Goal: Task Accomplishment & Management: Manage account settings

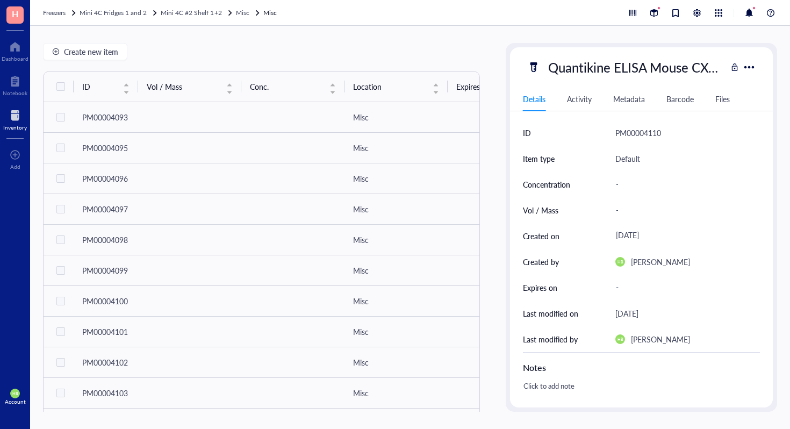
scroll to position [7, 0]
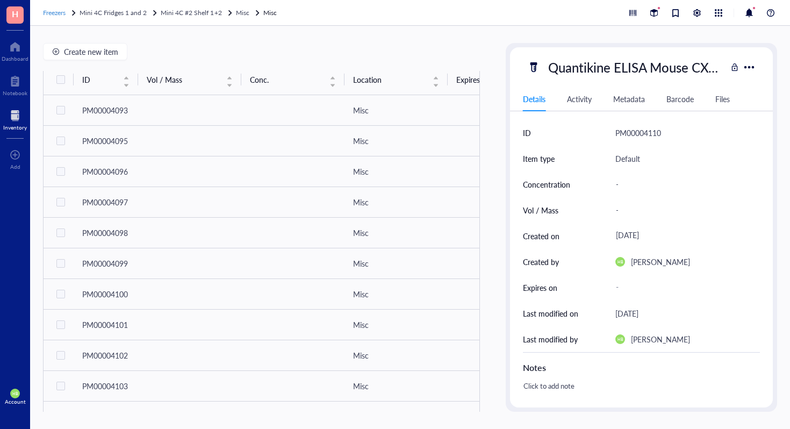
click at [64, 16] on span "Freezers" at bounding box center [54, 12] width 23 height 9
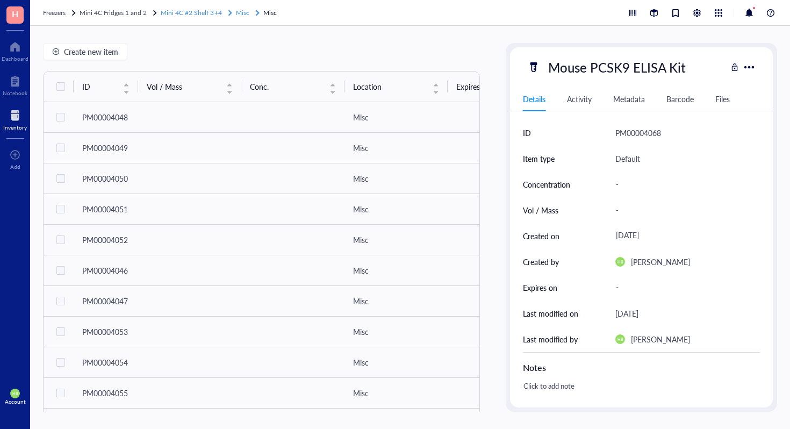
scroll to position [25, 0]
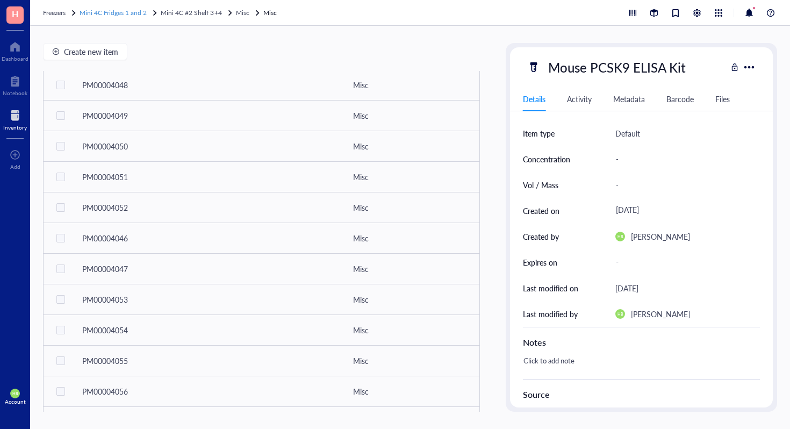
click at [132, 13] on span "Mini 4C Fridges 1 and 2" at bounding box center [113, 12] width 67 height 9
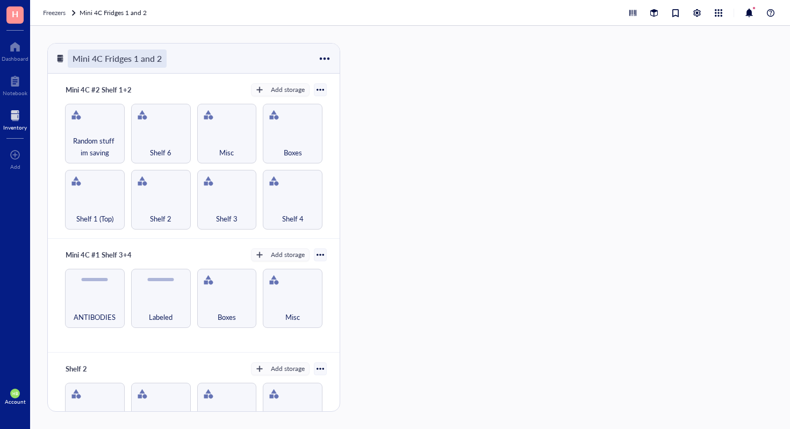
click at [163, 65] on div "Mini 4C Fridges 1 and 2" at bounding box center [117, 58] width 99 height 18
drag, startPoint x: 171, startPoint y: 58, endPoint x: 132, endPoint y: 59, distance: 39.2
click at [132, 58] on input "Mini 4C Fridges 1 and 2" at bounding box center [128, 58] width 121 height 17
type input "Mini 4C Fridges"
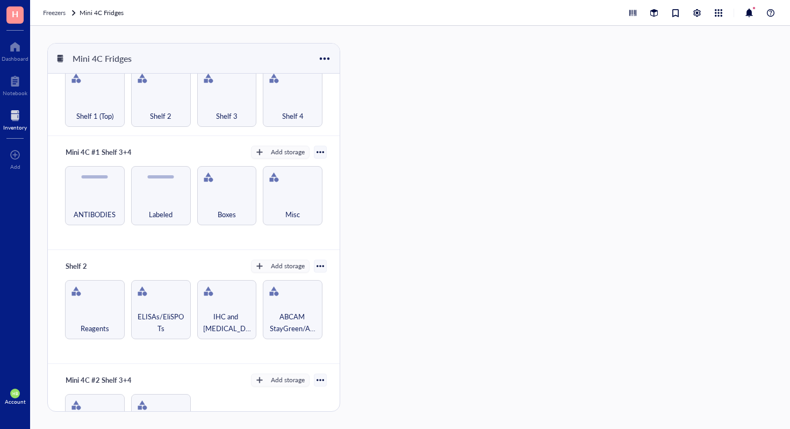
scroll to position [249, 0]
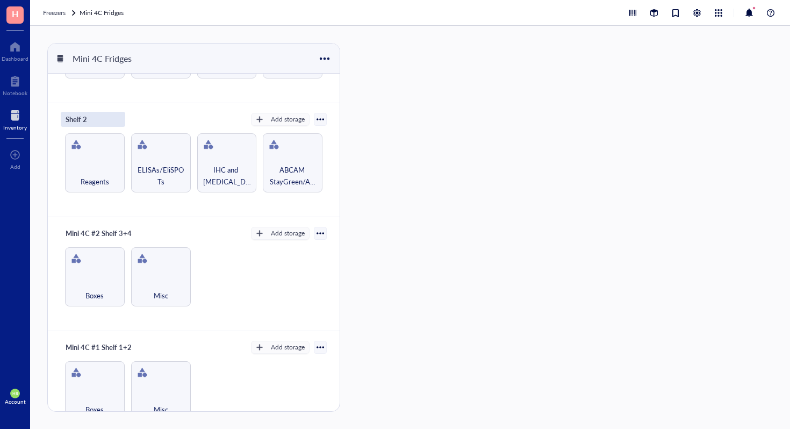
click at [83, 115] on div "Shelf 2" at bounding box center [93, 119] width 64 height 15
click at [91, 118] on input "Shelf 2" at bounding box center [80, 119] width 39 height 14
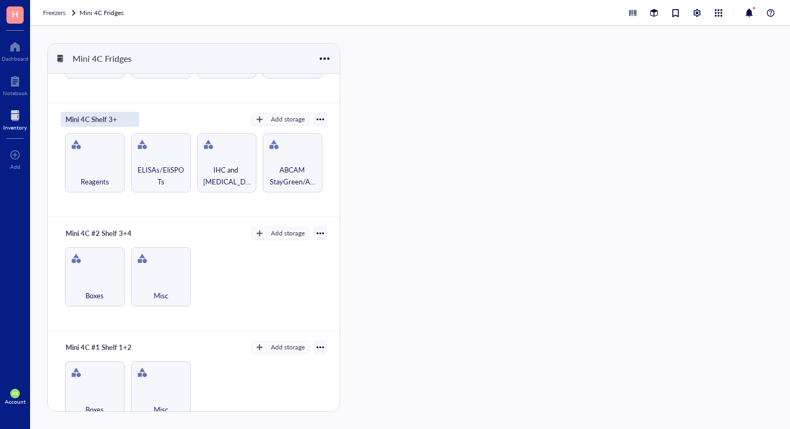
type input "Mini 4C Shelf 3+4"
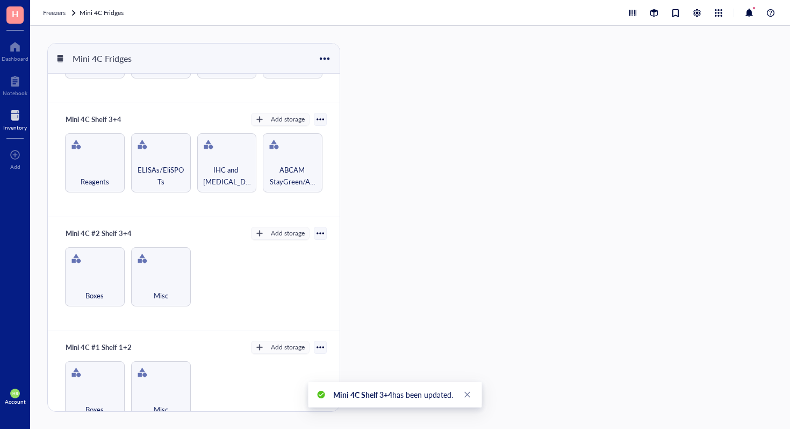
click at [142, 117] on div "Mini 4C Shelf 3+4 Add storage" at bounding box center [194, 119] width 266 height 15
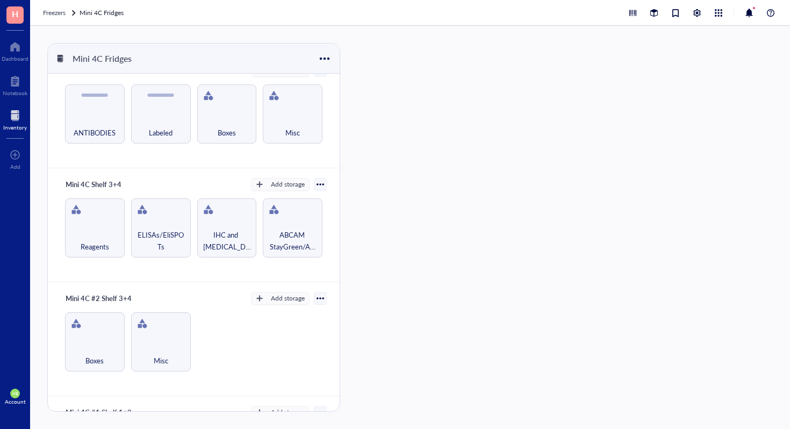
scroll to position [186, 0]
click at [314, 185] on div at bounding box center [320, 182] width 13 height 13
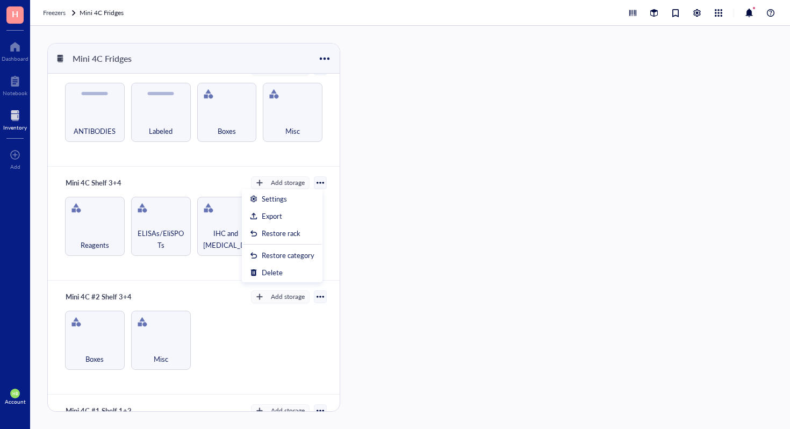
click at [317, 183] on div at bounding box center [321, 183] width 8 height 8
click at [326, 56] on div at bounding box center [325, 59] width 16 height 16
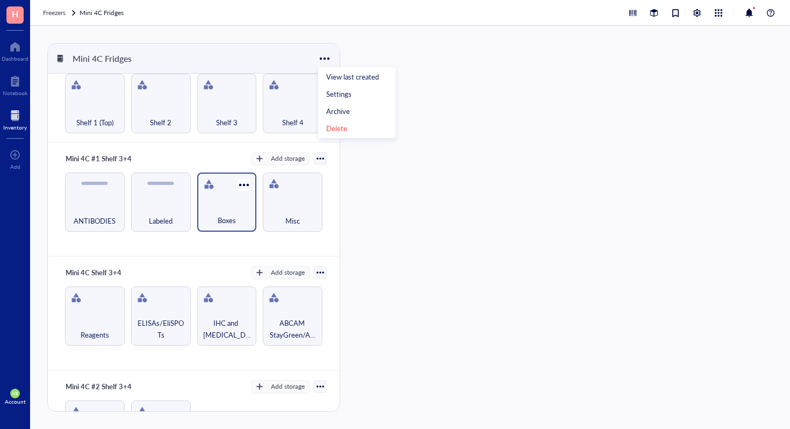
scroll to position [0, 0]
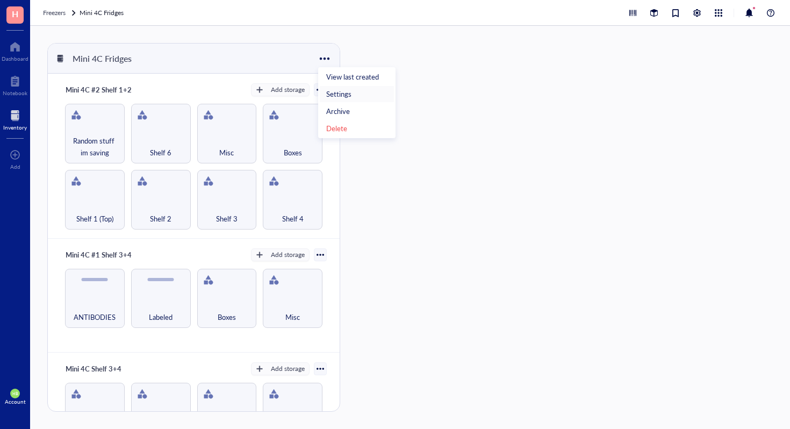
click at [351, 91] on div "Settings" at bounding box center [356, 94] width 61 height 10
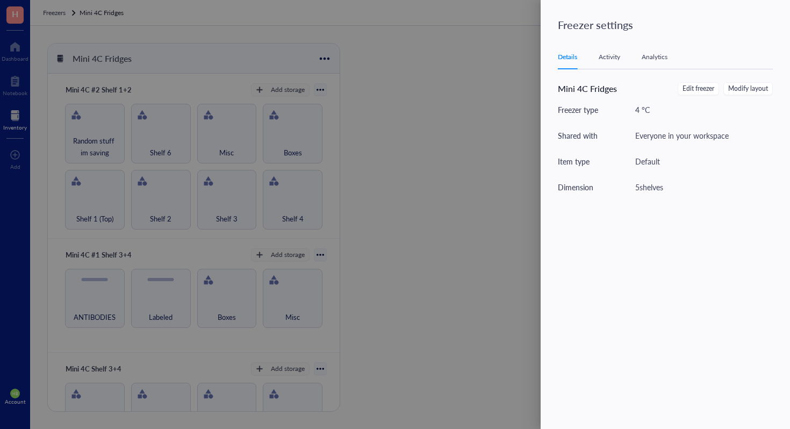
click at [289, 32] on div at bounding box center [395, 214] width 790 height 429
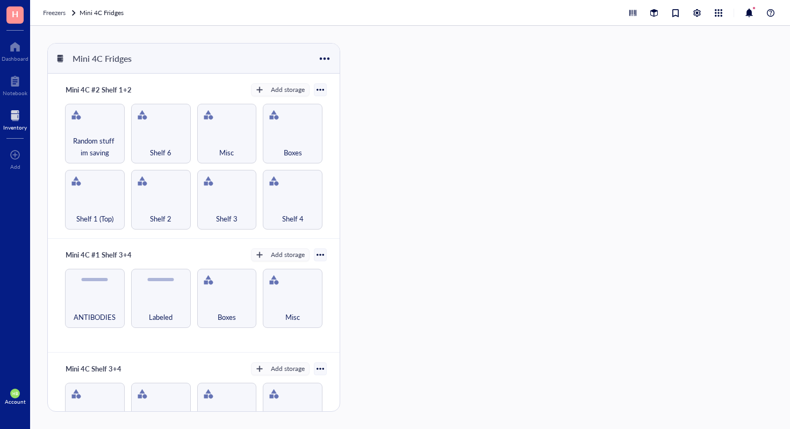
click at [324, 63] on div at bounding box center [324, 58] width 17 height 17
click at [343, 233] on div "Mini 4C Fridges Mini 4C #2 Shelf 1+2 Add storage Shelf 1 (Top) Shelf 2 Shelf 3 …" at bounding box center [195, 227] width 297 height 369
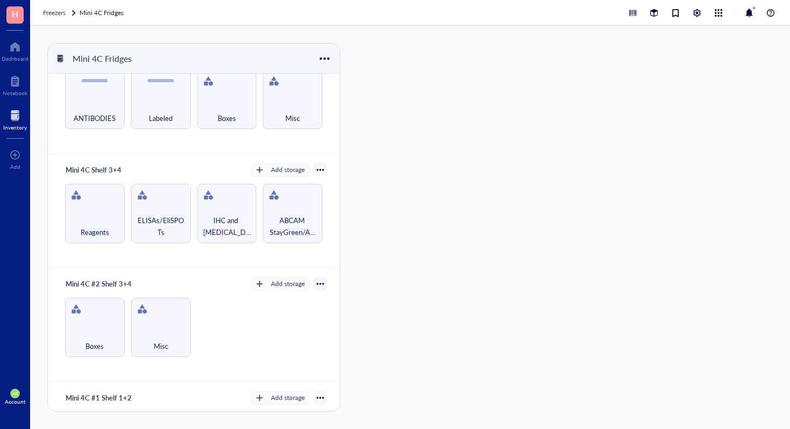
scroll to position [189, 0]
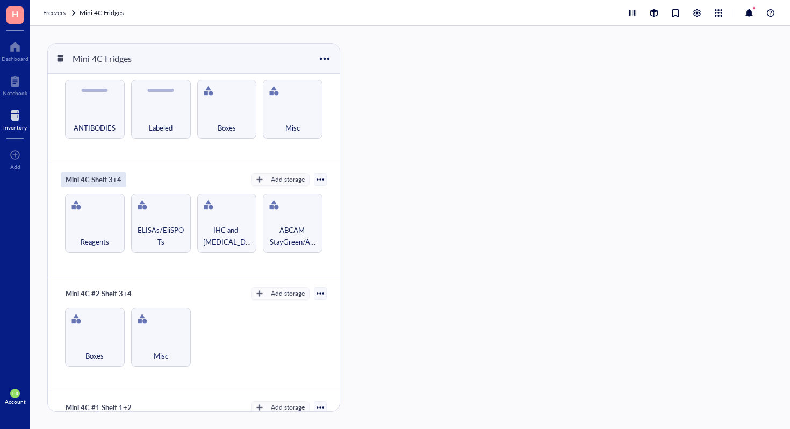
click at [113, 181] on div "Mini 4C Shelf 3+4" at bounding box center [94, 179] width 66 height 15
click at [109, 177] on input "Mini 4C Shelf 3+4" at bounding box center [102, 180] width 82 height 14
click at [91, 175] on input "Mini 4C Shelf 3+4" at bounding box center [102, 180] width 82 height 14
type input "Mini 4C #3 Shelf 3+4"
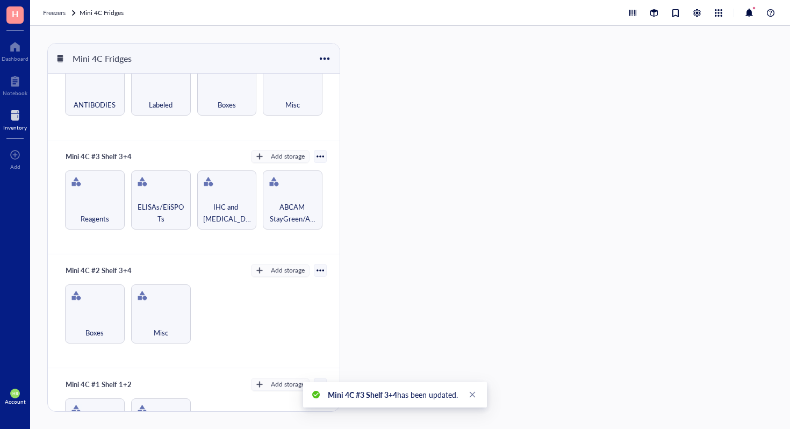
scroll to position [210, 0]
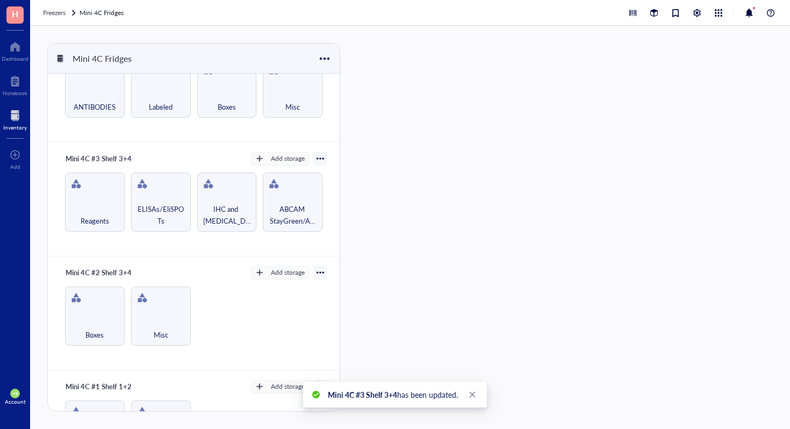
click at [317, 156] on div at bounding box center [321, 159] width 8 height 8
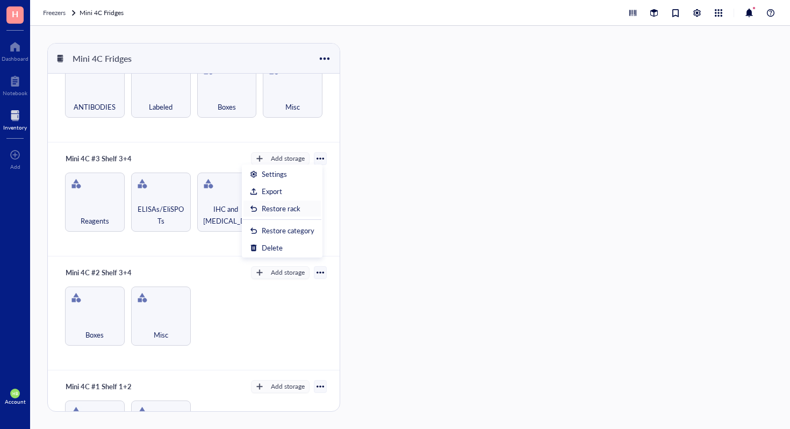
click at [283, 205] on div "Restore rack" at bounding box center [281, 209] width 39 height 10
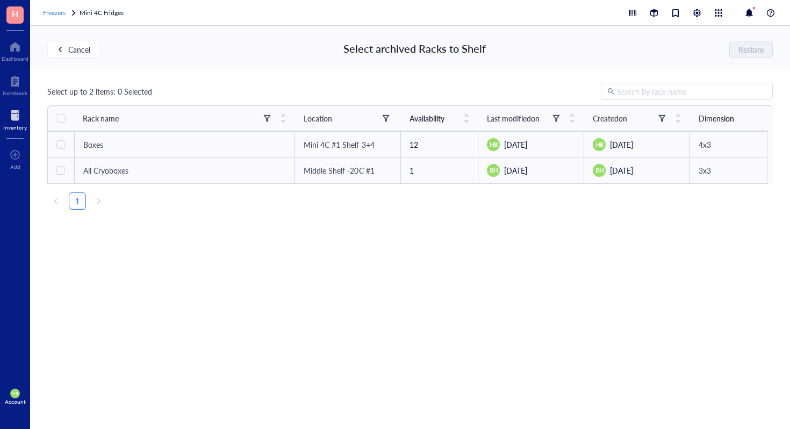
click at [57, 16] on span "Freezers" at bounding box center [54, 12] width 23 height 9
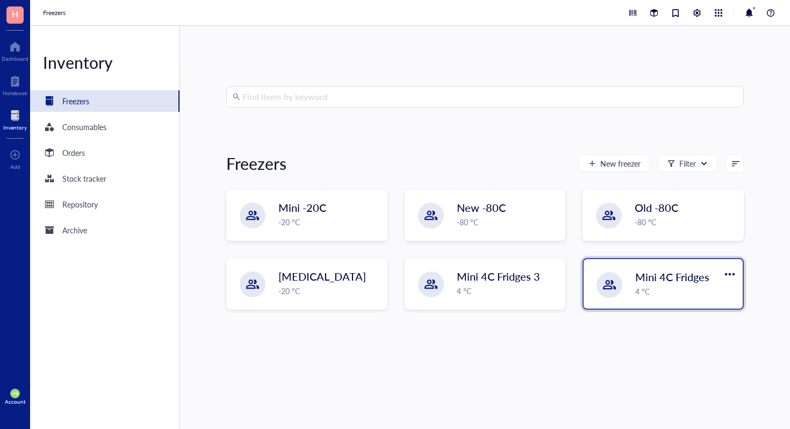
click at [636, 286] on div "4 °C" at bounding box center [685, 291] width 101 height 12
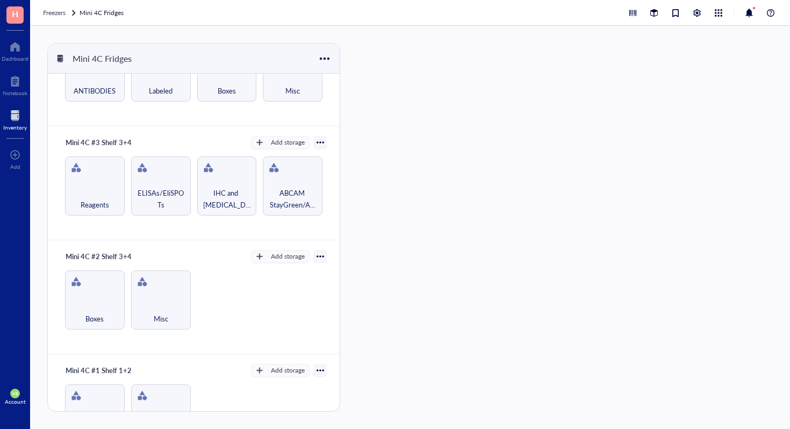
scroll to position [212, 0]
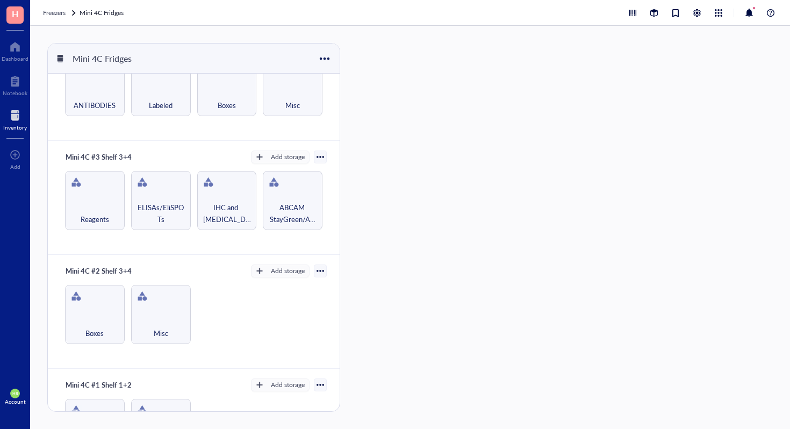
click at [317, 154] on div at bounding box center [321, 157] width 8 height 8
click at [292, 172] on div "Settings" at bounding box center [282, 173] width 64 height 10
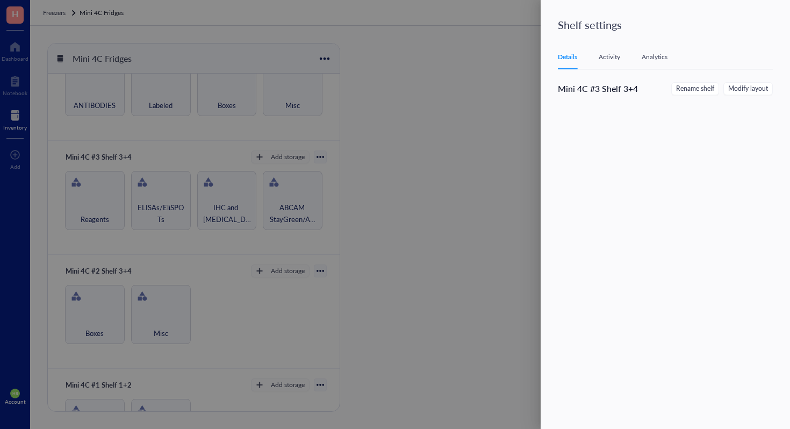
click at [612, 72] on div "Details Activity Analytics Mini 4C #3 Shelf 3+4 Rename shelf Modify layout" at bounding box center [672, 219] width 228 height 348
click at [612, 59] on div "Activity" at bounding box center [609, 57] width 21 height 11
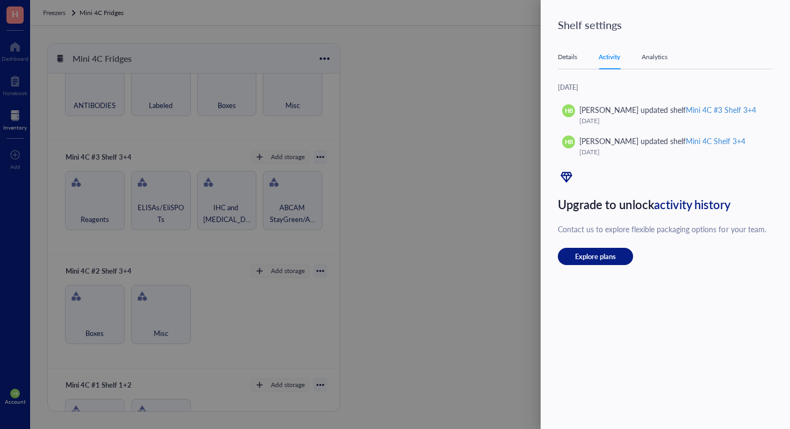
click at [658, 58] on div "Analytics" at bounding box center [655, 57] width 26 height 11
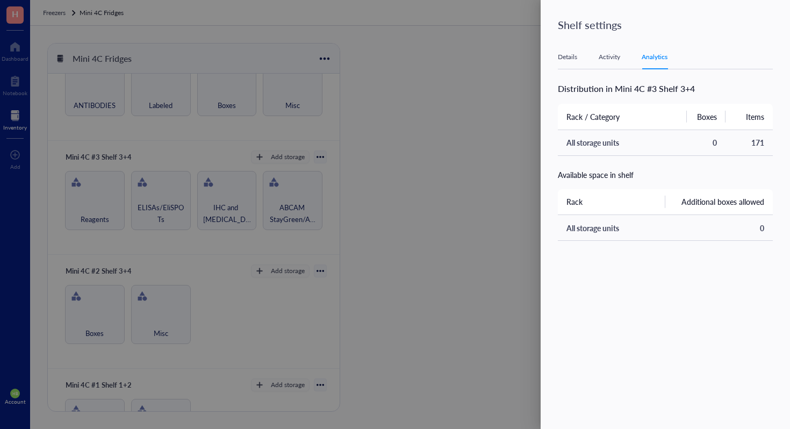
click at [471, 147] on div at bounding box center [395, 214] width 790 height 429
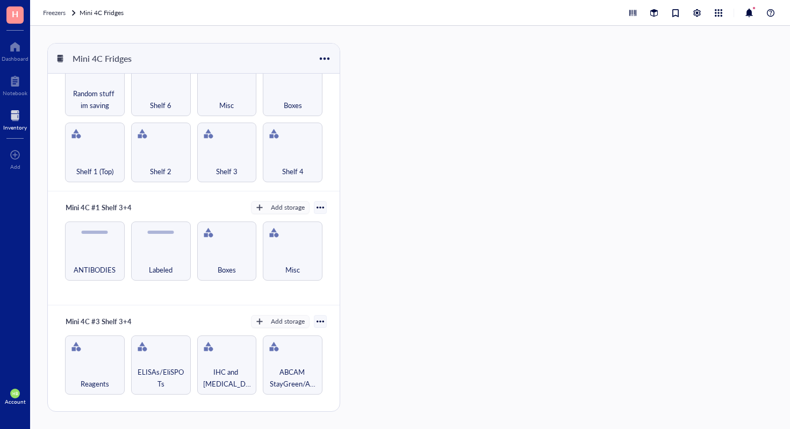
scroll to position [0, 0]
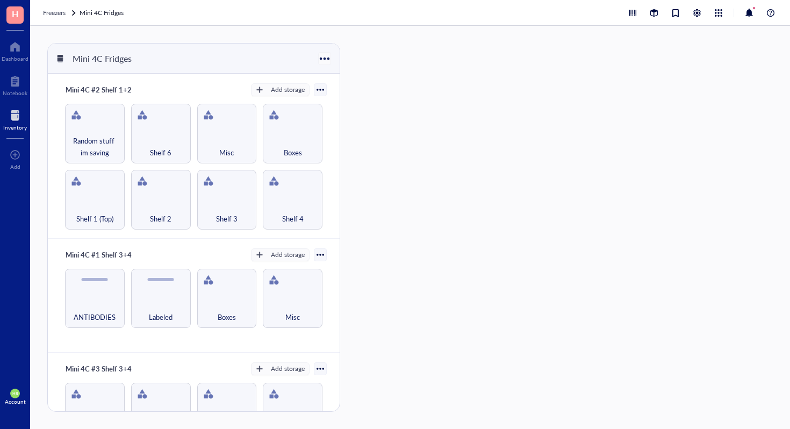
click at [324, 64] on div at bounding box center [325, 59] width 16 height 16
click at [61, 53] on div "Mini 4C Fridges" at bounding box center [194, 59] width 292 height 30
click at [60, 60] on div at bounding box center [60, 59] width 8 height 8
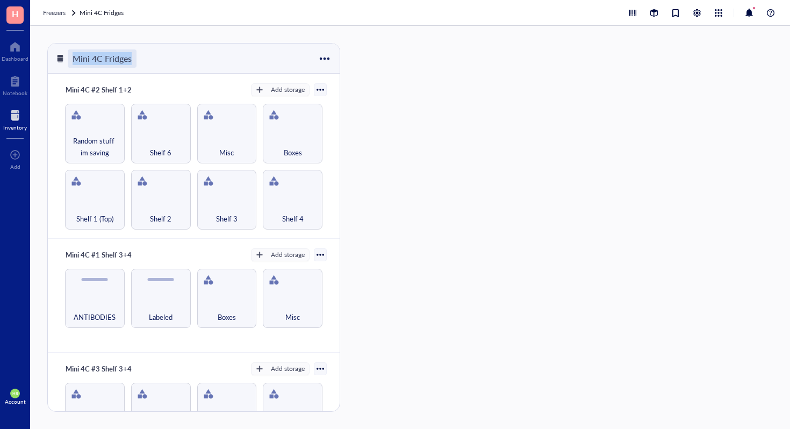
click at [89, 58] on div "Mini 4C Fridges" at bounding box center [102, 58] width 69 height 18
click at [196, 49] on div "Mini 4C Fridges" at bounding box center [194, 59] width 292 height 30
click at [317, 84] on div at bounding box center [320, 89] width 13 height 13
click at [330, 88] on div "Mini 4C #2 Shelf 1+2 Add storage Settings Export Restore rack Restore category …" at bounding box center [194, 156] width 292 height 165
click at [324, 64] on div at bounding box center [325, 59] width 16 height 16
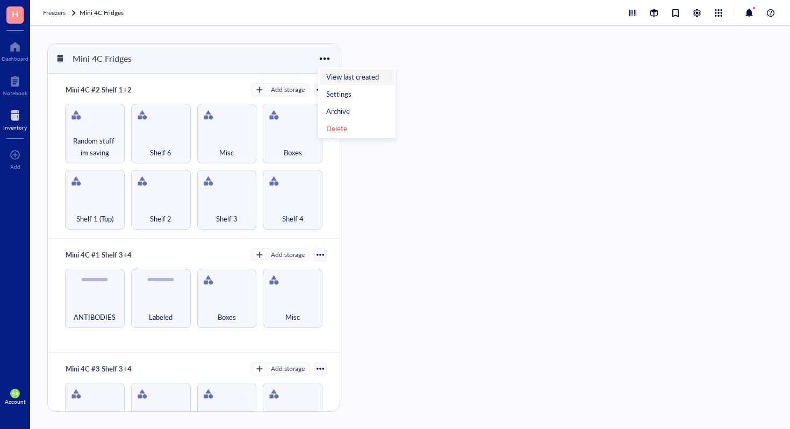
click at [315, 81] on div "Mini 4C #2 Shelf 1+2 Add storage Settings Export Restore rack Restore category …" at bounding box center [194, 156] width 292 height 165
click at [325, 55] on div at bounding box center [325, 59] width 16 height 16
click at [339, 110] on div "Archive" at bounding box center [338, 111] width 24 height 10
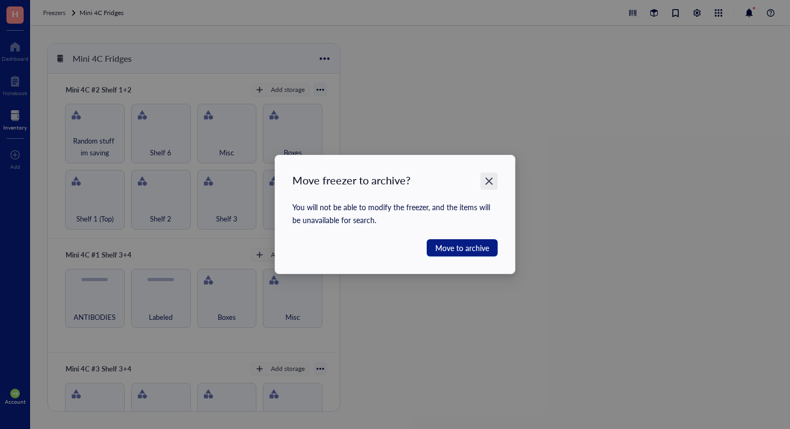
click at [486, 180] on icon "Close" at bounding box center [489, 181] width 10 height 10
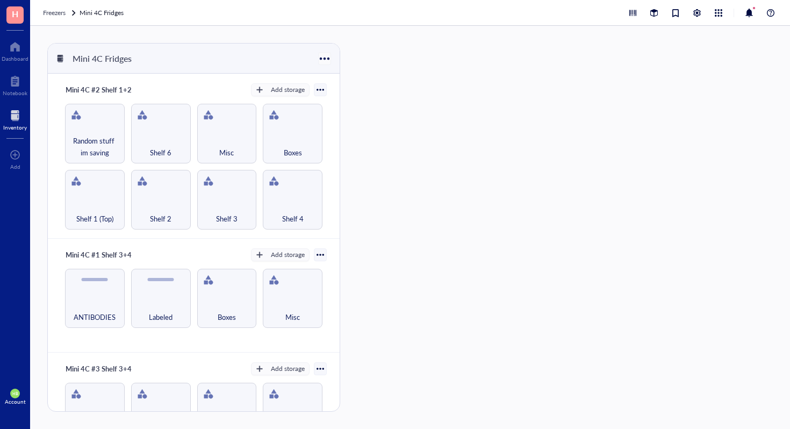
click at [323, 52] on div at bounding box center [325, 59] width 16 height 16
click at [346, 98] on div "Settings" at bounding box center [338, 94] width 25 height 10
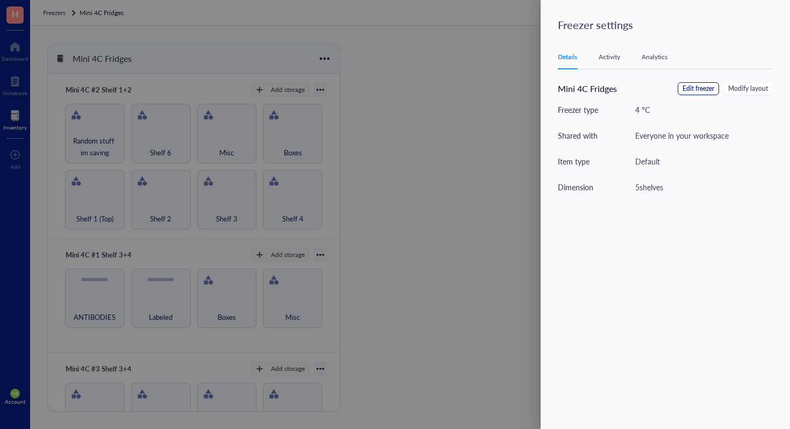
click at [689, 88] on span "Edit freezer" at bounding box center [698, 89] width 32 height 10
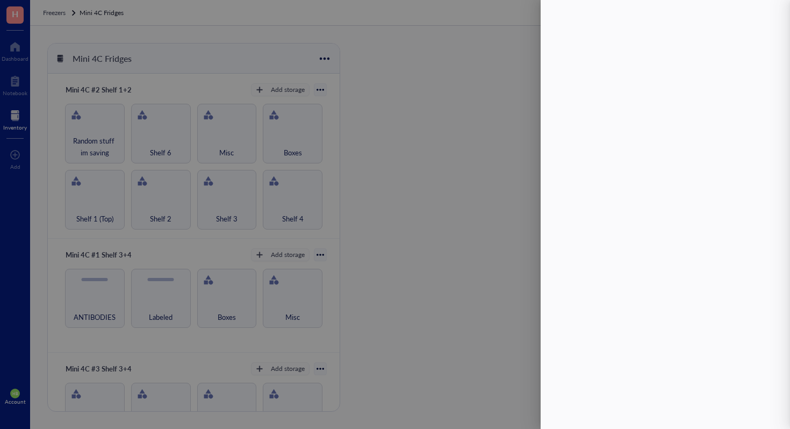
type textarea "Mainly 4C kits and Flow antibodies"
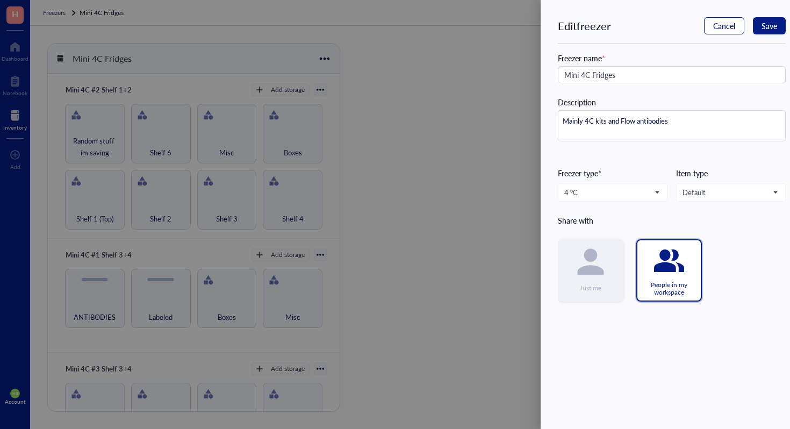
click at [713, 24] on span "Cancel" at bounding box center [724, 25] width 22 height 9
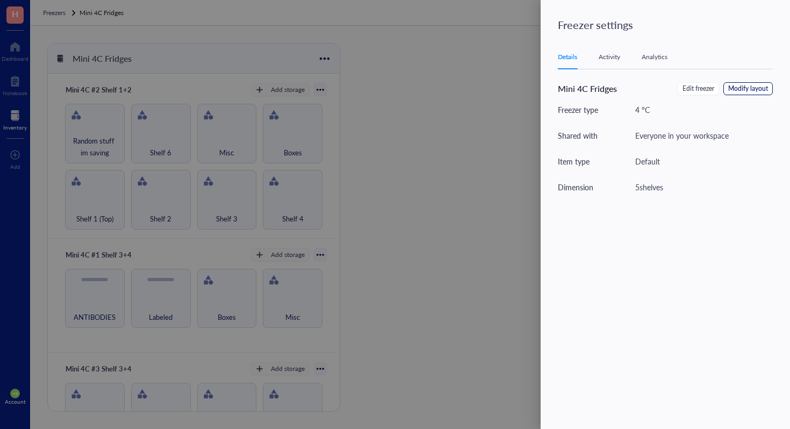
click at [744, 90] on span "Modify layout" at bounding box center [748, 89] width 40 height 10
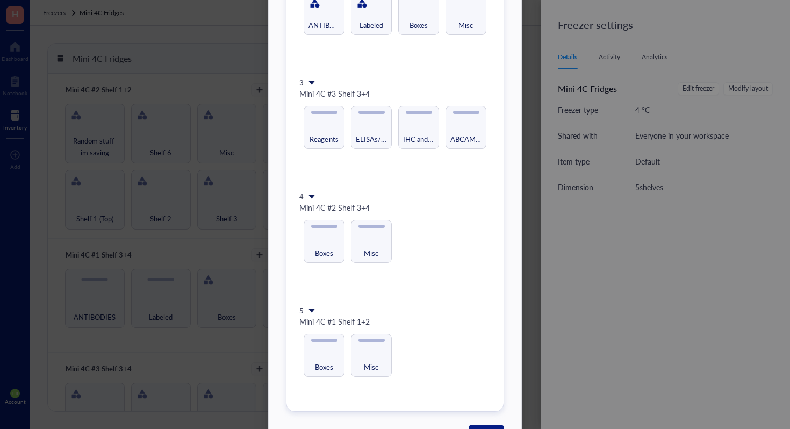
scroll to position [239, 0]
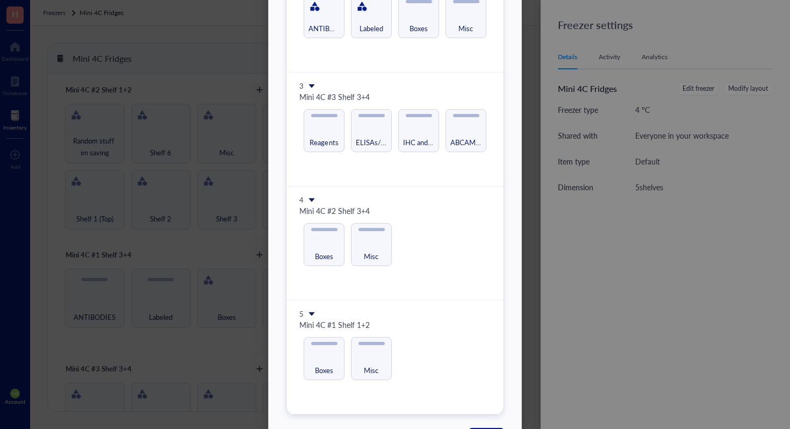
click at [313, 84] on icon at bounding box center [312, 86] width 8 height 8
click at [332, 116] on span "Insert 1 below" at bounding box center [344, 119] width 61 height 12
click at [309, 84] on icon at bounding box center [312, 86] width 6 height 4
click at [340, 102] on span "Insert 1 above" at bounding box center [344, 102] width 61 height 12
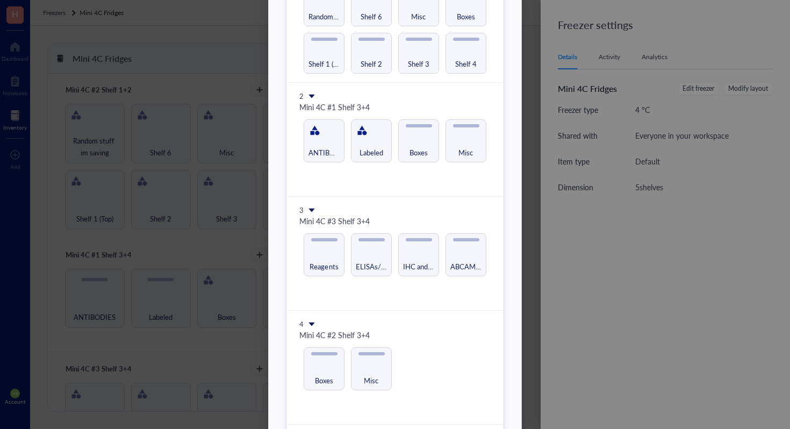
scroll to position [112, 0]
click at [311, 211] on icon at bounding box center [312, 213] width 6 height 4
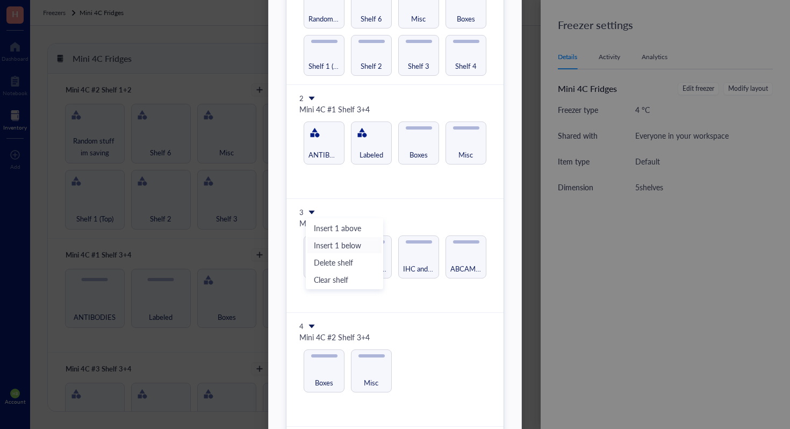
click at [332, 241] on span "Insert 1 below" at bounding box center [344, 245] width 61 height 12
click at [299, 215] on div "3" at bounding box center [301, 212] width 4 height 10
click at [309, 211] on icon at bounding box center [312, 213] width 6 height 4
click at [321, 238] on li "Insert 1 below" at bounding box center [344, 244] width 75 height 17
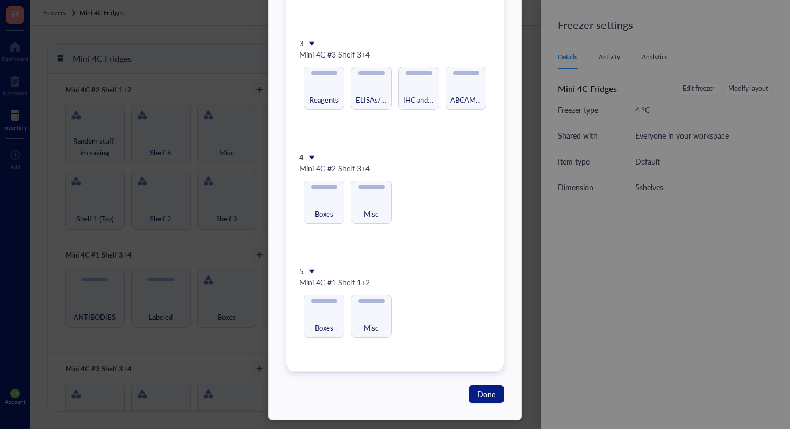
scroll to position [290, 0]
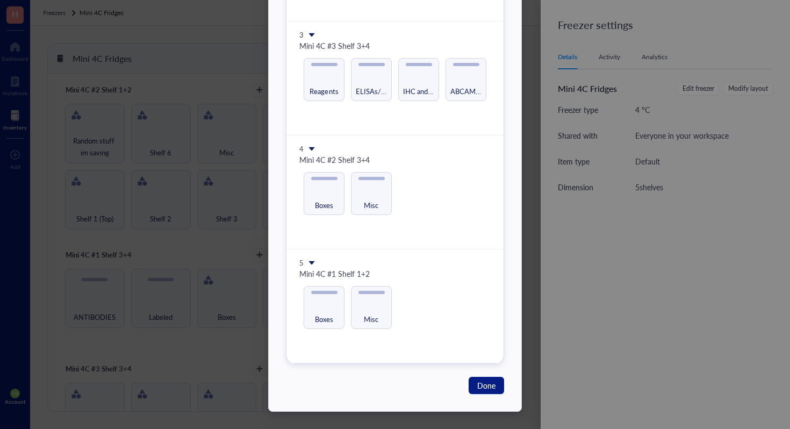
click at [357, 121] on div "3 Mini 4C #3 Shelf 3+4 Reagents ELISAs/EliSPOTs IHC and [MEDICAL_DATA] Reagents…" at bounding box center [394, 78] width 217 height 114
click at [308, 38] on icon at bounding box center [312, 35] width 8 height 8
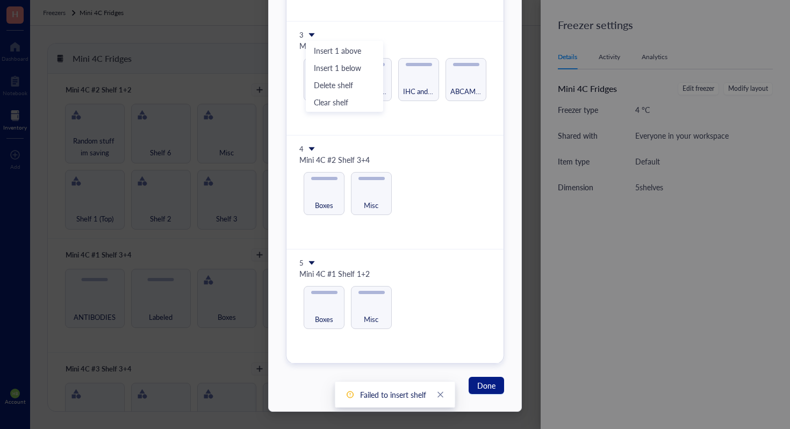
click at [310, 269] on div "Mini 4C #1 Shelf 1+2" at bounding box center [394, 274] width 191 height 12
click at [309, 261] on icon at bounding box center [312, 263] width 6 height 4
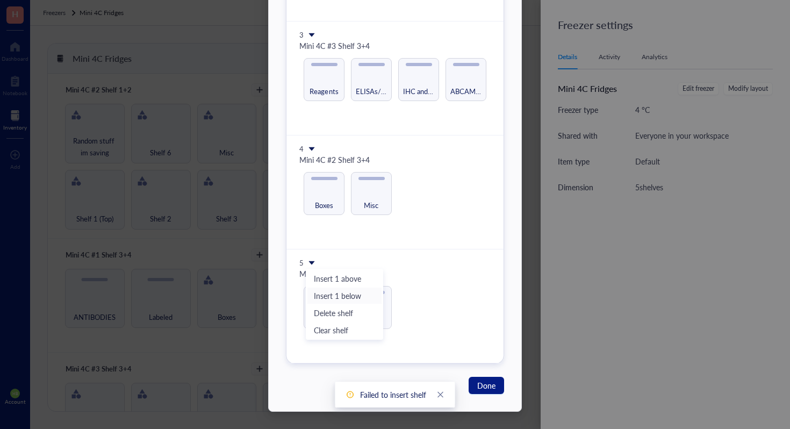
click at [324, 289] on li "Insert 1 below" at bounding box center [344, 295] width 75 height 17
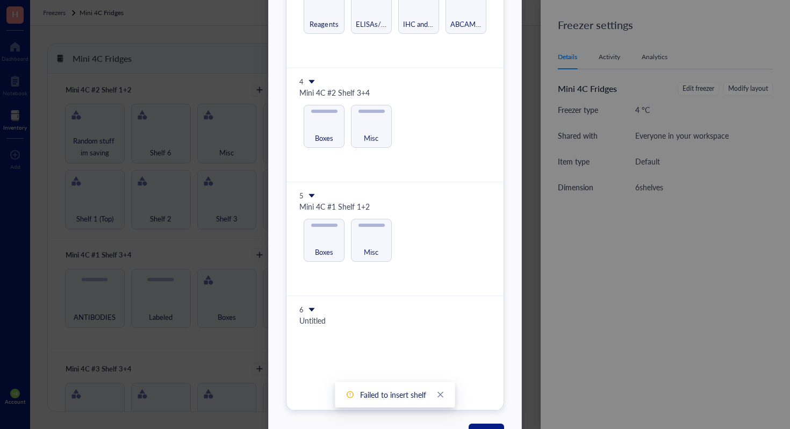
scroll to position [359, 0]
click at [485, 425] on span "Done" at bounding box center [486, 430] width 18 height 12
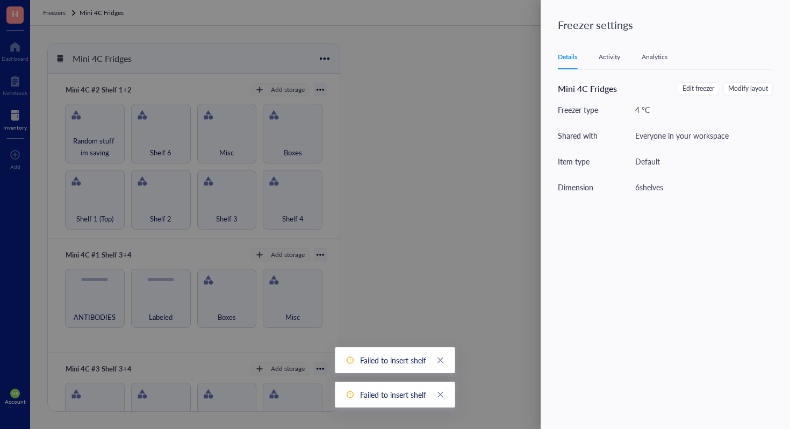
scroll to position [0, 0]
click at [195, 256] on div at bounding box center [395, 214] width 790 height 429
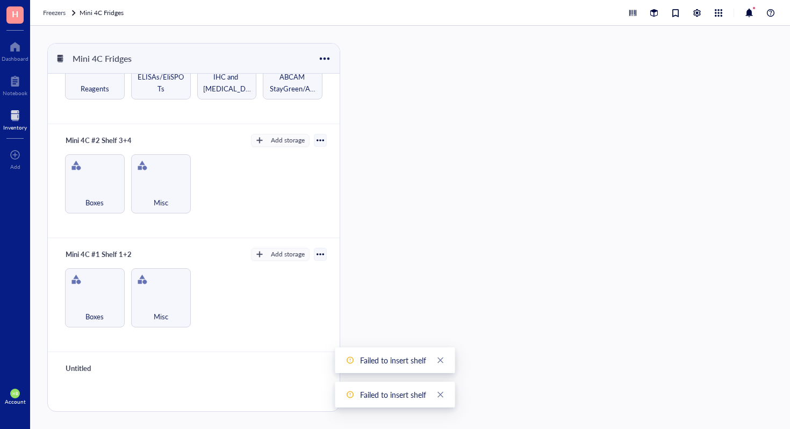
scroll to position [386, 0]
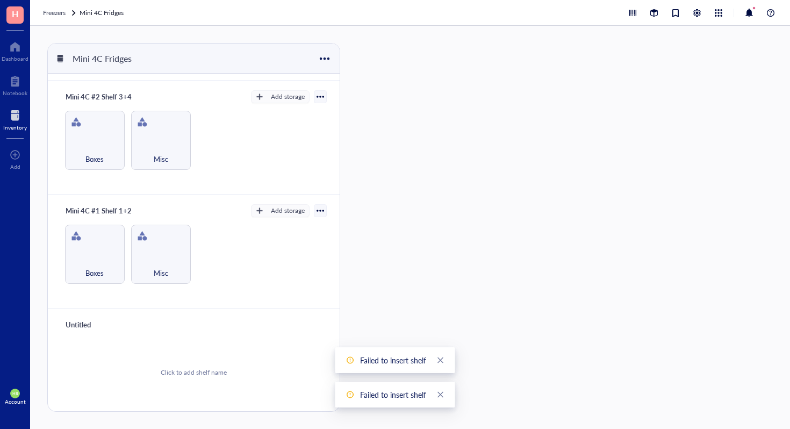
click at [88, 320] on div "Untitled" at bounding box center [93, 324] width 64 height 15
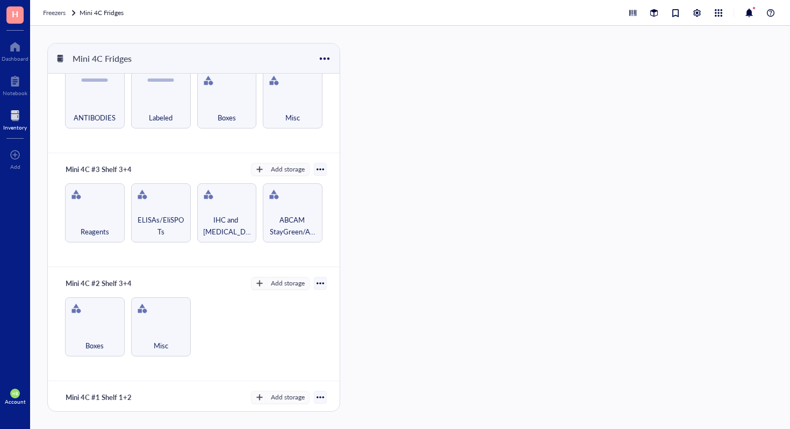
scroll to position [192, 0]
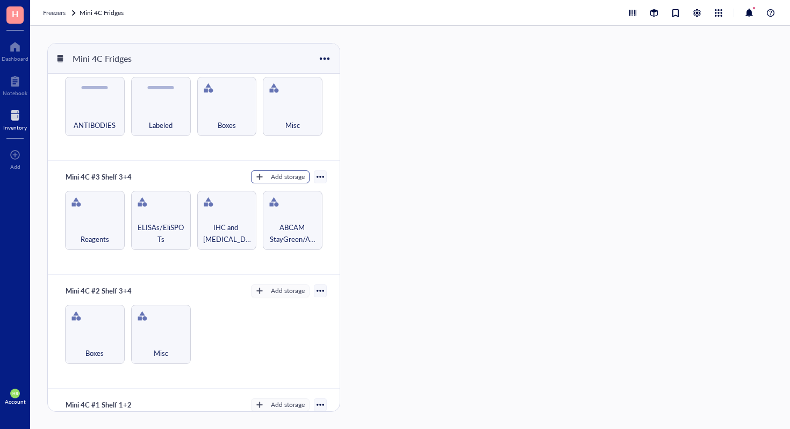
type input "Mini 4C #3 Shelf 1+2"
click at [297, 174] on div "Add storage" at bounding box center [288, 177] width 34 height 10
click at [289, 207] on span "Category" at bounding box center [285, 210] width 61 height 12
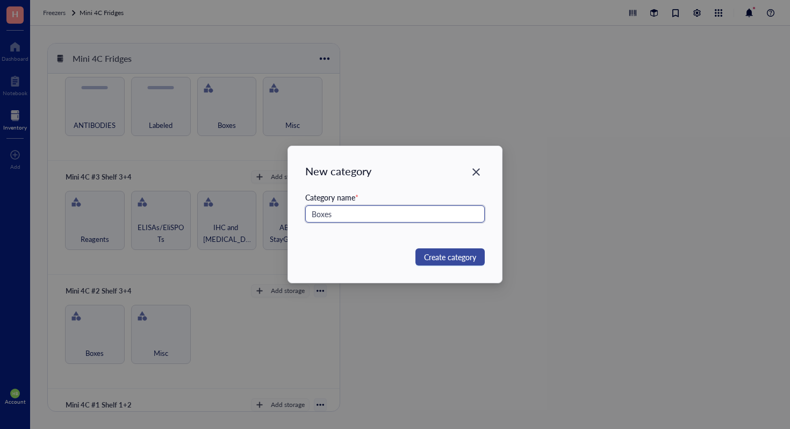
type input "Boxes"
click at [442, 257] on span "Create category" at bounding box center [450, 257] width 52 height 12
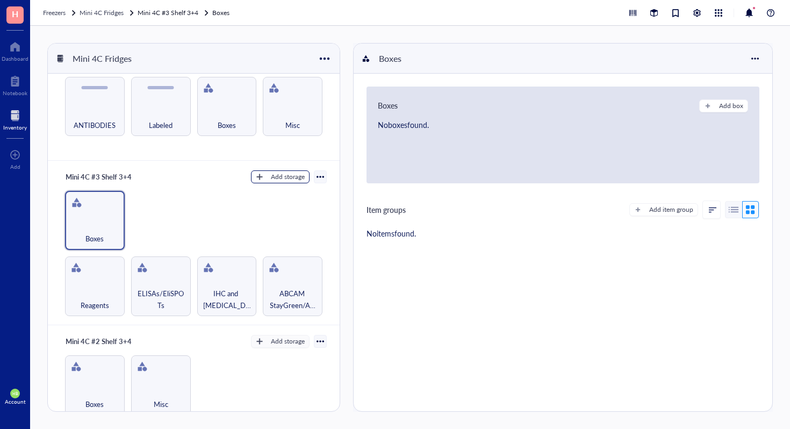
click at [297, 172] on div "Add storage" at bounding box center [288, 177] width 34 height 10
click at [288, 207] on span "Category" at bounding box center [285, 210] width 61 height 12
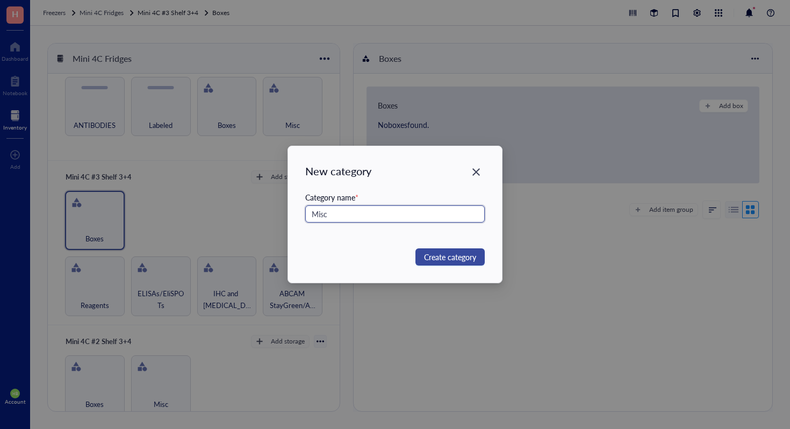
type input "Misc"
click at [428, 251] on span "Create category" at bounding box center [450, 257] width 52 height 12
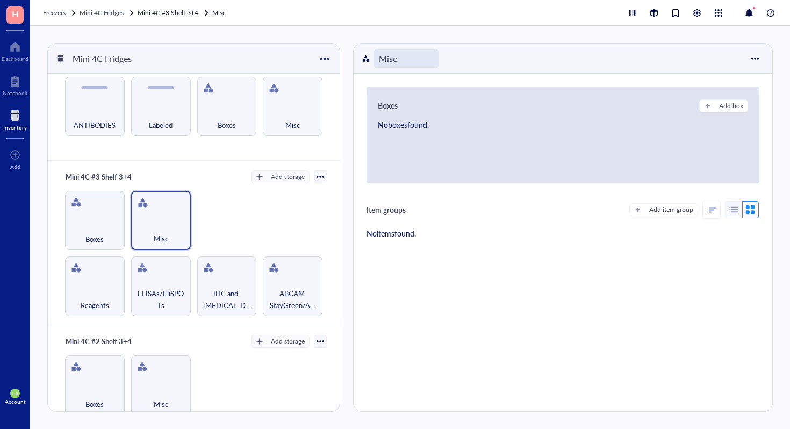
click at [388, 54] on div "Misc" at bounding box center [406, 58] width 64 height 18
click at [394, 58] on input "Misc" at bounding box center [391, 58] width 32 height 17
click at [657, 211] on div "Add item group" at bounding box center [671, 210] width 44 height 10
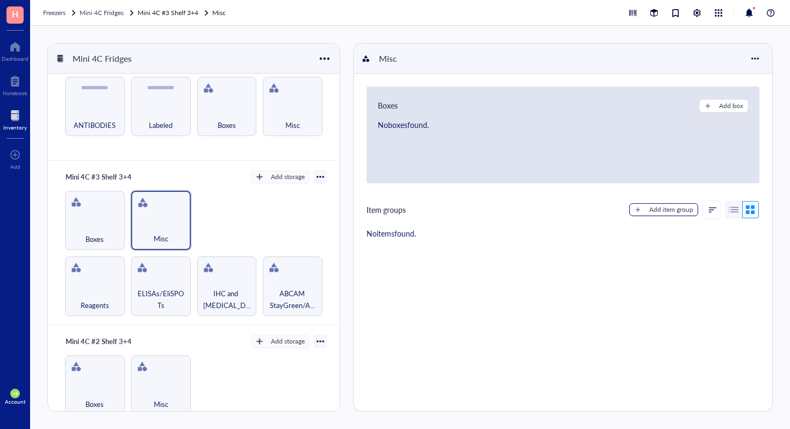
type textarea "Keep everyone on the same page..."
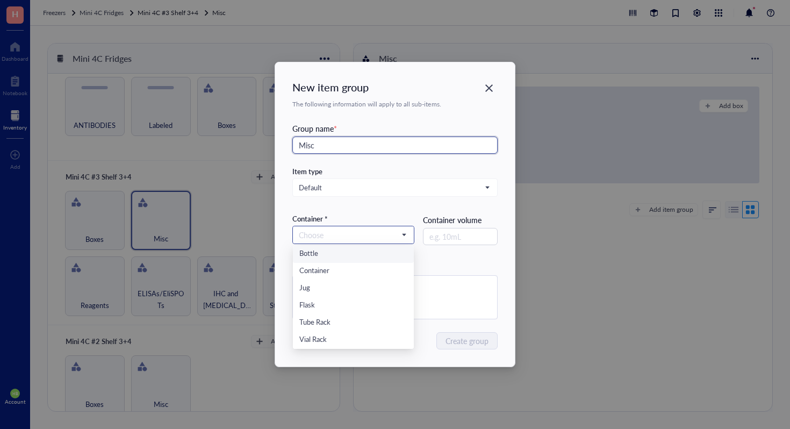
click at [406, 236] on span at bounding box center [353, 235] width 109 height 16
type input "Misc"
click at [377, 266] on div "Container" at bounding box center [353, 271] width 108 height 12
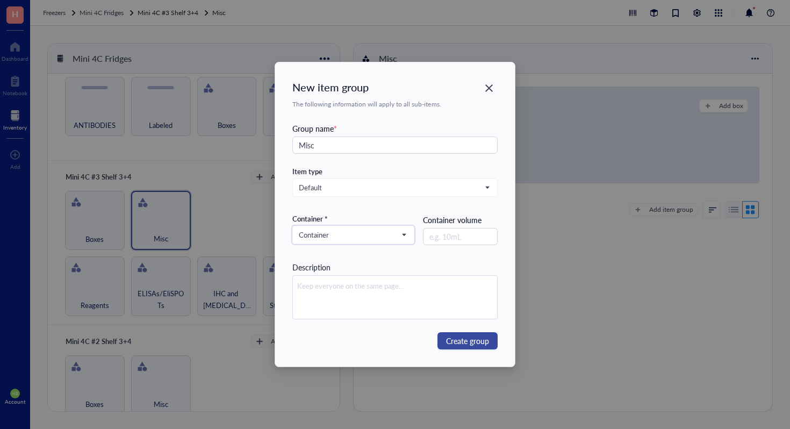
click at [445, 336] on button "Create group" at bounding box center [467, 340] width 60 height 17
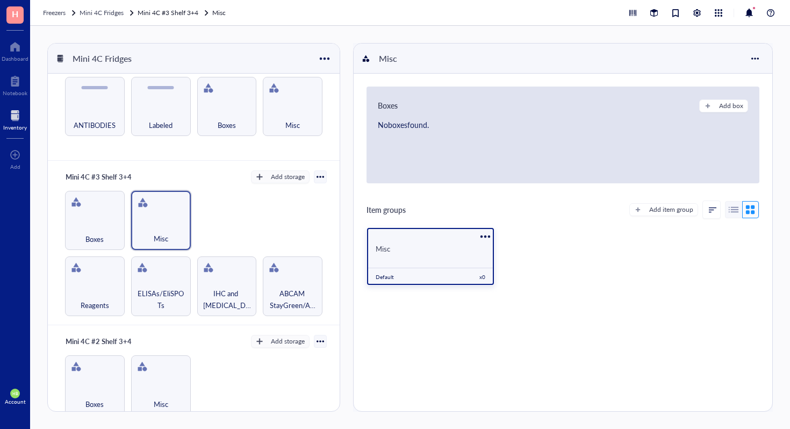
click at [432, 255] on div "Misc" at bounding box center [430, 248] width 127 height 20
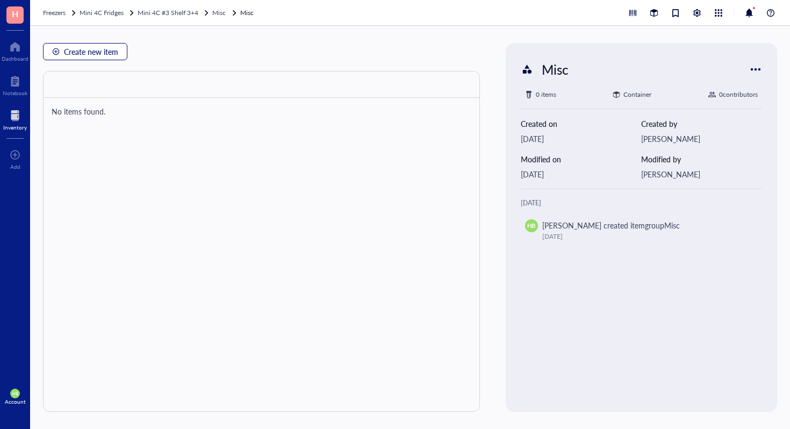
click at [116, 53] on span "Create new item" at bounding box center [91, 51] width 54 height 9
type textarea "Keep everyone on the same page…"
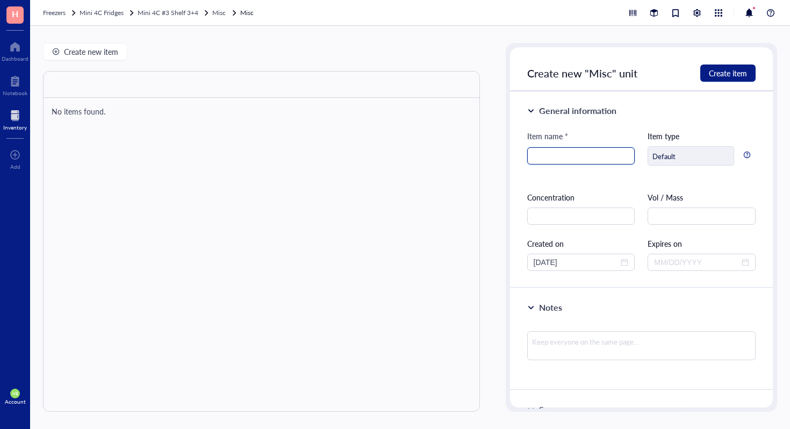
click at [588, 158] on input "search" at bounding box center [581, 156] width 95 height 16
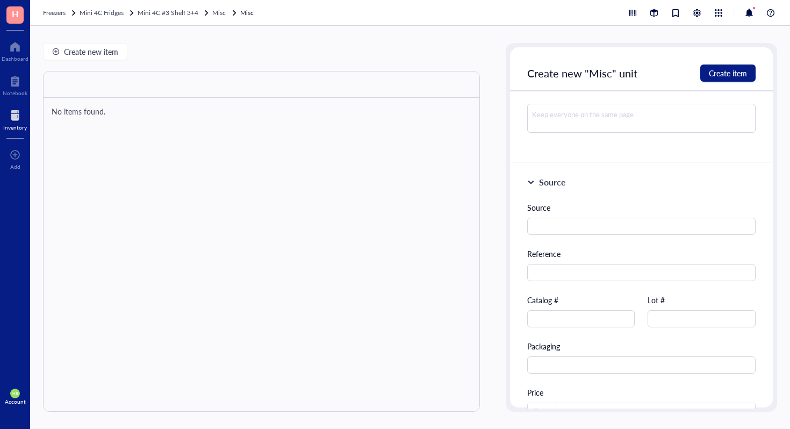
scroll to position [291, 0]
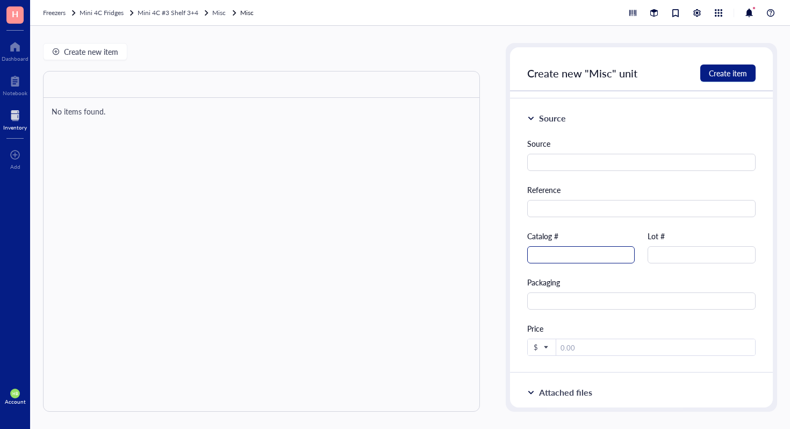
type input "FITC anti-mouse Lineage Cocktail with Isotype CTRL"
click at [581, 255] on input "text" at bounding box center [581, 254] width 108 height 17
type input "133302"
click at [716, 64] on button "Create item" at bounding box center [727, 72] width 55 height 17
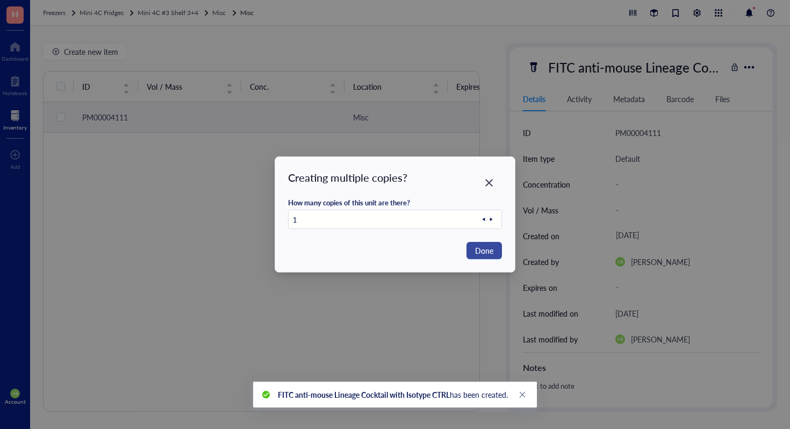
click at [494, 246] on button "Done" at bounding box center [483, 250] width 35 height 17
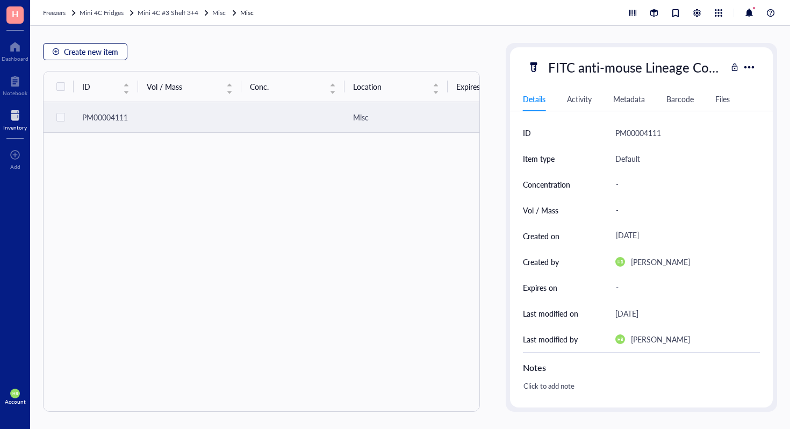
click at [94, 49] on span "Create new item" at bounding box center [91, 51] width 54 height 9
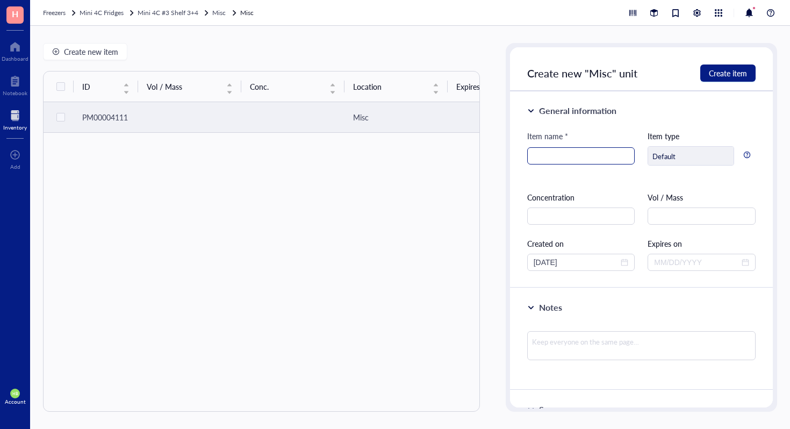
click at [543, 155] on input "search" at bounding box center [581, 156] width 95 height 16
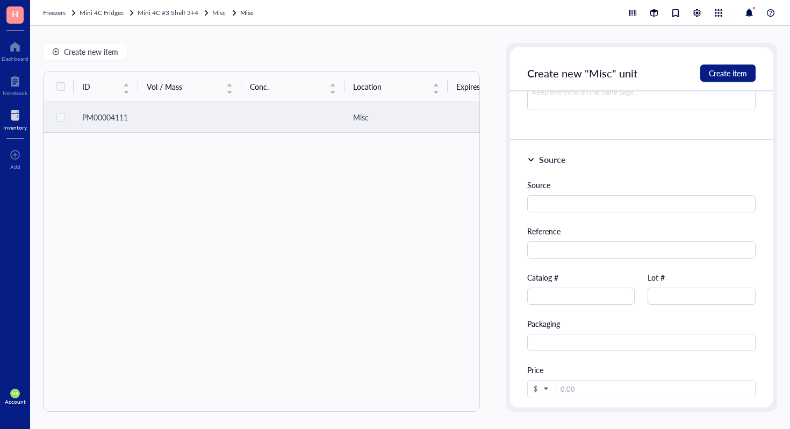
scroll to position [312, 0]
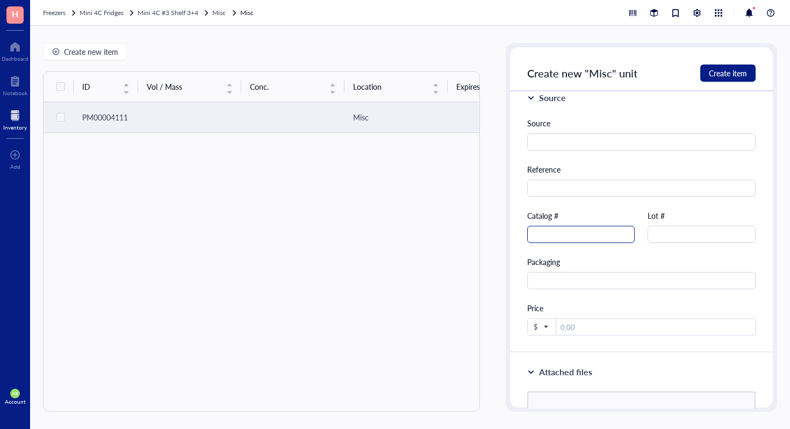
type input "TACS 2 TdT Replenisher"
click at [570, 236] on input "text" at bounding box center [581, 234] width 108 height 17
type input "4800-30-06"
click at [713, 69] on span "Create item" at bounding box center [728, 73] width 38 height 9
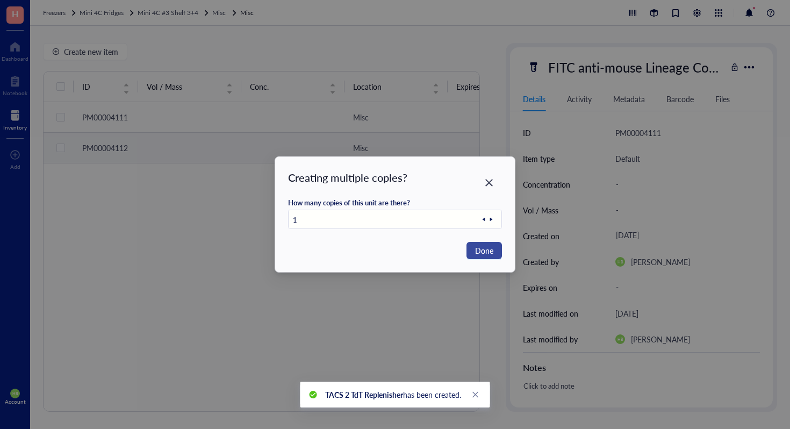
click at [478, 252] on span "Done" at bounding box center [484, 251] width 18 height 12
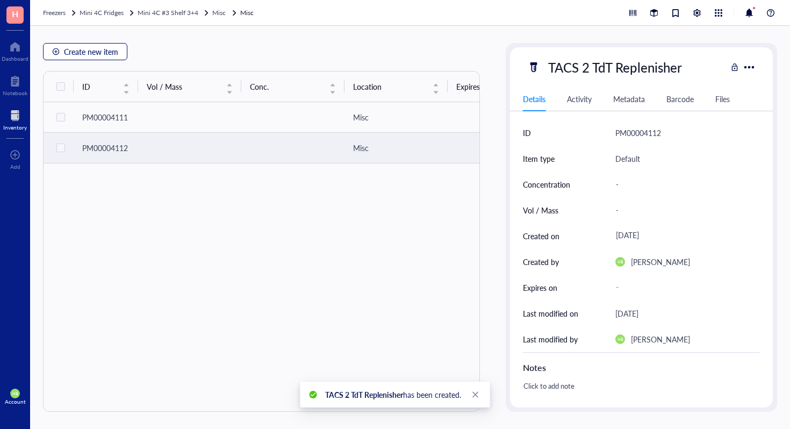
click at [112, 56] on span "Create new item" at bounding box center [91, 51] width 54 height 9
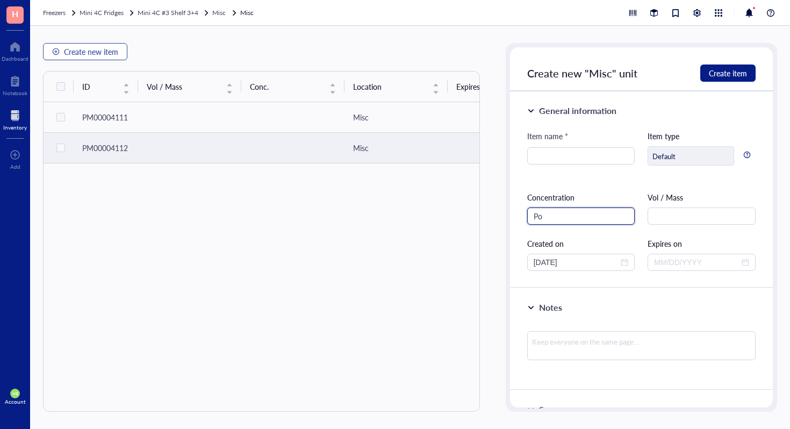
type input "P"
click at [555, 154] on input "search" at bounding box center [581, 156] width 95 height 16
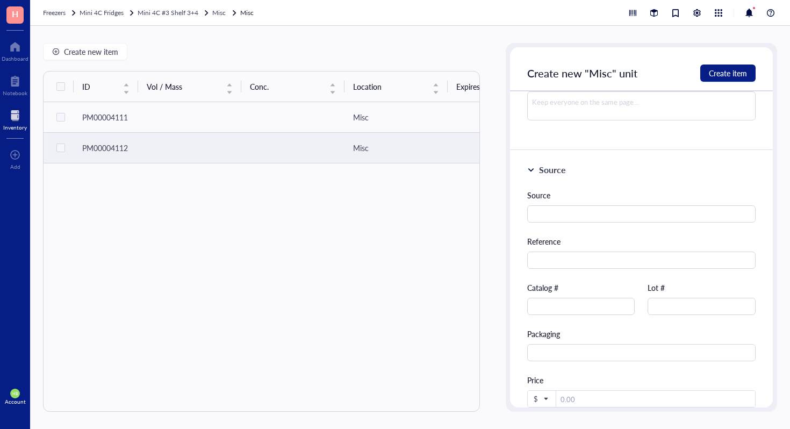
scroll to position [241, 0]
type input "Porcn Inhibitor 2, C59"
click at [588, 305] on input "text" at bounding box center [581, 305] width 108 height 17
type input "500496"
click at [747, 71] on button "Create item" at bounding box center [727, 72] width 55 height 17
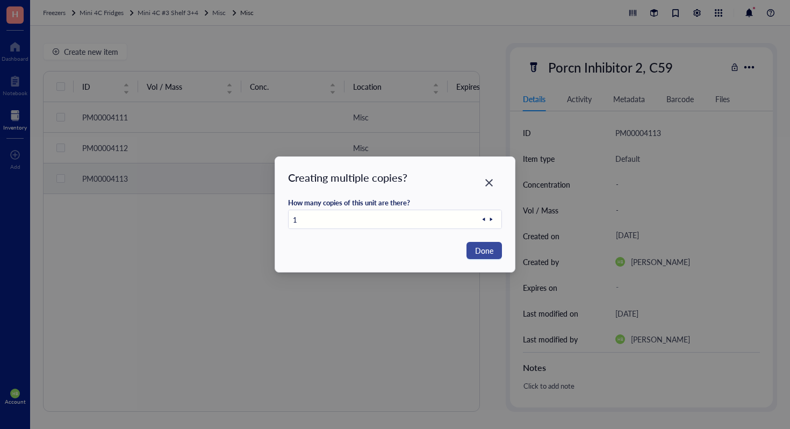
click at [484, 252] on span "Done" at bounding box center [484, 251] width 18 height 12
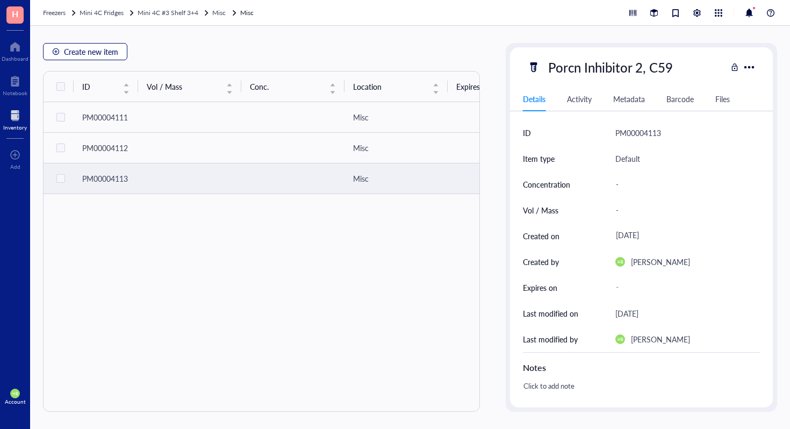
click at [100, 49] on span "Create new item" at bounding box center [91, 51] width 54 height 9
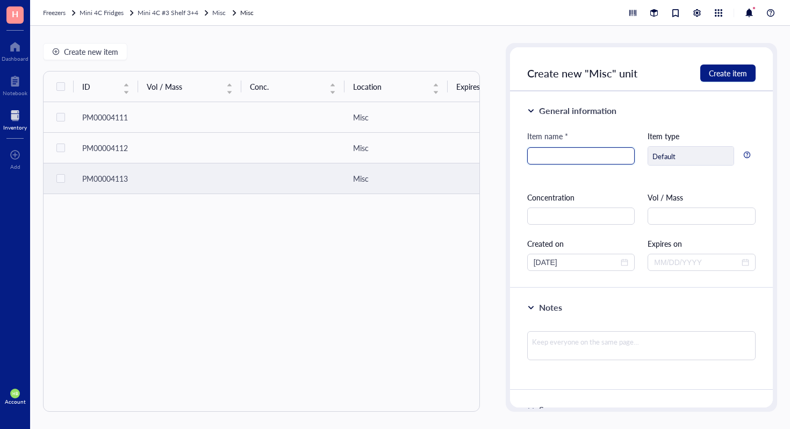
click at [581, 162] on input "search" at bounding box center [581, 156] width 95 height 16
type input "`"
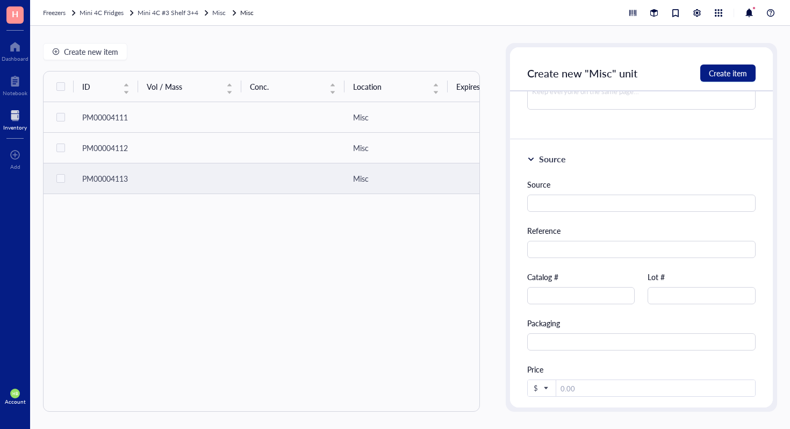
scroll to position [253, 0]
type input "LSAB Staining System"
click at [585, 294] on input "text" at bounding box center [581, 292] width 108 height 17
click at [713, 69] on span "Create item" at bounding box center [728, 73] width 38 height 9
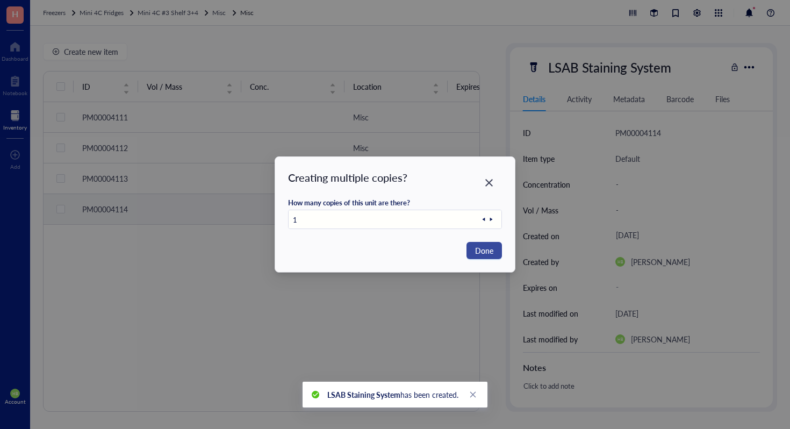
click at [481, 252] on span "Done" at bounding box center [484, 251] width 18 height 12
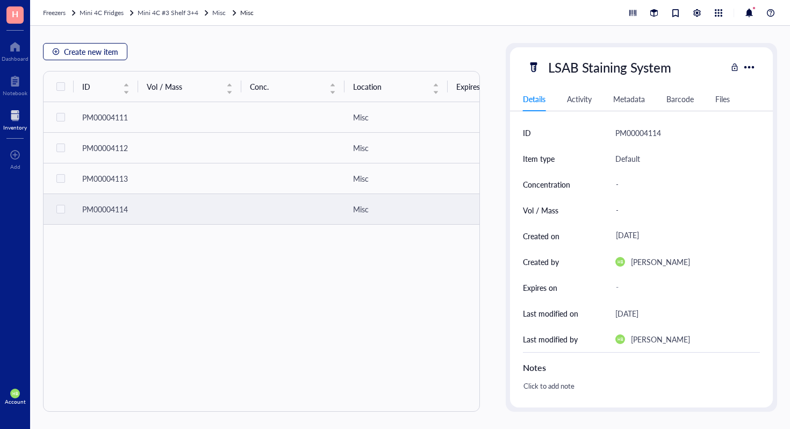
click at [110, 47] on span "Create new item" at bounding box center [91, 51] width 54 height 9
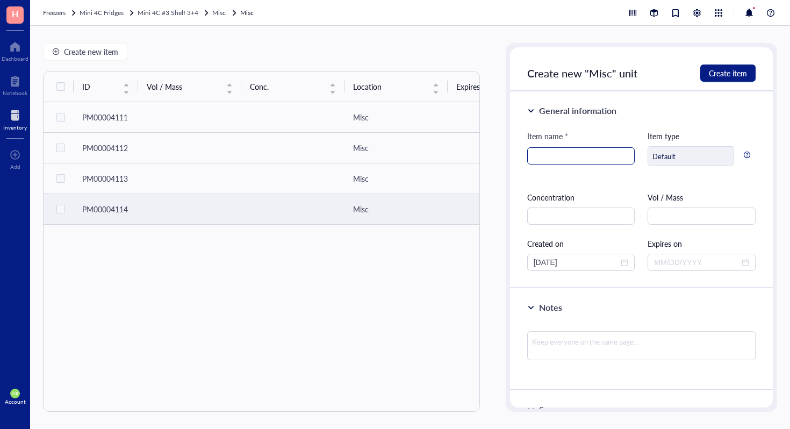
click at [541, 159] on input "search" at bounding box center [581, 156] width 95 height 16
click at [573, 157] on input "Immunoprecipitation Kit" at bounding box center [581, 156] width 95 height 16
click at [614, 149] on input "Immunoprecipitation Kit" at bounding box center [581, 156] width 95 height 16
click at [619, 155] on input "Immunoprecipitation Kit" at bounding box center [581, 156] width 95 height 16
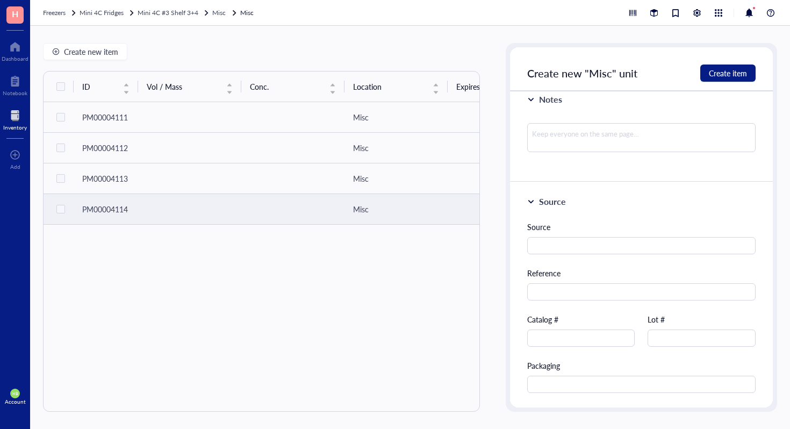
scroll to position [213, 0]
type input "Immunoprecipitation Kit Dynabeads Protein A"
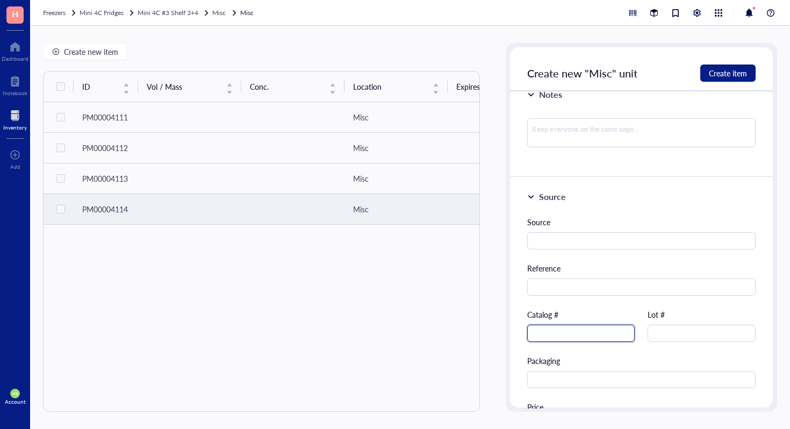
click at [611, 333] on input "text" at bounding box center [581, 333] width 108 height 17
type input "10006D"
click at [722, 71] on span "Create item" at bounding box center [728, 73] width 38 height 9
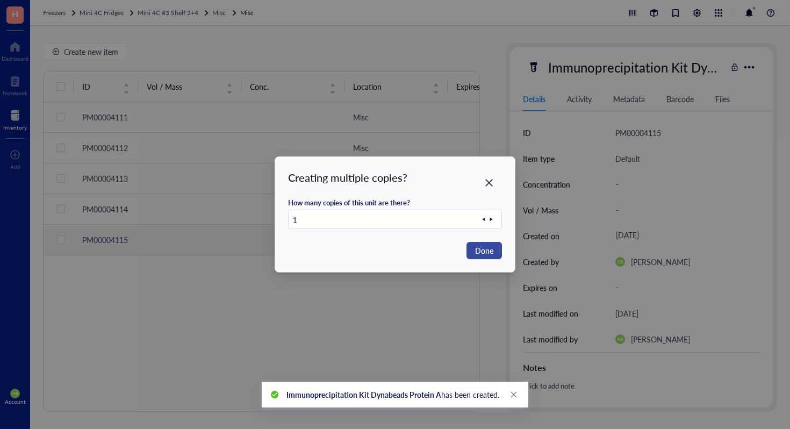
click at [488, 250] on span "Done" at bounding box center [484, 251] width 18 height 12
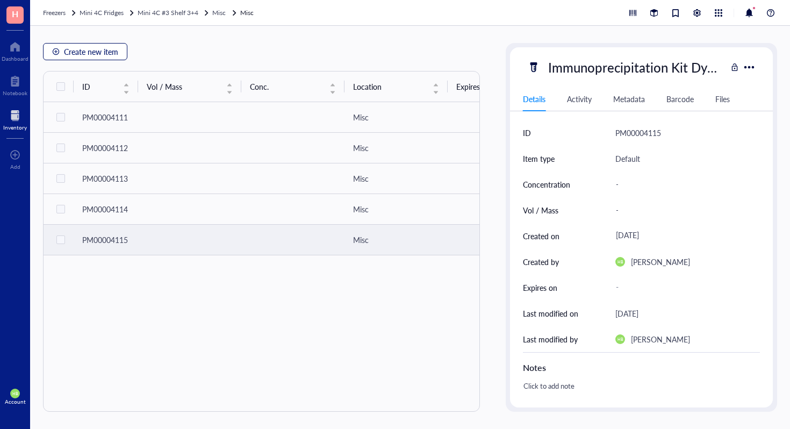
click at [92, 47] on span "Create new item" at bounding box center [91, 51] width 54 height 9
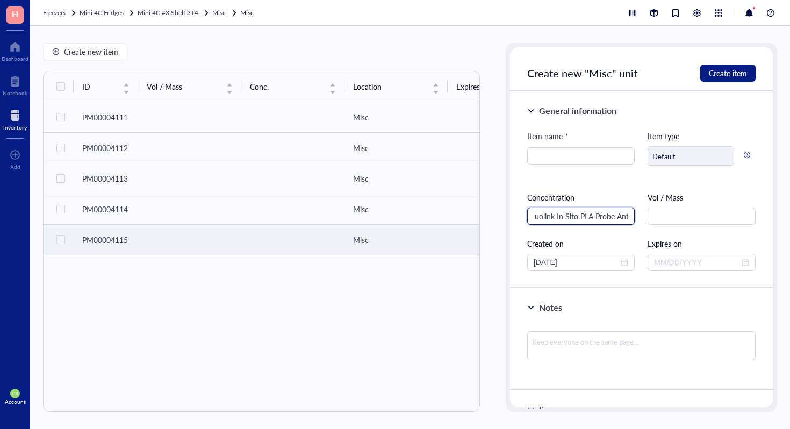
type input "Duolink In Sito PLA Probe Anti"
click at [583, 215] on input "Duolink In Sito PLA Probe Anti" at bounding box center [581, 215] width 108 height 17
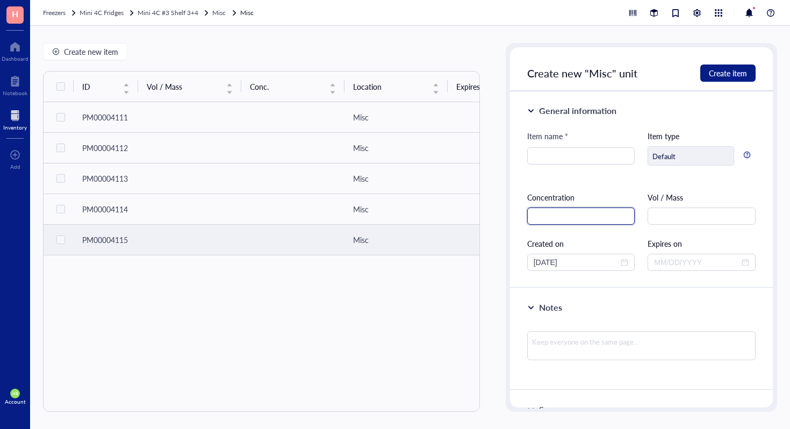
scroll to position [0, 0]
click at [583, 152] on input "search" at bounding box center [581, 156] width 95 height 16
paste input "Duolink In Sito PLA Probe Anti"
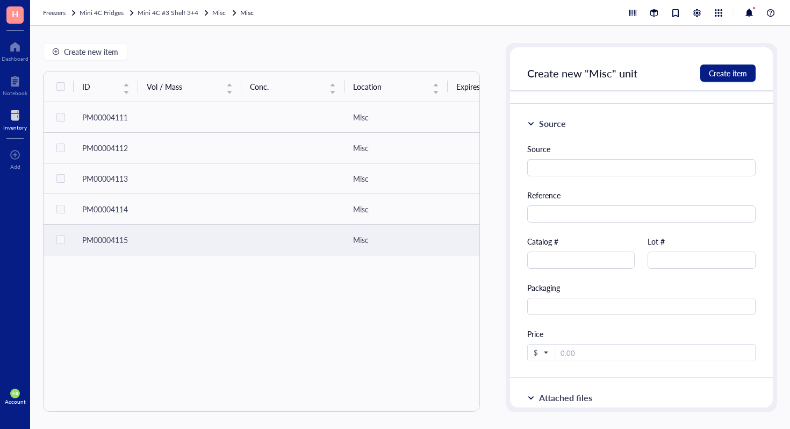
scroll to position [347, 0]
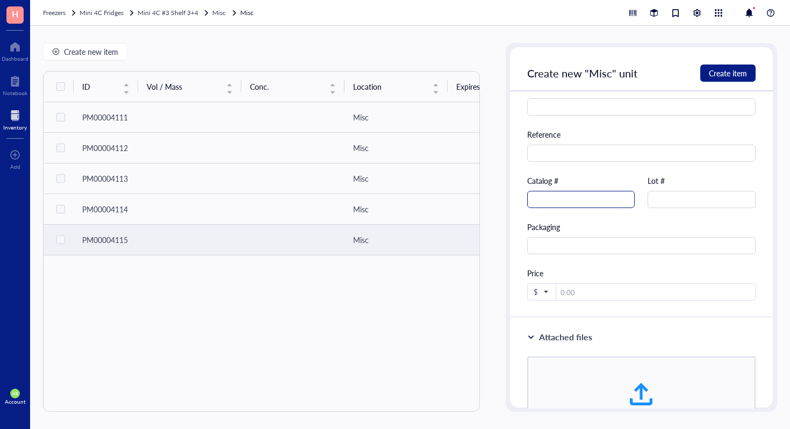
type input "Duolink In Sito PLA Probe Anti-Goat MINUS"
click at [608, 205] on input "text" at bounding box center [581, 199] width 108 height 17
paste input "DUO92006"
type input "DUO92006"
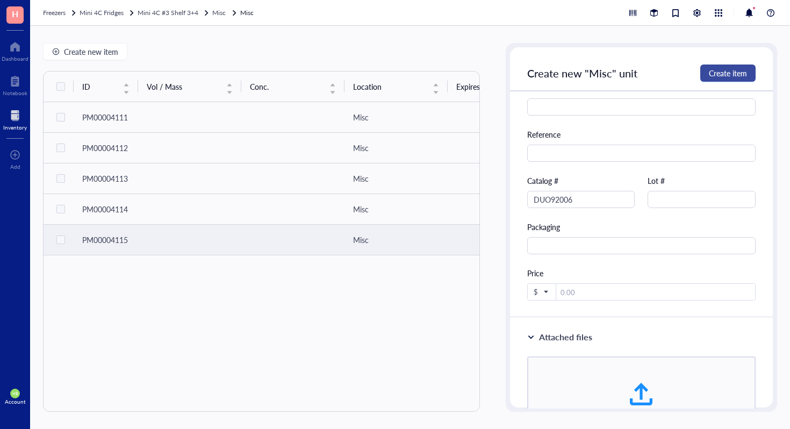
click at [716, 74] on span "Create item" at bounding box center [728, 73] width 38 height 9
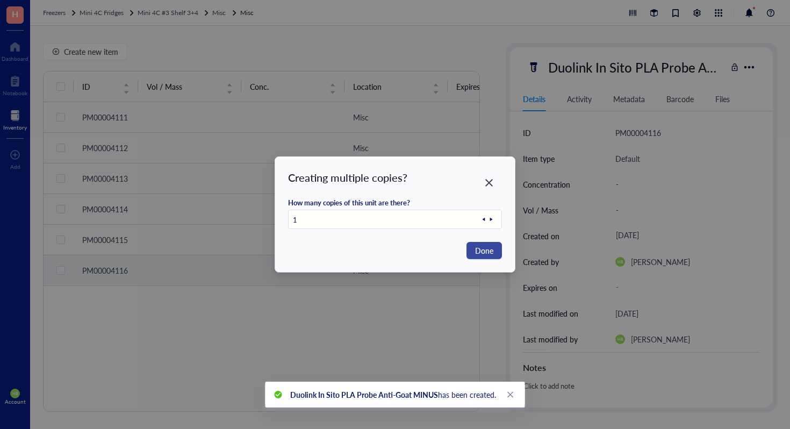
click at [486, 254] on span "Done" at bounding box center [484, 251] width 18 height 12
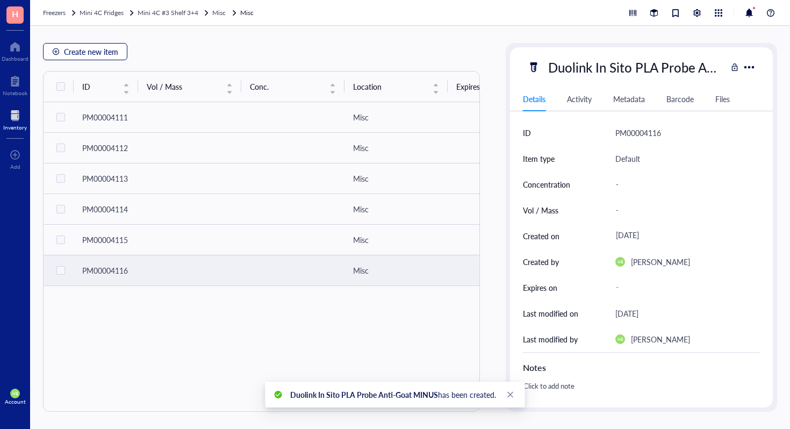
click at [100, 56] on span "Create new item" at bounding box center [91, 51] width 54 height 9
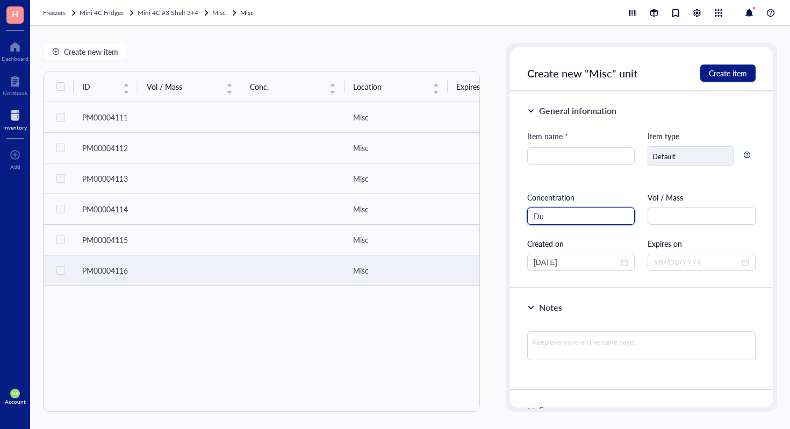
type input "D"
click at [580, 153] on input "search" at bounding box center [581, 156] width 95 height 16
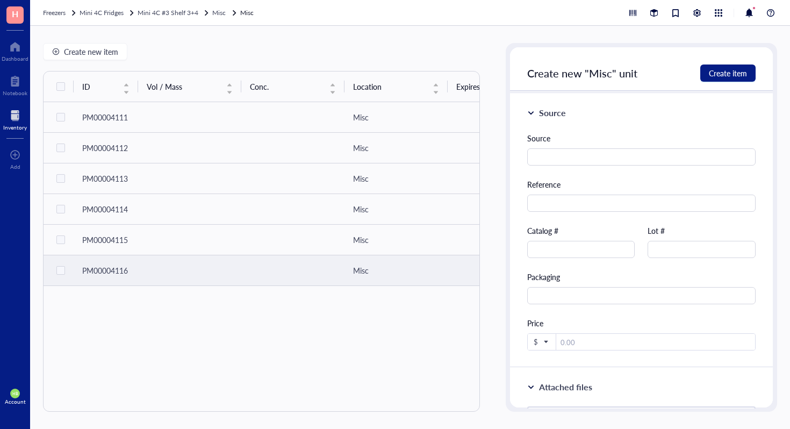
scroll to position [310, 0]
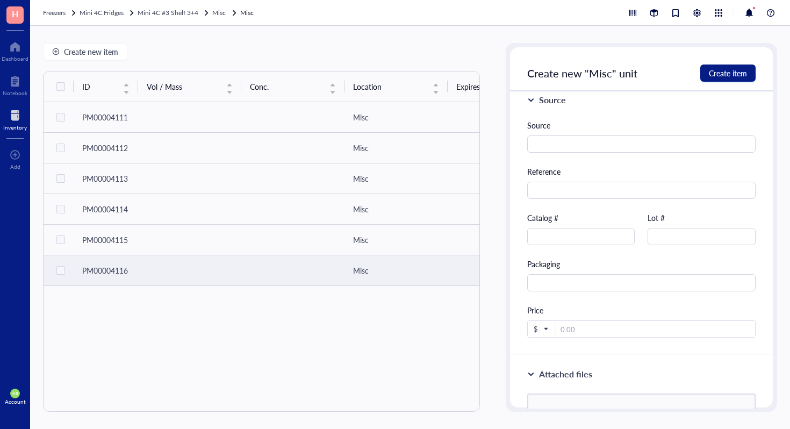
type input "Duolink In SIto PLA Probe Anti-Mouse PLUS"
click at [589, 247] on div "Source Reference Catalog # Lot # Packaging Price $" at bounding box center [641, 228] width 228 height 218
click at [590, 239] on input "text" at bounding box center [581, 236] width 108 height 17
type input "DUO92001"
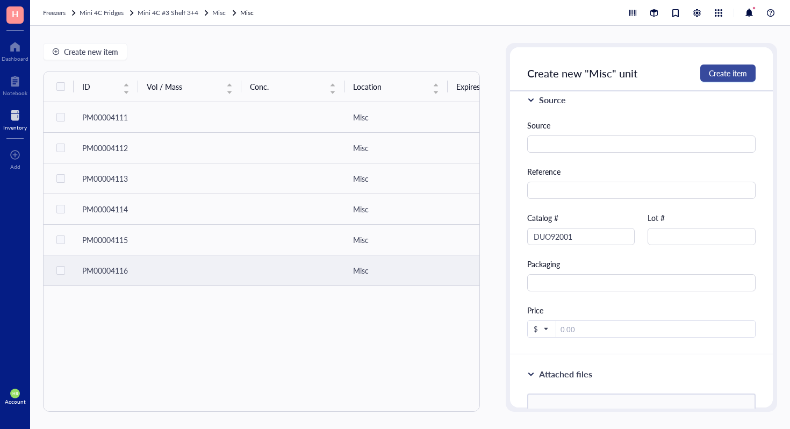
click at [715, 66] on button "Create item" at bounding box center [727, 72] width 55 height 17
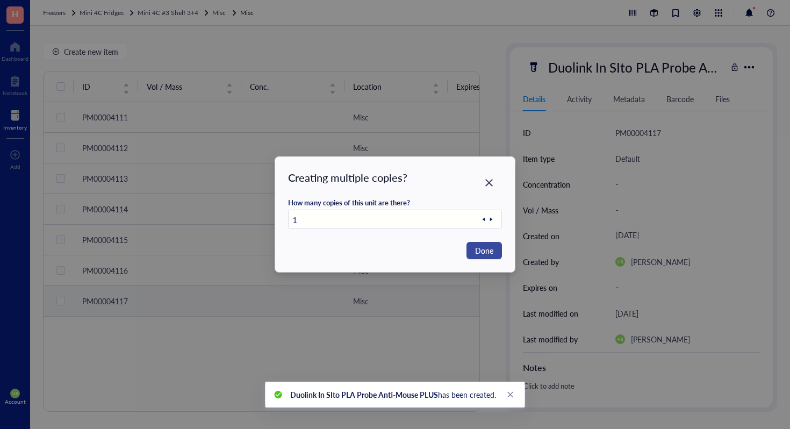
click at [480, 251] on span "Done" at bounding box center [484, 251] width 18 height 12
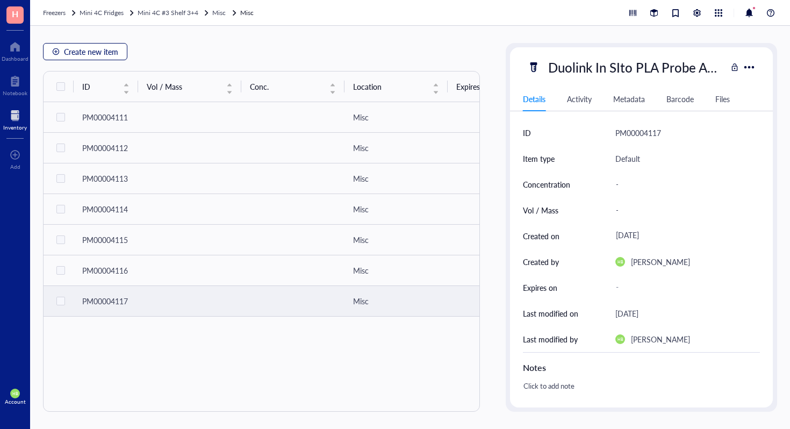
click at [72, 58] on button "Create new item" at bounding box center [85, 51] width 84 height 17
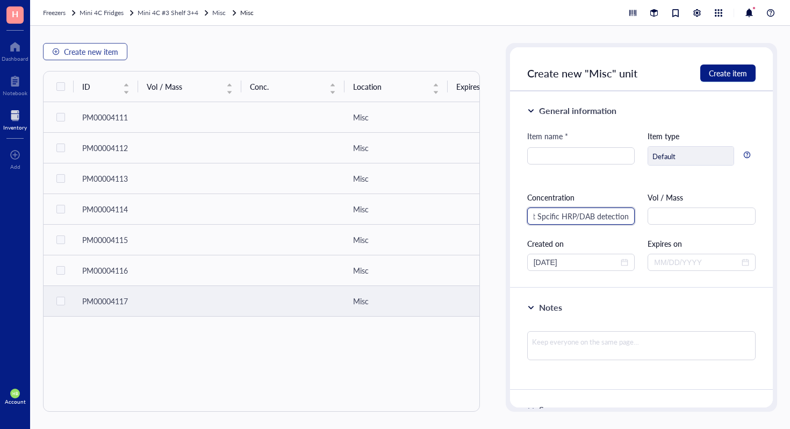
scroll to position [0, 23]
type input "Rabbit Spcific HRP/DAB detection IHC kit"
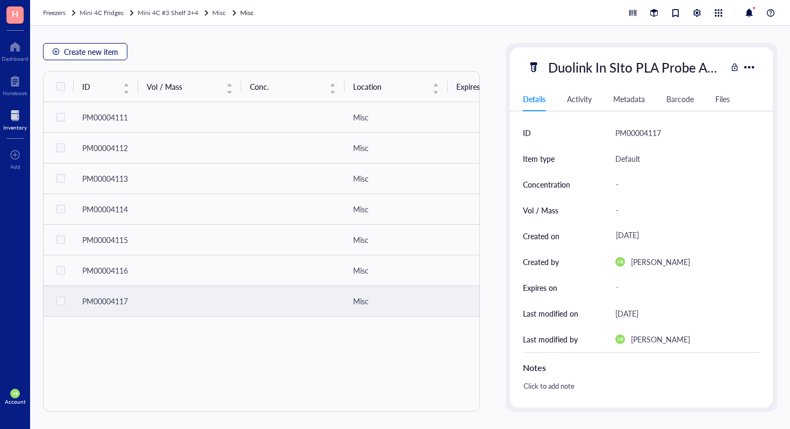
click at [88, 51] on span "Create new item" at bounding box center [91, 51] width 54 height 9
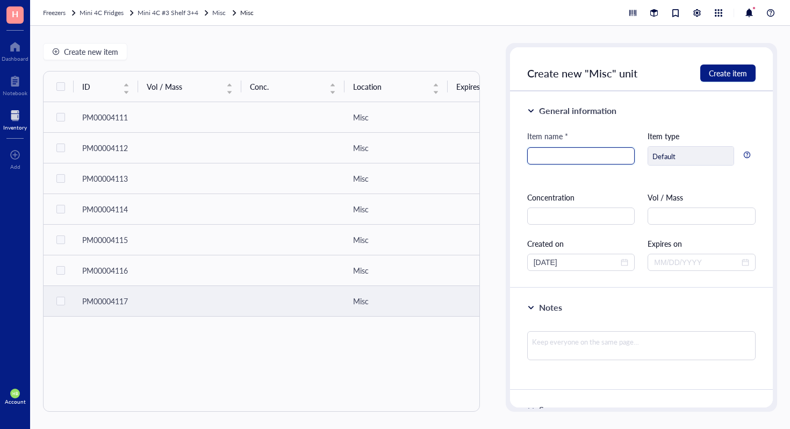
click at [580, 151] on input "search" at bounding box center [581, 156] width 95 height 16
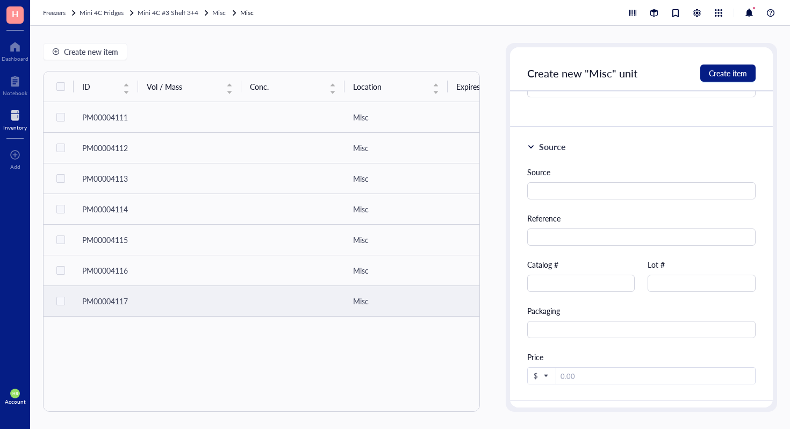
scroll to position [299, 0]
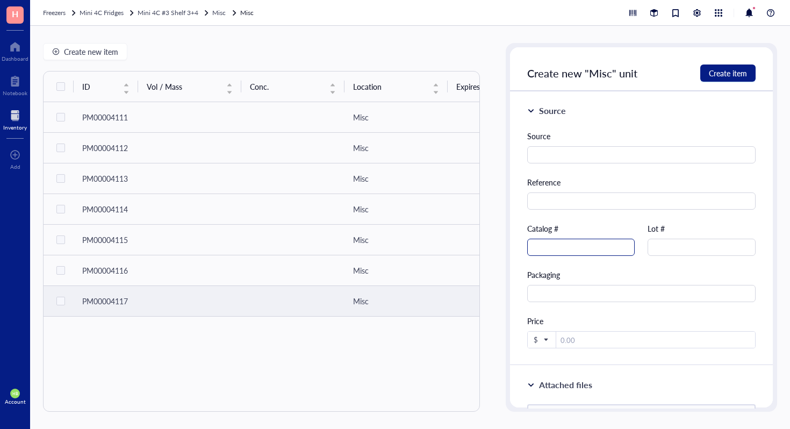
type input "Rabbit Specific HRP/DAB detection IHC kit"
click at [576, 241] on input "text" at bounding box center [581, 247] width 108 height 17
type input "ab64261"
click at [718, 67] on button "Create item" at bounding box center [727, 72] width 55 height 17
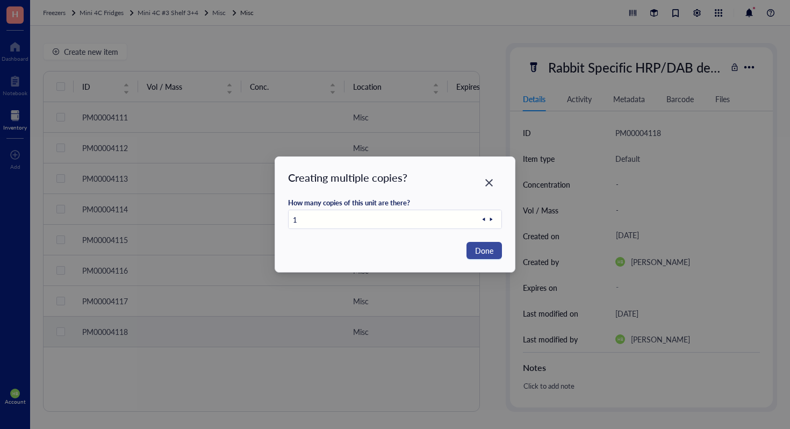
click at [494, 249] on button "Done" at bounding box center [483, 250] width 35 height 17
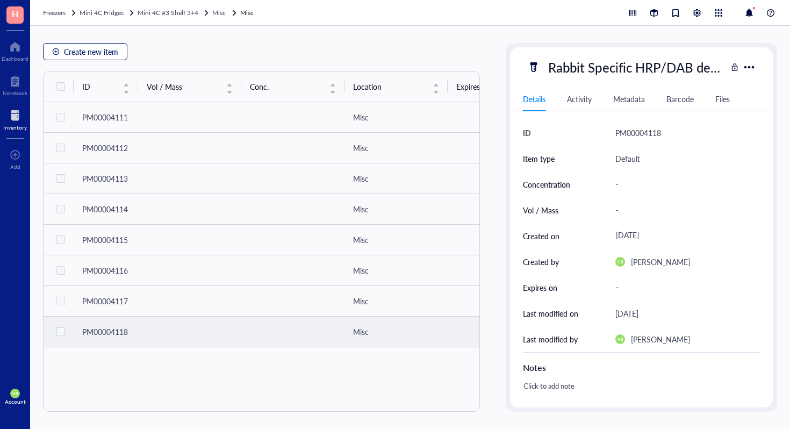
click at [111, 48] on span "Create new item" at bounding box center [91, 51] width 54 height 9
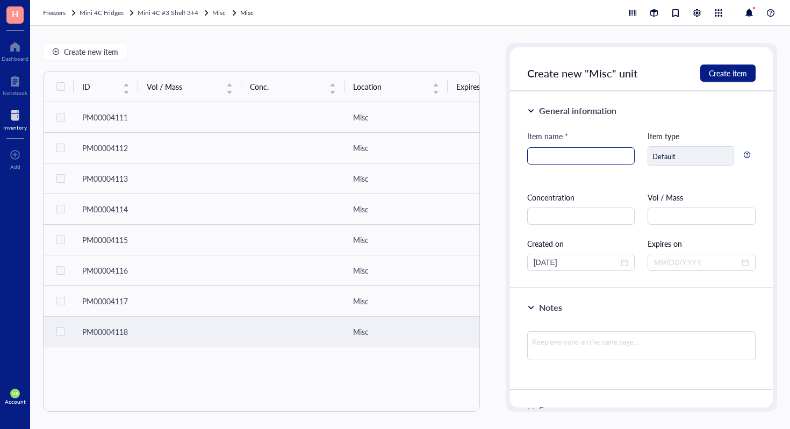
click at [600, 156] on input "search" at bounding box center [581, 156] width 95 height 16
type input "Stable [MEDICAL_DATA] Substrate Buffer"
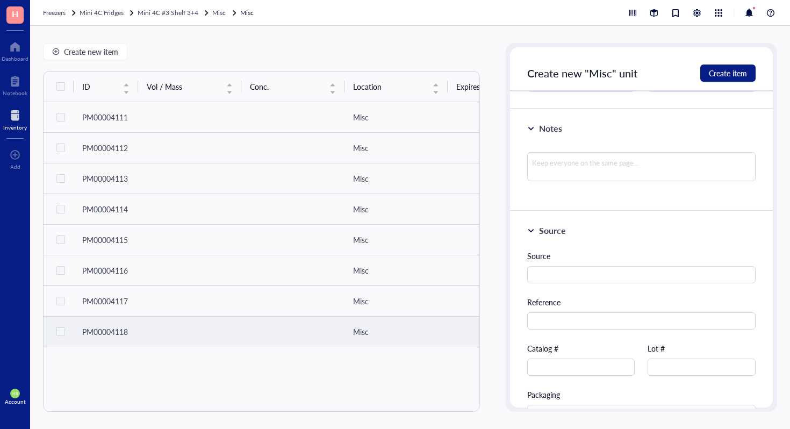
scroll to position [198, 0]
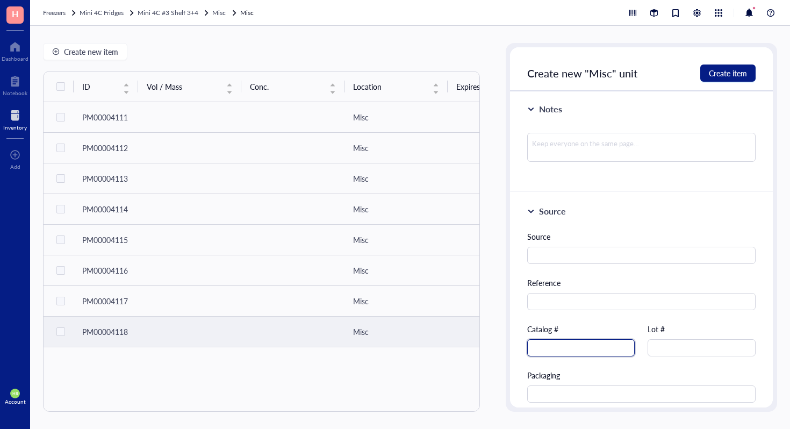
click at [599, 351] on input "text" at bounding box center [581, 347] width 108 height 17
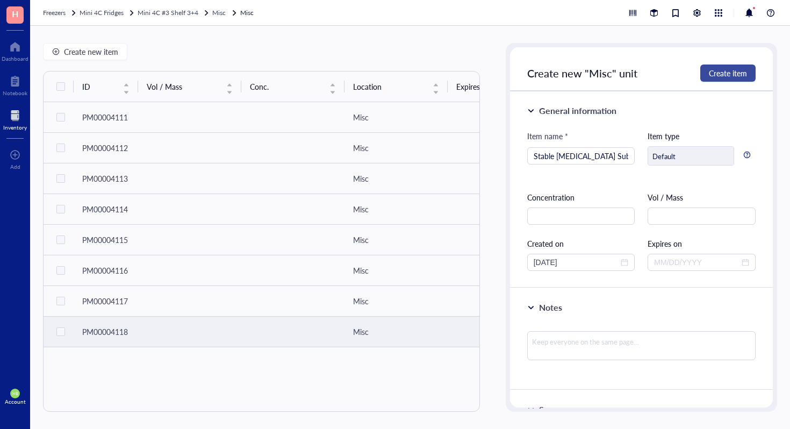
type input "1855910"
click at [730, 72] on span "Create item" at bounding box center [728, 73] width 38 height 9
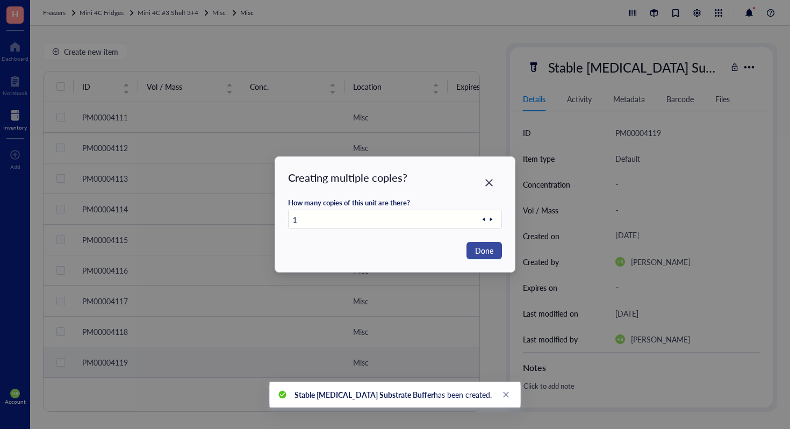
click at [483, 246] on span "Done" at bounding box center [484, 251] width 18 height 12
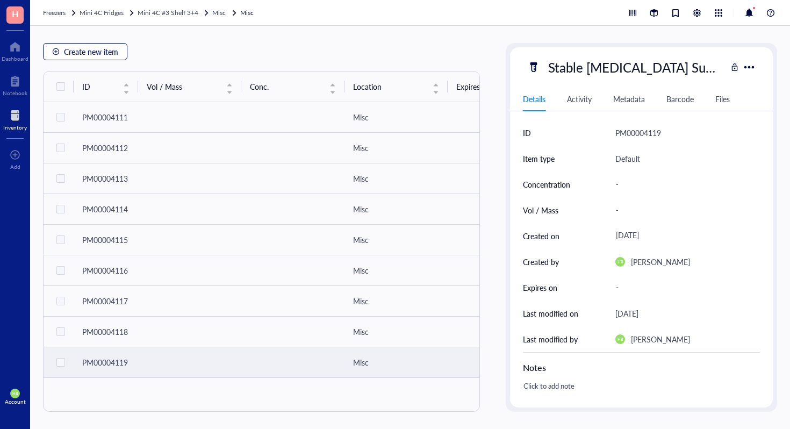
click at [95, 47] on span "Create new item" at bounding box center [91, 51] width 54 height 9
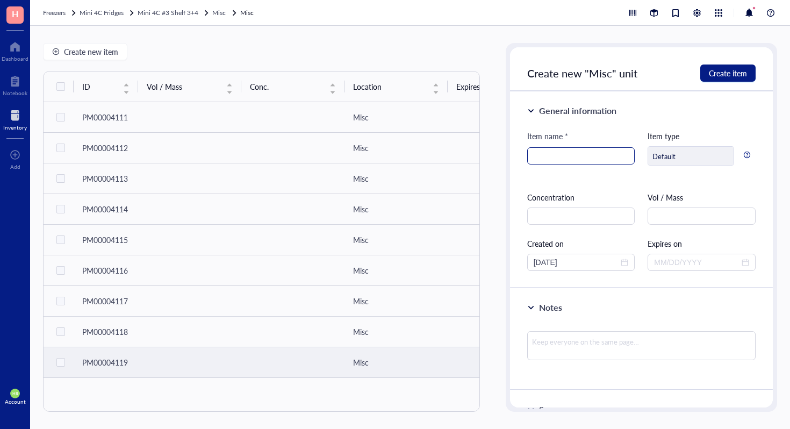
click at [559, 156] on input "search" at bounding box center [581, 156] width 95 height 16
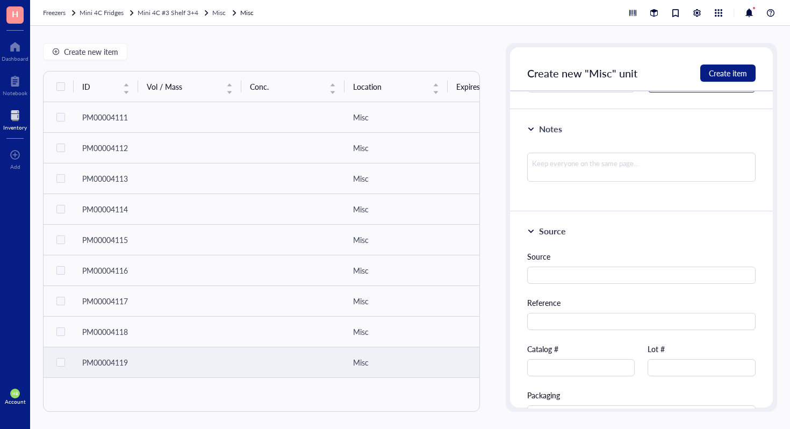
scroll to position [324, 0]
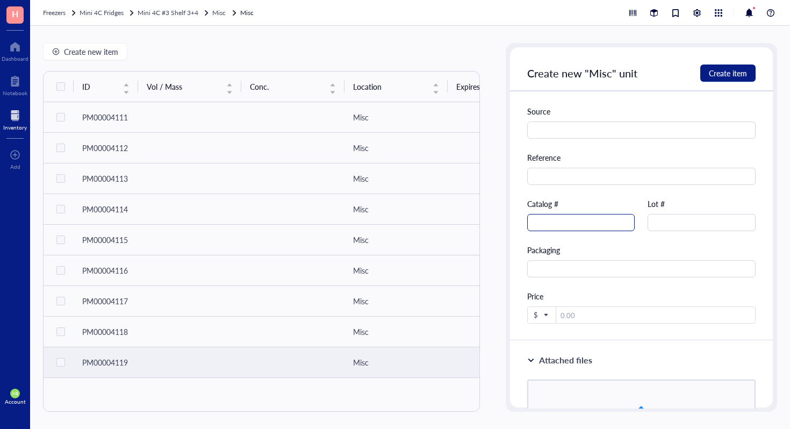
type input "Phosphatase Inhibitor Cocktail Tablets"
click at [608, 222] on input "text" at bounding box center [581, 222] width 108 height 17
type input "04906837001"
click at [721, 67] on button "Create item" at bounding box center [727, 72] width 55 height 17
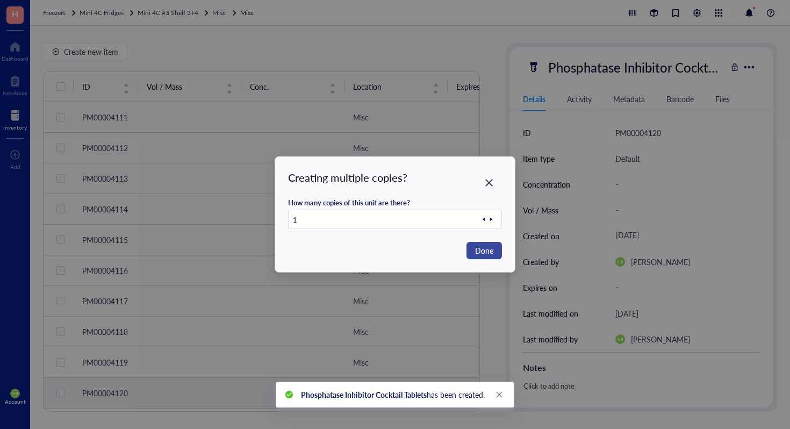
click at [482, 245] on span "Done" at bounding box center [484, 251] width 18 height 12
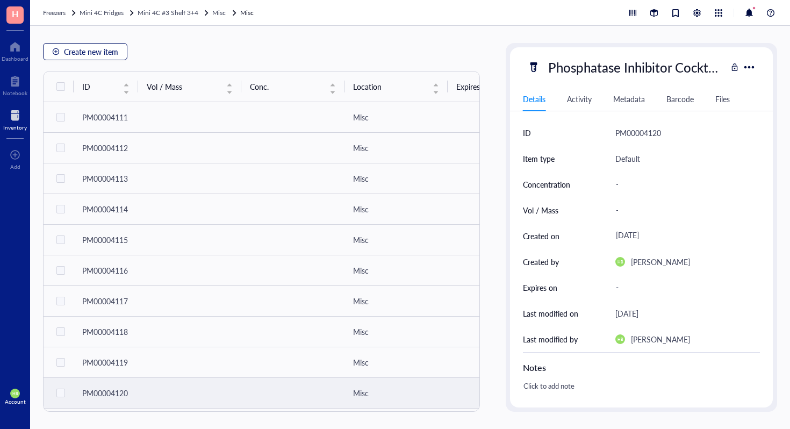
click at [121, 56] on button "Create new item" at bounding box center [85, 51] width 84 height 17
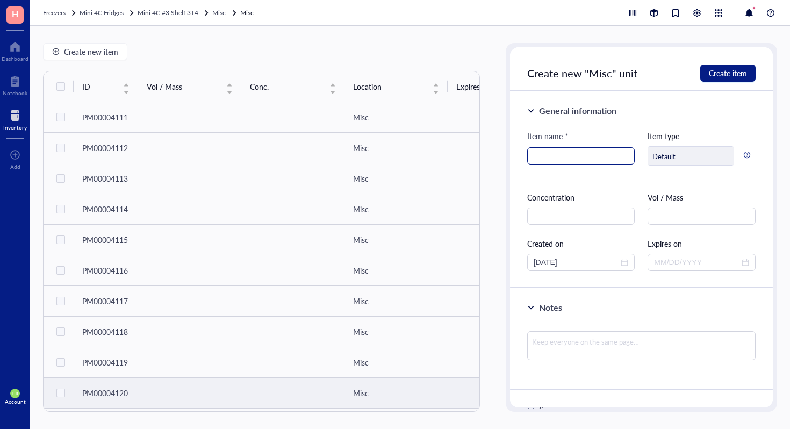
click at [620, 153] on input "search" at bounding box center [581, 156] width 95 height 16
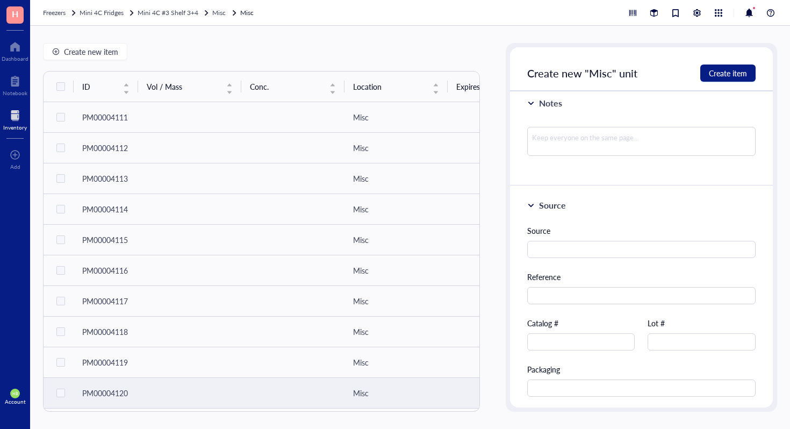
scroll to position [221, 0]
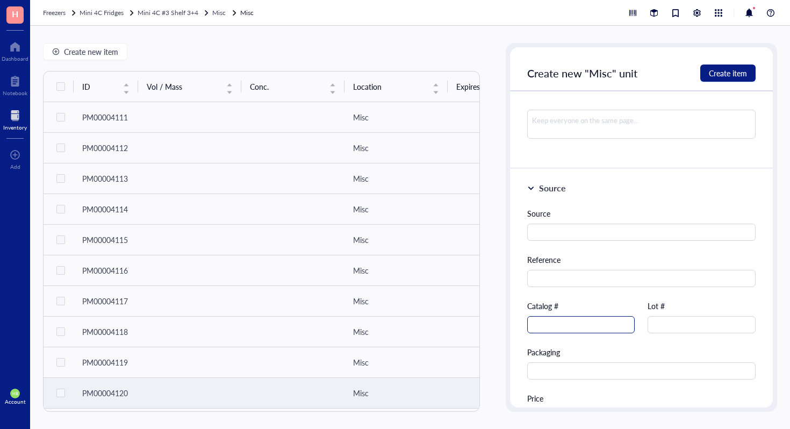
type input "Trizma base solution"
click at [597, 323] on input "text" at bounding box center [581, 324] width 108 height 17
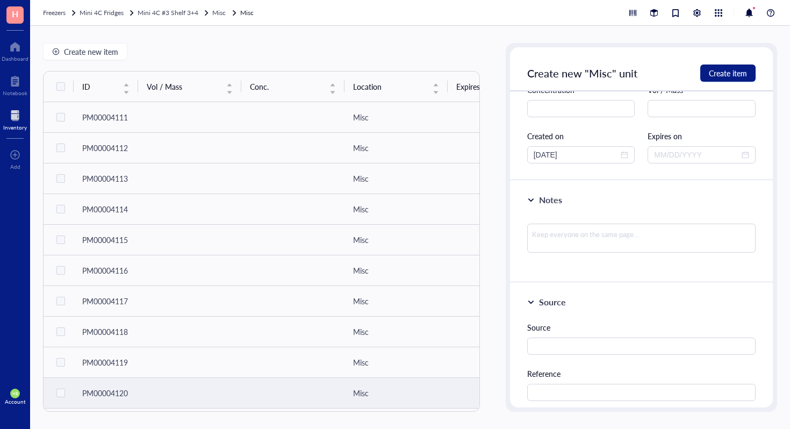
scroll to position [0, 0]
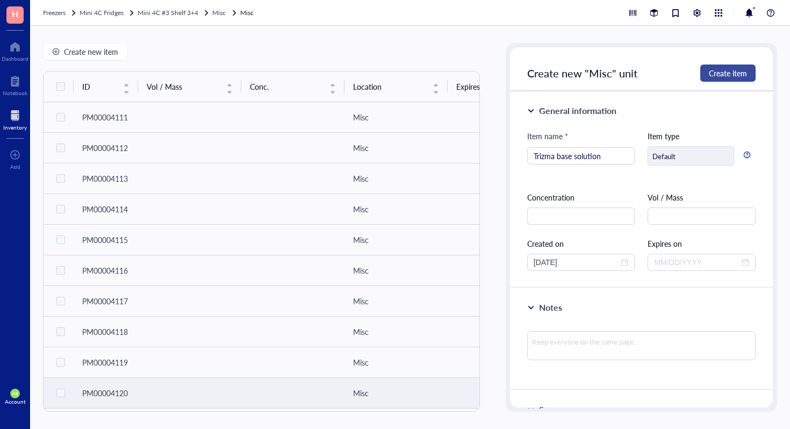
click at [734, 70] on span "Create item" at bounding box center [728, 73] width 38 height 9
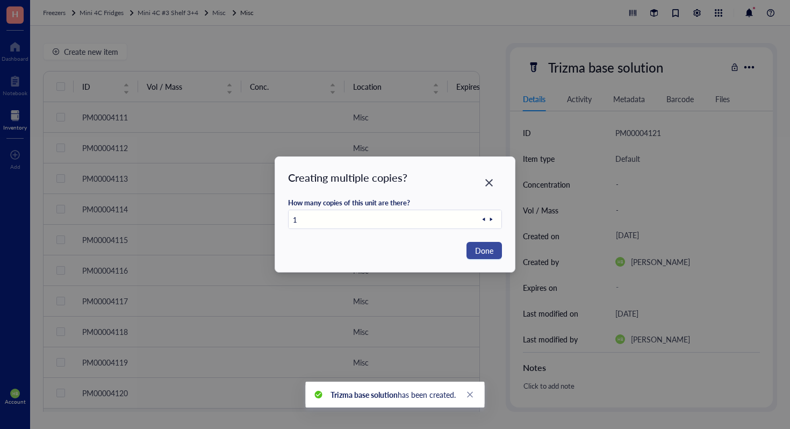
click at [490, 246] on span "Done" at bounding box center [484, 251] width 18 height 12
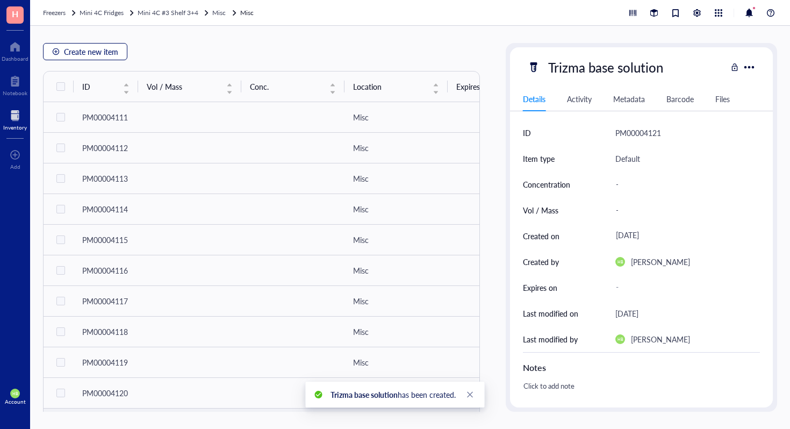
click at [87, 56] on span "Create new item" at bounding box center [91, 51] width 54 height 9
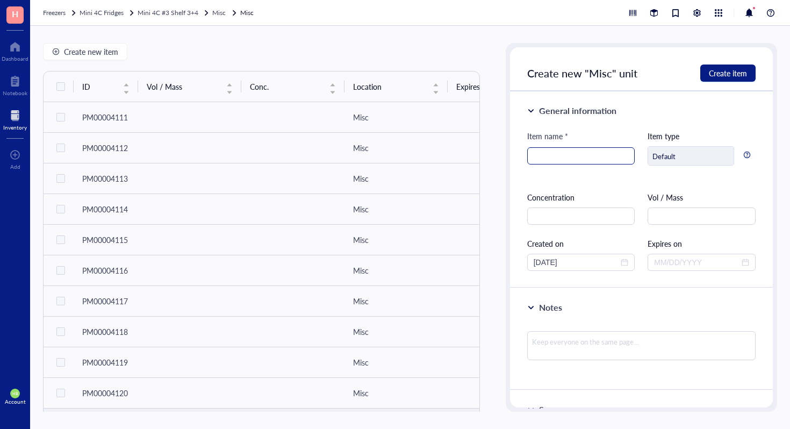
click at [545, 153] on input "search" at bounding box center [581, 156] width 95 height 16
click at [563, 157] on input "Recombiant mouse" at bounding box center [581, 156] width 95 height 16
click at [610, 154] on input "Recombinant mouse" at bounding box center [581, 156] width 95 height 16
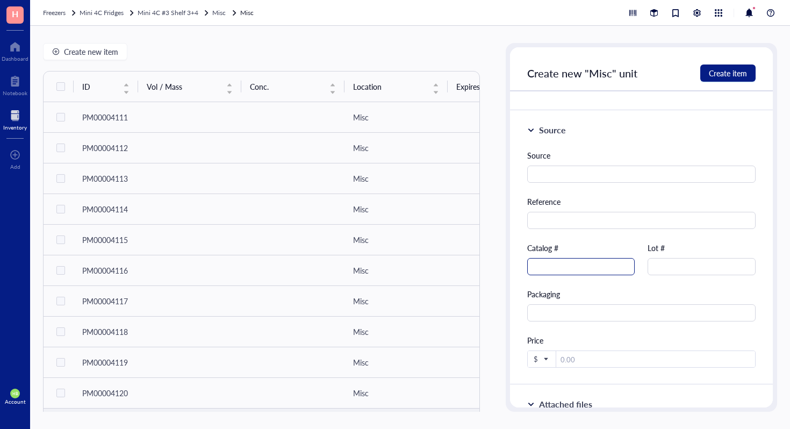
type input "Recombinant mouse PD1 protein"
click at [591, 268] on input "text" at bounding box center [581, 266] width 108 height 17
type input "ab180051"
click at [743, 73] on span "Create item" at bounding box center [728, 73] width 38 height 9
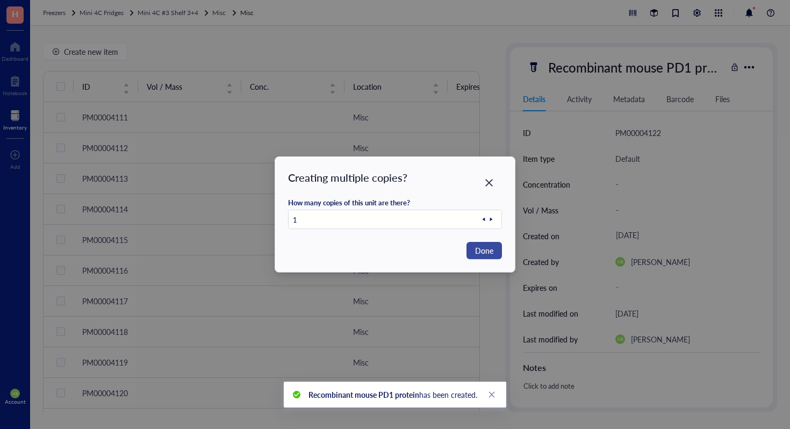
click at [485, 248] on span "Done" at bounding box center [484, 251] width 18 height 12
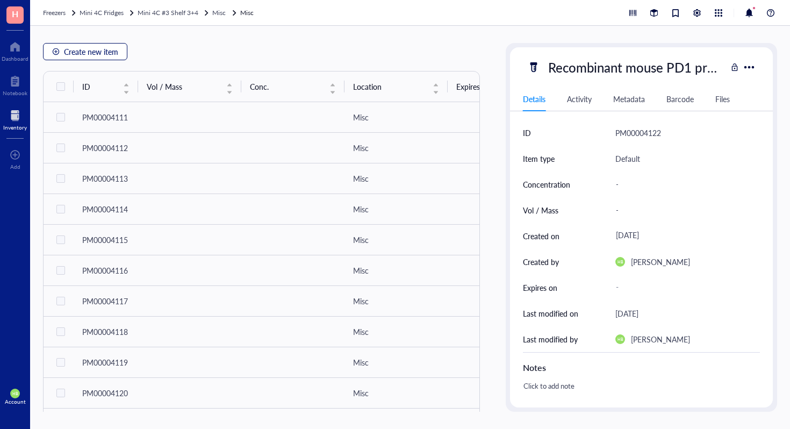
click at [117, 56] on span "Create new item" at bounding box center [91, 51] width 54 height 9
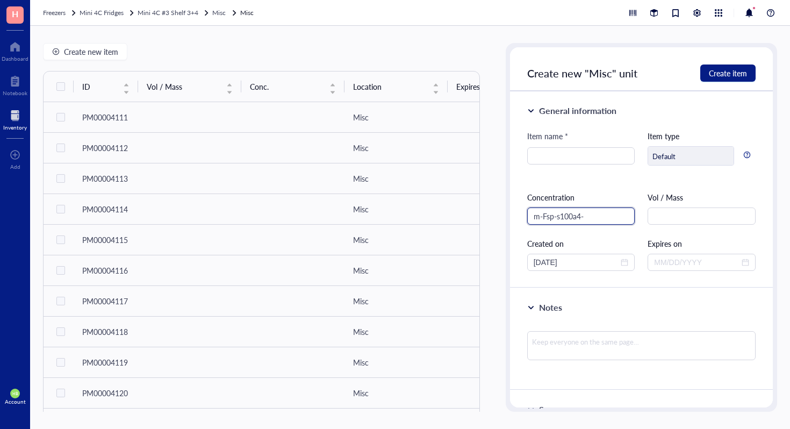
type input "m-Fsp-s100a4-R"
click at [594, 218] on input "m-Fsp-s100a4-R" at bounding box center [581, 215] width 108 height 17
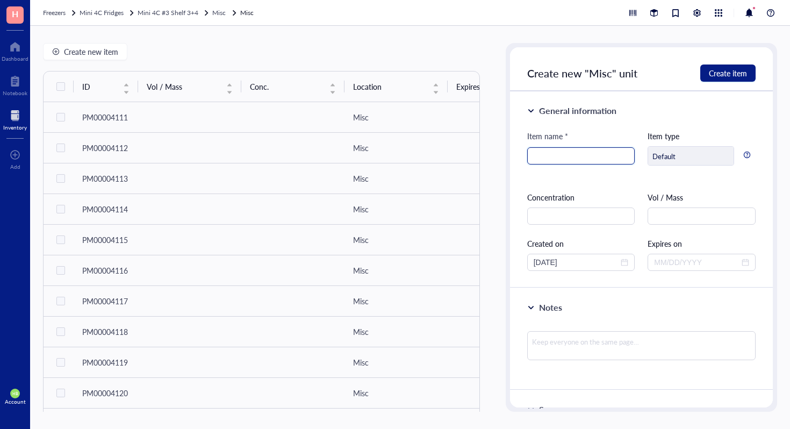
click at [591, 152] on input "search" at bounding box center [581, 156] width 95 height 16
paste input "m-Fsp-s100a4-R"
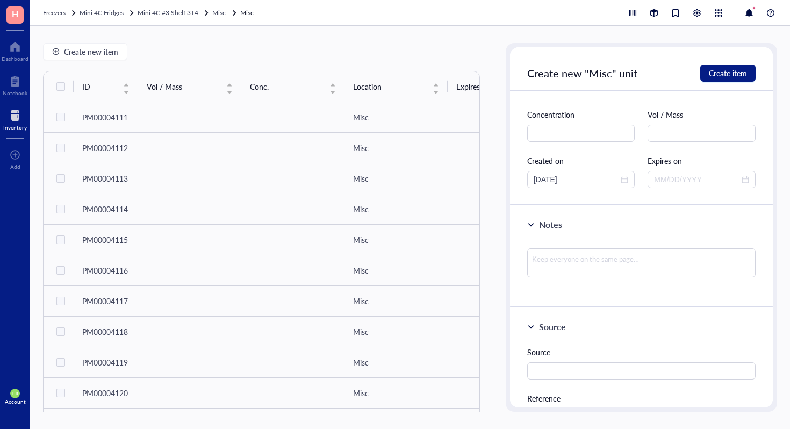
scroll to position [231, 0]
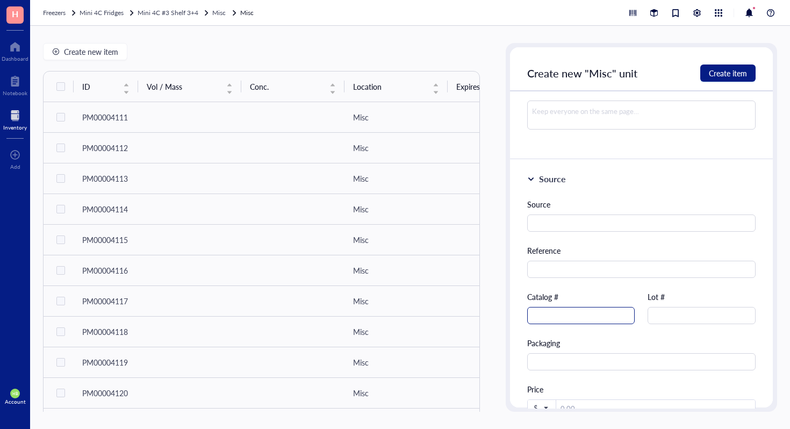
type input "m-Fsp-s100a4-R"
click at [558, 314] on input "text" at bounding box center [581, 315] width 108 height 17
click at [704, 74] on button "Create item" at bounding box center [727, 72] width 55 height 17
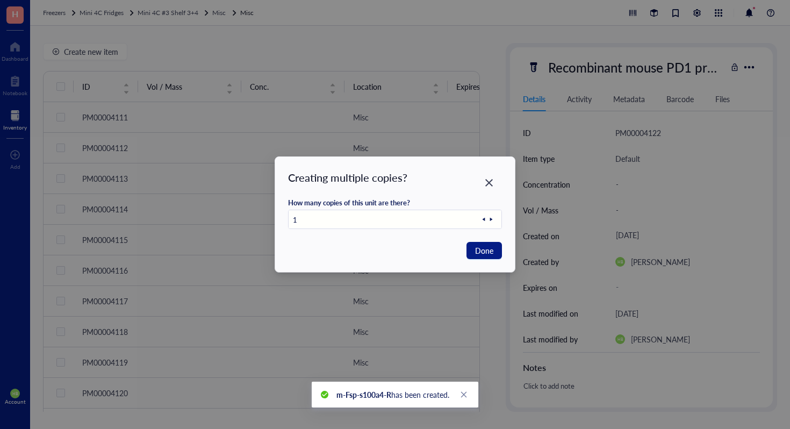
click at [491, 219] on icon at bounding box center [491, 219] width 3 height 3
click at [491, 245] on span "Done" at bounding box center [484, 251] width 18 height 12
type input "1"
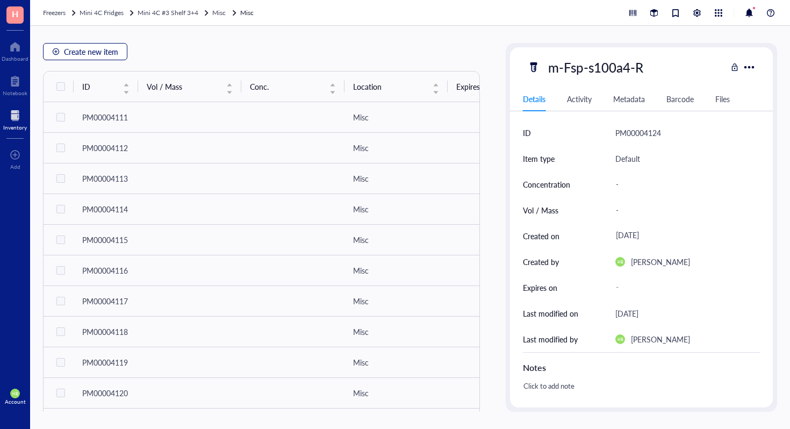
click at [70, 59] on button "Create new item" at bounding box center [85, 51] width 84 height 17
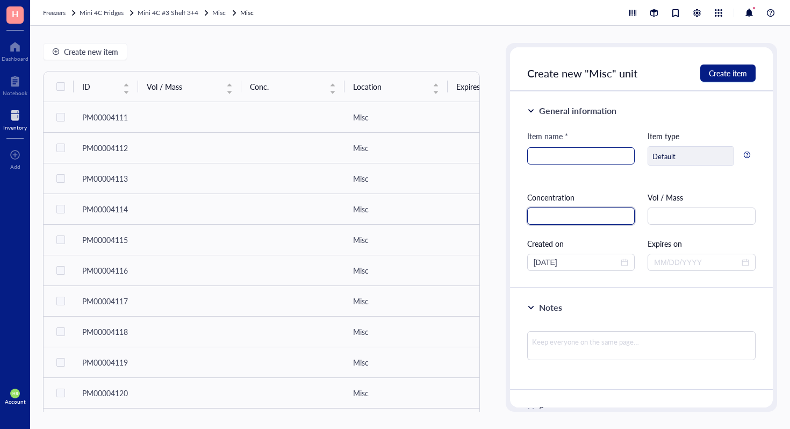
click at [543, 147] on div at bounding box center [581, 155] width 108 height 17
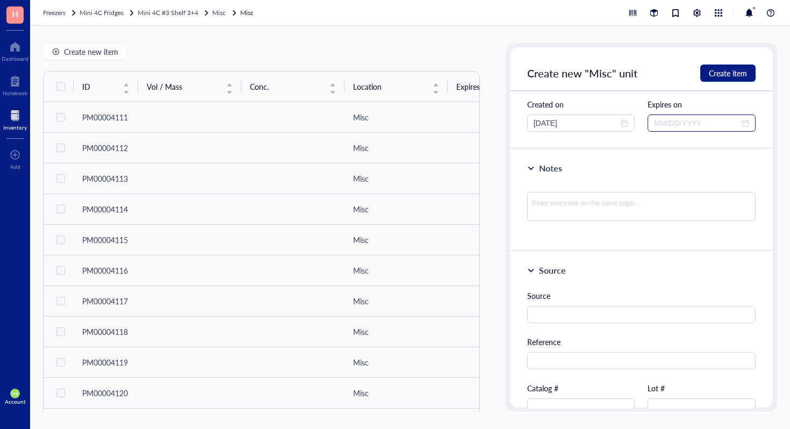
scroll to position [166, 0]
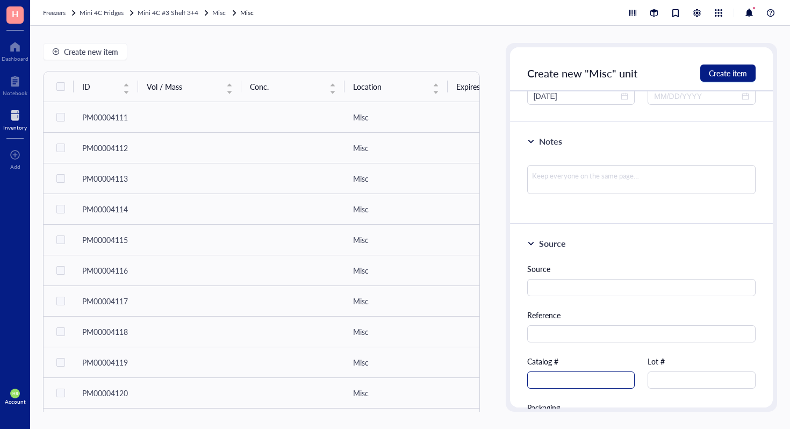
type input "SureBeads Protein A Magnetic Beads"
click at [608, 380] on input "text" at bounding box center [581, 379] width 108 height 17
type input "161-4013"
click at [727, 71] on span "Create item" at bounding box center [728, 73] width 38 height 9
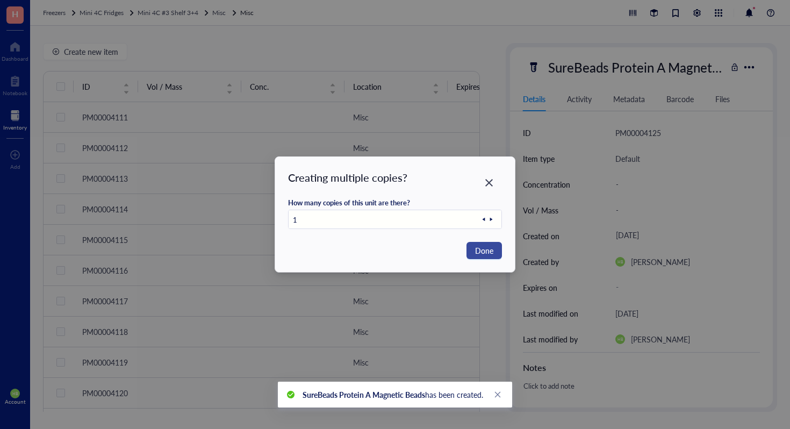
click at [483, 250] on span "Done" at bounding box center [484, 251] width 18 height 12
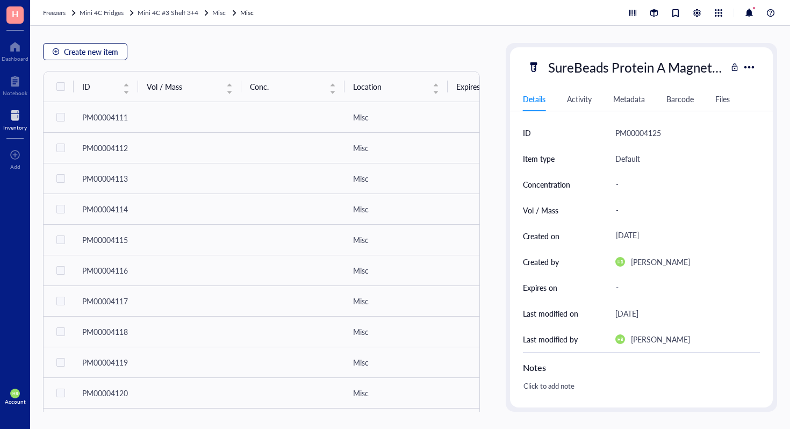
click at [105, 54] on span "Create new item" at bounding box center [91, 51] width 54 height 9
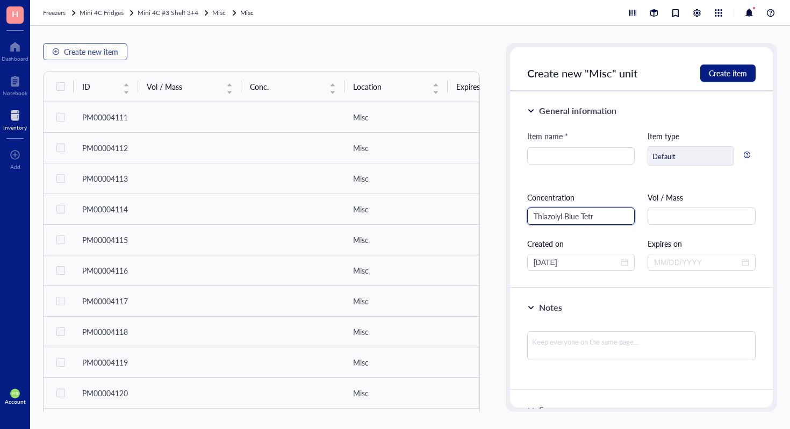
type input "Thiazolyl Blue Tetra"
click at [584, 218] on input "Thiazolyl Blue Tetra" at bounding box center [581, 215] width 108 height 17
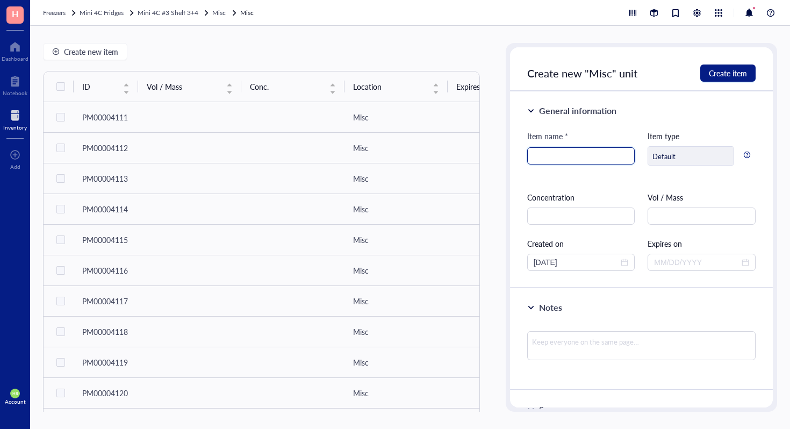
click at [583, 150] on input "search" at bounding box center [581, 156] width 95 height 16
paste input "Thiazolyl Blue Tetra"
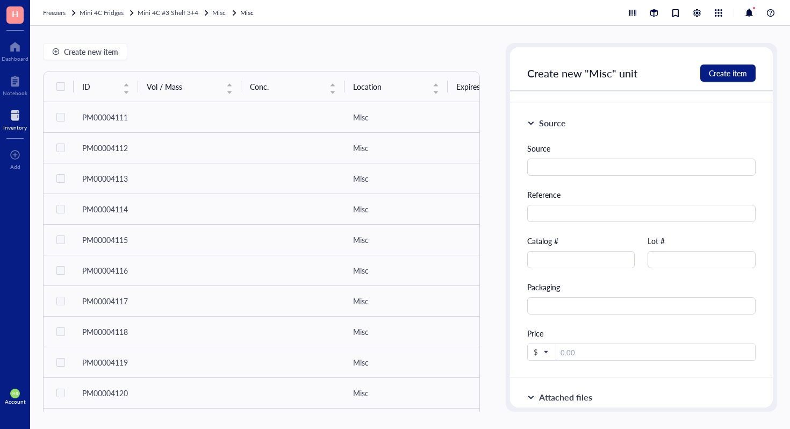
scroll to position [288, 0]
type input "Thiazolyl Blue Tetrazolium Bromide"
click at [595, 263] on input "text" at bounding box center [581, 257] width 108 height 17
click at [743, 71] on span "Create item" at bounding box center [728, 73] width 38 height 9
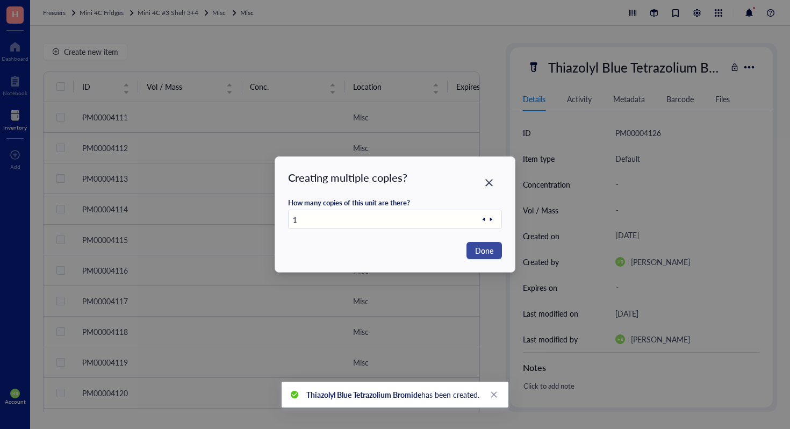
click at [473, 247] on button "Done" at bounding box center [483, 250] width 35 height 17
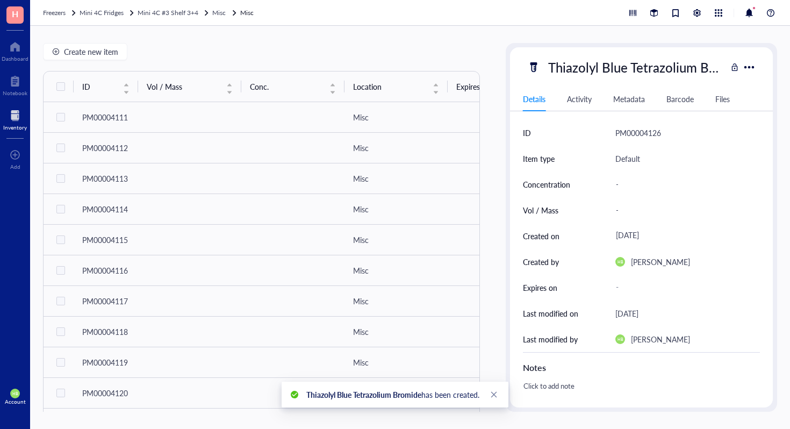
click at [103, 41] on div "Create new item ID Vol / Mass Conc. Location Expires on Created by Created on N…" at bounding box center [410, 227] width 760 height 403
click at [106, 49] on span "Create new item" at bounding box center [91, 51] width 54 height 9
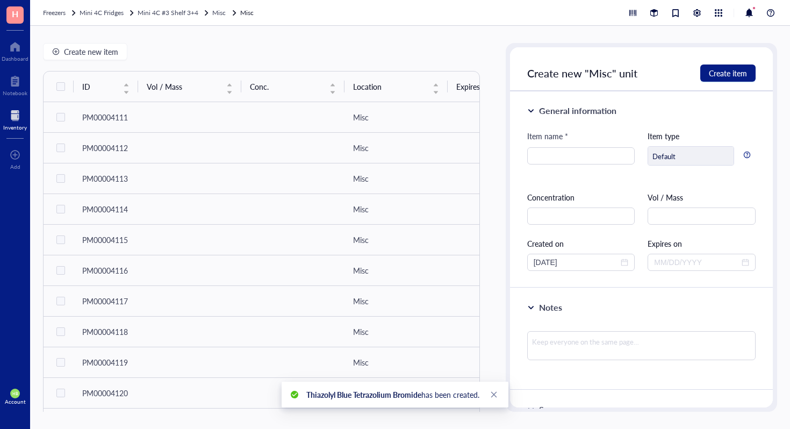
click at [555, 145] on div "Item name *" at bounding box center [581, 138] width 108 height 17
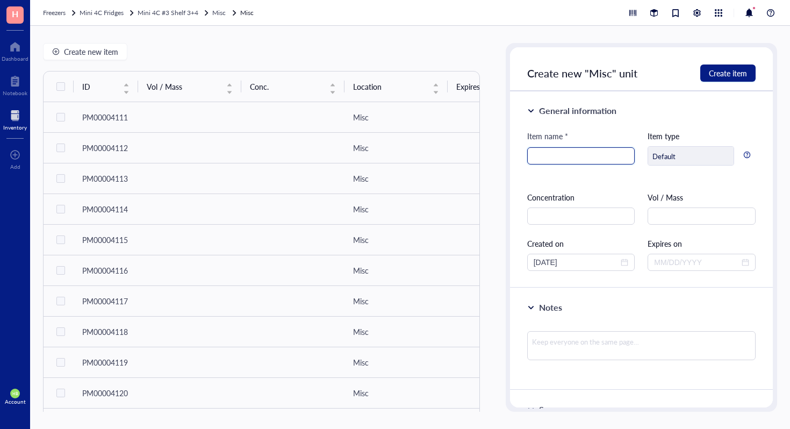
click at [555, 148] on input "search" at bounding box center [581, 156] width 95 height 16
click at [573, 164] on div at bounding box center [581, 155] width 108 height 17
type input "Peroxidase-Conjugated AffiniPure Goat Anti-Mouse lgL (H+L)"
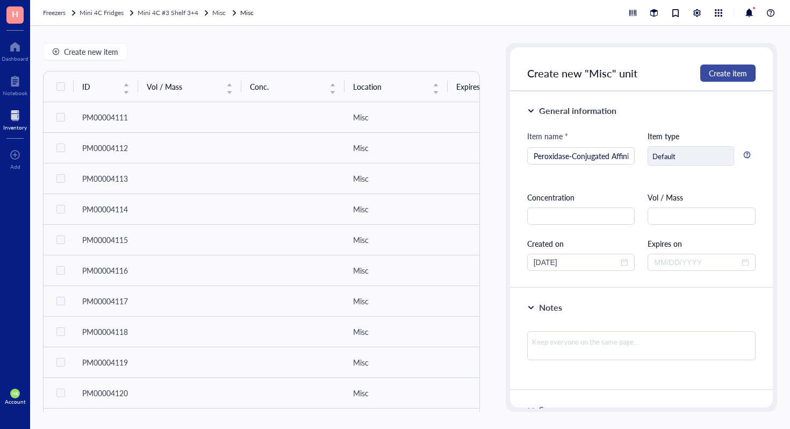
click at [731, 67] on button "Create item" at bounding box center [727, 72] width 55 height 17
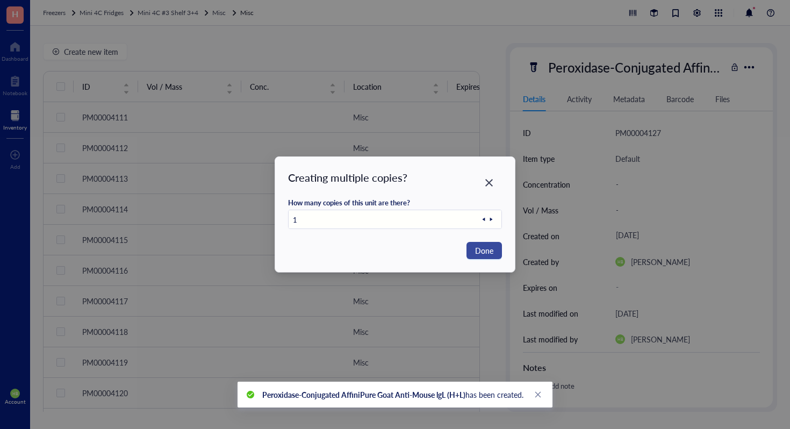
click at [483, 247] on span "Done" at bounding box center [484, 251] width 18 height 12
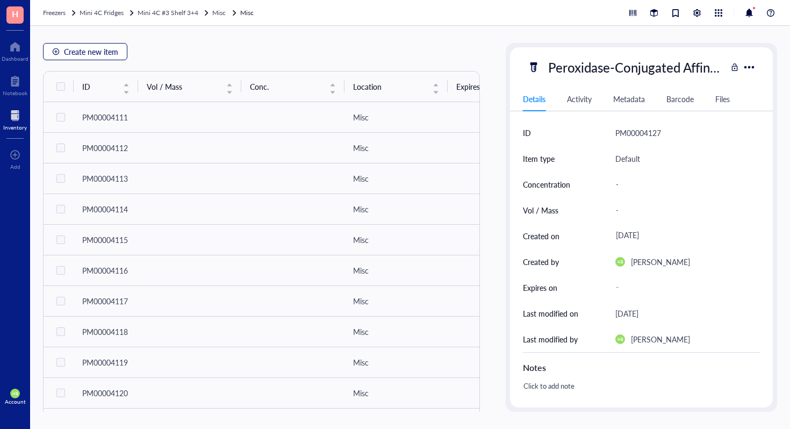
click at [60, 59] on button "Create new item" at bounding box center [85, 51] width 84 height 17
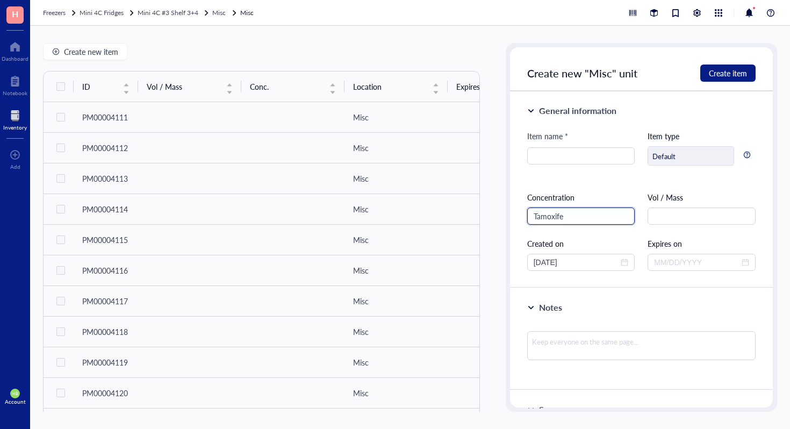
type input "[MEDICAL_DATA]"
click at [557, 215] on input "[MEDICAL_DATA]" at bounding box center [581, 215] width 108 height 17
click at [576, 151] on input "search" at bounding box center [581, 156] width 95 height 16
paste input "[MEDICAL_DATA]"
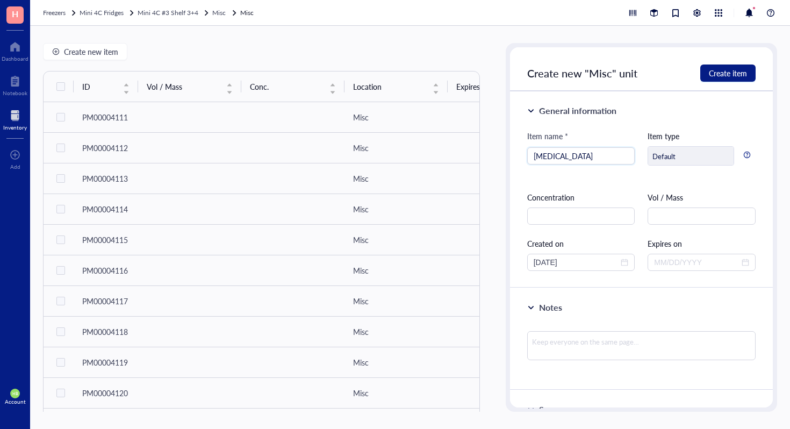
type input "[MEDICAL_DATA]"
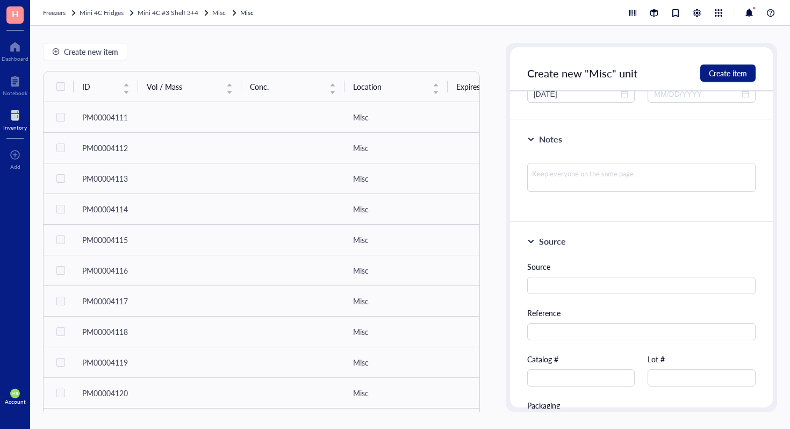
scroll to position [423, 0]
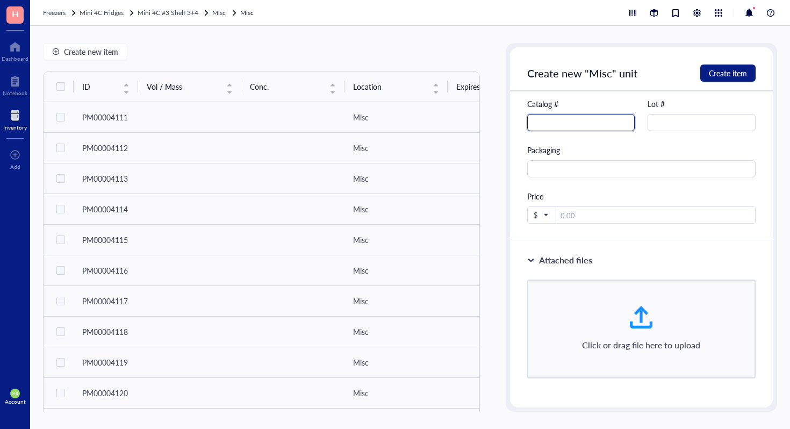
click at [565, 117] on input "text" at bounding box center [581, 122] width 108 height 17
type input "T5648"
click at [715, 71] on span "Create item" at bounding box center [728, 73] width 38 height 9
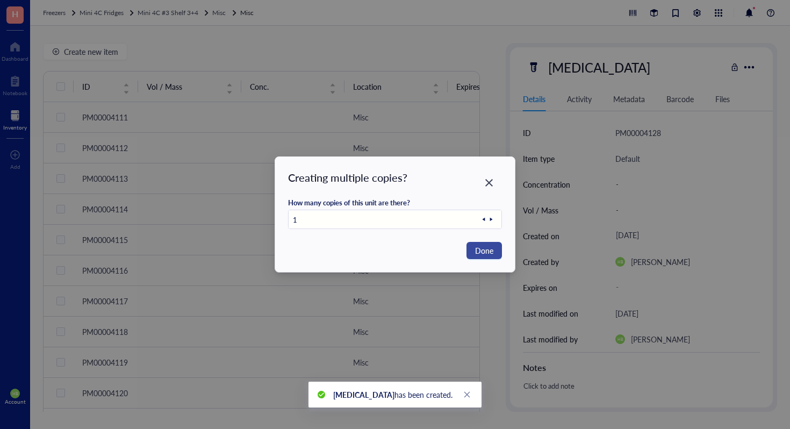
click at [473, 248] on button "Done" at bounding box center [483, 250] width 35 height 17
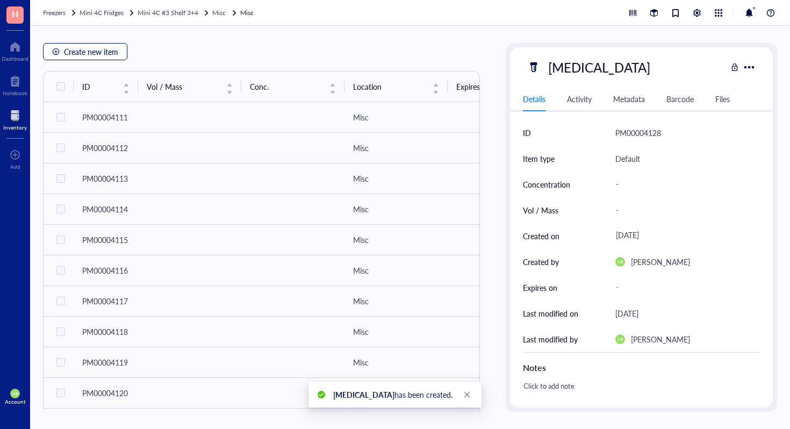
click at [107, 49] on span "Create new item" at bounding box center [91, 51] width 54 height 9
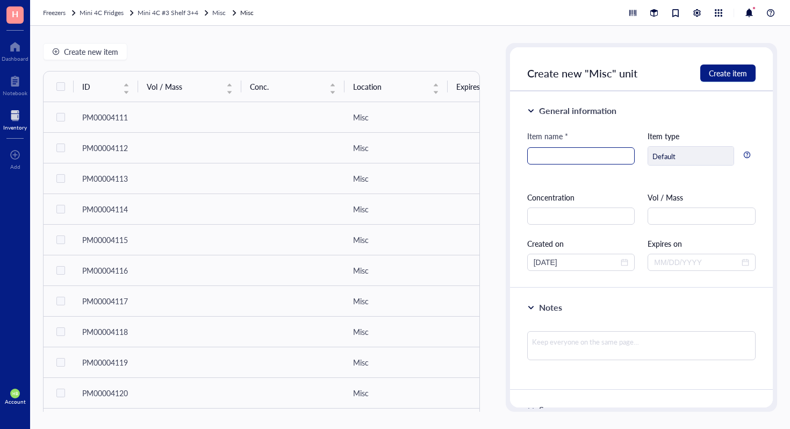
click at [555, 159] on input "search" at bounding box center [581, 156] width 95 height 16
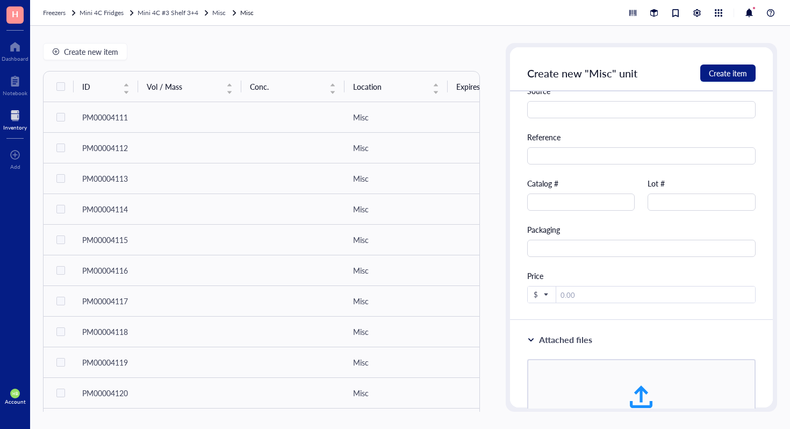
scroll to position [348, 0]
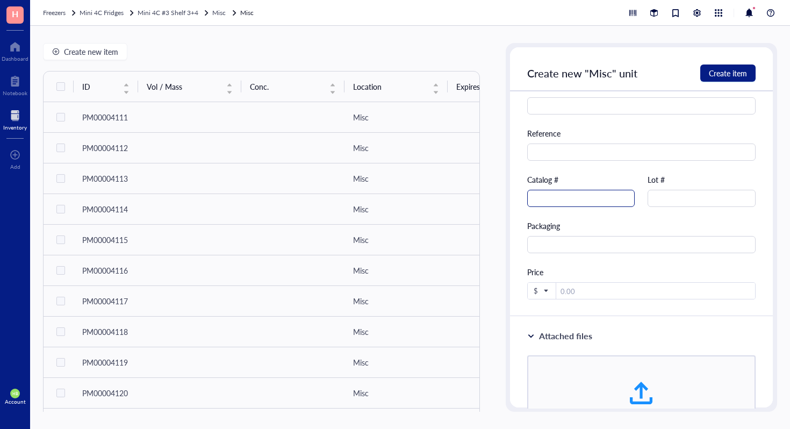
type input "[MEDICAL_DATA] Solution"
click at [622, 205] on input "text" at bounding box center [581, 198] width 108 height 17
type input "81271"
click at [712, 72] on span "Create item" at bounding box center [728, 73] width 38 height 9
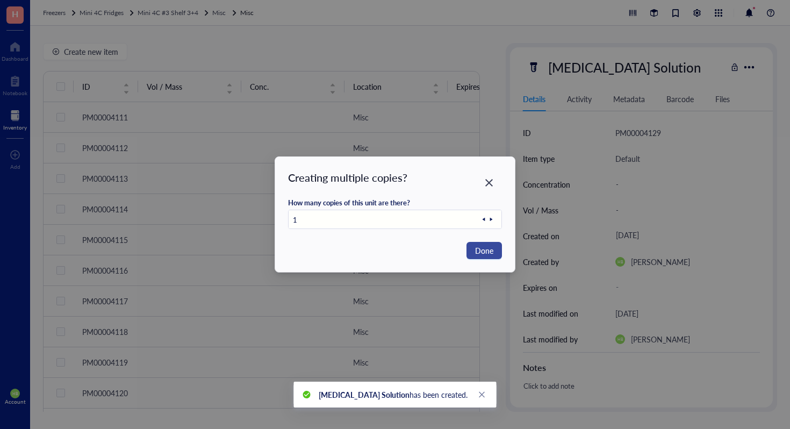
click at [497, 249] on button "Done" at bounding box center [483, 250] width 35 height 17
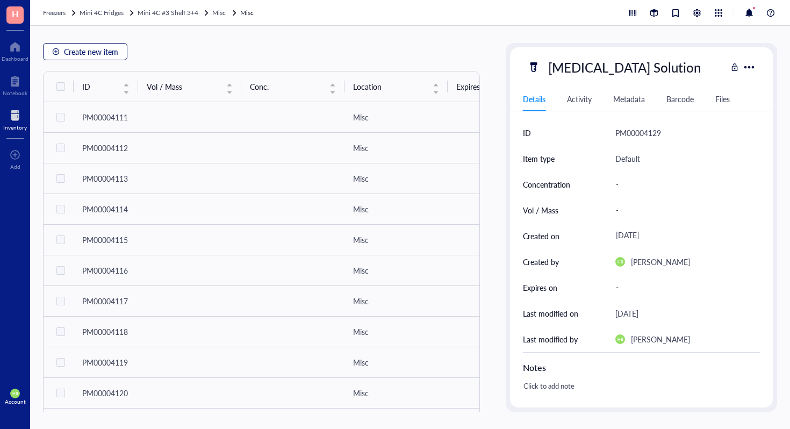
click at [73, 51] on span "Create new item" at bounding box center [91, 51] width 54 height 9
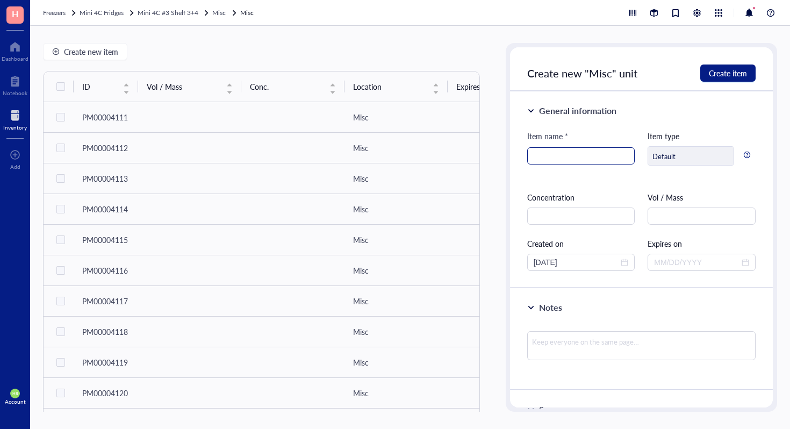
click at [592, 157] on input "search" at bounding box center [581, 156] width 95 height 16
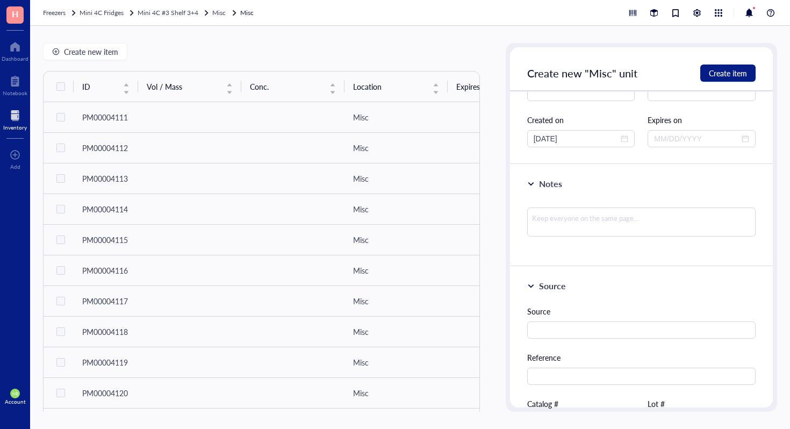
scroll to position [248, 0]
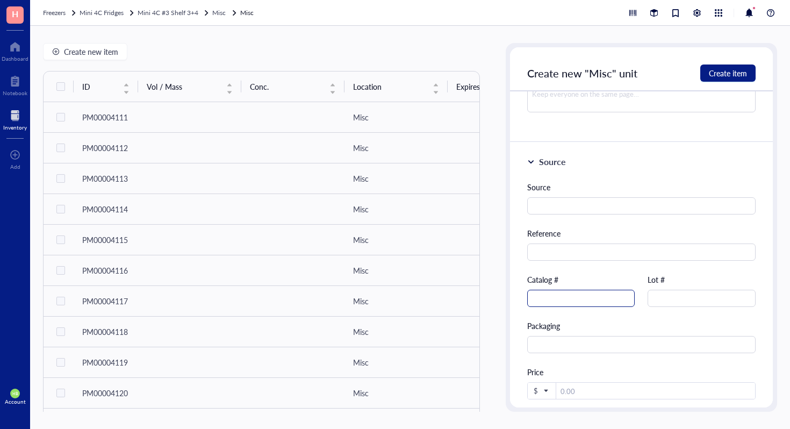
type input "Protein G Magnetic Beads"
click at [561, 303] on input "text" at bounding box center [581, 298] width 108 height 17
type input "70024S"
click at [725, 73] on span "Create item" at bounding box center [728, 73] width 38 height 9
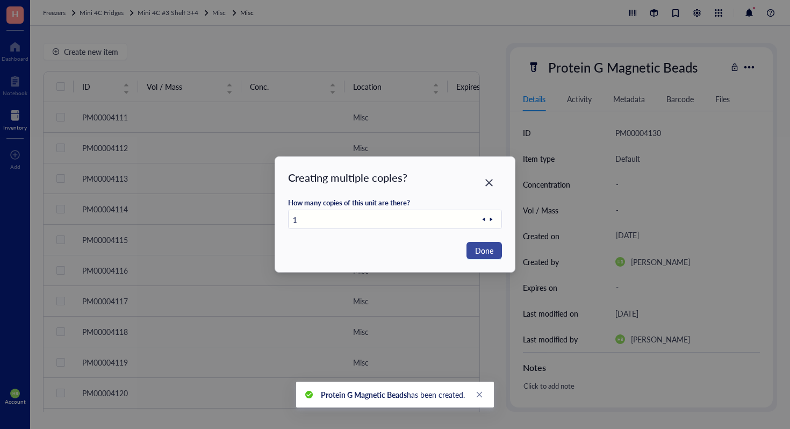
click at [490, 251] on span "Done" at bounding box center [484, 251] width 18 height 12
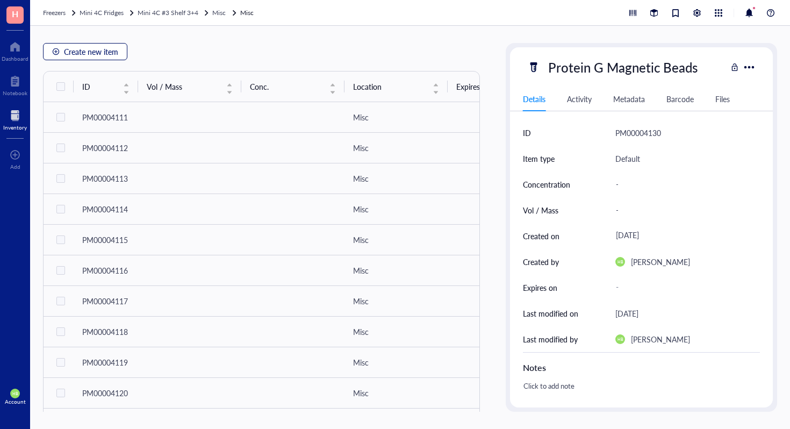
click at [67, 48] on span "Create new item" at bounding box center [91, 51] width 54 height 9
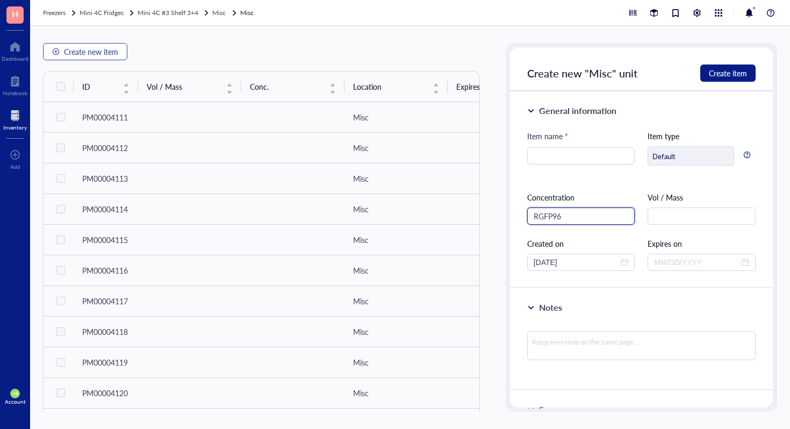
type input "RGFP966"
click at [554, 215] on input "RGFP966" at bounding box center [581, 215] width 108 height 17
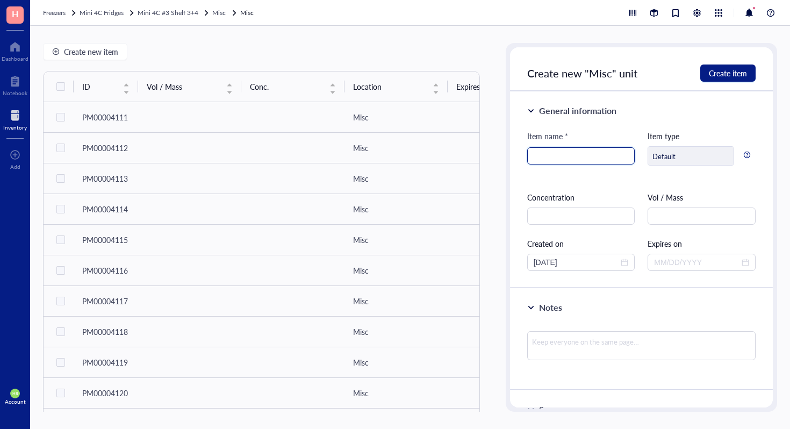
click at [536, 152] on input "search" at bounding box center [581, 156] width 95 height 16
paste input "RGFP966"
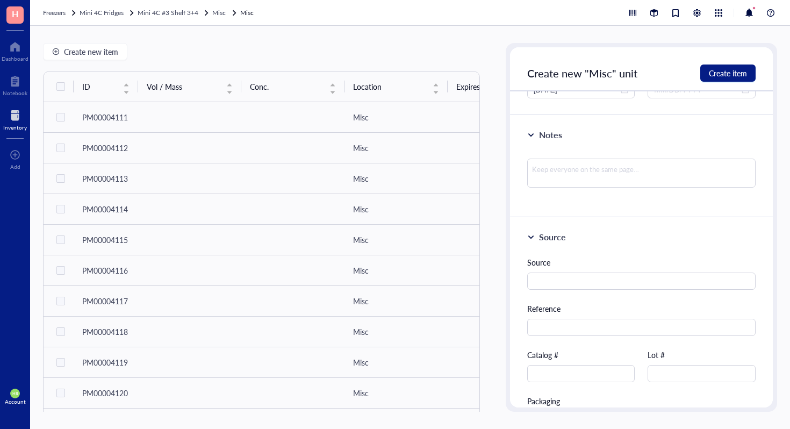
scroll to position [371, 0]
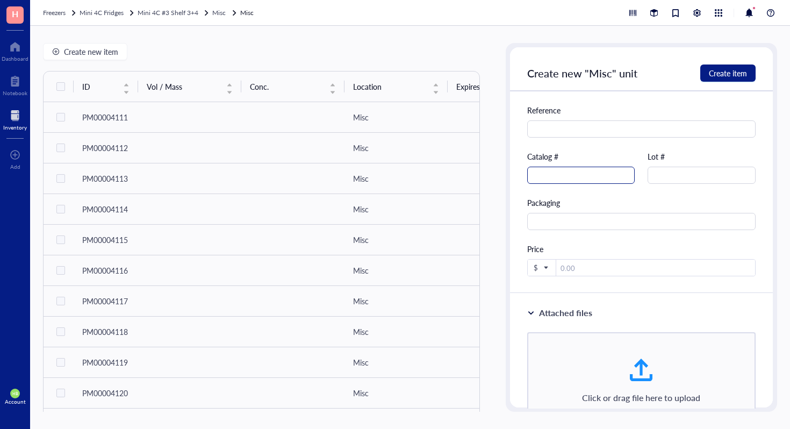
type input "RGFP966"
click at [589, 174] on input "text" at bounding box center [581, 175] width 108 height 17
click at [607, 171] on input "SML 1652" at bounding box center [581, 175] width 108 height 17
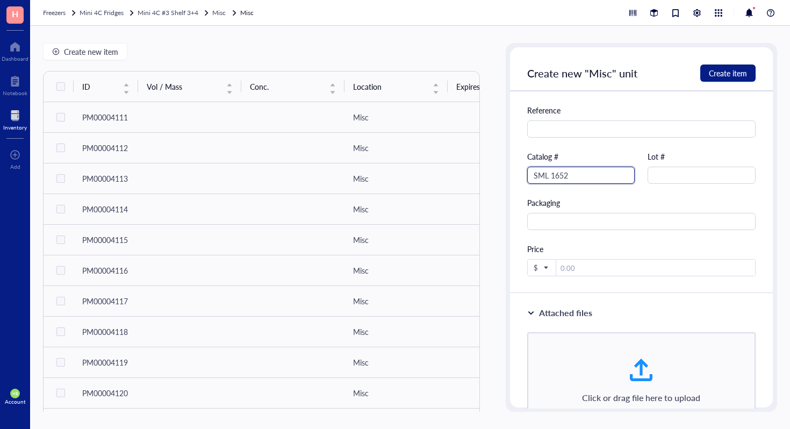
click at [607, 171] on input "SML 1652" at bounding box center [581, 175] width 108 height 17
click at [548, 174] on input "SML 1652" at bounding box center [581, 175] width 108 height 17
click at [561, 179] on input "1652" at bounding box center [581, 175] width 108 height 17
type input "1652"
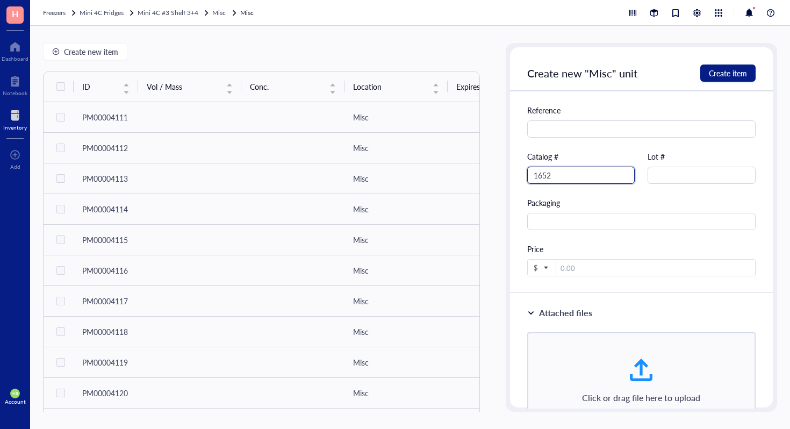
click at [583, 182] on input "1652" at bounding box center [581, 175] width 108 height 17
click at [746, 73] on span "Create item" at bounding box center [728, 73] width 38 height 9
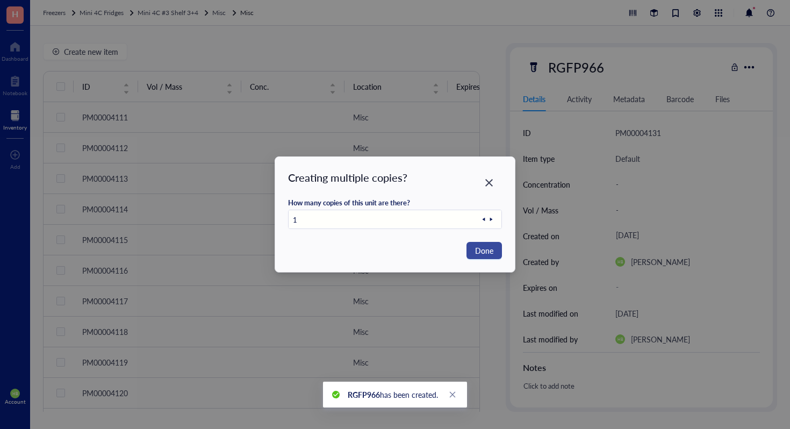
click at [471, 249] on button "Done" at bounding box center [483, 250] width 35 height 17
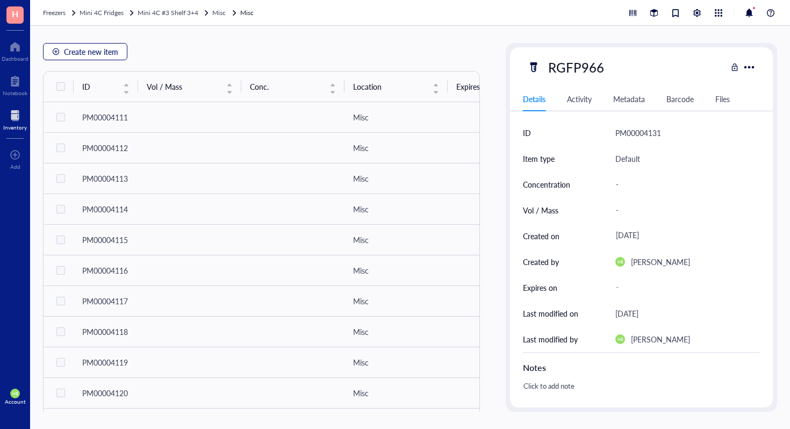
click at [68, 51] on span "Create new item" at bounding box center [91, 51] width 54 height 9
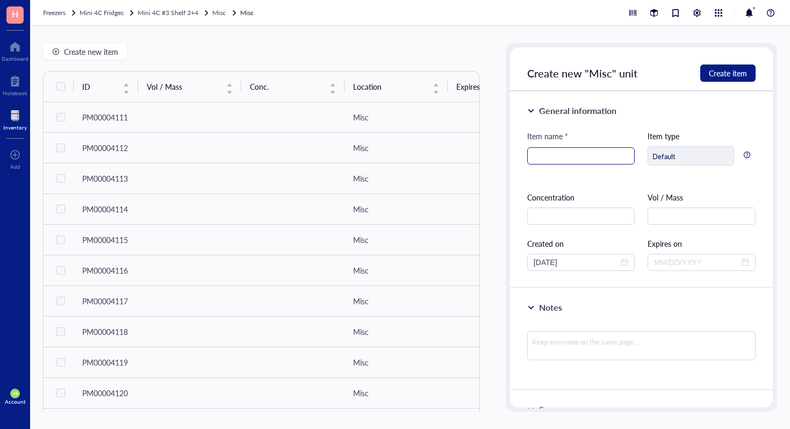
click at [543, 161] on input "search" at bounding box center [581, 156] width 95 height 16
type input "TMB Substrate"
click at [720, 69] on span "Create item" at bounding box center [728, 73] width 38 height 9
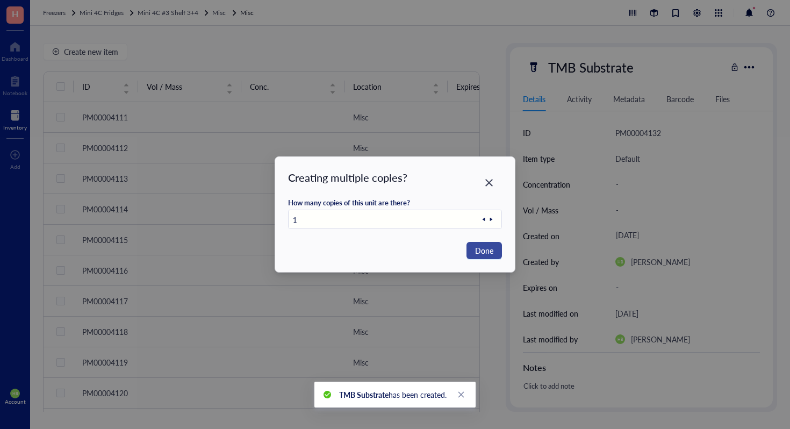
click at [490, 255] on span "Done" at bounding box center [484, 251] width 18 height 12
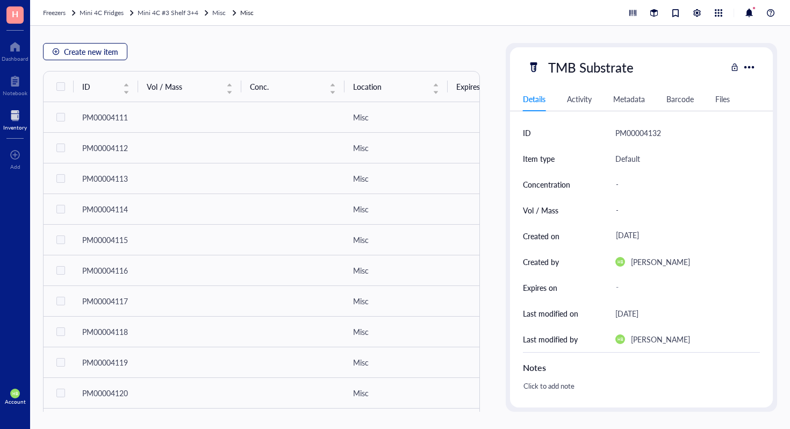
click at [84, 55] on span "Create new item" at bounding box center [91, 51] width 54 height 9
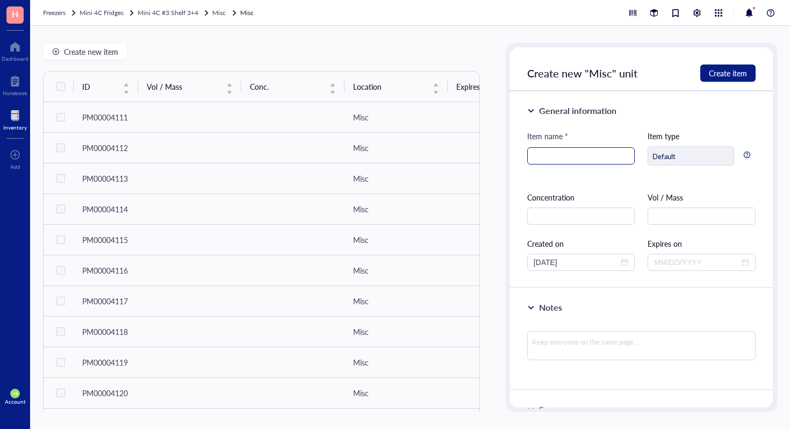
click at [580, 158] on input "search" at bounding box center [581, 156] width 95 height 16
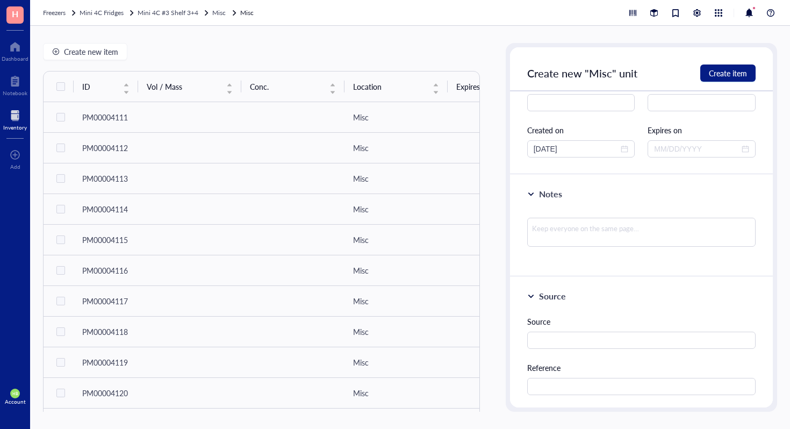
scroll to position [282, 0]
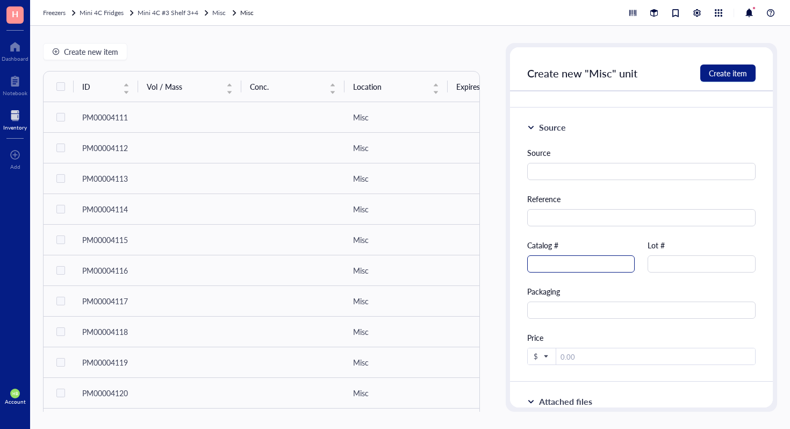
type input "[MEDICAL_DATA]"
click at [584, 258] on input "text" at bounding box center [581, 263] width 108 height 17
type input "P6254"
click at [731, 69] on span "Create item" at bounding box center [728, 73] width 38 height 9
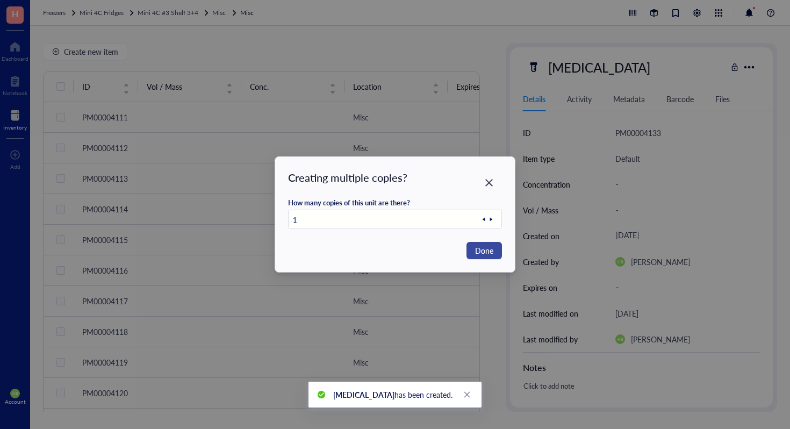
click at [488, 252] on span "Done" at bounding box center [484, 251] width 18 height 12
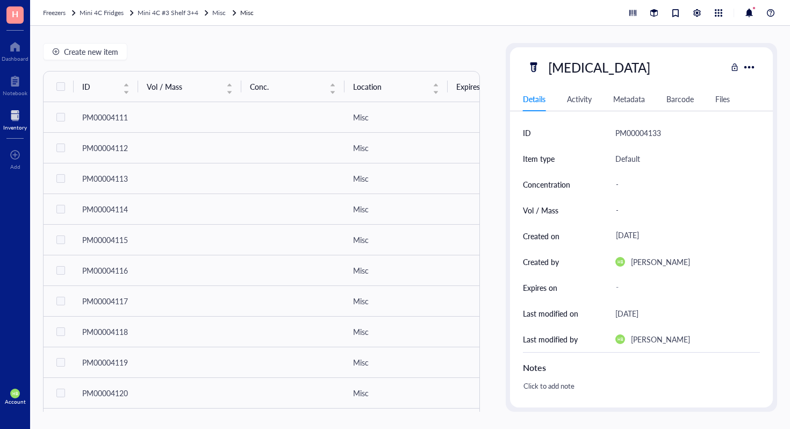
click at [100, 66] on div "Create new item ID Vol / Mass Conc. Location Expires on Created by Created on N…" at bounding box center [261, 227] width 437 height 369
click at [102, 59] on button "Create new item" at bounding box center [85, 51] width 84 height 17
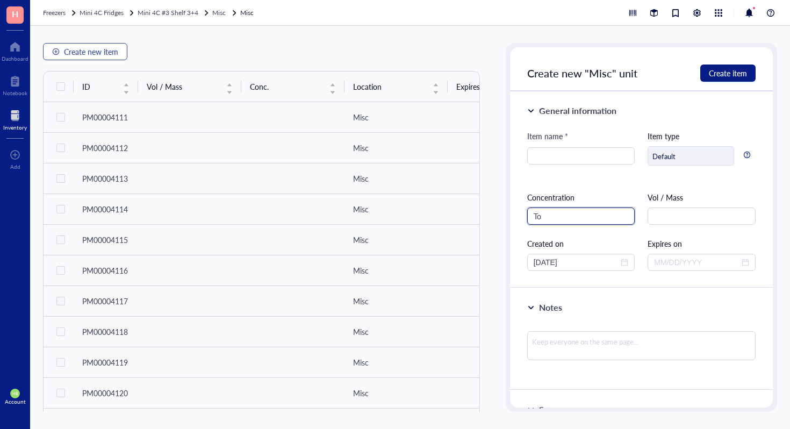
type input "T"
click at [519, 162] on div "General information Item name * Item type Default Concentration Vol / Mass Crea…" at bounding box center [641, 189] width 263 height 197
click at [539, 159] on input "search" at bounding box center [581, 156] width 95 height 16
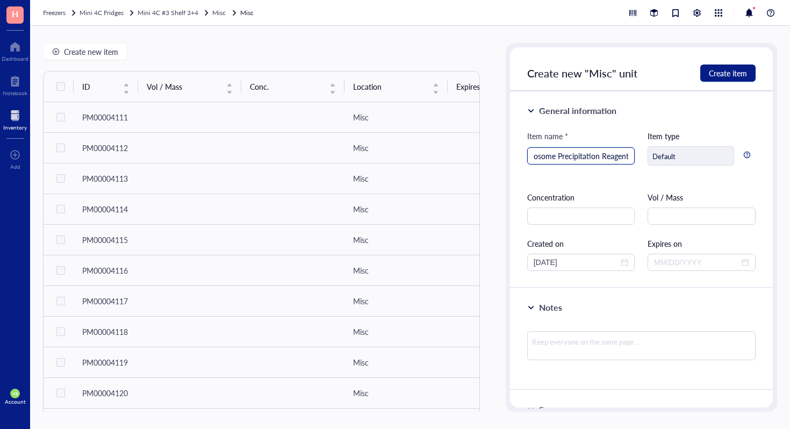
click at [544, 161] on input "Total Exosome Precipitation Reagent" at bounding box center [581, 156] width 95 height 16
click at [544, 159] on input "Total Exosome Precipitation Reagent" at bounding box center [581, 156] width 95 height 16
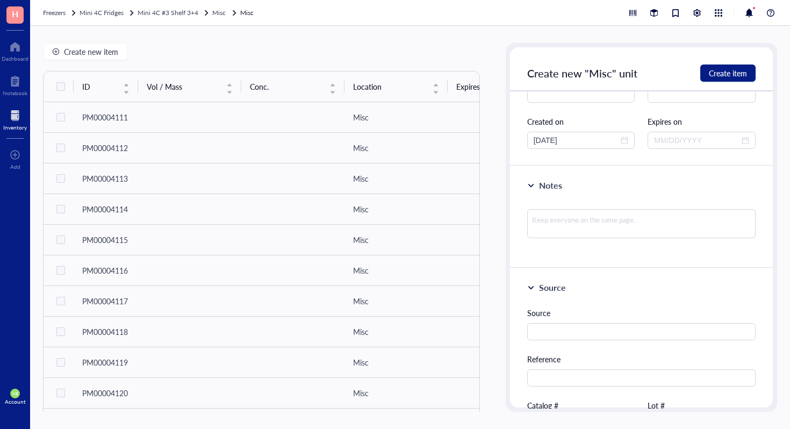
scroll to position [184, 0]
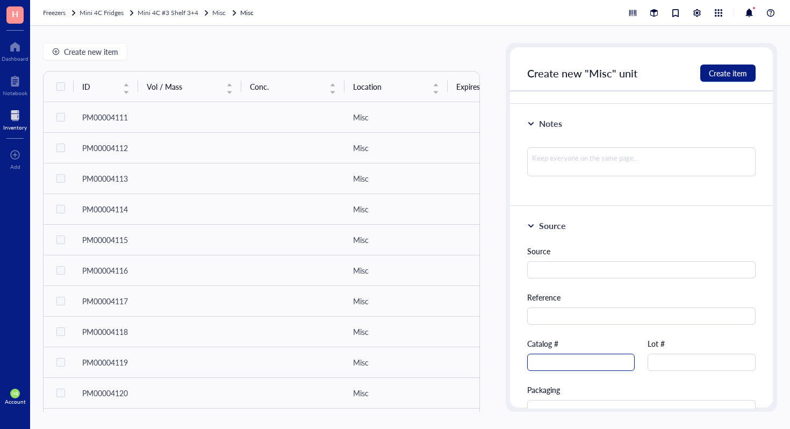
type input "Total Exosome Precipitation Reagent"
click at [559, 359] on input "text" at bounding box center [581, 362] width 108 height 17
type input "44844451"
click at [714, 63] on div "Create new "Misc" unit Create item" at bounding box center [641, 69] width 263 height 44
click at [714, 70] on span "Create item" at bounding box center [728, 73] width 38 height 9
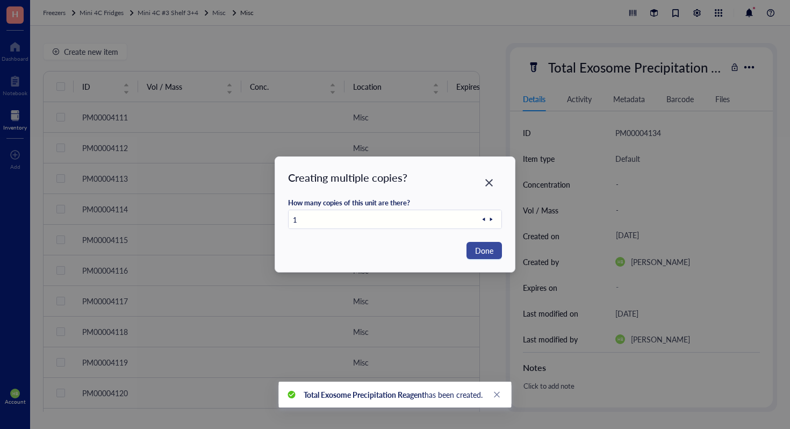
click at [478, 254] on span "Done" at bounding box center [484, 251] width 18 height 12
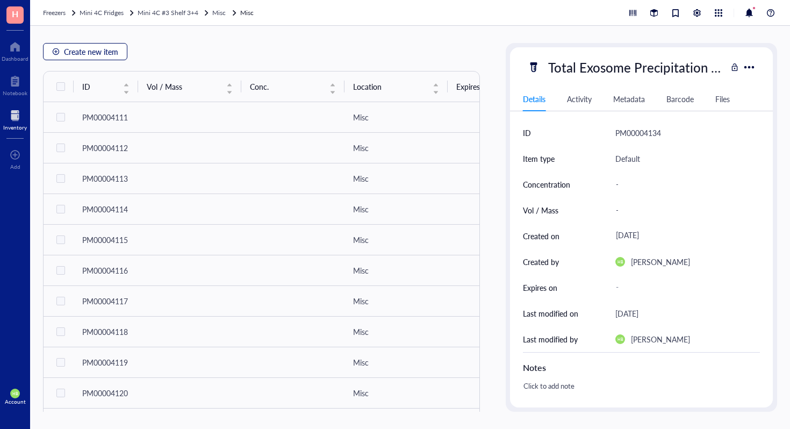
click at [84, 58] on button "Create new item" at bounding box center [85, 51] width 84 height 17
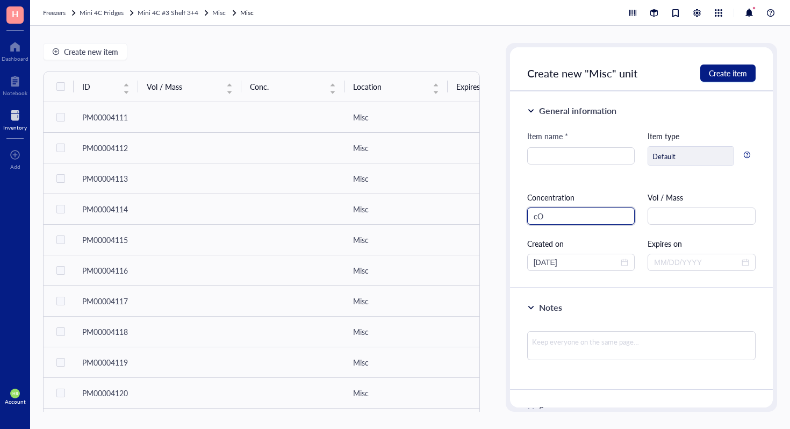
type input "c"
click at [610, 154] on input "search" at bounding box center [581, 156] width 95 height 16
click at [547, 162] on input "[MEDICAL_DATA] inhibitor Cocktail tablets" at bounding box center [581, 156] width 95 height 16
click at [554, 155] on input "[MEDICAL_DATA] inhibitor Cocktail tablets" at bounding box center [581, 156] width 95 height 16
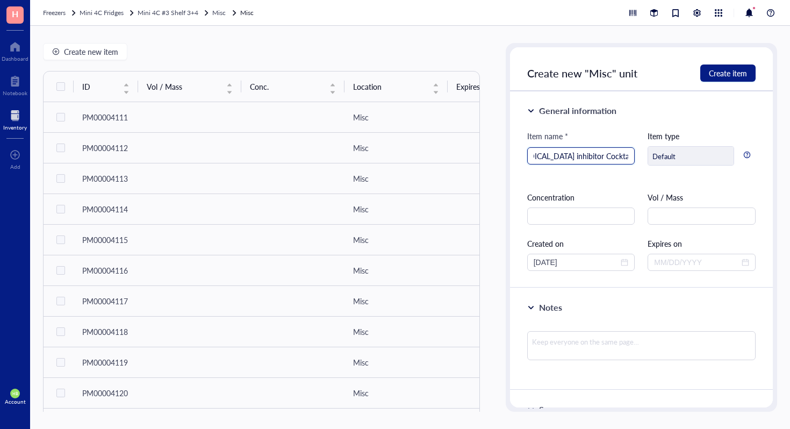
scroll to position [0, 0]
click at [530, 158] on div "[MEDICAL_DATA] inhibitor Cocktail tablets" at bounding box center [581, 155] width 108 height 17
click at [534, 156] on input "[MEDICAL_DATA] inhibitor Cocktail tablets" at bounding box center [581, 156] width 95 height 16
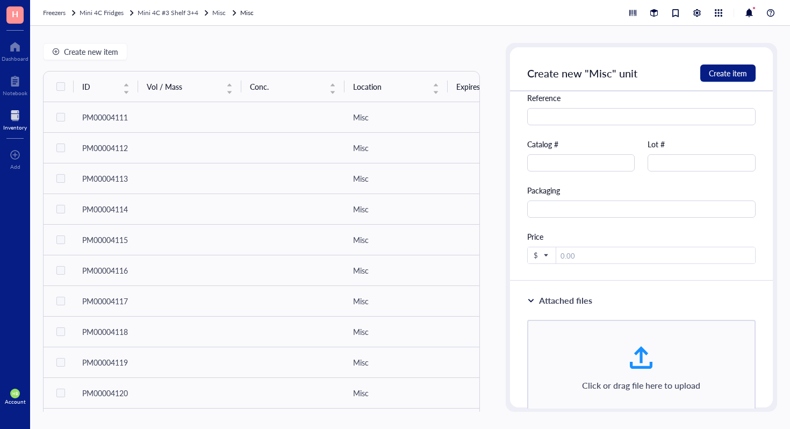
scroll to position [423, 0]
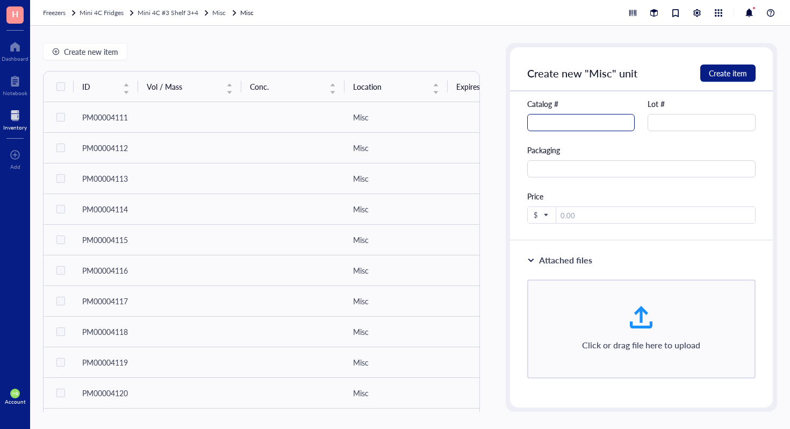
type input "COmplete ULTRA tablets [MEDICAL_DATA] inhibitor Cocktail tablets"
click at [589, 126] on input "text" at bounding box center [581, 122] width 108 height 17
type input "05892970001"
click at [742, 72] on span "Create item" at bounding box center [728, 73] width 38 height 9
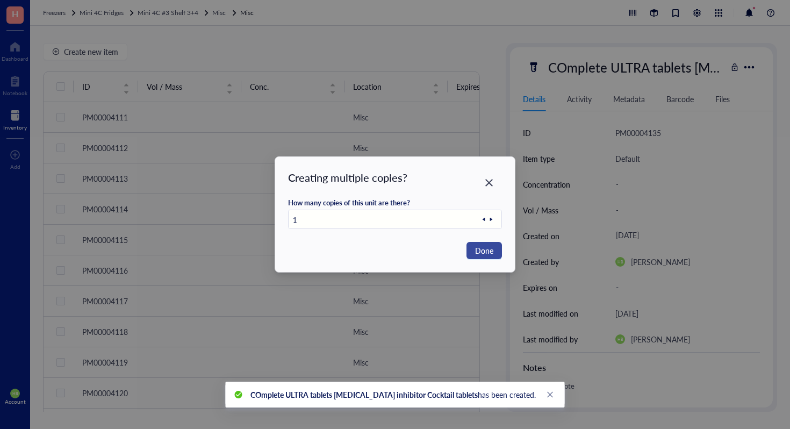
click at [480, 252] on span "Done" at bounding box center [484, 251] width 18 height 12
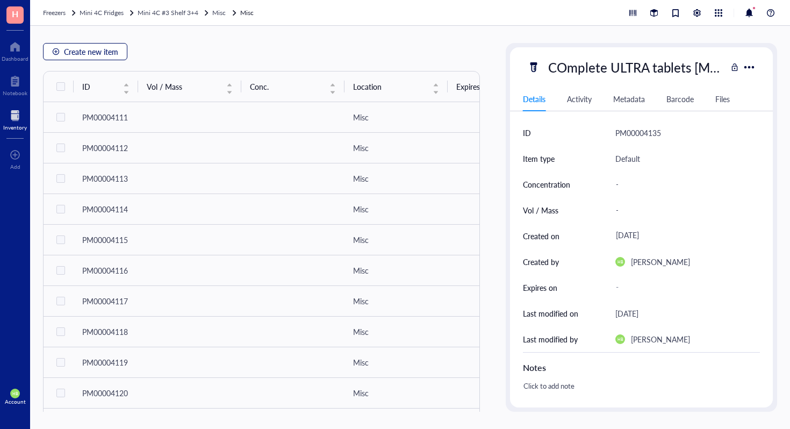
click at [101, 54] on span "Create new item" at bounding box center [91, 51] width 54 height 9
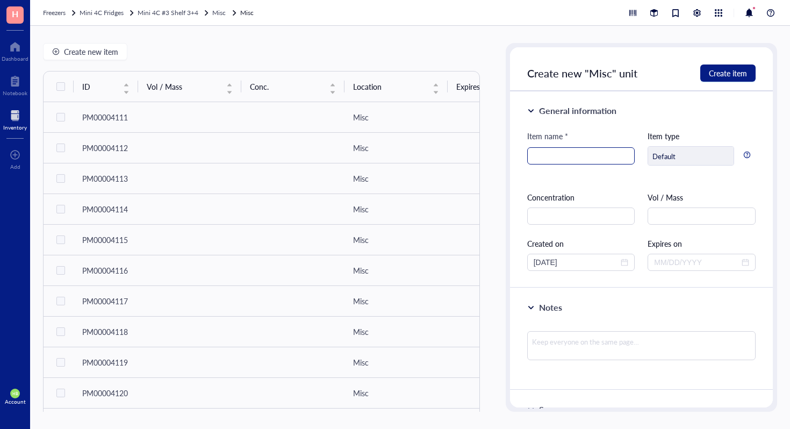
click at [556, 155] on input "search" at bounding box center [581, 156] width 95 height 16
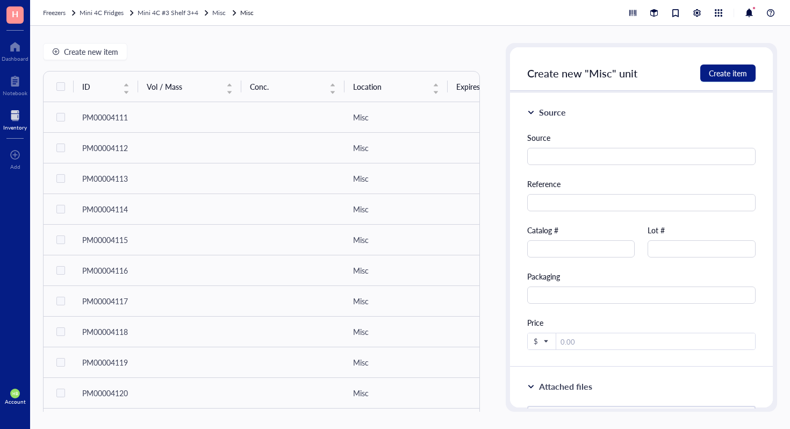
scroll to position [352, 0]
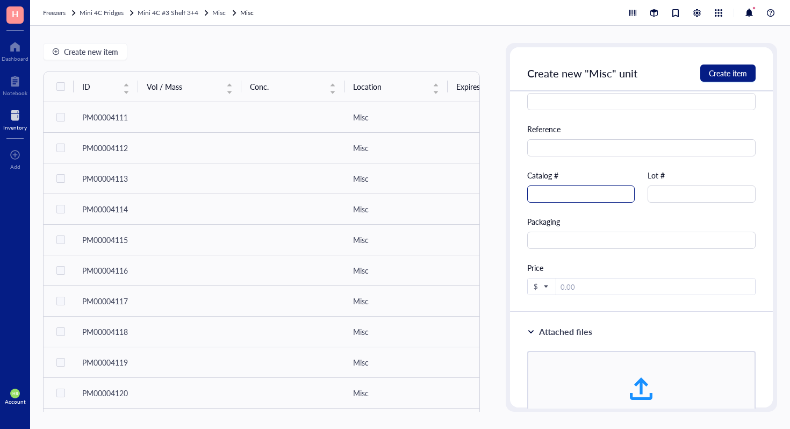
type input "[MEDICAL_DATA]"
click at [598, 199] on input "text" at bounding box center [581, 193] width 108 height 17
type input "S6196"
click at [737, 62] on div "Create new "Misc" unit Create item" at bounding box center [641, 69] width 263 height 44
click at [736, 69] on span "Create item" at bounding box center [728, 73] width 38 height 9
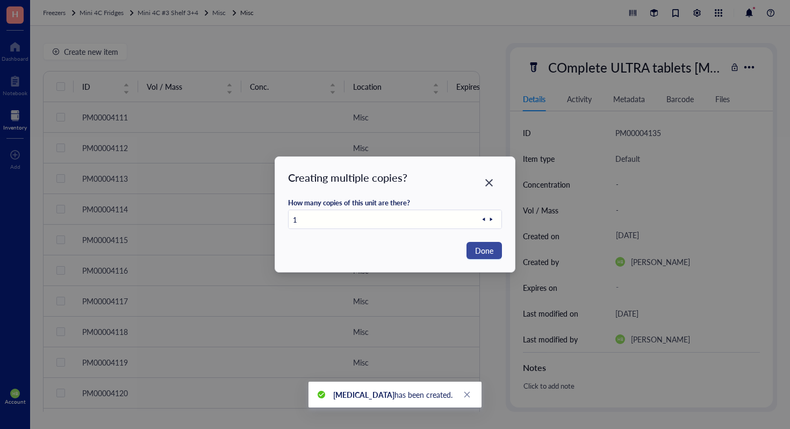
click at [494, 256] on button "Done" at bounding box center [483, 250] width 35 height 17
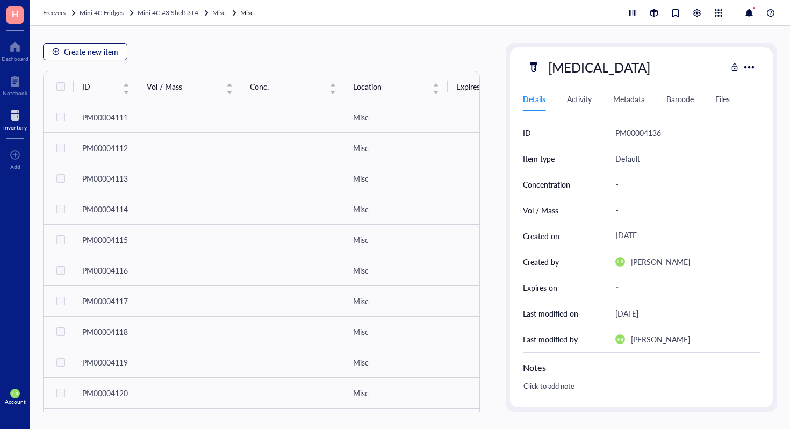
click at [67, 53] on span "Create new item" at bounding box center [91, 51] width 54 height 9
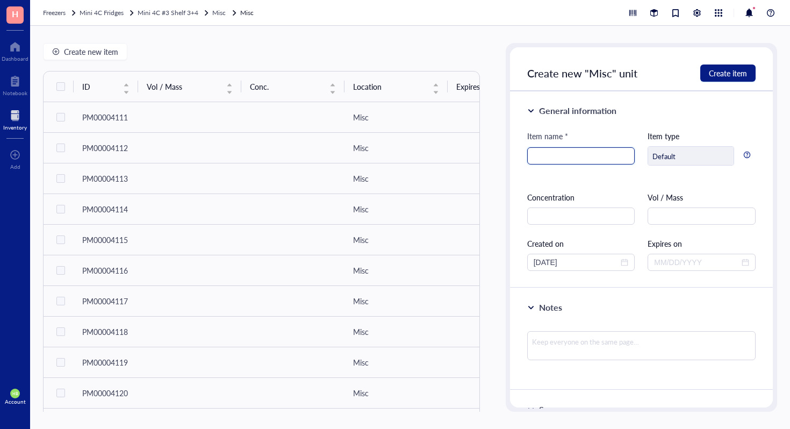
click at [569, 156] on input "search" at bounding box center [581, 156] width 95 height 16
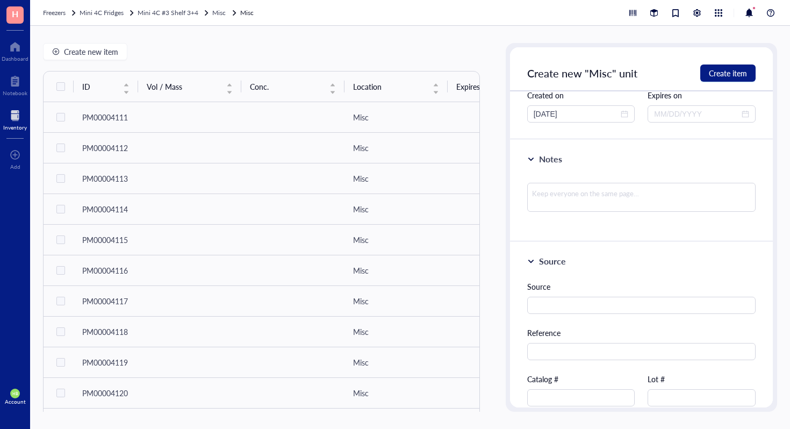
scroll to position [171, 0]
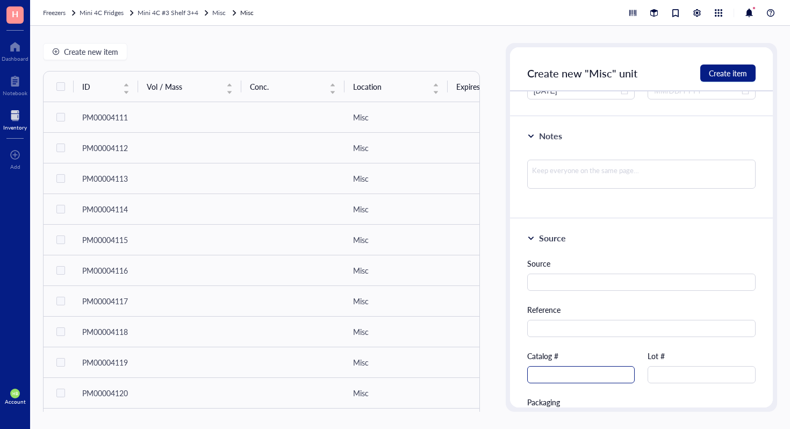
type input "UK-5099"
click at [578, 376] on input "text" at bounding box center [581, 374] width 108 height 17
type input "PZ0160"
click at [736, 74] on span "Create item" at bounding box center [728, 73] width 38 height 9
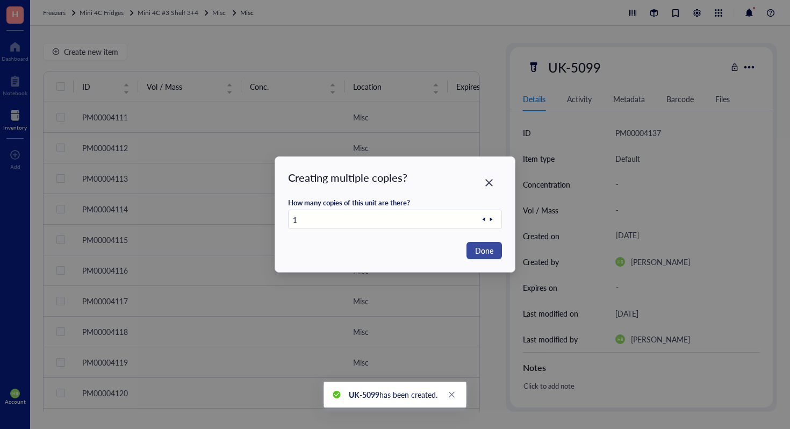
click at [497, 247] on button "Done" at bounding box center [483, 250] width 35 height 17
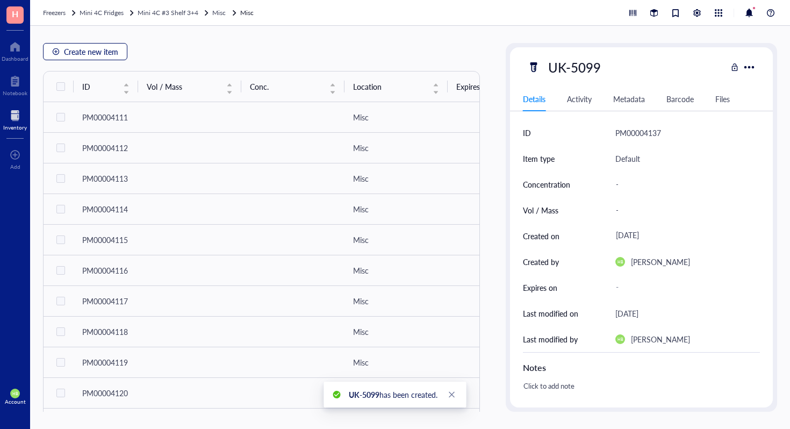
click at [56, 51] on div "button" at bounding box center [56, 52] width 8 height 8
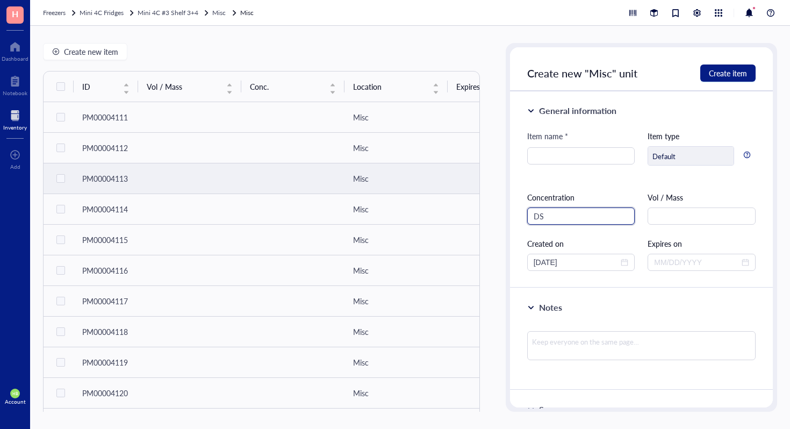
type input "D"
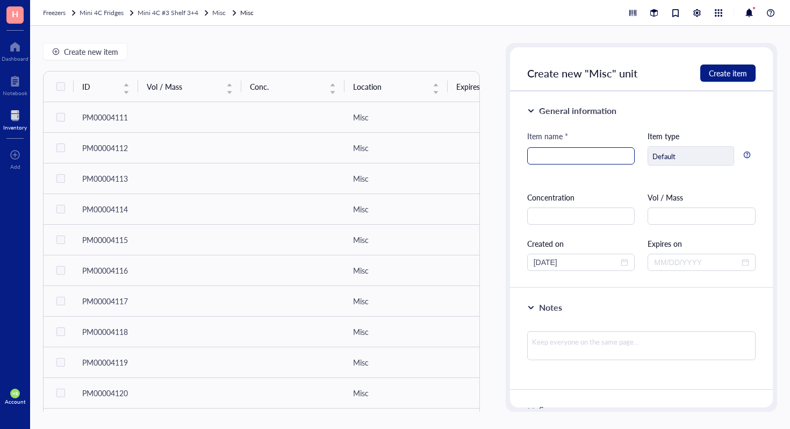
click at [610, 161] on input "search" at bounding box center [581, 156] width 95 height 16
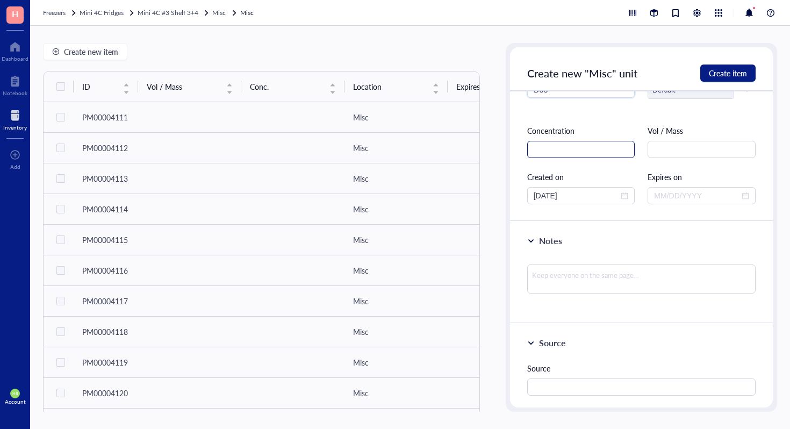
scroll to position [255, 0]
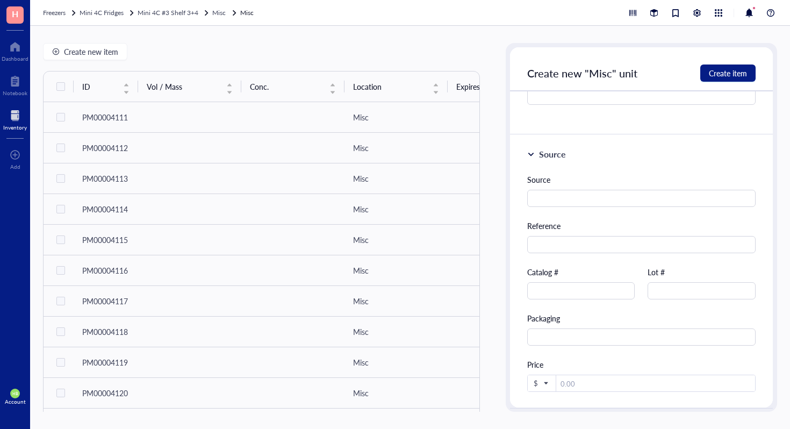
type input "DSS"
click at [581, 303] on div "Source Reference Catalog # Lot # Packaging Price $" at bounding box center [641, 283] width 228 height 218
click at [585, 291] on input "text" at bounding box center [581, 290] width 108 height 17
type input "21655"
click at [718, 63] on div "Create new "Misc" unit Create item" at bounding box center [641, 69] width 263 height 44
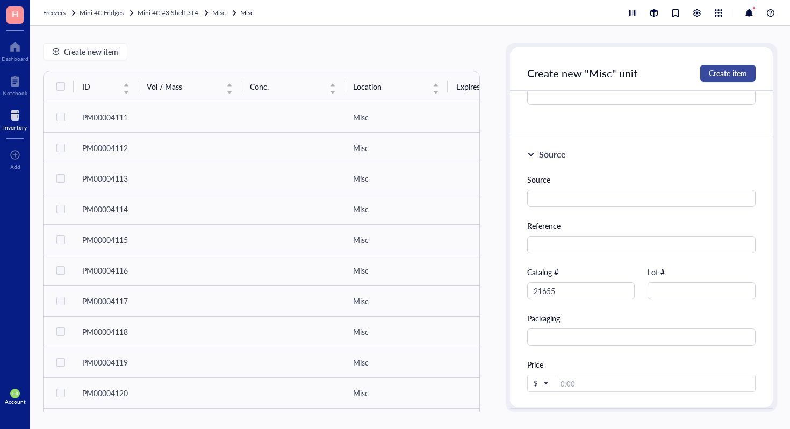
click at [717, 67] on button "Create item" at bounding box center [727, 72] width 55 height 17
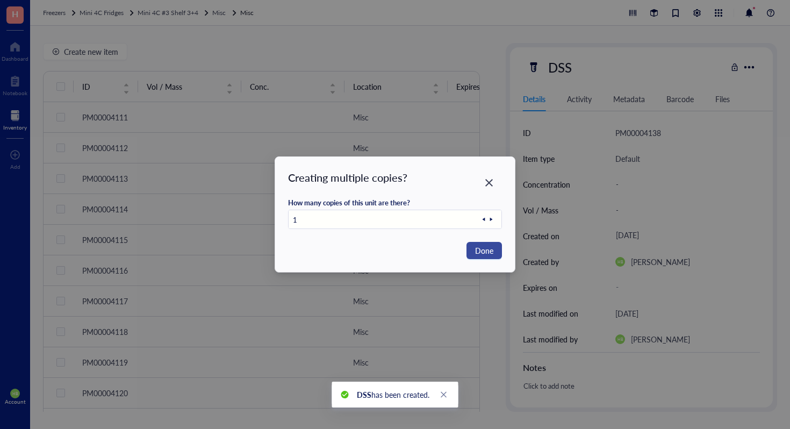
click at [495, 248] on button "Done" at bounding box center [483, 250] width 35 height 17
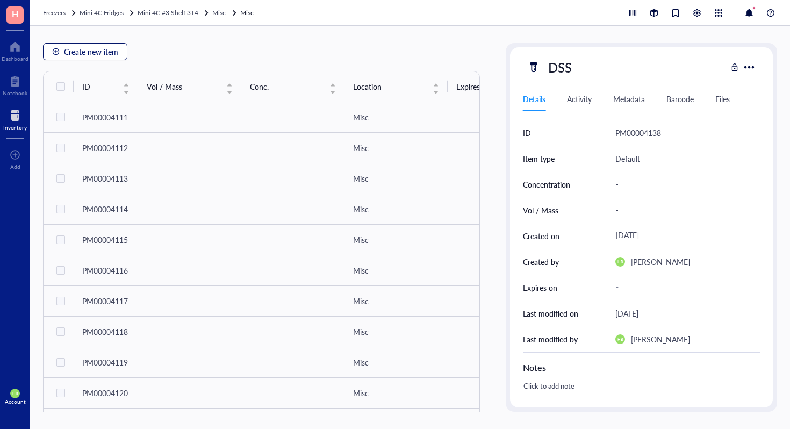
click at [92, 49] on span "Create new item" at bounding box center [91, 51] width 54 height 9
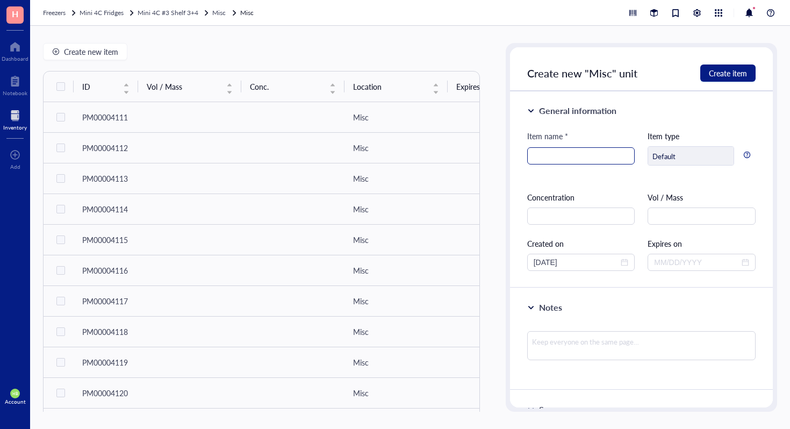
click at [551, 162] on input "search" at bounding box center [581, 156] width 95 height 16
type input "Protein A Agarose Beads (50% Slurry)"
click at [718, 69] on span "Create item" at bounding box center [728, 73] width 38 height 9
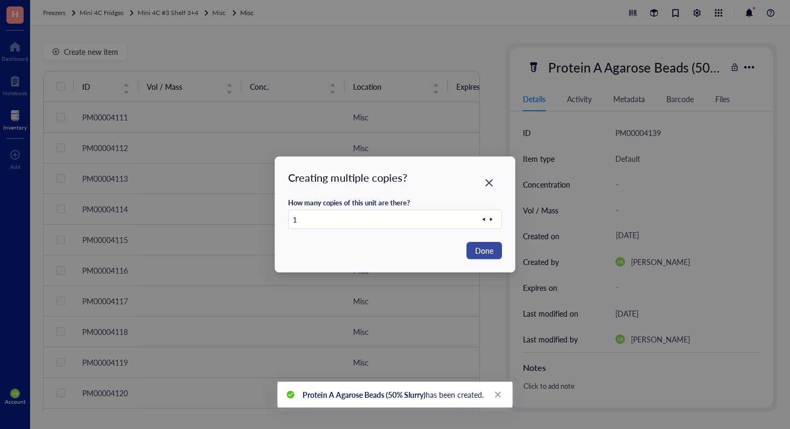
click at [486, 247] on span "Done" at bounding box center [484, 251] width 18 height 12
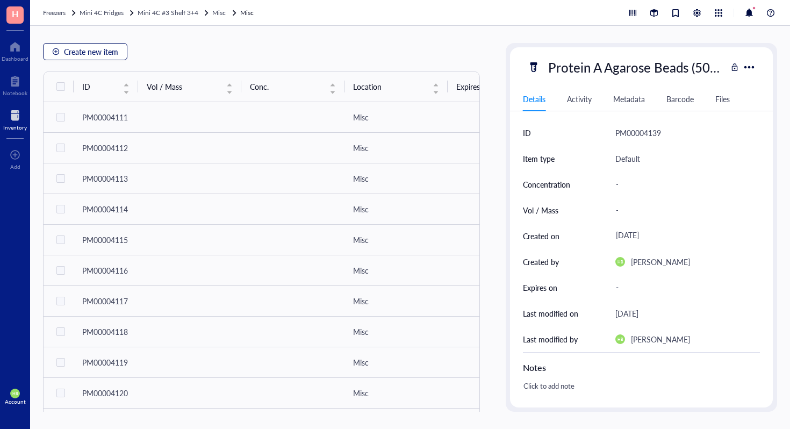
click at [98, 59] on button "Create new item" at bounding box center [85, 51] width 84 height 17
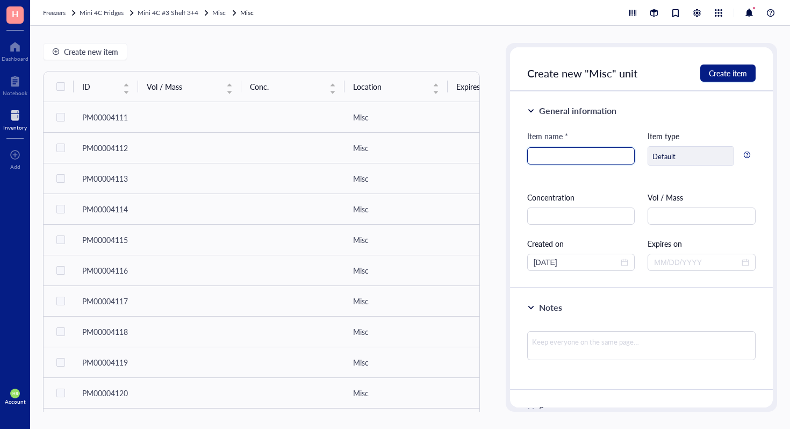
click at [607, 156] on input "search" at bounding box center [581, 156] width 95 height 16
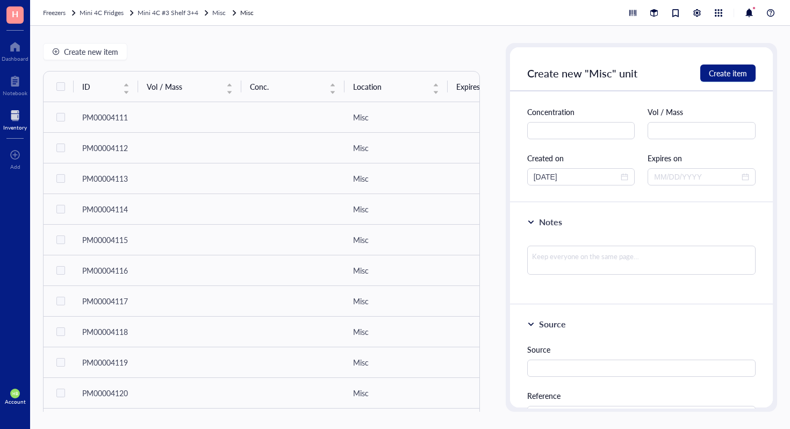
scroll to position [305, 0]
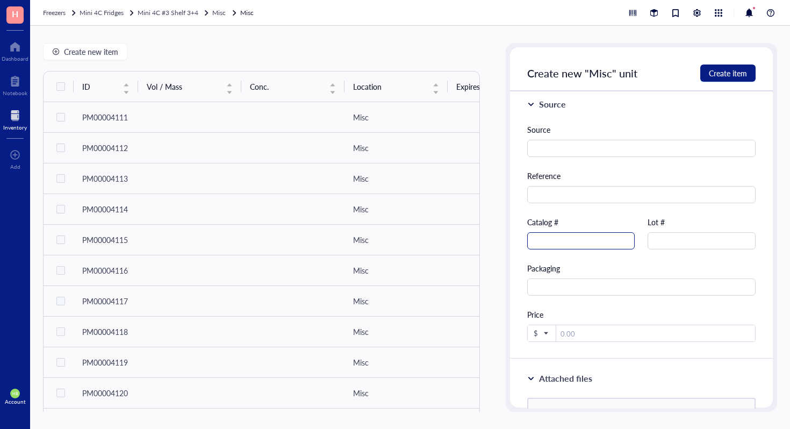
type input "5% Digitonin"
click at [606, 245] on input "text" at bounding box center [581, 240] width 108 height 17
type input "BN2006"
click at [750, 74] on button "Create item" at bounding box center [727, 72] width 55 height 17
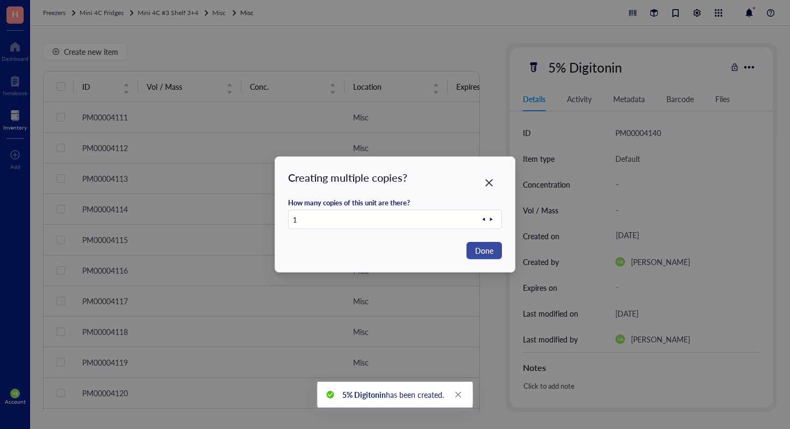
click at [469, 255] on button "Done" at bounding box center [483, 250] width 35 height 17
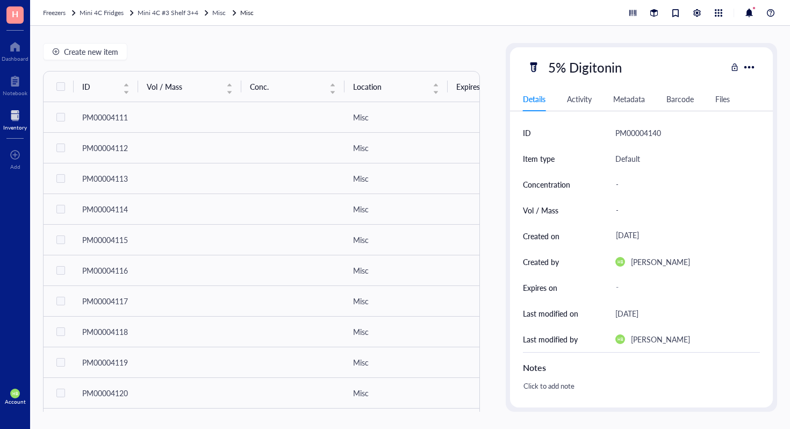
click at [83, 61] on div "Create new item ID Vol / Mass Conc. Location Expires on Created by Created on N…" at bounding box center [261, 227] width 437 height 369
click at [87, 54] on span "Create new item" at bounding box center [91, 51] width 54 height 9
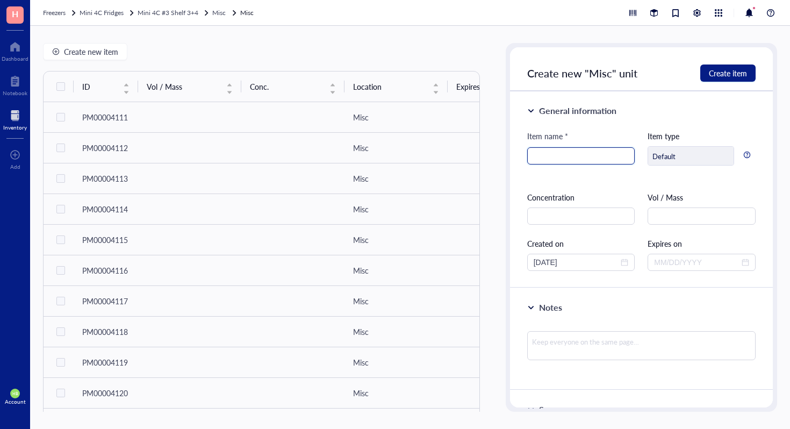
click at [557, 159] on input "search" at bounding box center [581, 156] width 95 height 16
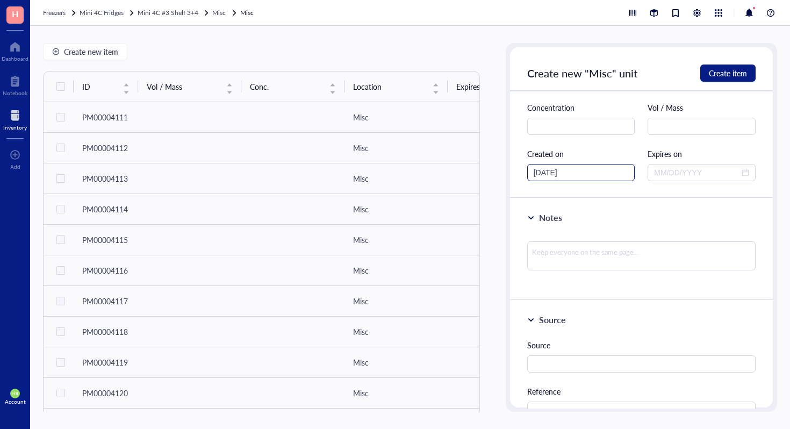
scroll to position [169, 0]
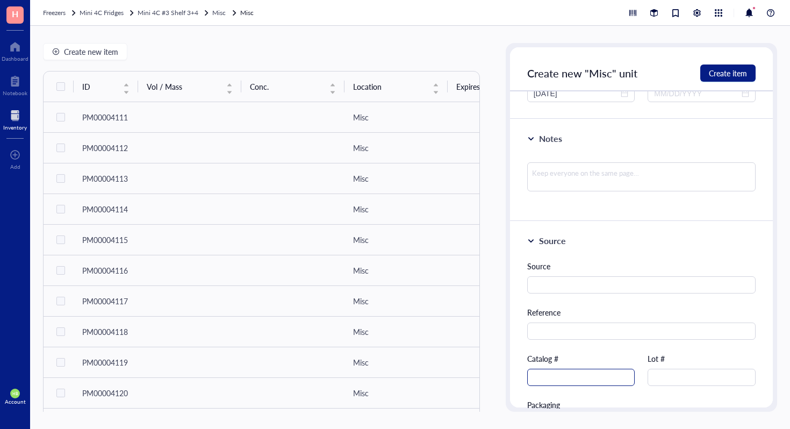
type input "Hexadimethrine bromide"
click at [550, 375] on input "text" at bounding box center [581, 377] width 108 height 17
type input "H9268"
click at [725, 81] on button "Create item" at bounding box center [727, 72] width 55 height 17
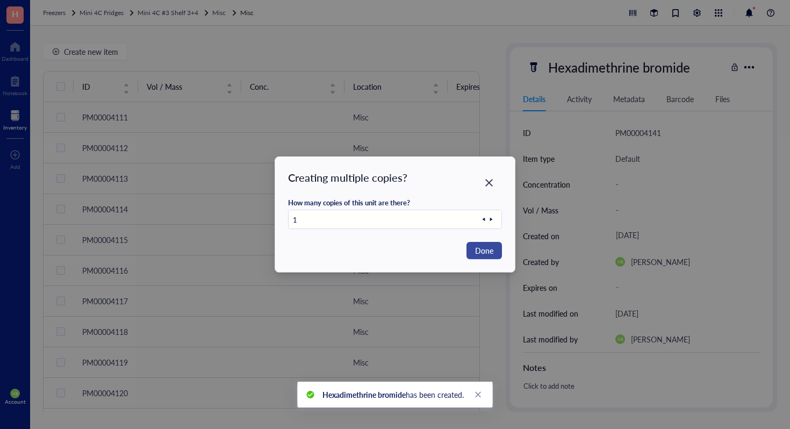
click at [489, 250] on span "Done" at bounding box center [484, 251] width 18 height 12
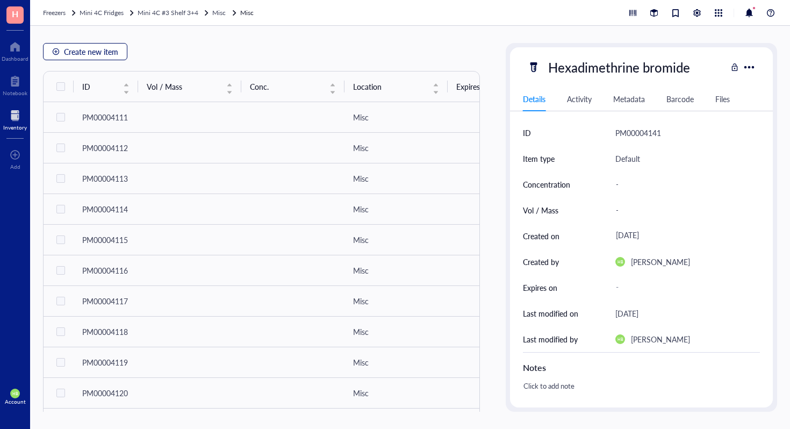
click at [92, 49] on span "Create new item" at bounding box center [91, 51] width 54 height 9
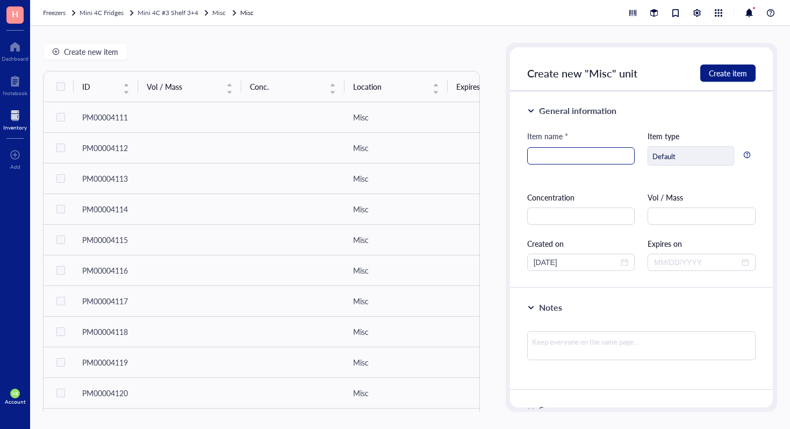
click at [545, 156] on input "search" at bounding box center [581, 156] width 95 height 16
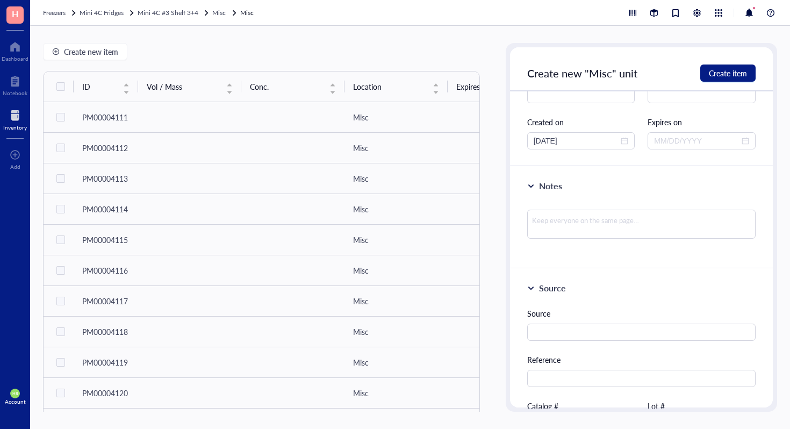
scroll to position [161, 0]
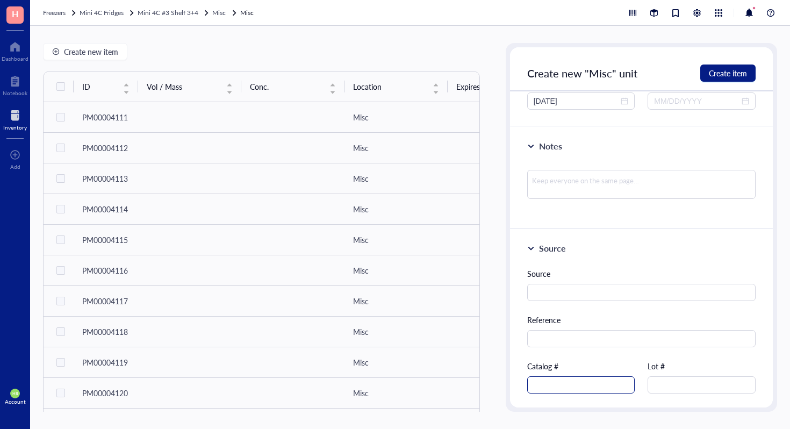
type input "DAB Substrate Buffer"
click at [571, 384] on input "text" at bounding box center [581, 384] width 108 height 17
type input "882014"
click at [744, 67] on button "Create item" at bounding box center [727, 72] width 55 height 17
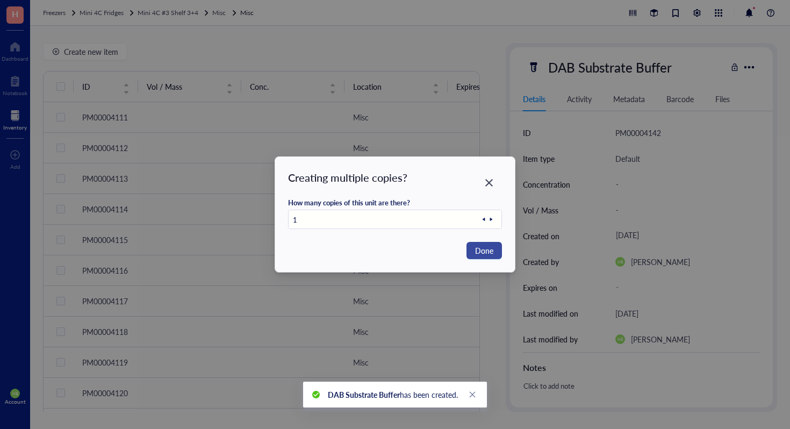
click at [485, 250] on span "Done" at bounding box center [484, 251] width 18 height 12
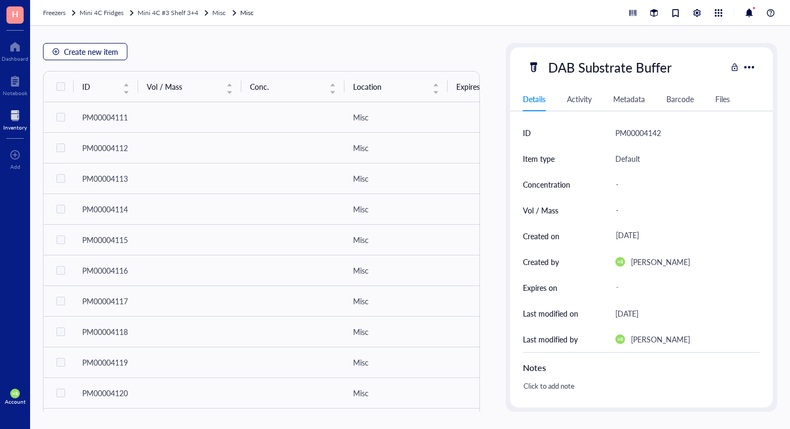
click at [103, 54] on span "Create new item" at bounding box center [91, 51] width 54 height 9
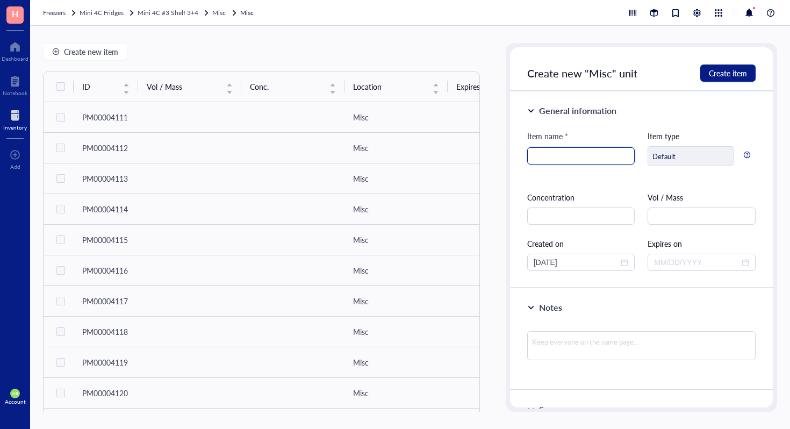
click at [558, 156] on input "search" at bounding box center [581, 156] width 95 height 16
click at [557, 157] on input "Ampicilin [MEDICAL_DATA]" at bounding box center [581, 156] width 95 height 16
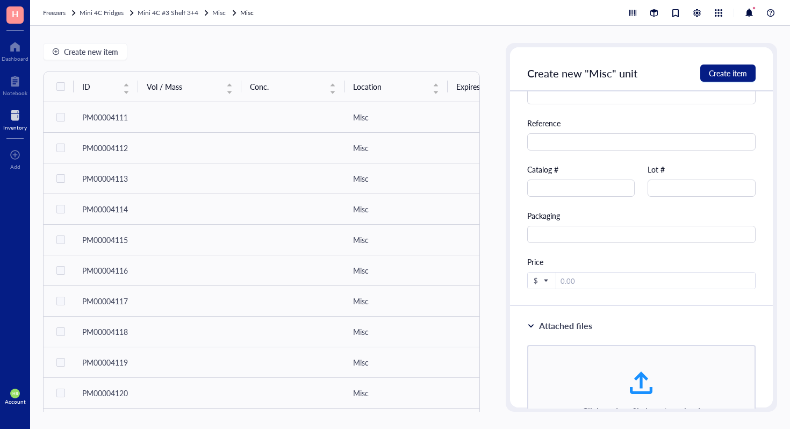
scroll to position [423, 0]
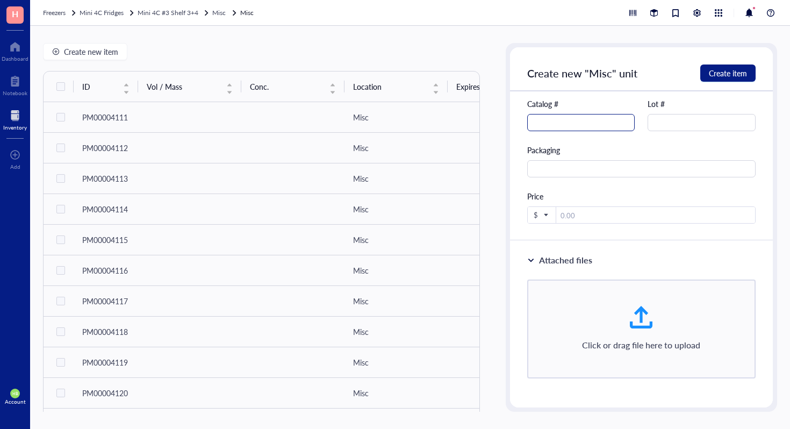
type input "[MEDICAL_DATA] Salt"
click at [613, 125] on input "text" at bounding box center [581, 122] width 108 height 17
type input "A9518"
click at [734, 62] on div "Create new "Misc" unit Create item" at bounding box center [641, 69] width 263 height 44
click at [734, 73] on span "Create item" at bounding box center [728, 73] width 38 height 9
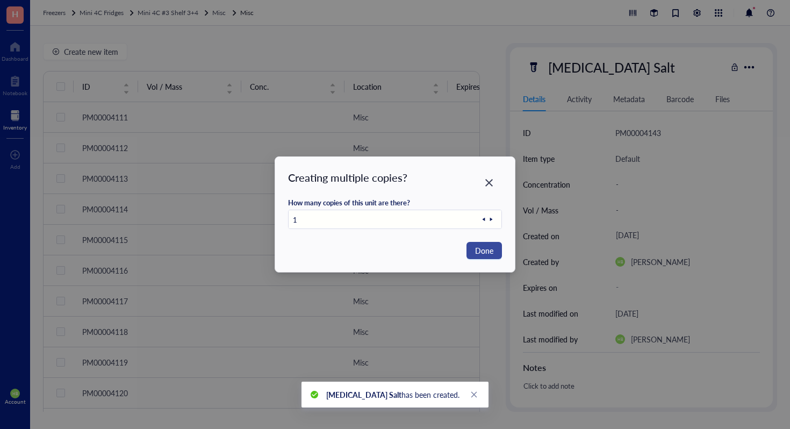
click at [488, 248] on span "Done" at bounding box center [484, 251] width 18 height 12
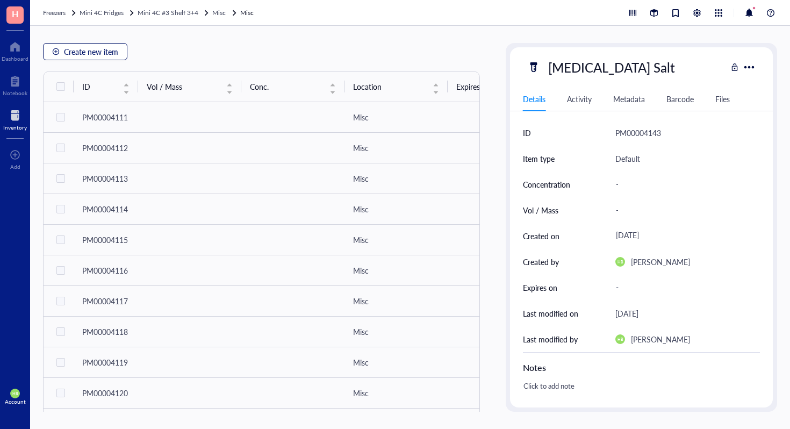
click at [105, 49] on span "Create new item" at bounding box center [91, 51] width 54 height 9
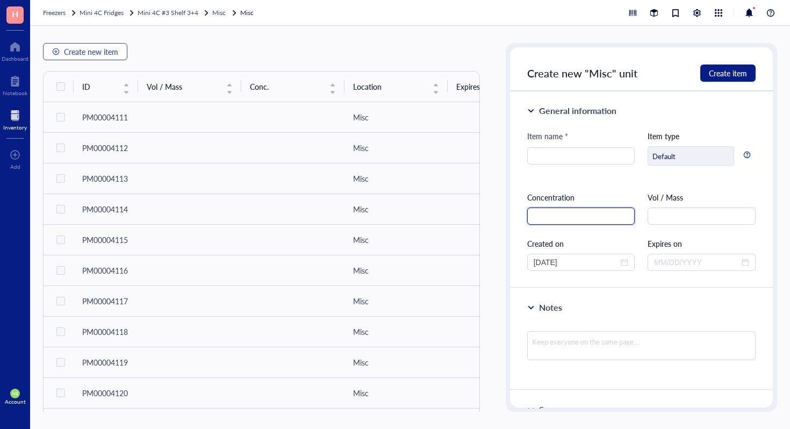
type input "H"
click at [560, 162] on input "search" at bounding box center [581, 156] width 95 height 16
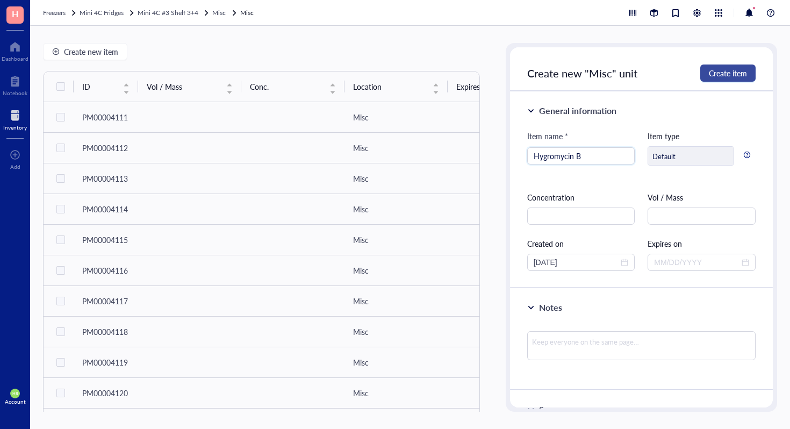
type input "Hygromycin B"
click at [716, 73] on span "Create item" at bounding box center [728, 73] width 38 height 9
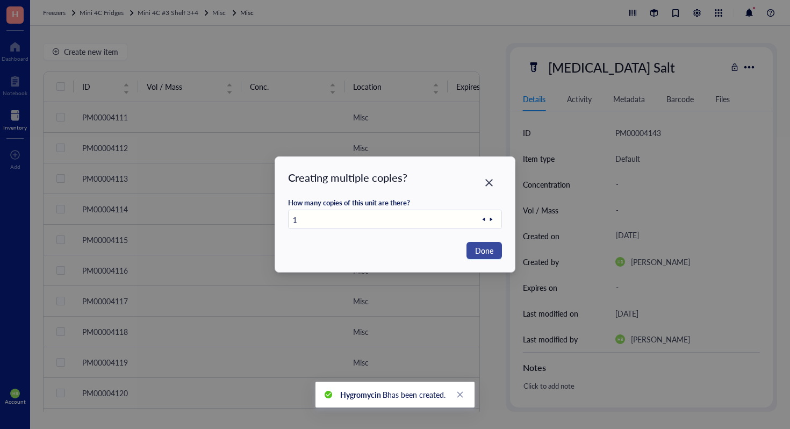
click at [494, 252] on button "Done" at bounding box center [483, 250] width 35 height 17
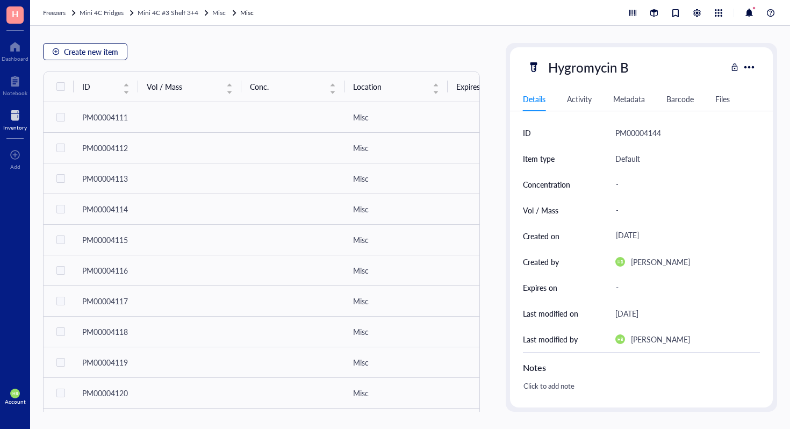
click at [104, 54] on span "Create new item" at bounding box center [91, 51] width 54 height 9
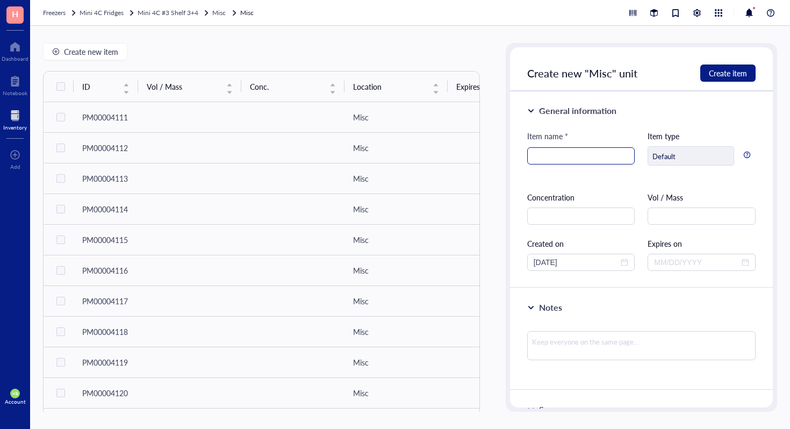
click at [551, 160] on input "search" at bounding box center [581, 156] width 95 height 16
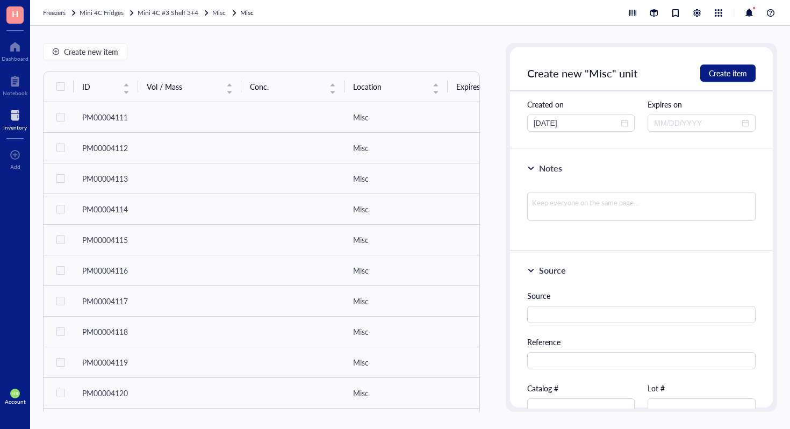
scroll to position [171, 0]
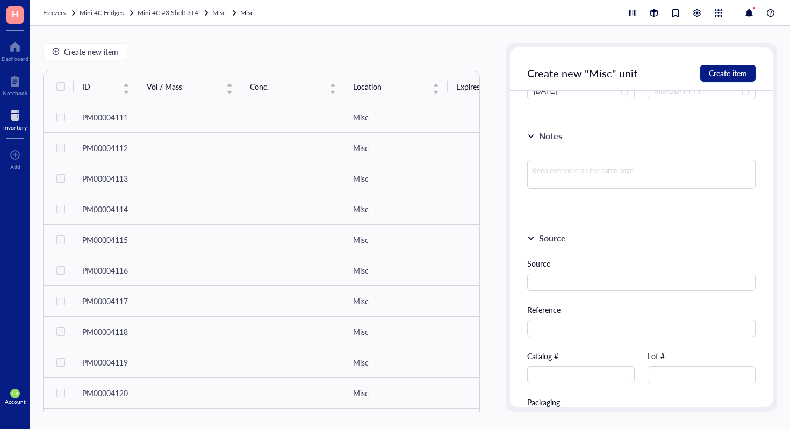
type input "B-27 Supplement"
click at [574, 362] on div "Catalog #" at bounding box center [581, 366] width 108 height 33
click at [569, 373] on input "text" at bounding box center [581, 374] width 108 height 17
type input "17504-044"
drag, startPoint x: 733, startPoint y: 74, endPoint x: 750, endPoint y: 71, distance: 17.3
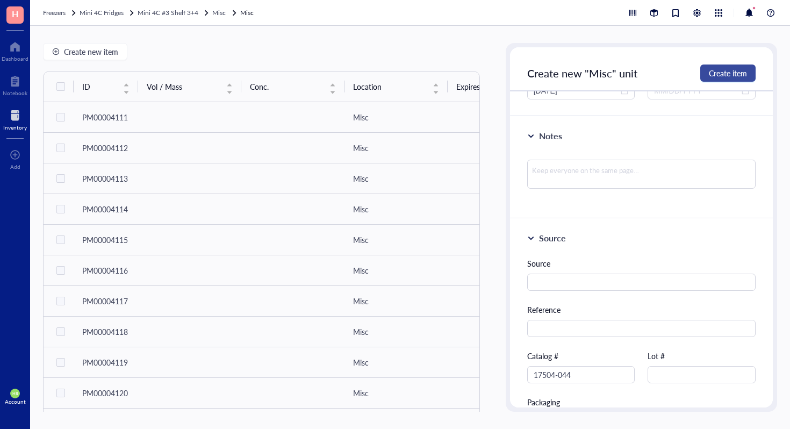
click at [750, 71] on button "Create item" at bounding box center [727, 72] width 55 height 17
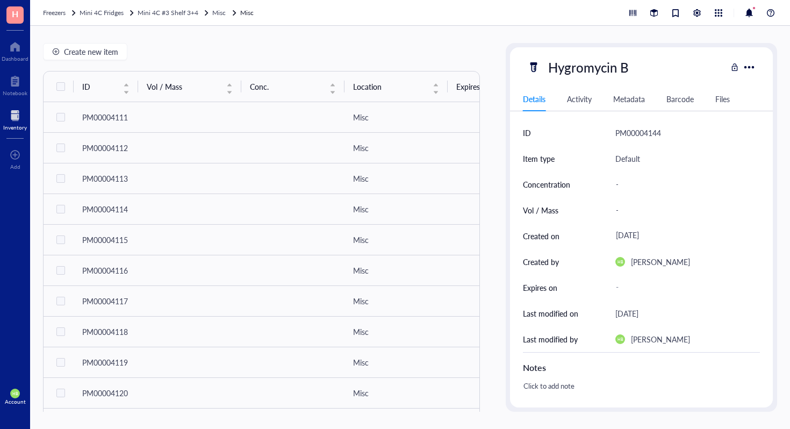
click at [750, 71] on div "Hygromycin B Details Activity Metadata Barcode Files ID PM00004144 Item type De…" at bounding box center [641, 227] width 271 height 369
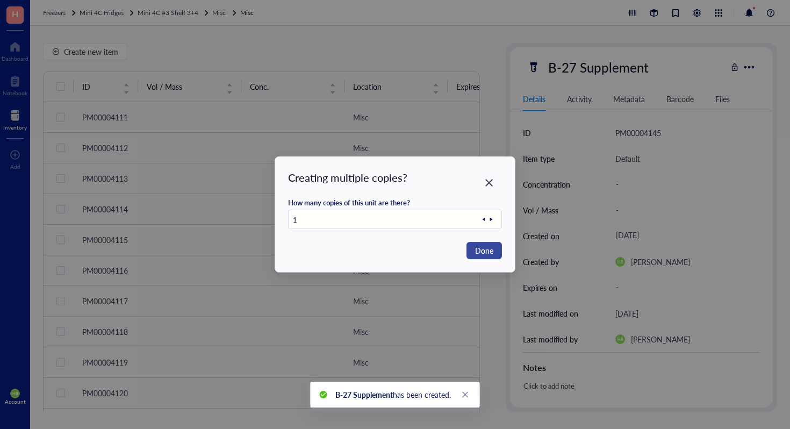
click at [498, 256] on button "Done" at bounding box center [483, 250] width 35 height 17
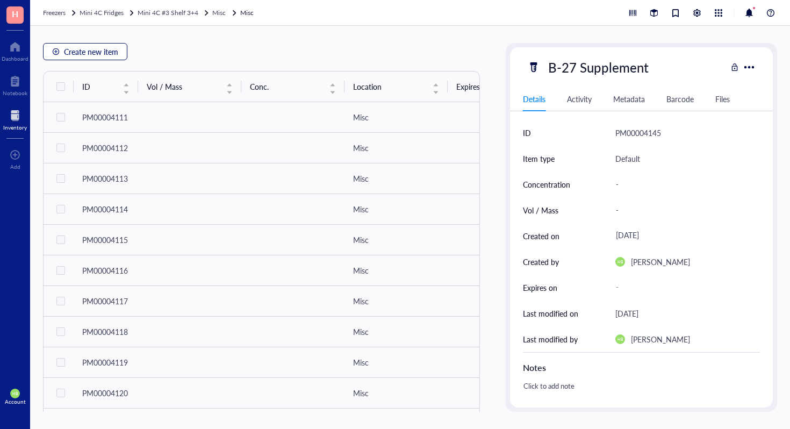
click at [84, 49] on span "Create new item" at bounding box center [91, 51] width 54 height 9
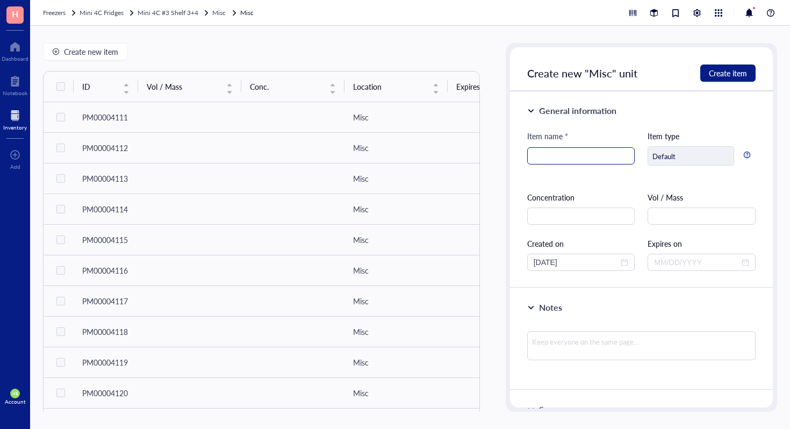
click at [619, 160] on input "search" at bounding box center [581, 156] width 95 height 16
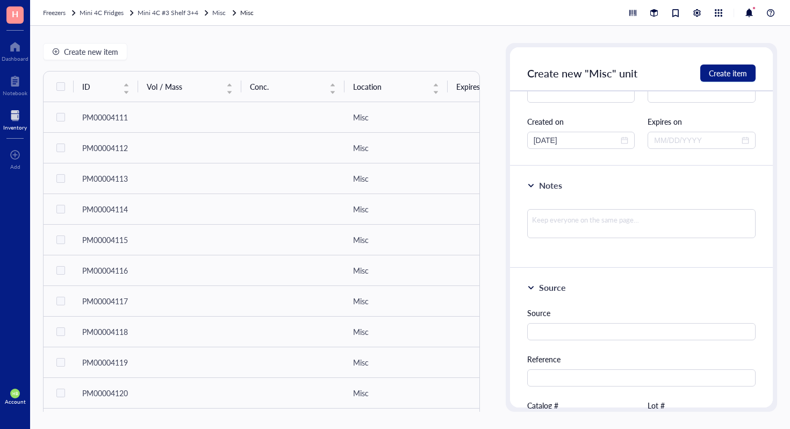
scroll to position [147, 0]
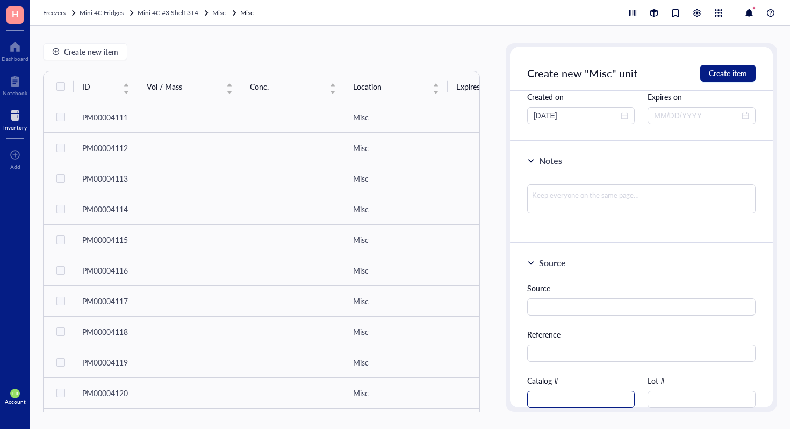
type input "1.4-Dithiothreitol (DTT)"
click at [541, 406] on input "text" at bounding box center [581, 399] width 108 height 17
type input "10197777001"
click at [733, 74] on span "Create item" at bounding box center [728, 73] width 38 height 9
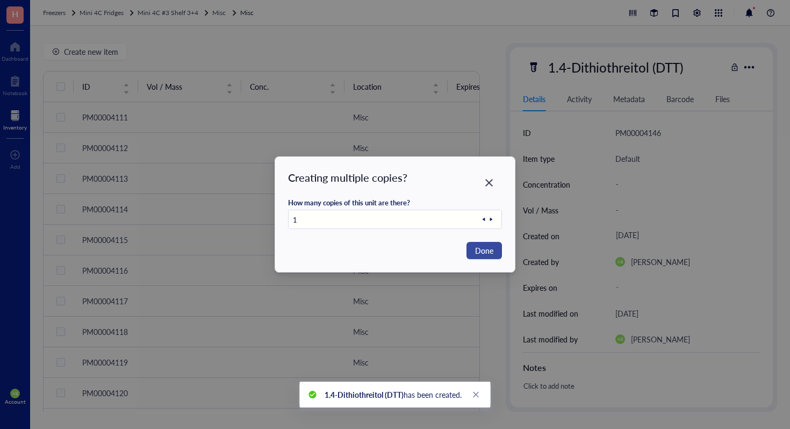
click at [490, 257] on button "Done" at bounding box center [483, 250] width 35 height 17
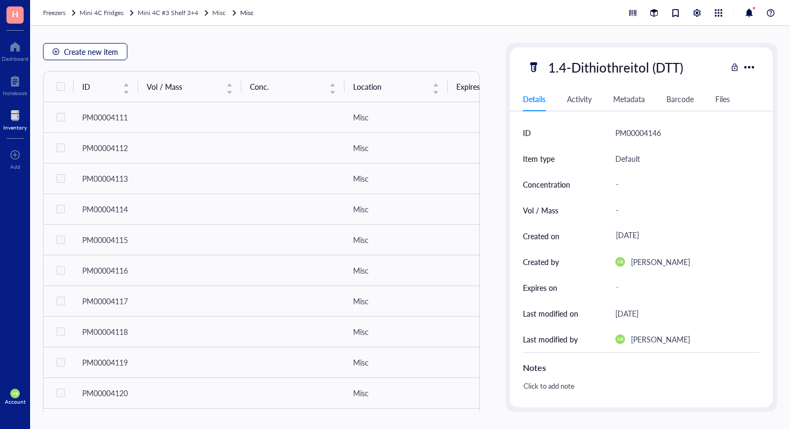
click at [107, 53] on span "Create new item" at bounding box center [91, 51] width 54 height 9
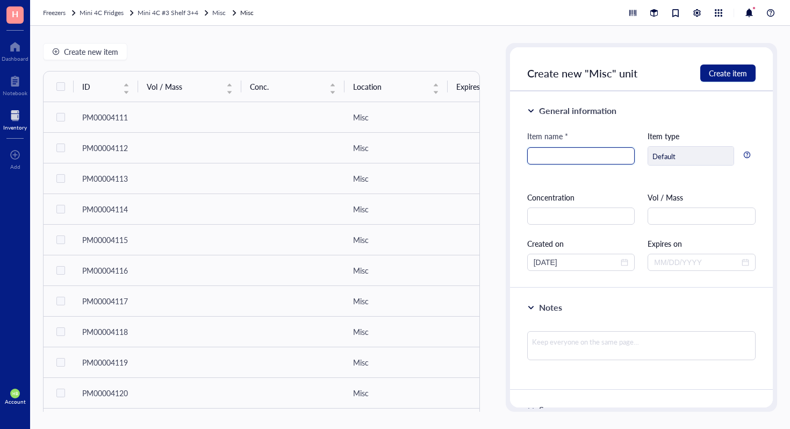
click at [593, 162] on input "search" at bounding box center [581, 156] width 95 height 16
type input "B-27 Supplement"
click at [102, 54] on span "Create new item" at bounding box center [91, 51] width 54 height 9
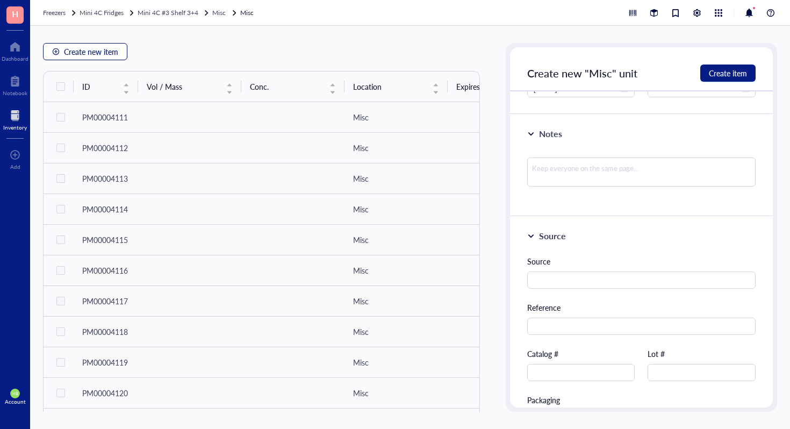
scroll to position [174, 0]
click at [573, 370] on input "text" at bounding box center [581, 371] width 108 height 17
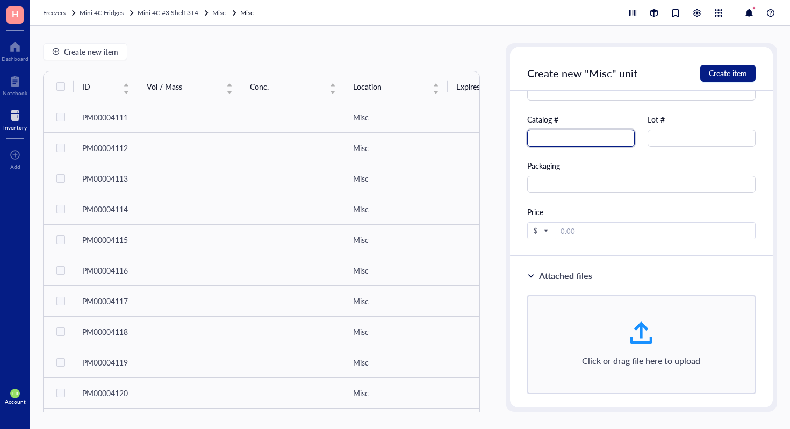
scroll to position [423, 0]
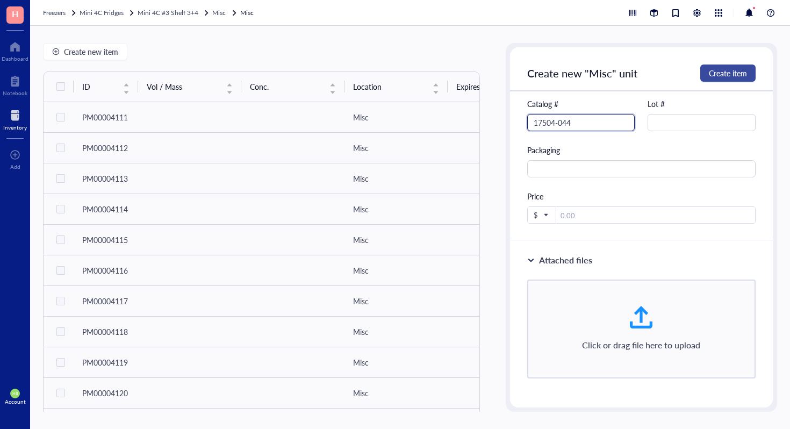
type input "17504-044"
click at [717, 70] on span "Create item" at bounding box center [728, 73] width 38 height 9
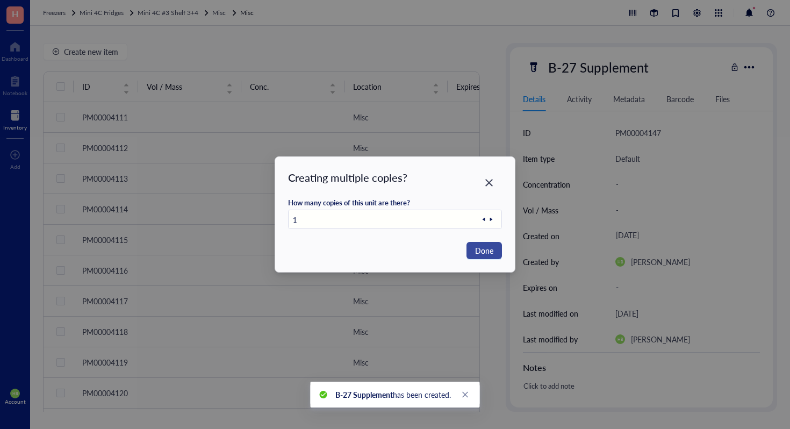
click at [473, 253] on button "Done" at bounding box center [483, 250] width 35 height 17
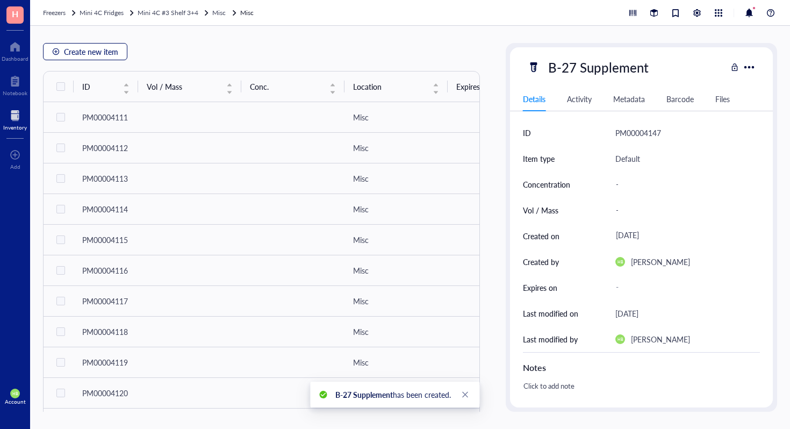
click at [72, 45] on button "Create new item" at bounding box center [85, 51] width 84 height 17
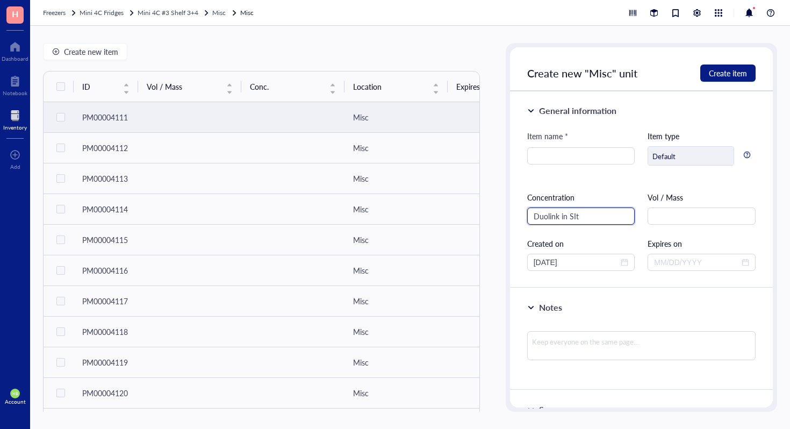
type input "Duolink in SItu"
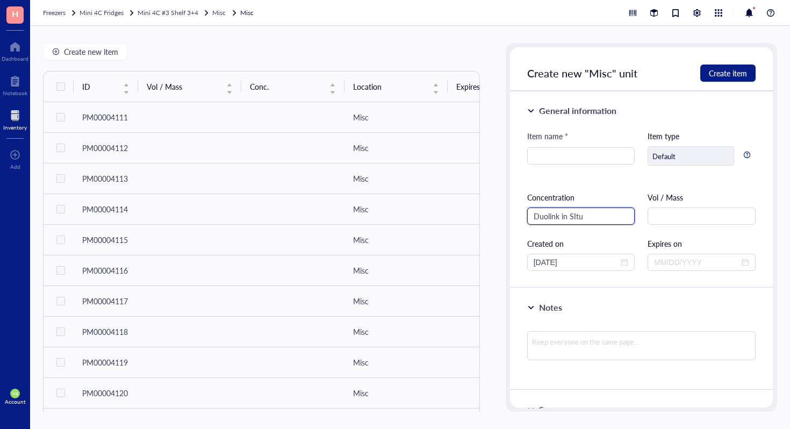
click at [563, 218] on input "Duolink in SItu" at bounding box center [581, 215] width 108 height 17
click at [570, 153] on input "search" at bounding box center [581, 156] width 95 height 16
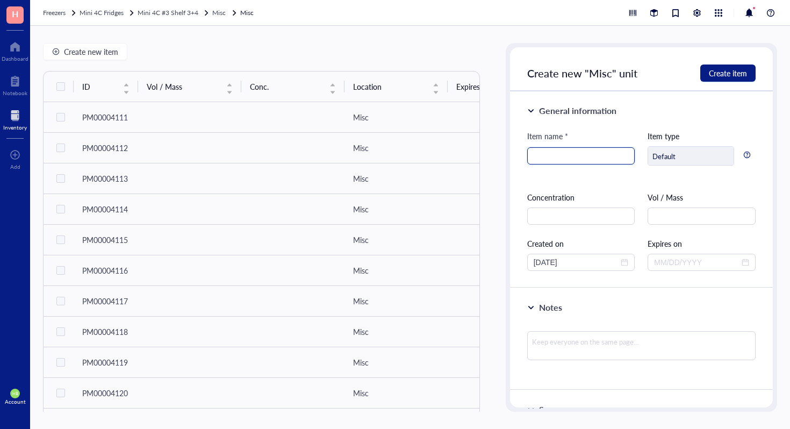
paste input "Duolink in SItu"
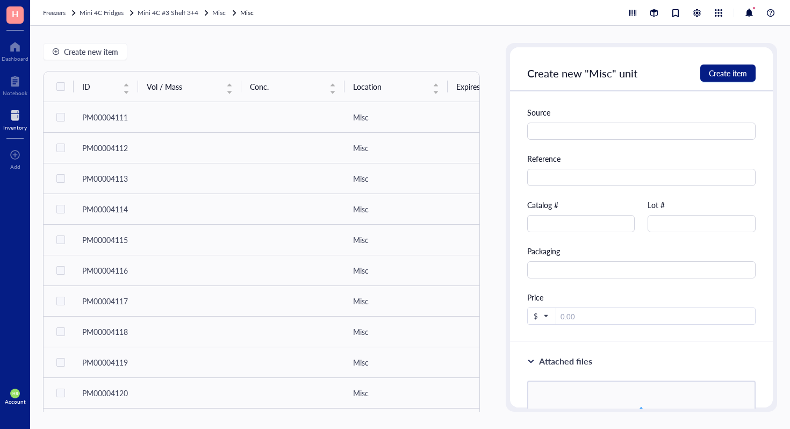
scroll to position [395, 0]
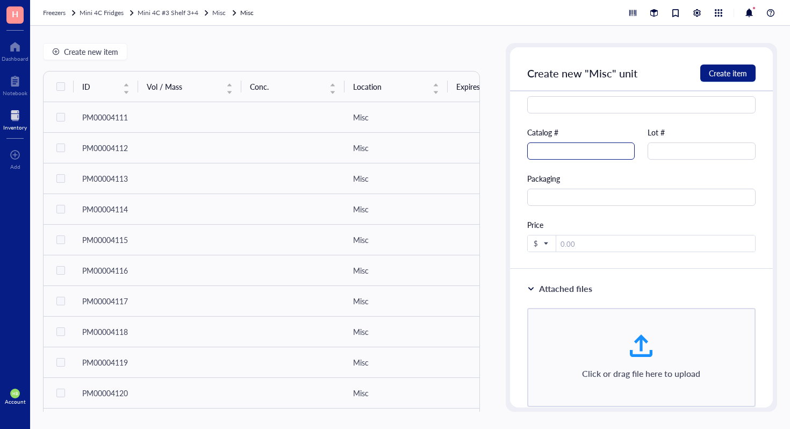
type input "Duolink in SItu Mounting Medium wiht DAPI"
click at [619, 147] on input "text" at bounding box center [581, 150] width 108 height 17
type input "82040"
click at [721, 70] on span "Create item" at bounding box center [728, 73] width 38 height 9
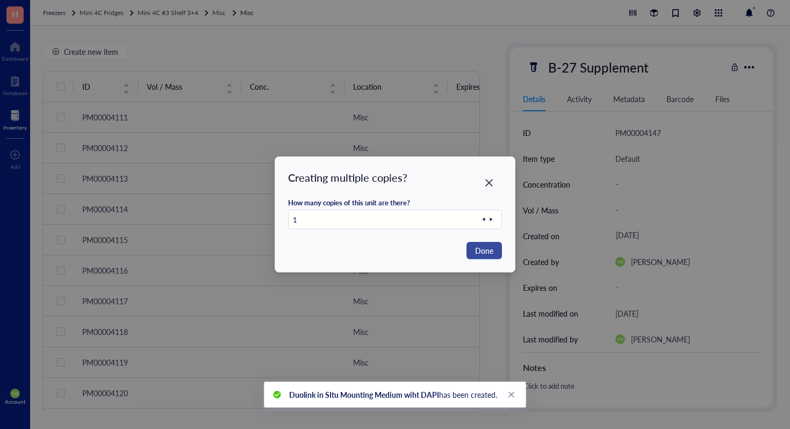
click at [473, 247] on button "Done" at bounding box center [483, 250] width 35 height 17
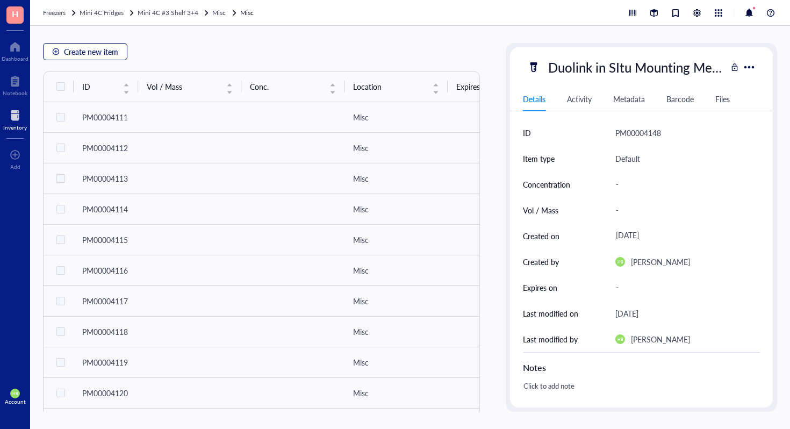
click at [80, 54] on span "Create new item" at bounding box center [91, 51] width 54 height 9
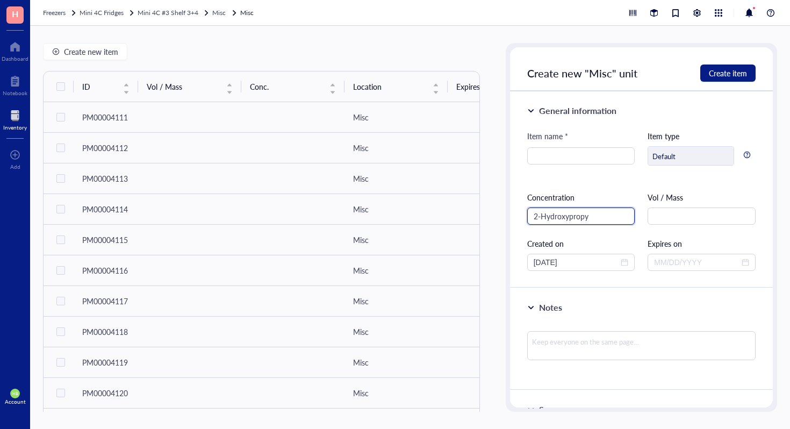
type input "2-Hydroxypropyl"
click at [593, 220] on input "2-Hydroxypropyl" at bounding box center [581, 215] width 108 height 17
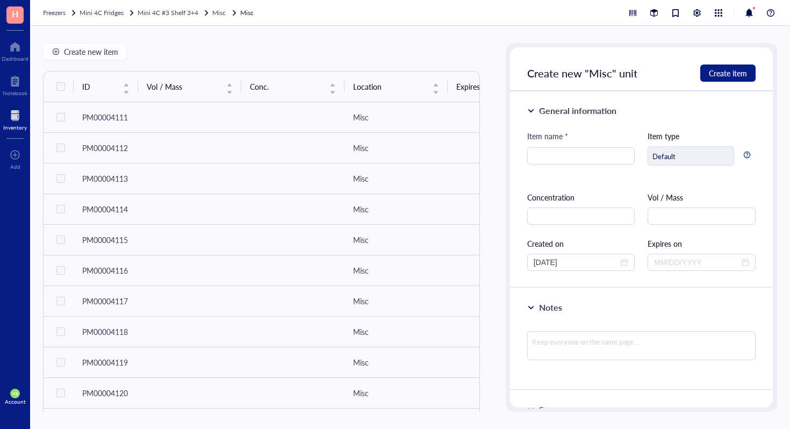
click at [580, 141] on div "Item name *" at bounding box center [581, 138] width 108 height 17
click at [580, 154] on input "search" at bounding box center [581, 156] width 95 height 16
paste input "2-Hydroxypropyl"
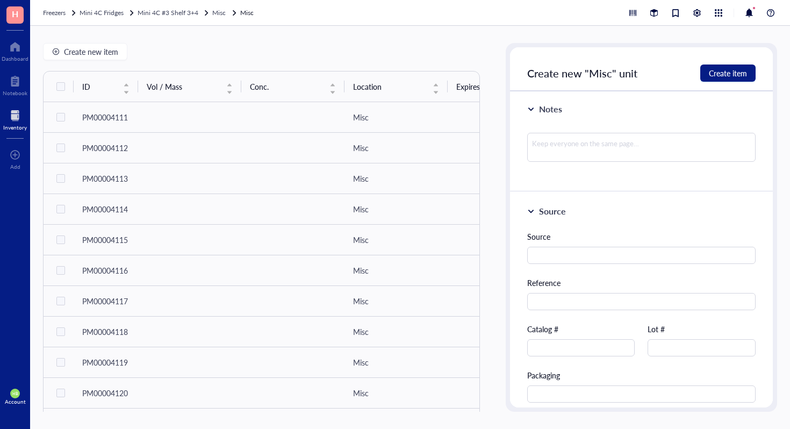
type input "2-Hydroxypropyl-B-[MEDICAL_DATA]"
click at [547, 357] on div "Source Reference Catalog # Lot # Packaging Price $" at bounding box center [641, 340] width 228 height 218
click at [556, 346] on input "text" at bounding box center [581, 347] width 108 height 17
type input "5784"
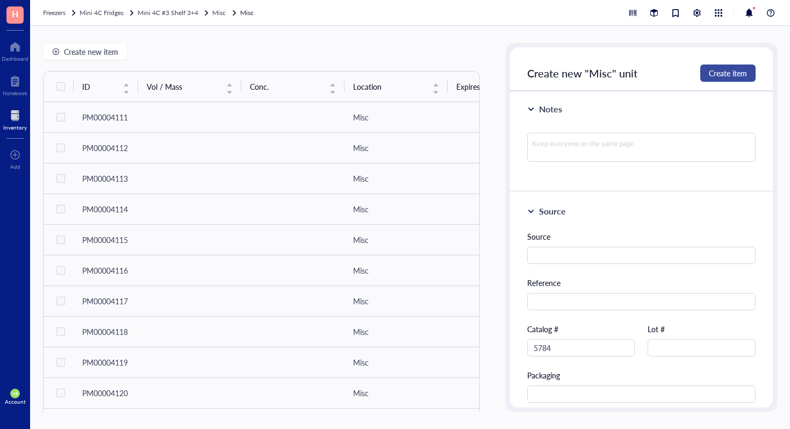
click at [737, 70] on span "Create item" at bounding box center [728, 73] width 38 height 9
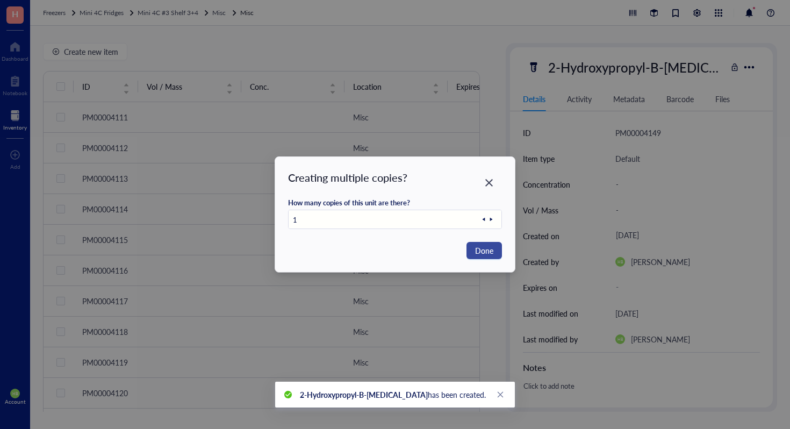
click at [494, 249] on button "Done" at bounding box center [483, 250] width 35 height 17
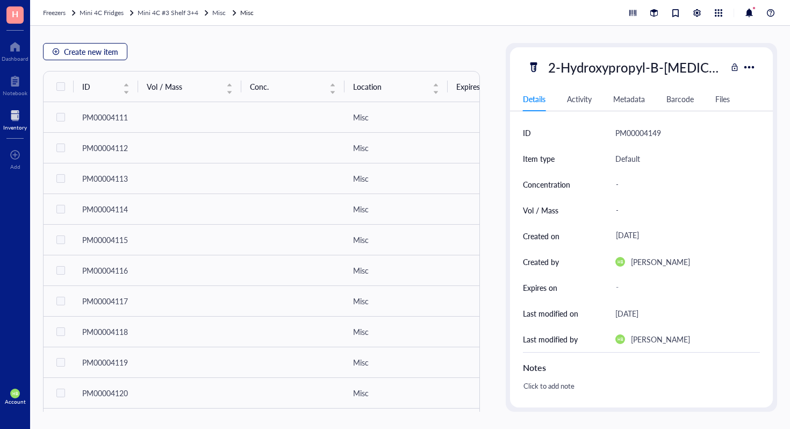
click at [100, 53] on span "Create new item" at bounding box center [91, 51] width 54 height 9
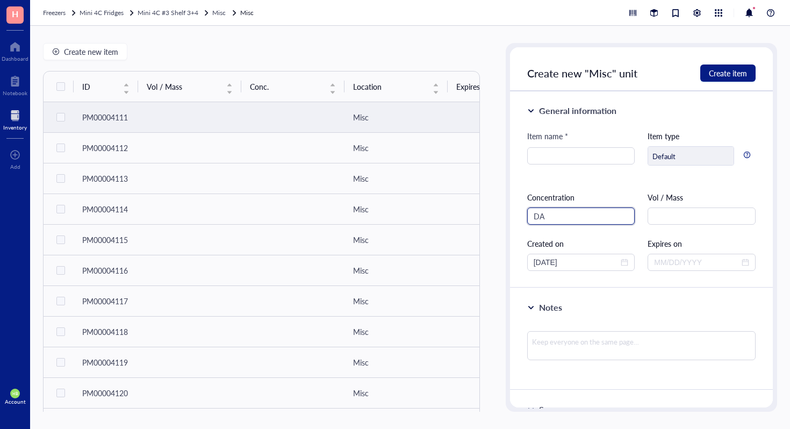
type input "D"
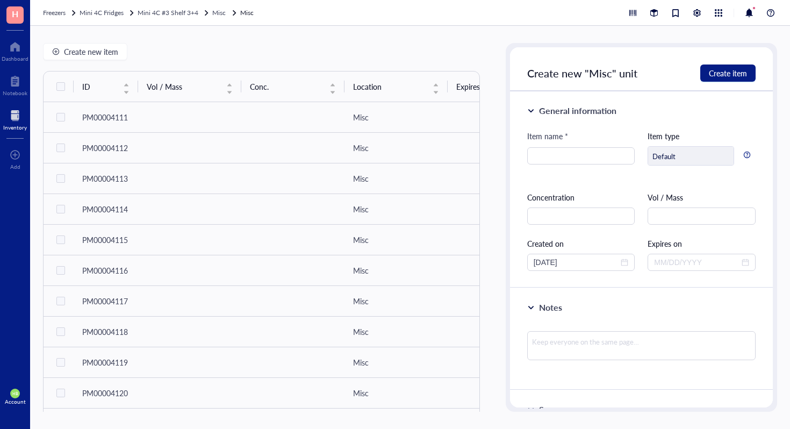
click at [597, 167] on div "Item name *" at bounding box center [581, 154] width 108 height 48
click at [597, 163] on input "search" at bounding box center [581, 156] width 95 height 16
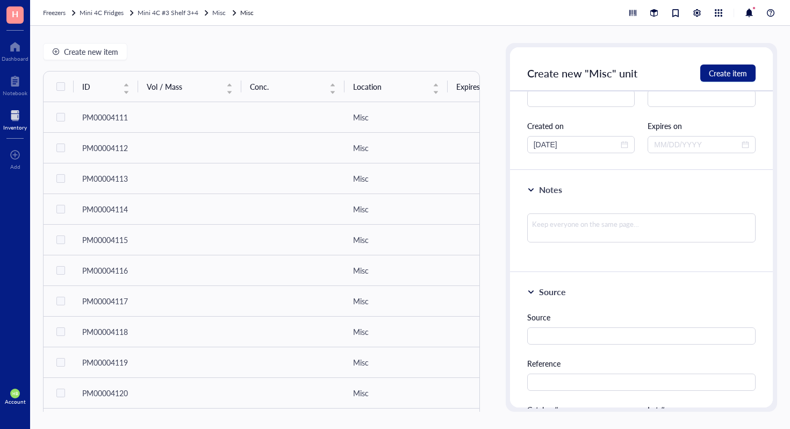
scroll to position [283, 0]
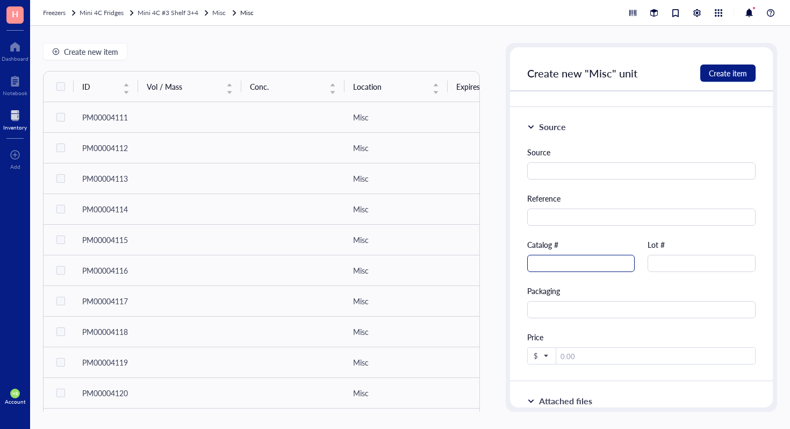
type input "DAB Tetrahydrochloride"
click at [574, 263] on input "text" at bounding box center [581, 263] width 108 height 17
type input "281751"
click at [721, 71] on span "Create item" at bounding box center [728, 73] width 38 height 9
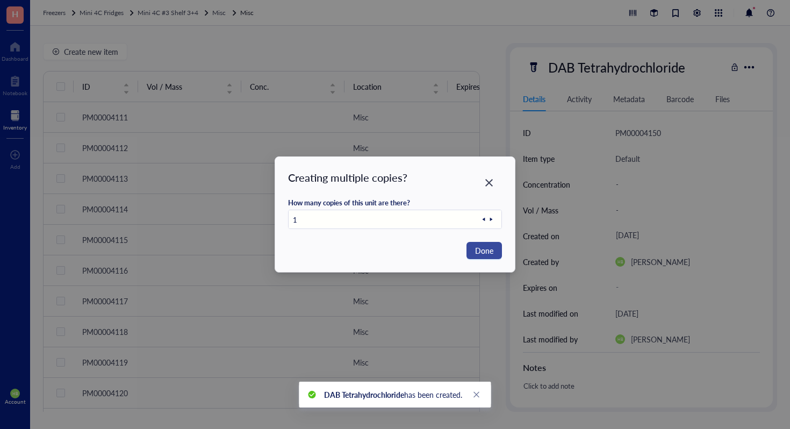
click at [477, 242] on button "Done" at bounding box center [483, 250] width 35 height 17
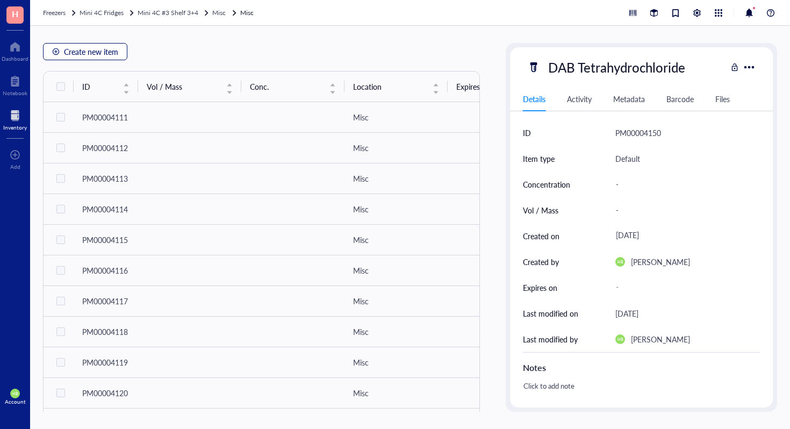
click at [99, 49] on span "Create new item" at bounding box center [91, 51] width 54 height 9
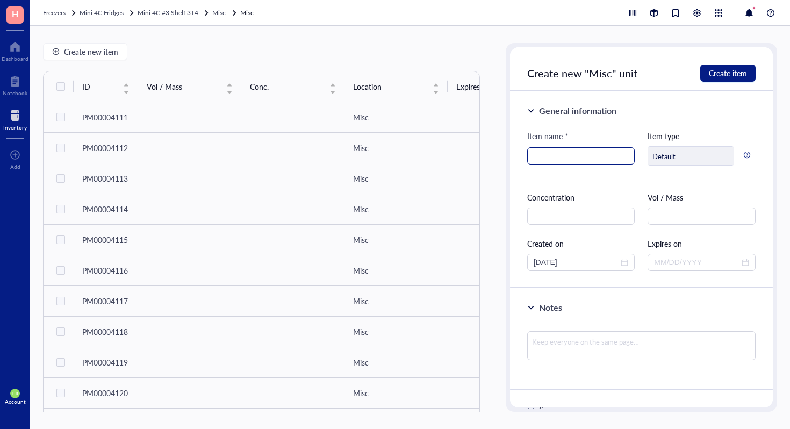
click at [554, 152] on input "search" at bounding box center [581, 156] width 95 height 16
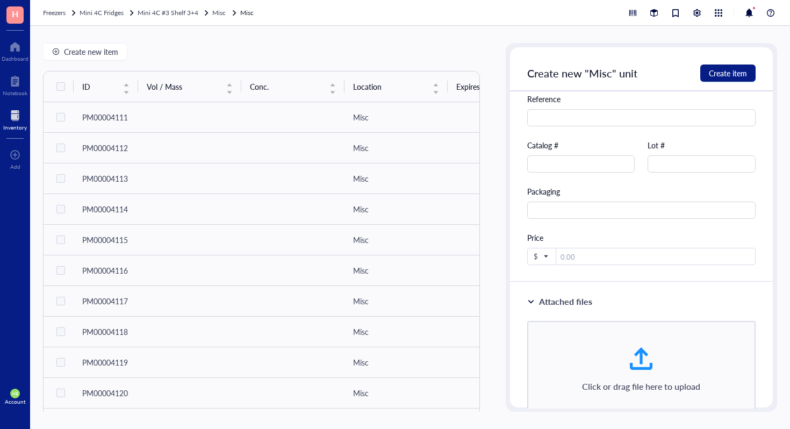
scroll to position [423, 0]
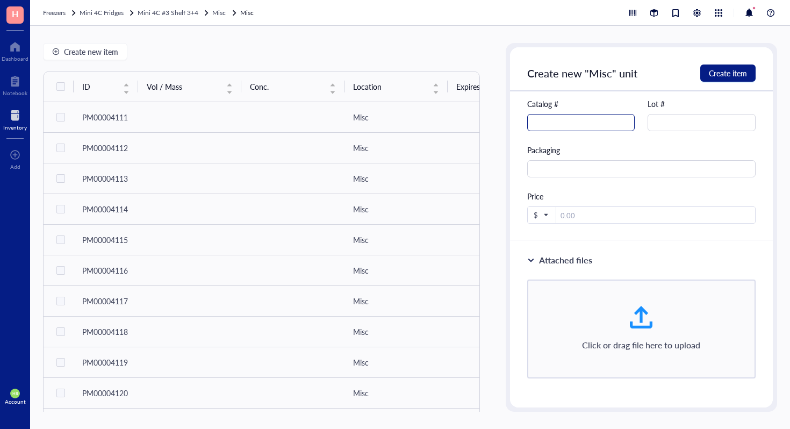
type input "[MEDICAL_DATA]"
click at [585, 130] on input "text" at bounding box center [581, 122] width 108 height 17
type input "2390"
click at [721, 74] on span "Create item" at bounding box center [728, 73] width 38 height 9
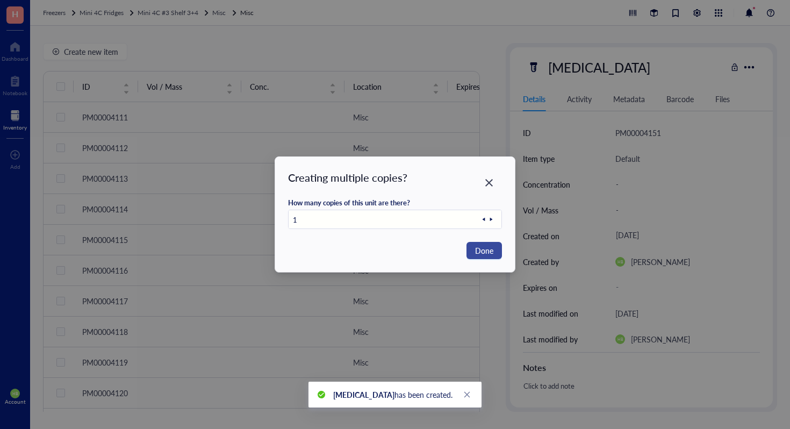
click at [495, 251] on button "Done" at bounding box center [483, 250] width 35 height 17
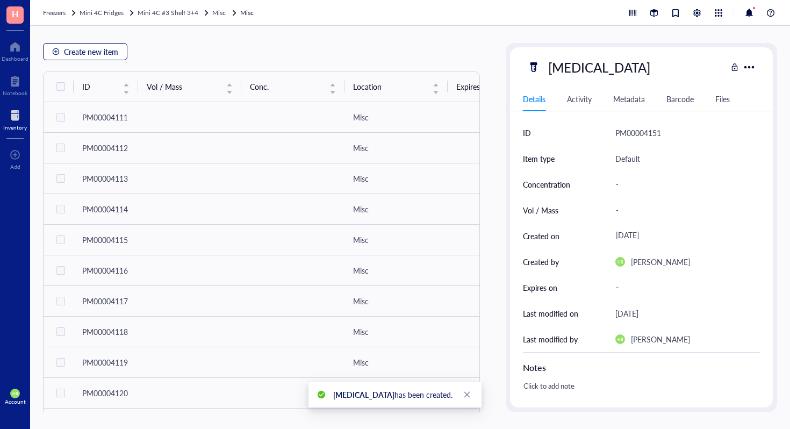
click at [89, 51] on span "Create new item" at bounding box center [91, 51] width 54 height 9
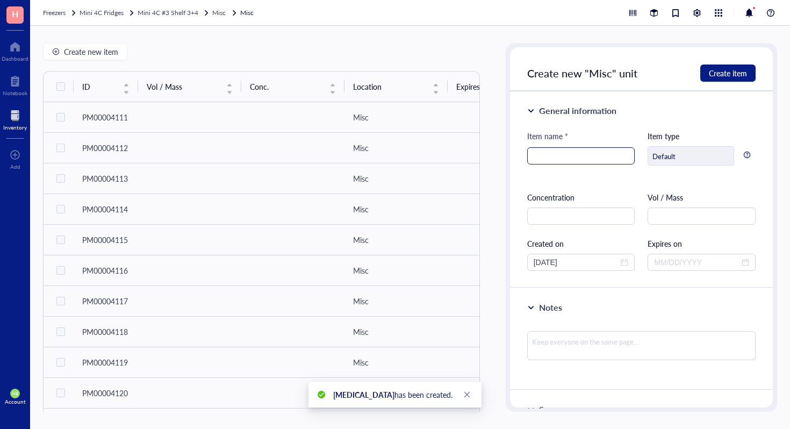
click at [556, 154] on input "search" at bounding box center [581, 156] width 95 height 16
type input "C"
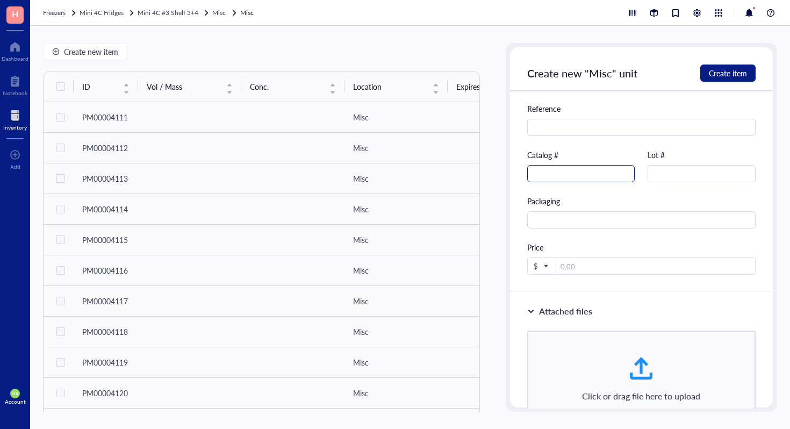
type input "Cycloheximide"
click at [610, 178] on input "text" at bounding box center [581, 173] width 108 height 17
type input "C1988"
click at [748, 67] on button "Create item" at bounding box center [727, 72] width 55 height 17
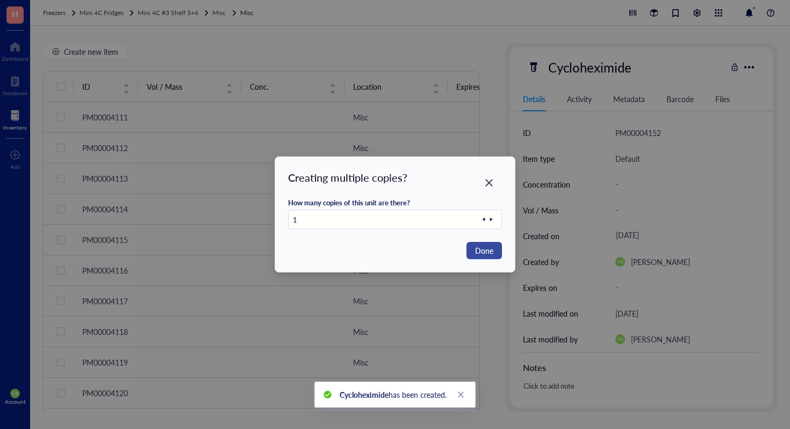
click at [493, 246] on button "Done" at bounding box center [483, 250] width 35 height 17
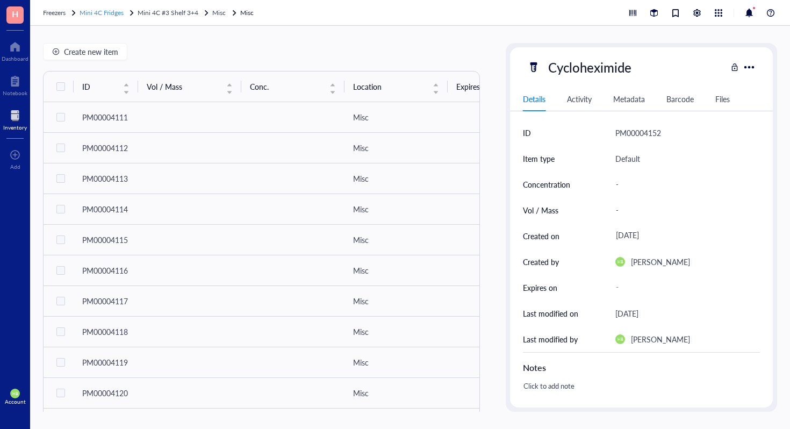
click at [114, 10] on span "Mini 4C Fridges" at bounding box center [102, 12] width 44 height 9
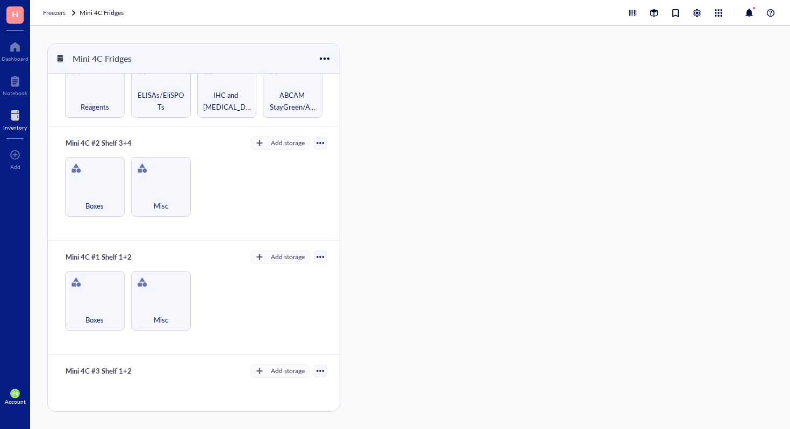
scroll to position [435, 0]
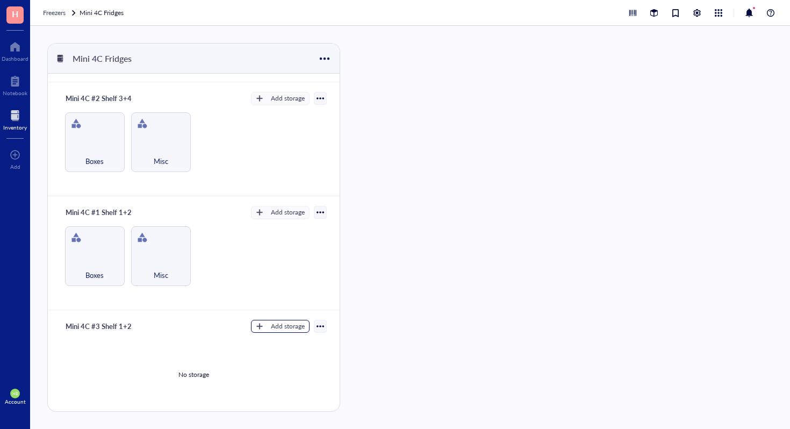
click at [264, 323] on button "Add storage" at bounding box center [280, 326] width 59 height 13
click at [275, 356] on span "Category" at bounding box center [285, 357] width 61 height 12
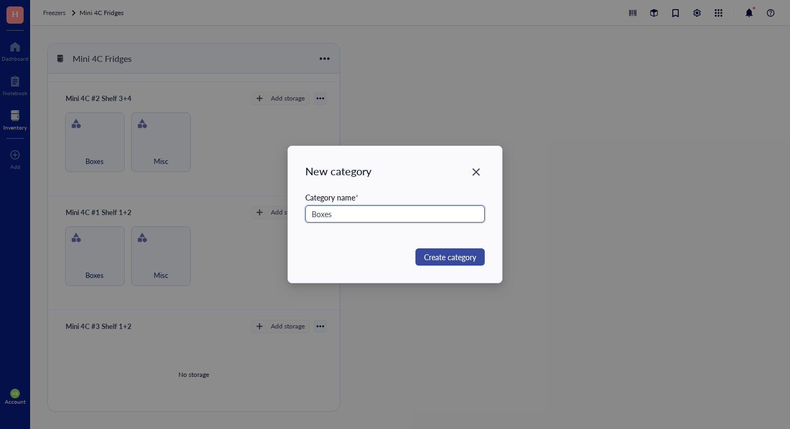
type input "Boxes"
click at [441, 253] on span "Create category" at bounding box center [450, 257] width 52 height 12
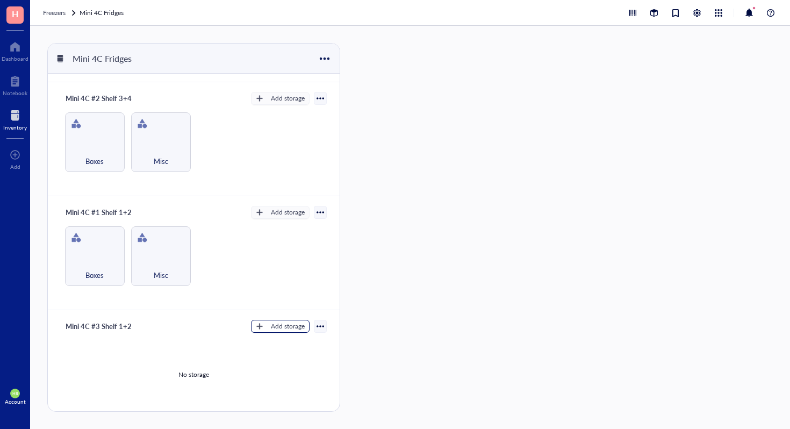
click at [274, 321] on div "Add storage" at bounding box center [288, 326] width 34 height 10
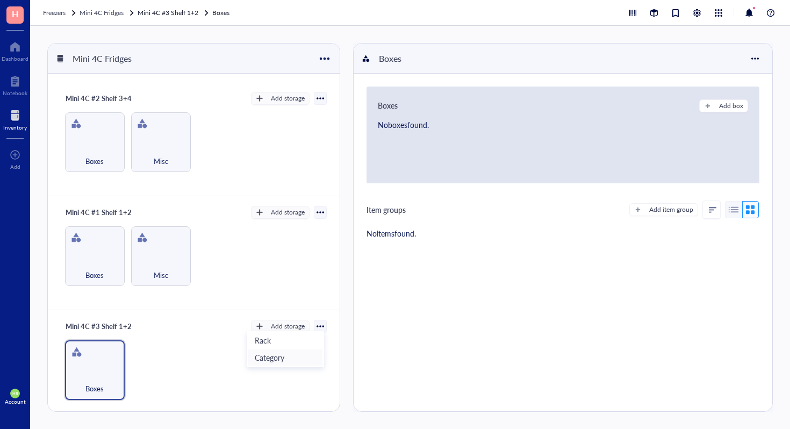
click at [279, 357] on span "Category" at bounding box center [285, 357] width 61 height 12
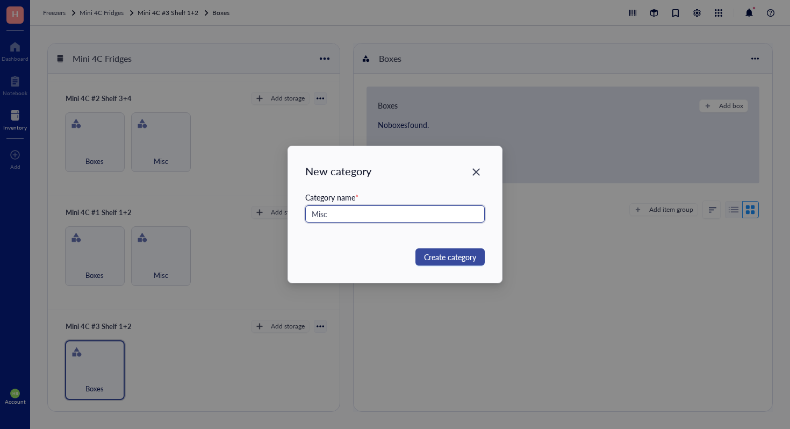
type input "Misc"
click at [454, 254] on span "Create category" at bounding box center [450, 257] width 52 height 12
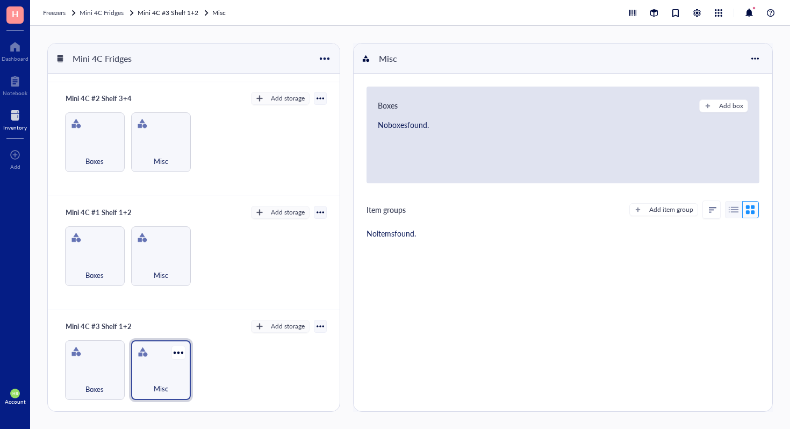
click at [169, 371] on div "Misc" at bounding box center [160, 383] width 49 height 24
click at [685, 204] on button "Add item group" at bounding box center [663, 209] width 69 height 13
type textarea "Keep everyone on the same page..."
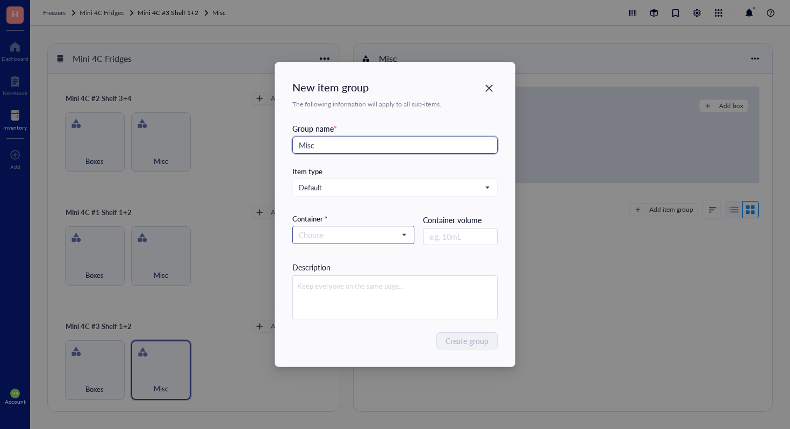
type input "Misc"
click at [391, 238] on input "search" at bounding box center [348, 235] width 99 height 16
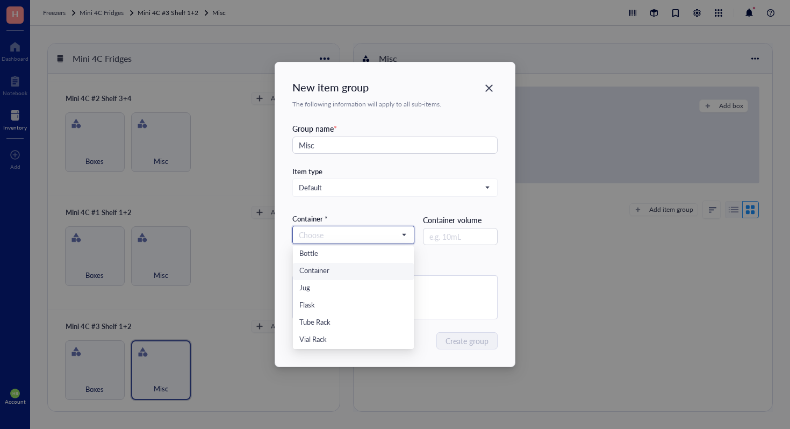
click at [370, 272] on div "Container" at bounding box center [353, 271] width 108 height 12
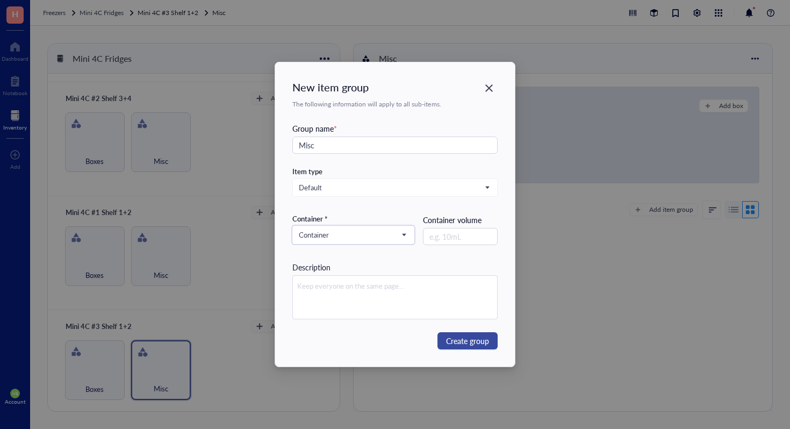
click at [450, 342] on span "Create group" at bounding box center [467, 341] width 43 height 12
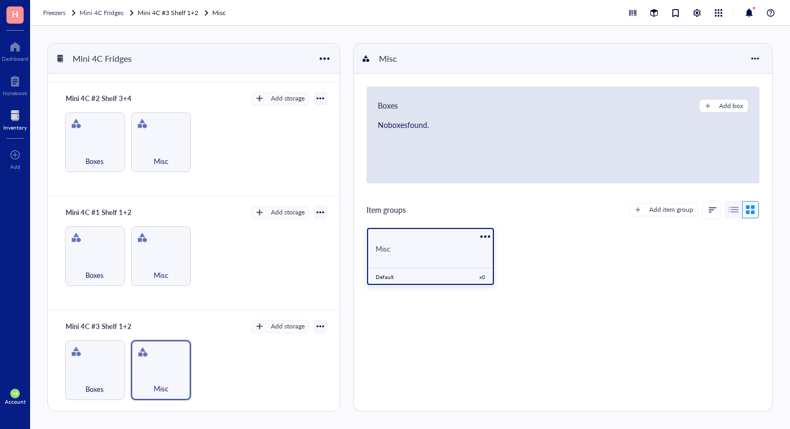
click at [436, 245] on div "Misc" at bounding box center [431, 249] width 110 height 10
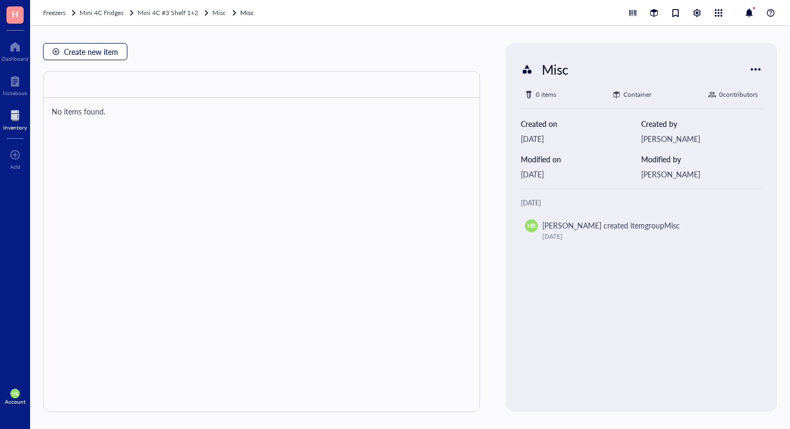
click at [104, 50] on span "Create new item" at bounding box center [91, 51] width 54 height 9
type textarea "Keep everyone on the same page…"
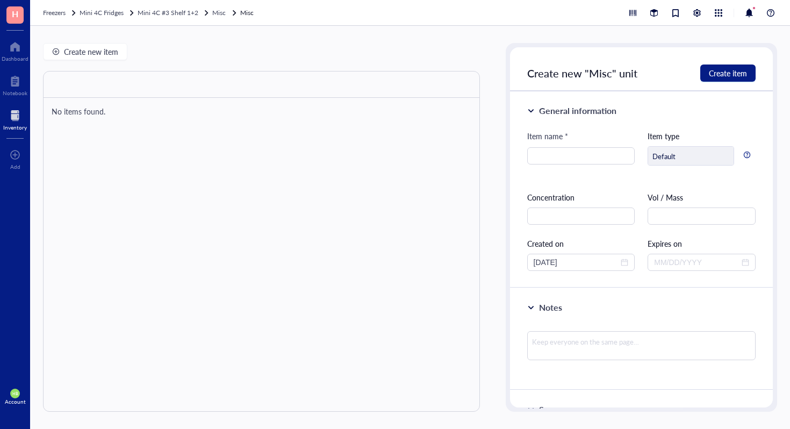
click at [595, 142] on div "Item name *" at bounding box center [581, 138] width 108 height 17
click at [590, 151] on input "search" at bounding box center [581, 156] width 95 height 16
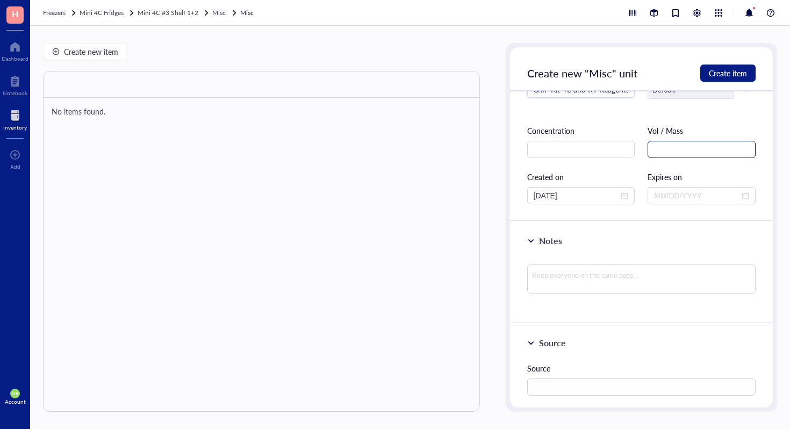
scroll to position [148, 0]
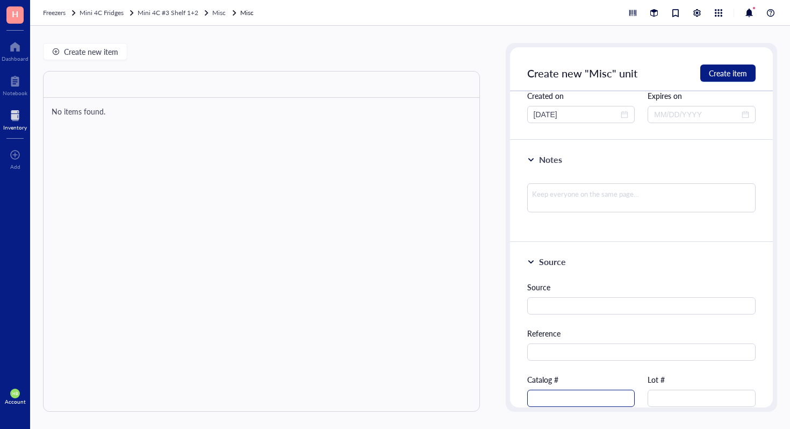
type input "SimpleChip(R) Plus Sonication ChIP Kit 4C and RT Reagents"
click at [564, 392] on input "text" at bounding box center [581, 398] width 108 height 17
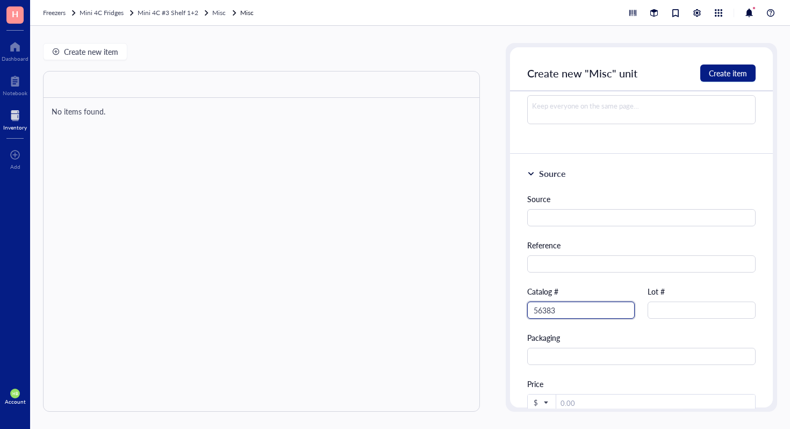
scroll to position [239, 0]
type input "56383"
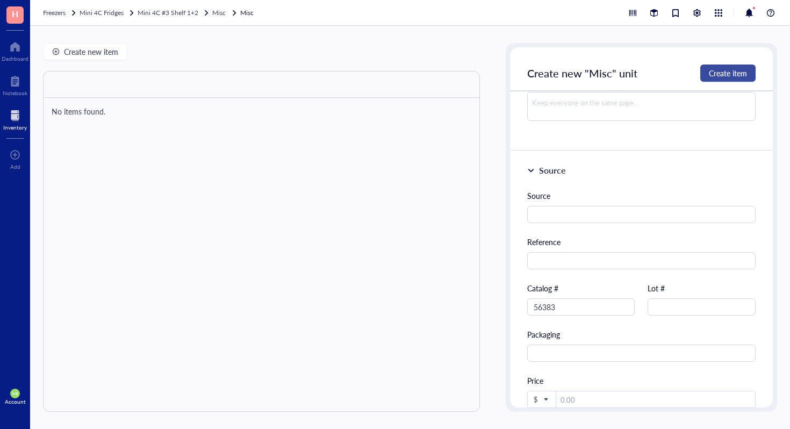
click at [728, 73] on span "Create item" at bounding box center [728, 73] width 38 height 9
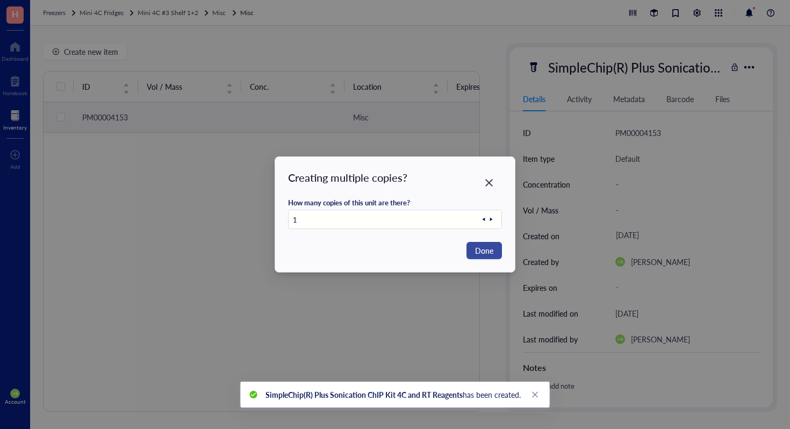
click at [476, 252] on span "Done" at bounding box center [484, 251] width 18 height 12
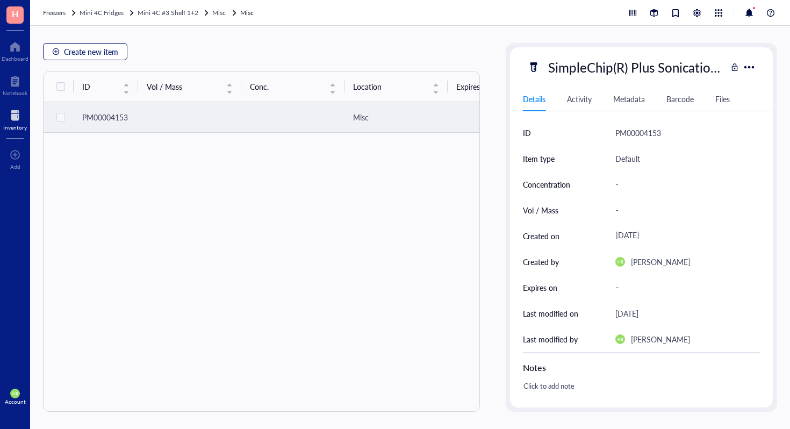
click at [84, 54] on span "Create new item" at bounding box center [91, 51] width 54 height 9
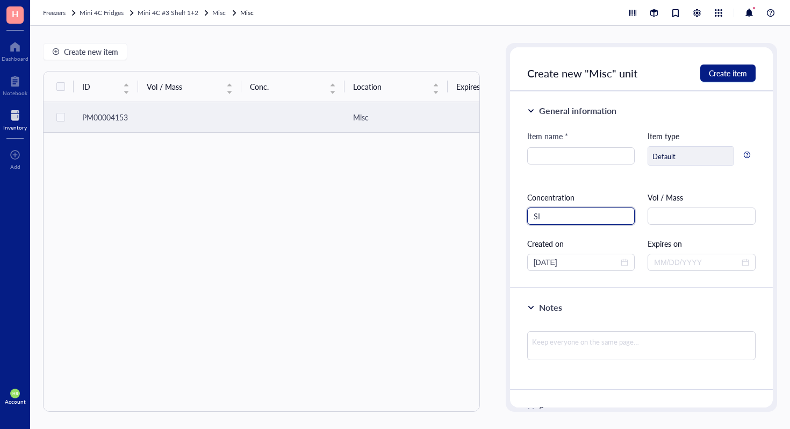
type input "S"
click at [610, 154] on input "search" at bounding box center [581, 156] width 95 height 16
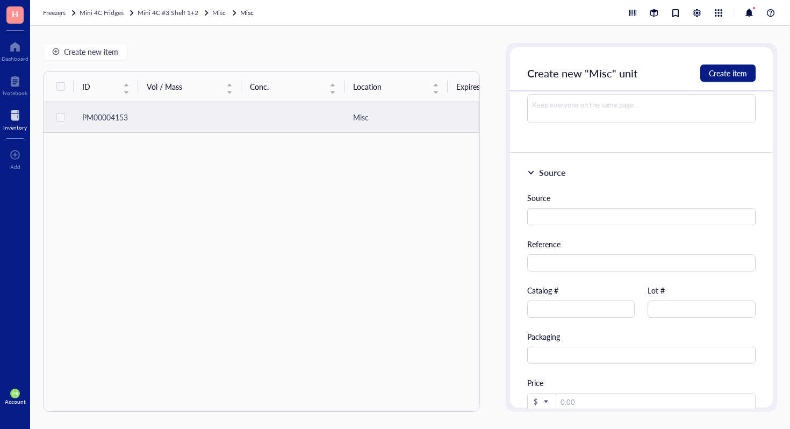
scroll to position [313, 0]
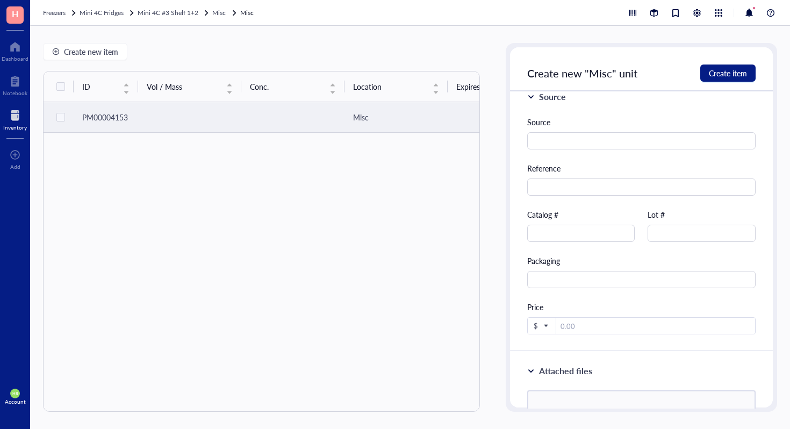
type input "SimpleChIP(R) Kit (Magnetic Beads) 4C and RT Reagents"
click at [610, 242] on div "Source Reference Catalog # Lot # Packaging Price $" at bounding box center [641, 225] width 228 height 218
click at [610, 238] on input "text" at bounding box center [581, 233] width 108 height 17
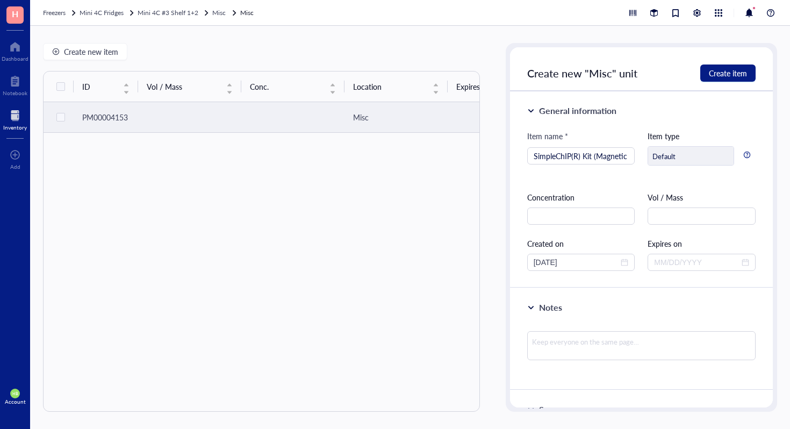
type input "9003"
click at [757, 68] on div "Create new "Misc" unit Create item" at bounding box center [641, 69] width 263 height 44
click at [745, 69] on span "Create item" at bounding box center [728, 73] width 38 height 9
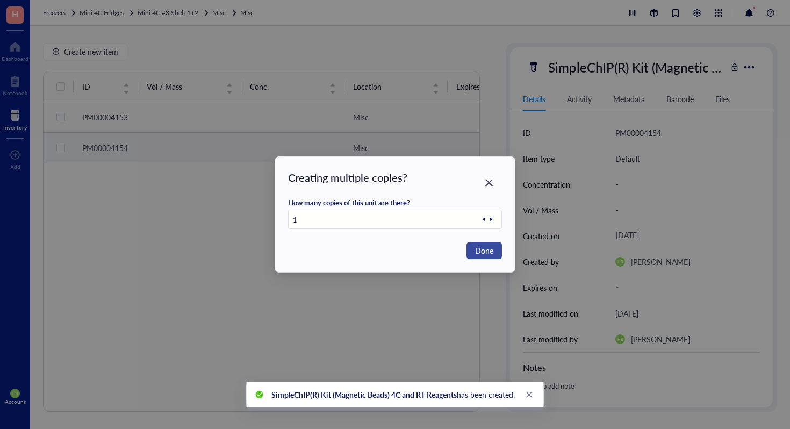
click at [484, 255] on span "Done" at bounding box center [484, 251] width 18 height 12
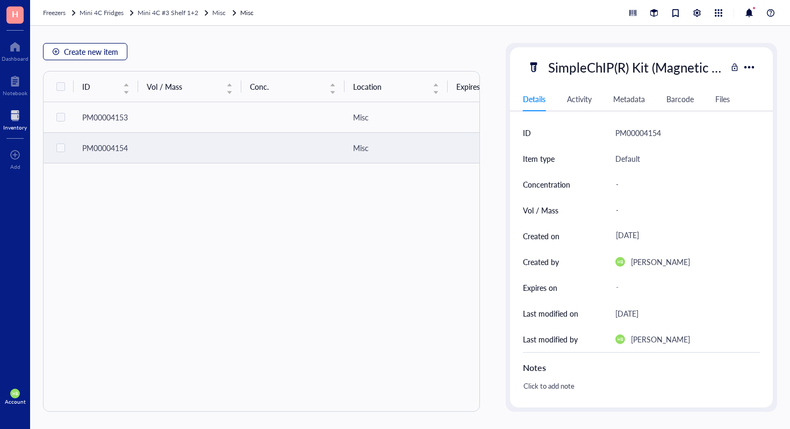
click at [98, 55] on span "Create new item" at bounding box center [91, 51] width 54 height 9
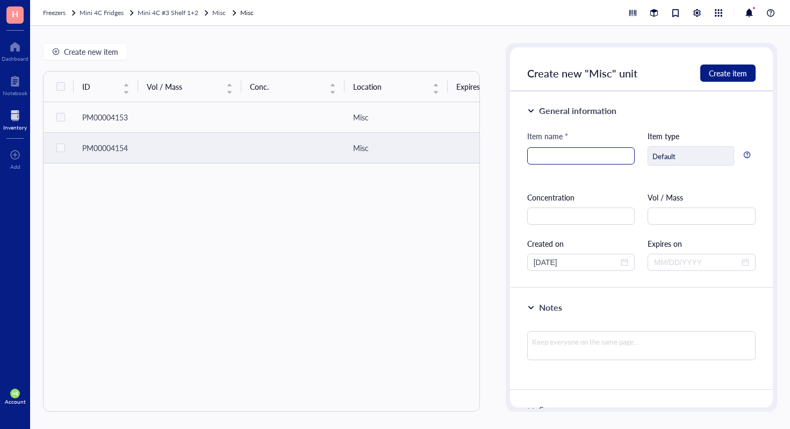
click at [537, 158] on input "search" at bounding box center [581, 156] width 95 height 16
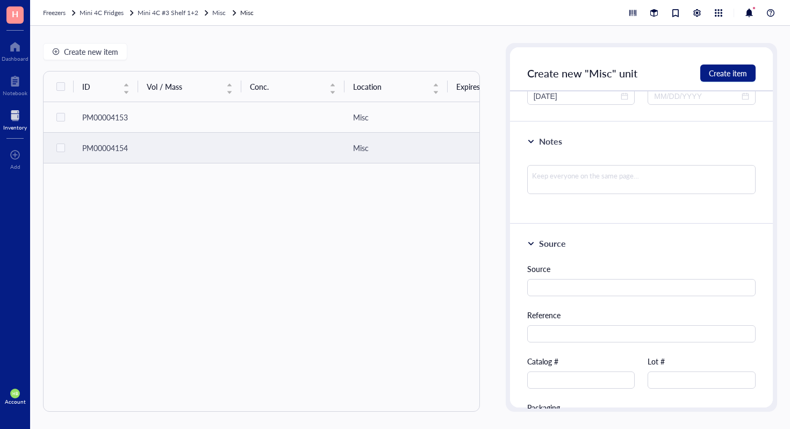
scroll to position [229, 0]
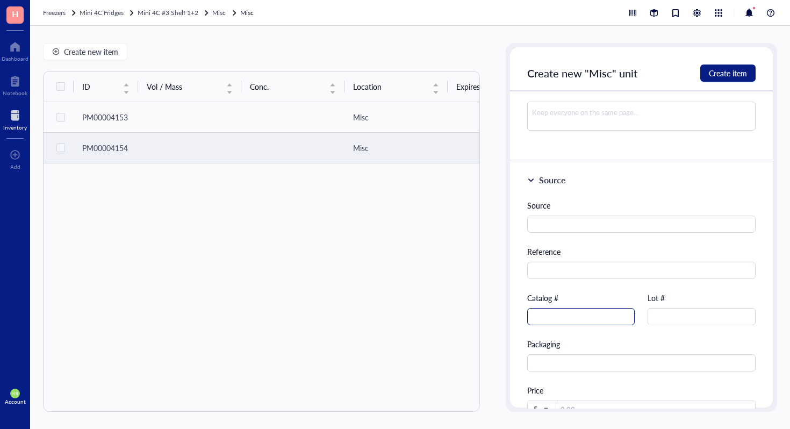
type input "AEC Substrate Kit"
click at [558, 322] on input "text" at bounding box center [581, 316] width 108 height 17
type input "a"
type input "AB64252"
click at [736, 63] on div "Create new "Misc" unit Create item" at bounding box center [641, 69] width 263 height 44
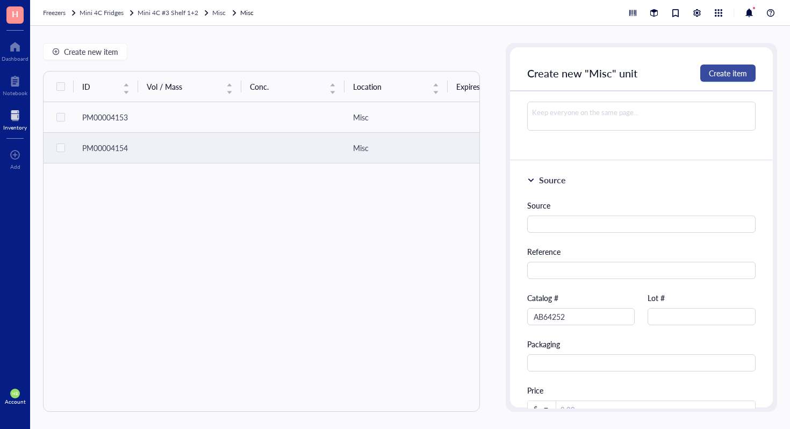
click at [720, 81] on button "Create item" at bounding box center [727, 72] width 55 height 17
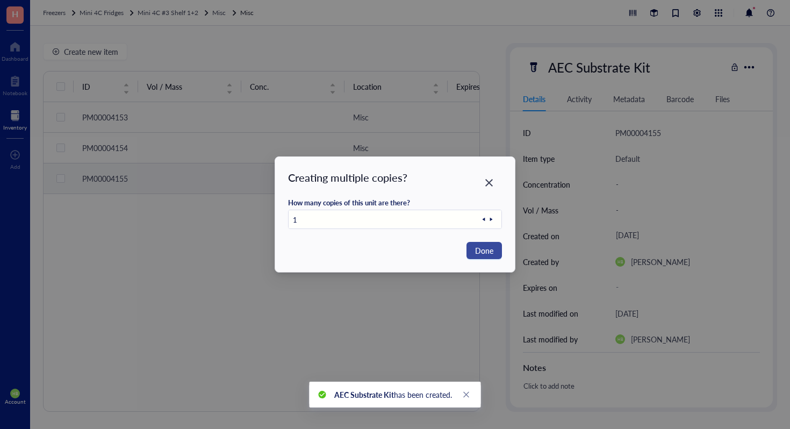
click at [495, 252] on button "Done" at bounding box center [483, 250] width 35 height 17
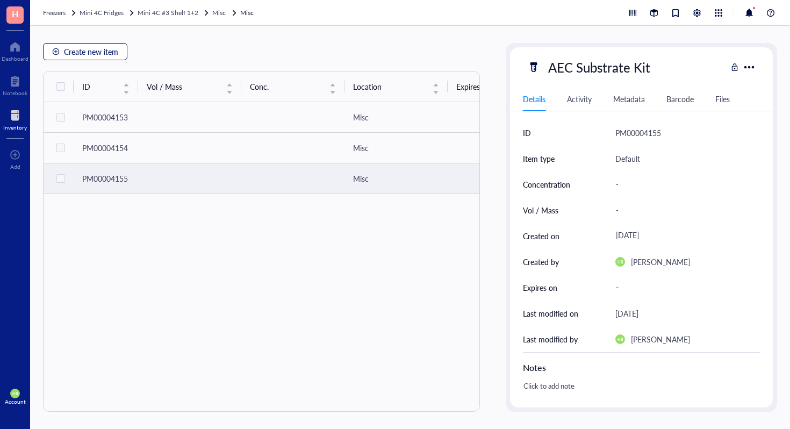
click at [118, 55] on button "Create new item" at bounding box center [85, 51] width 84 height 17
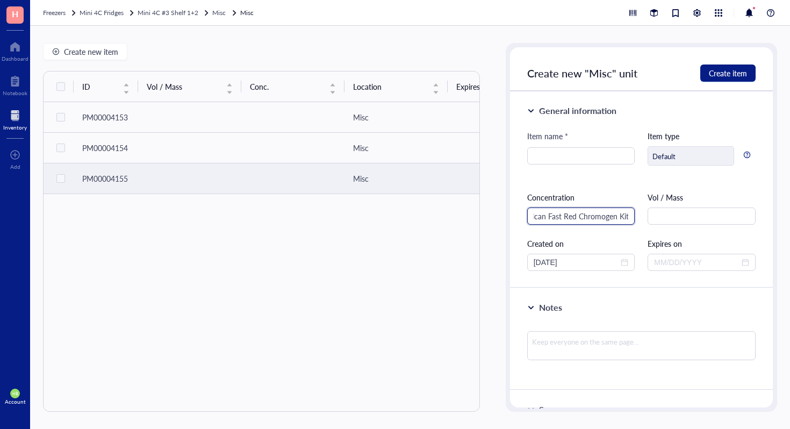
type input "Vulcan Fast Red Chromogen Kit 2"
click at [580, 224] on input "Vulcan Fast Red Chromogen Kit 2" at bounding box center [581, 215] width 108 height 17
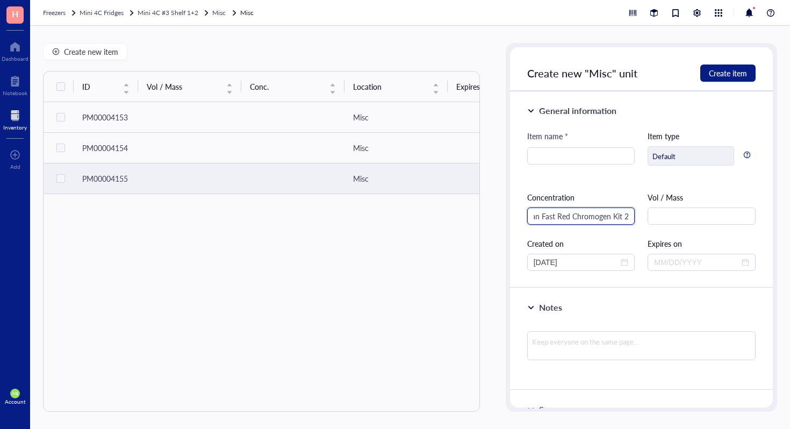
click at [580, 224] on input "Vulcan Fast Red Chromogen Kit 2" at bounding box center [581, 215] width 108 height 17
click at [600, 155] on input "search" at bounding box center [581, 156] width 95 height 16
paste input "Vulcan Fast Red Chromogen Kit 2"
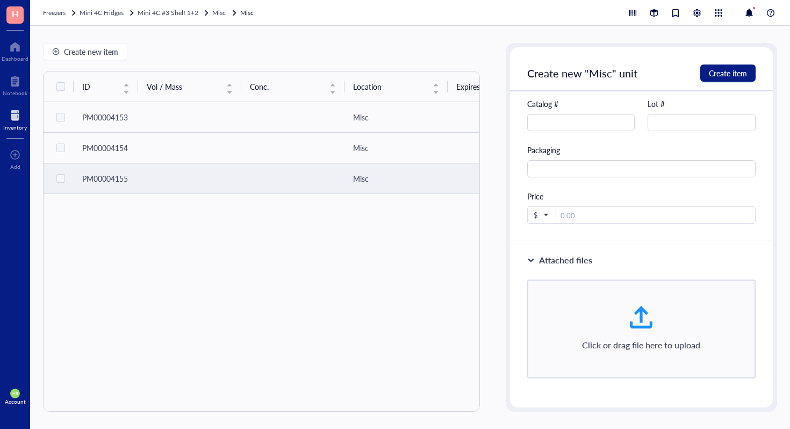
type input "Vulcan Fast Red Chromogen Kit 2"
click at [610, 113] on div "Catalog #" at bounding box center [581, 114] width 108 height 33
click at [608, 120] on input "text" at bounding box center [581, 122] width 108 height 17
type input "FR805S"
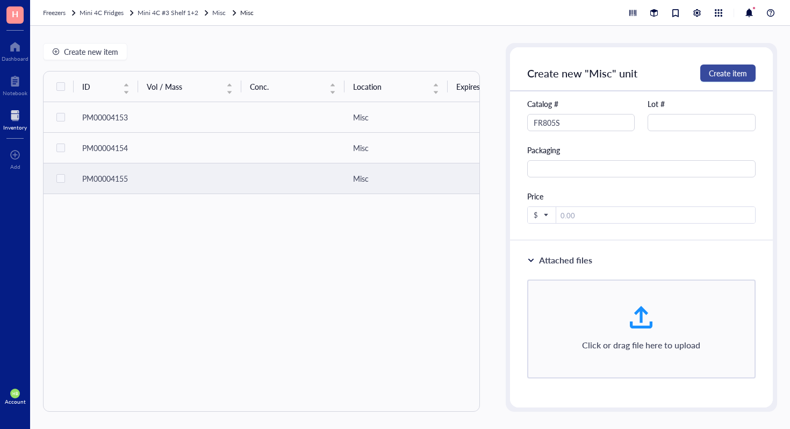
click at [718, 76] on span "Create item" at bounding box center [728, 73] width 38 height 9
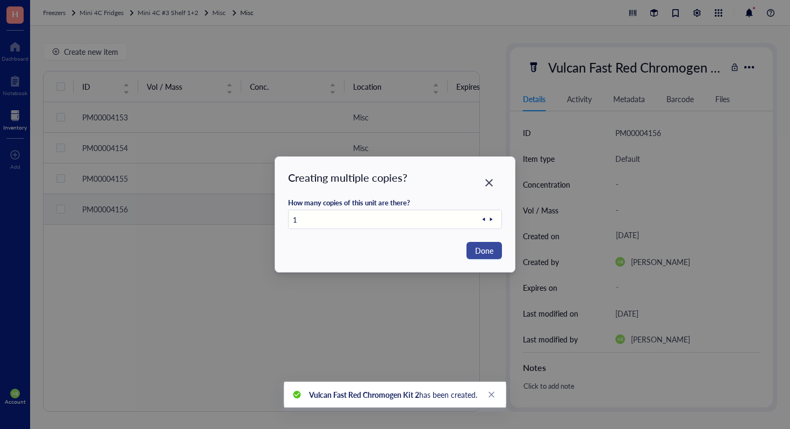
click at [490, 249] on span "Done" at bounding box center [484, 251] width 18 height 12
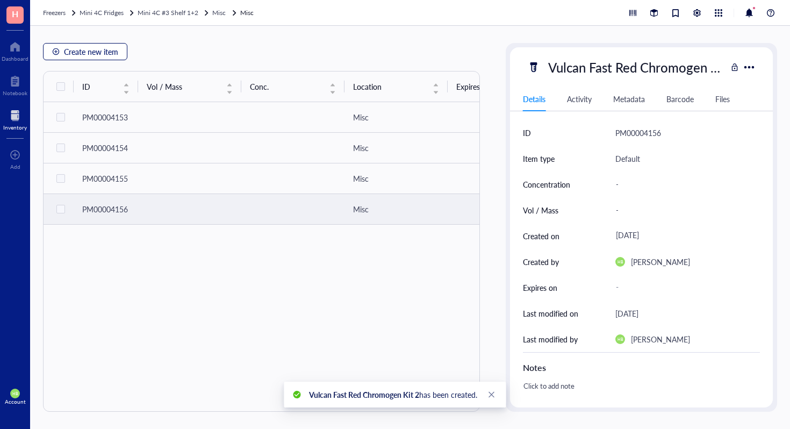
click at [87, 51] on span "Create new item" at bounding box center [91, 51] width 54 height 9
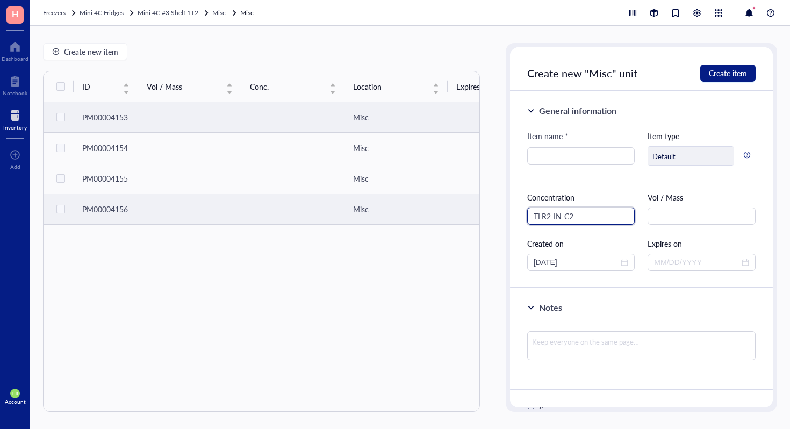
type input "TLR2-IN-C29"
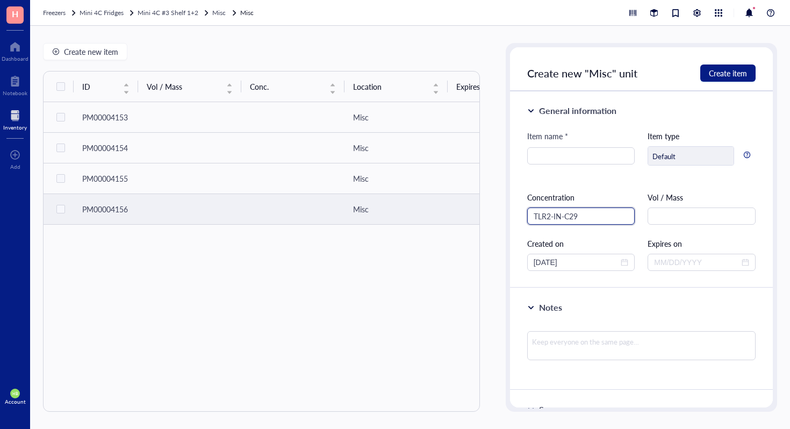
click at [575, 213] on input "TLR2-IN-C29" at bounding box center [581, 215] width 108 height 17
click at [592, 159] on input "search" at bounding box center [581, 156] width 95 height 16
paste input "TLR2-IN-C29"
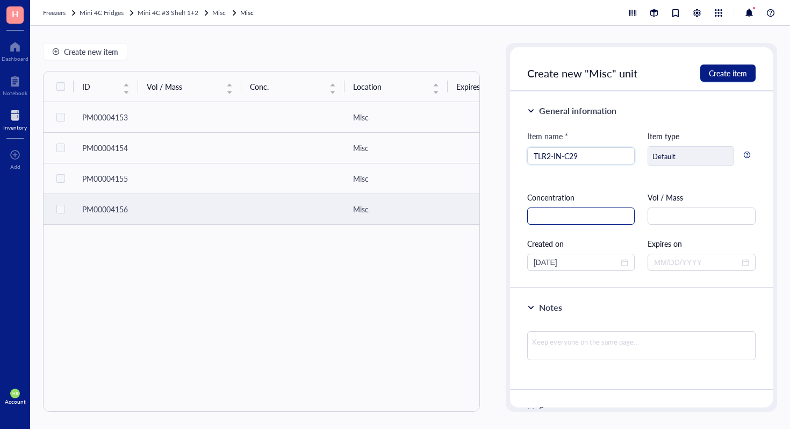
type input "TLR2-IN-C29"
click at [592, 213] on input "text" at bounding box center [581, 215] width 108 height 17
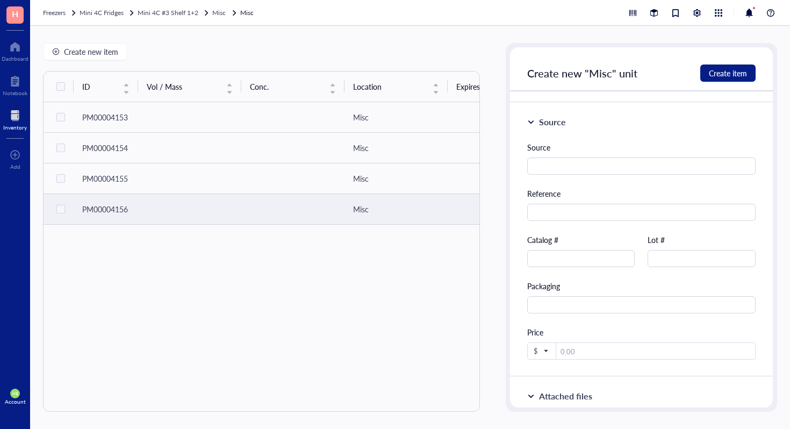
scroll to position [359, 0]
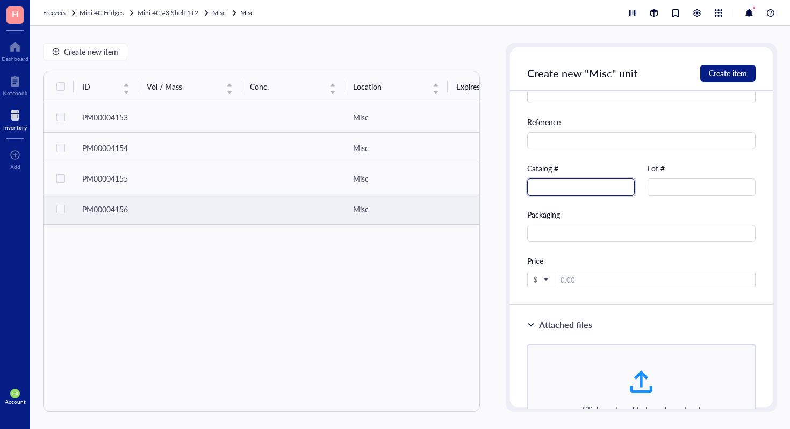
click at [607, 191] on input "text" at bounding box center [581, 186] width 108 height 17
click at [749, 71] on button "Create item" at bounding box center [727, 72] width 55 height 17
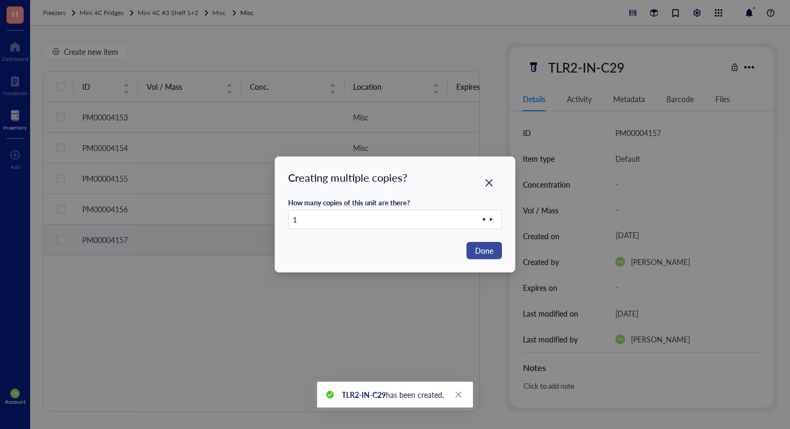
click at [486, 246] on span "Done" at bounding box center [484, 251] width 18 height 12
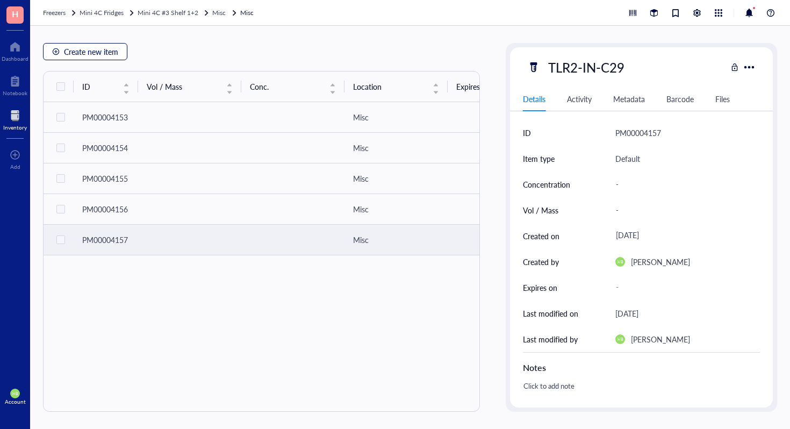
click at [79, 43] on button "Create new item" at bounding box center [85, 51] width 84 height 17
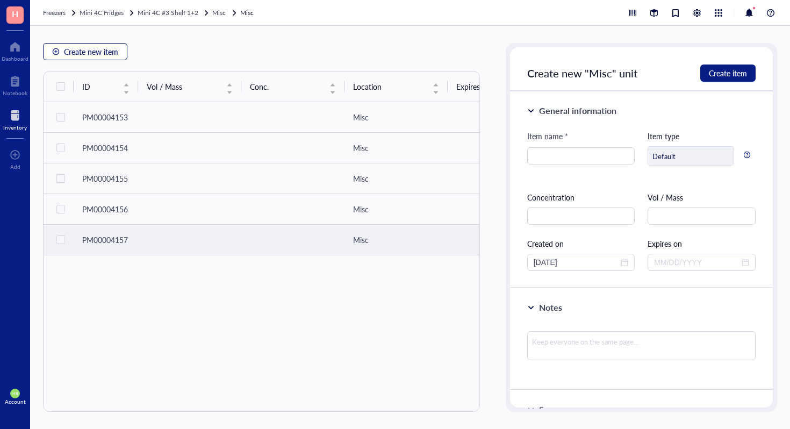
click at [80, 49] on span "Create new item" at bounding box center [91, 51] width 54 height 9
click at [546, 161] on input "search" at bounding box center [581, 156] width 95 height 16
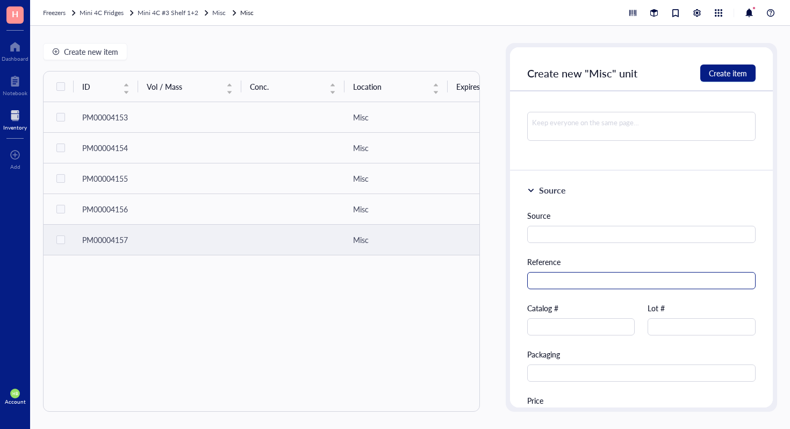
scroll to position [220, 0]
type input "Rabbit Specific HRP/AEC IHC Detection Kit"
click at [592, 326] on input "text" at bounding box center [581, 325] width 108 height 17
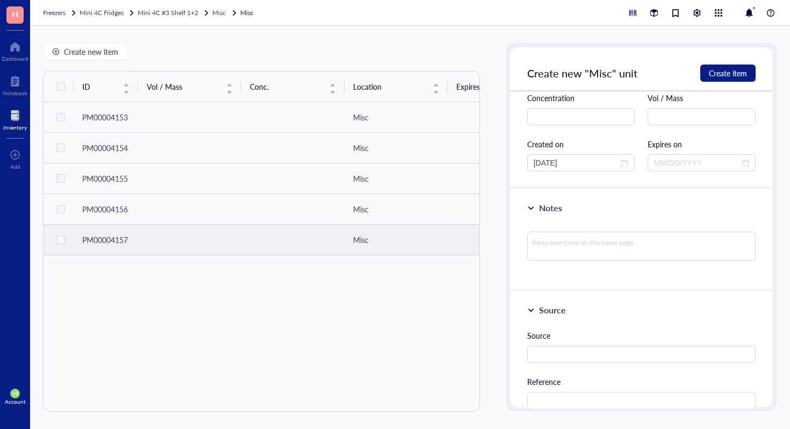
scroll to position [0, 0]
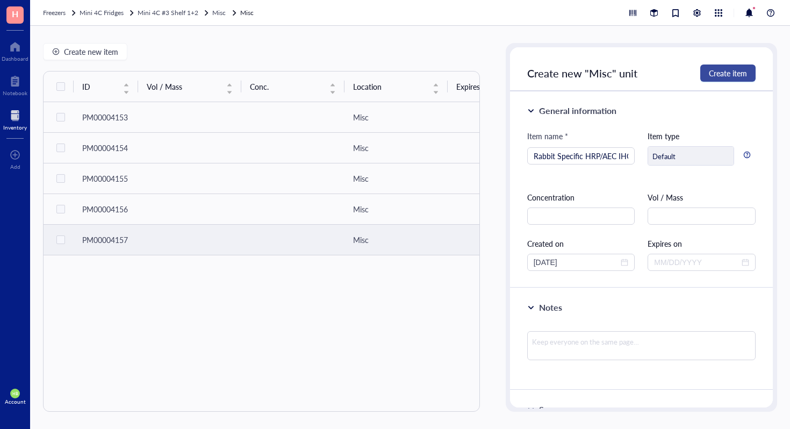
type input "ab236468"
click at [709, 73] on span "Create item" at bounding box center [728, 73] width 38 height 9
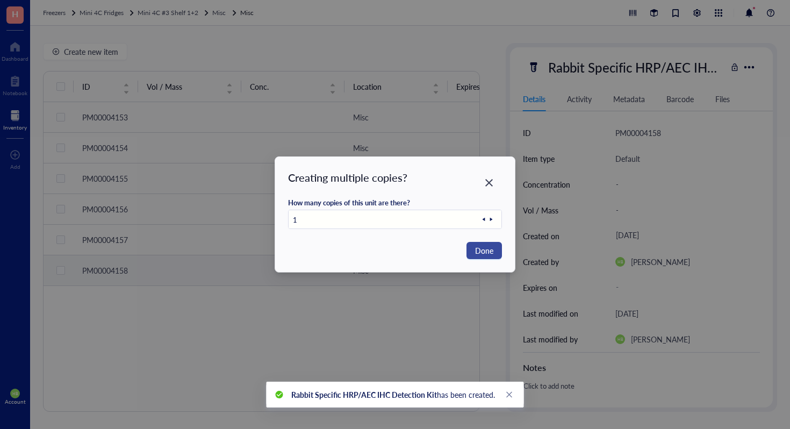
click at [483, 245] on span "Done" at bounding box center [484, 251] width 18 height 12
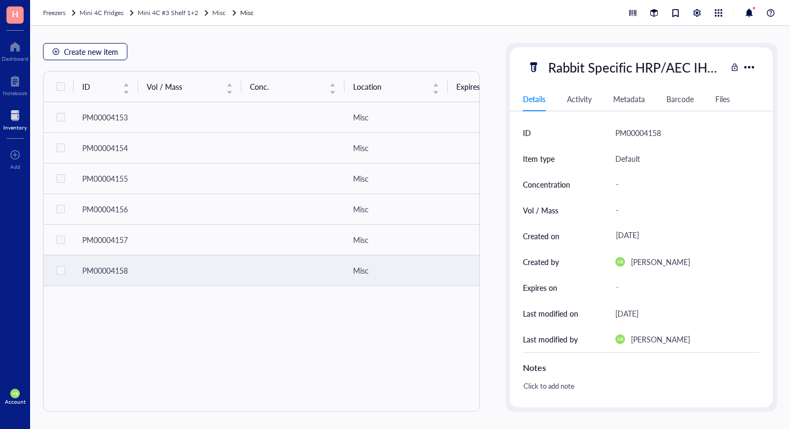
click at [112, 54] on span "Create new item" at bounding box center [91, 51] width 54 height 9
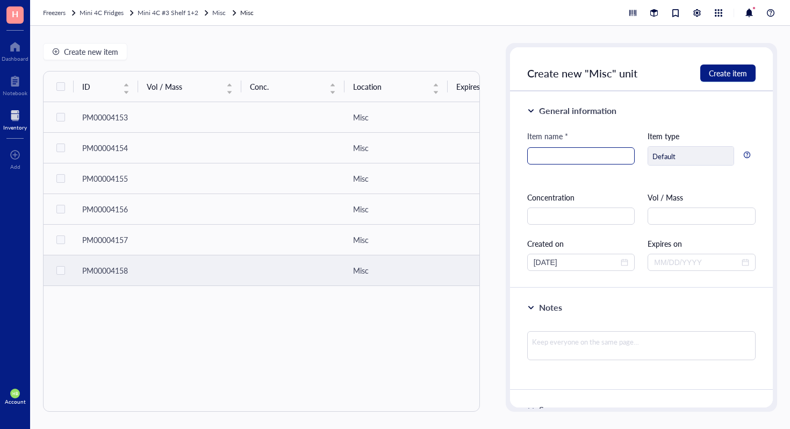
click at [587, 153] on input "search" at bounding box center [581, 156] width 95 height 16
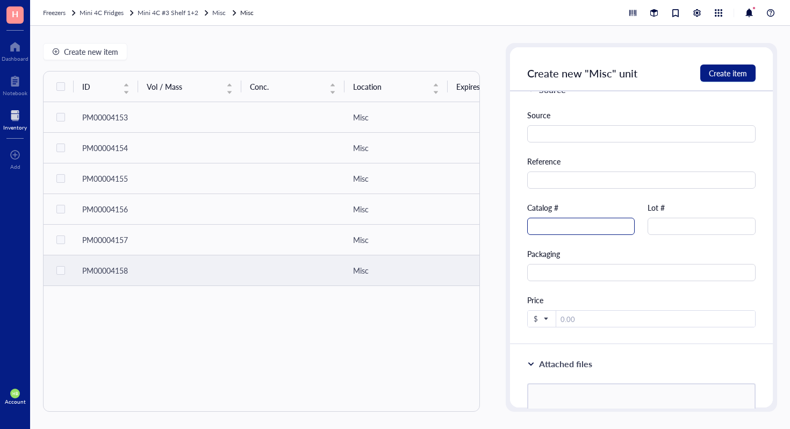
type input "Duolink Antibody Diluent"
click at [598, 233] on input "text" at bounding box center [581, 226] width 108 height 17
click at [534, 226] on input "82008" at bounding box center [581, 226] width 108 height 17
type input "DUO82008"
click at [736, 69] on span "Create item" at bounding box center [728, 73] width 38 height 9
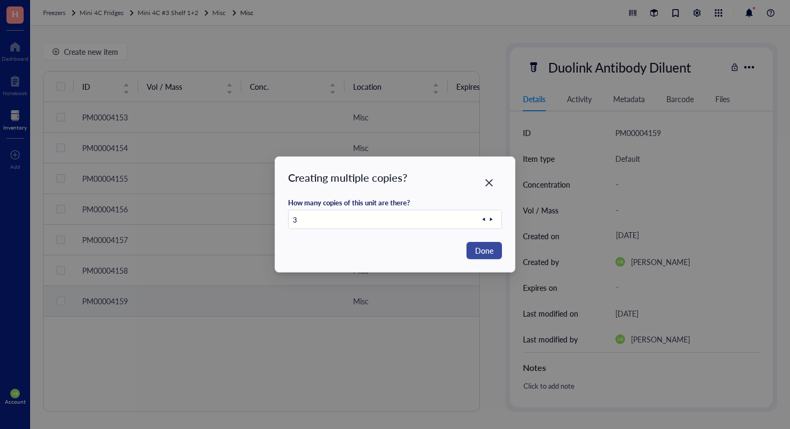
click at [474, 252] on button "Done" at bounding box center [483, 250] width 35 height 17
type input "1"
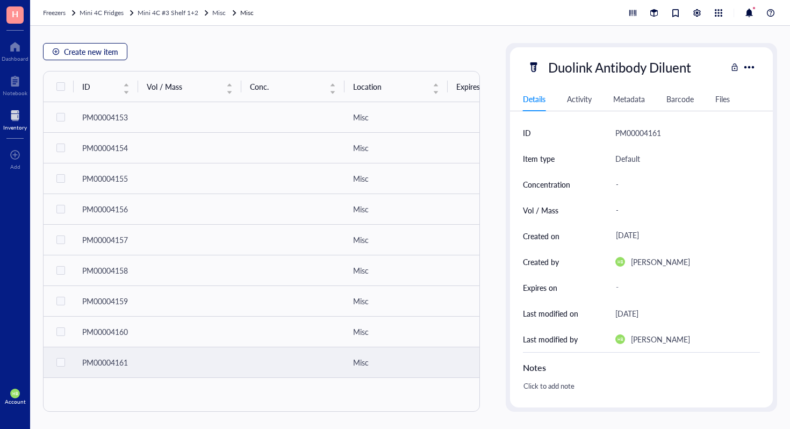
click at [92, 56] on span "Create new item" at bounding box center [91, 51] width 54 height 9
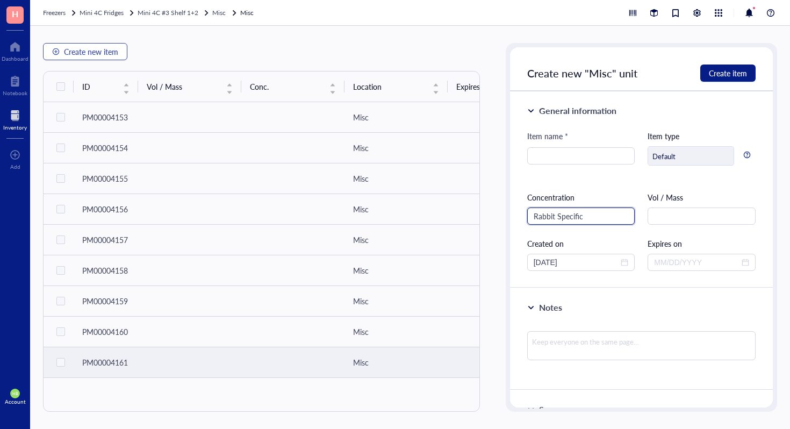
type input "Rabbit Specific H"
click at [592, 212] on input "Rabbit Specific H" at bounding box center [581, 215] width 108 height 17
click at [622, 154] on input "search" at bounding box center [581, 156] width 95 height 16
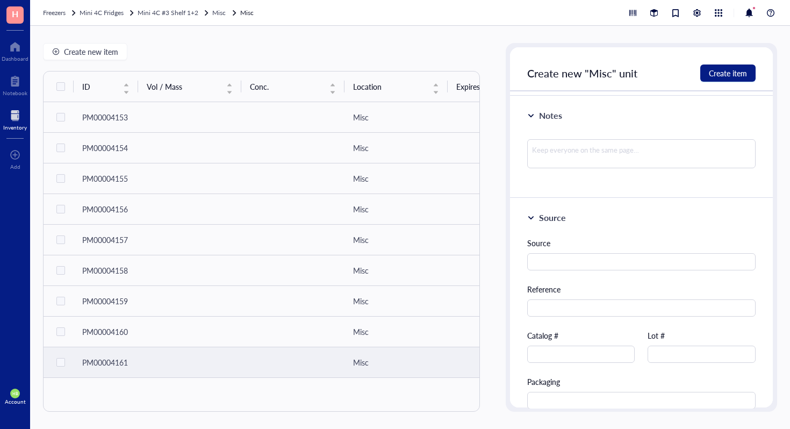
scroll to position [192, 0]
type input "Oxalplatin"
click at [592, 354] on input "text" at bounding box center [581, 353] width 108 height 17
type input "O9512"
click at [710, 75] on span "Create item" at bounding box center [728, 73] width 38 height 9
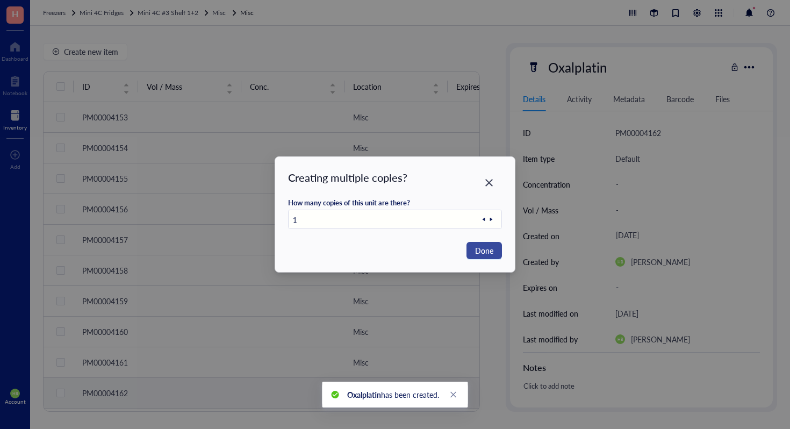
click at [484, 247] on span "Done" at bounding box center [484, 251] width 18 height 12
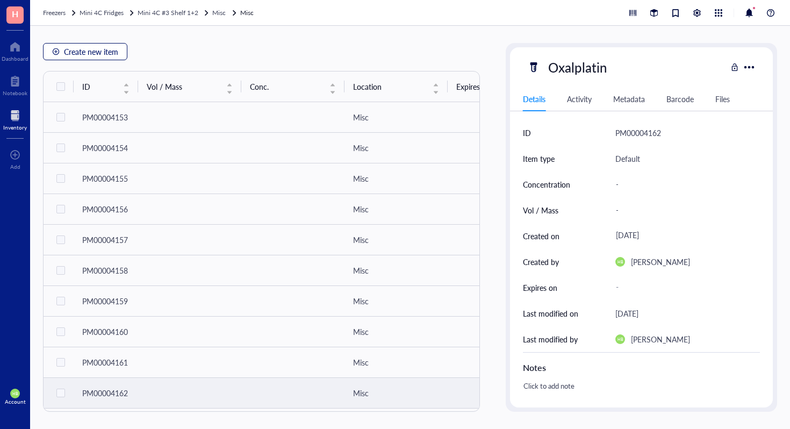
click at [102, 53] on span "Create new item" at bounding box center [91, 51] width 54 height 9
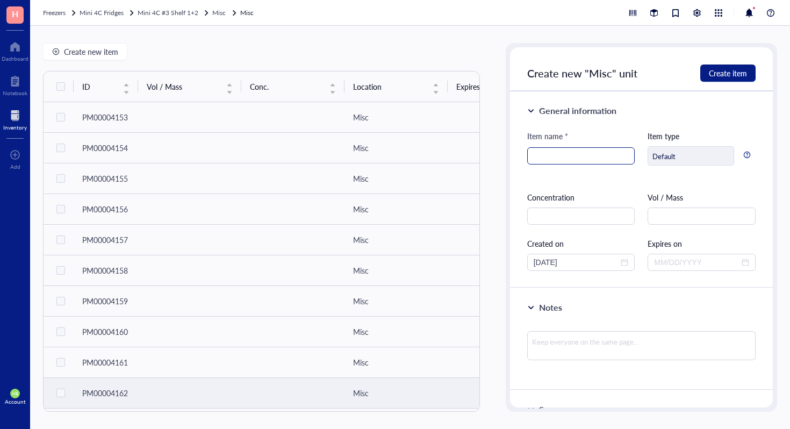
click at [569, 157] on input "search" at bounding box center [581, 156] width 95 height 16
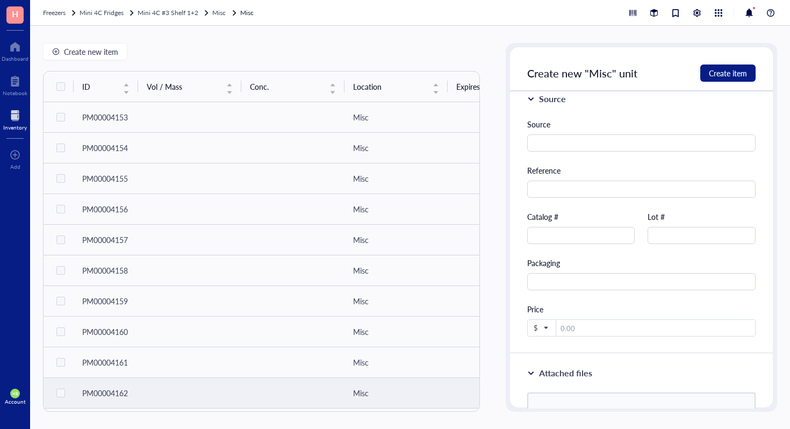
scroll to position [378, 0]
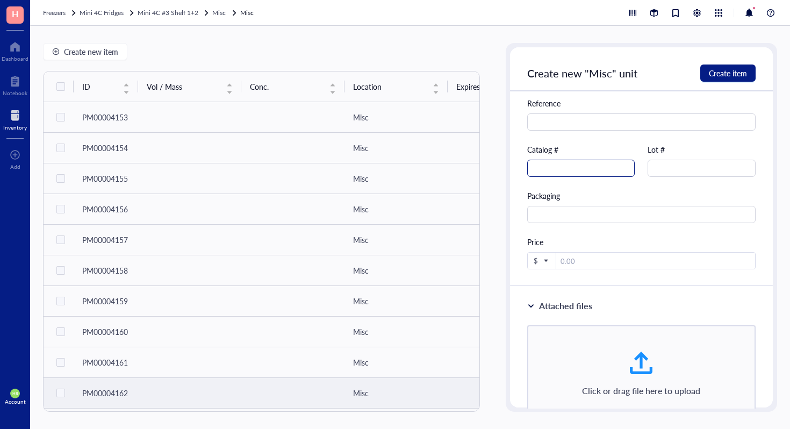
type input "mM [MEDICAL_DATA]*HCL"
click at [586, 162] on input "text" at bounding box center [581, 168] width 108 height 17
type input "0417"
click at [735, 74] on span "Create item" at bounding box center [728, 73] width 38 height 9
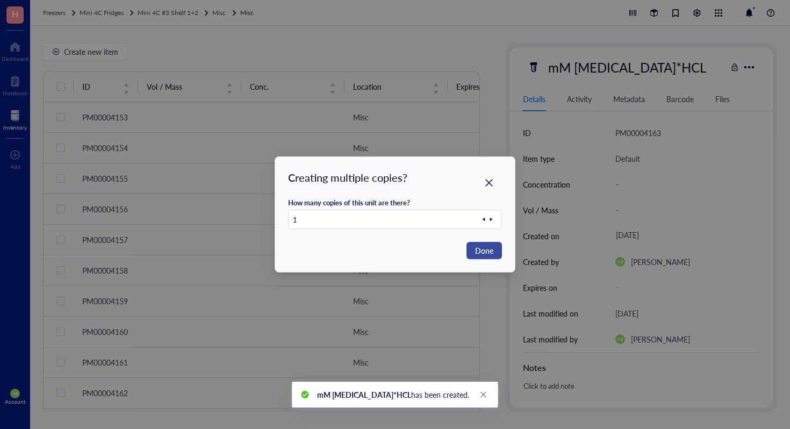
click at [485, 249] on span "Done" at bounding box center [484, 251] width 18 height 12
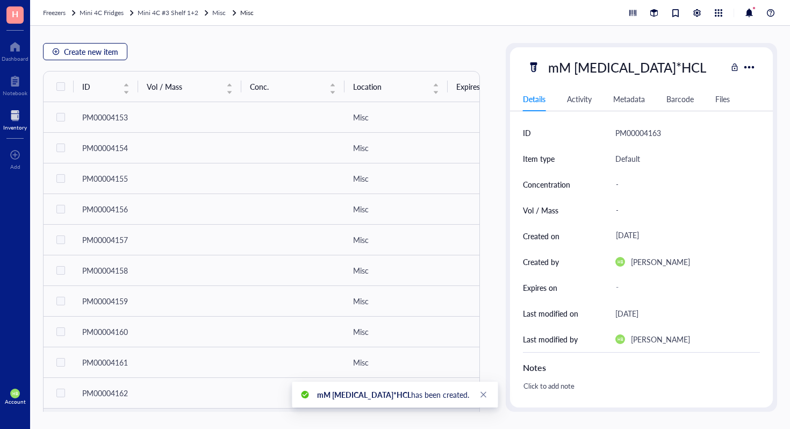
click at [85, 49] on span "Create new item" at bounding box center [91, 51] width 54 height 9
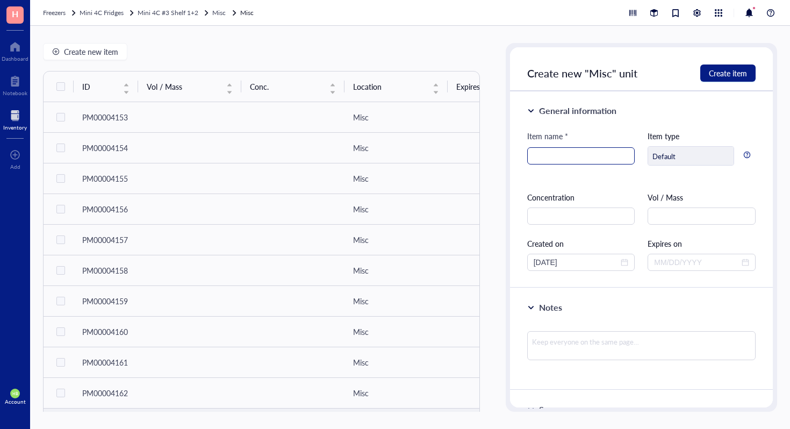
click at [540, 150] on input "search" at bounding box center [581, 156] width 95 height 16
type input "160 mM L-Leucine"
click at [743, 70] on span "Create item" at bounding box center [728, 73] width 38 height 9
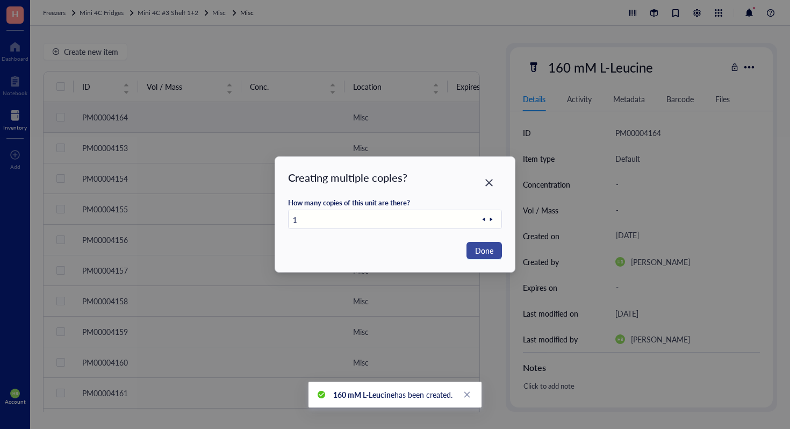
click at [484, 252] on span "Done" at bounding box center [484, 251] width 18 height 12
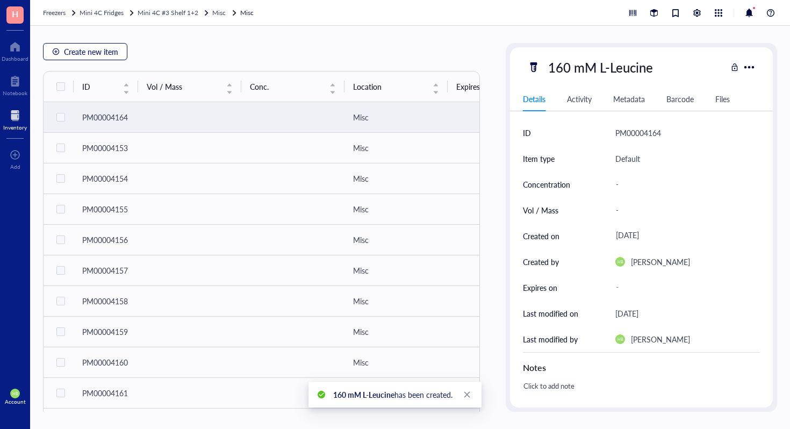
click at [78, 46] on button "Create new item" at bounding box center [85, 51] width 84 height 17
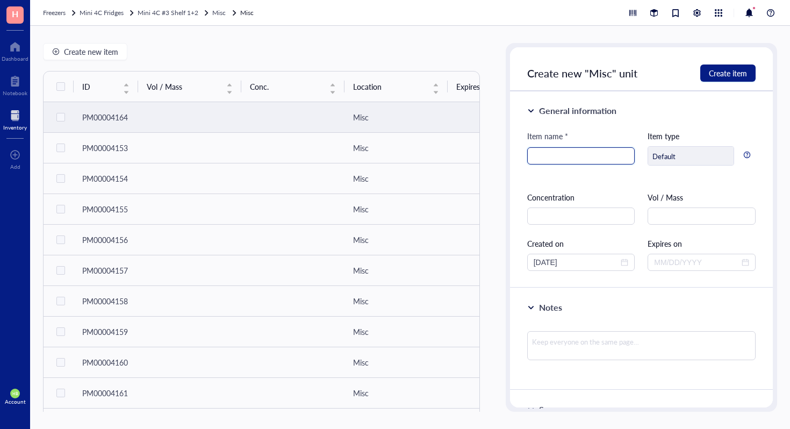
click at [589, 151] on input "search" at bounding box center [581, 156] width 95 height 16
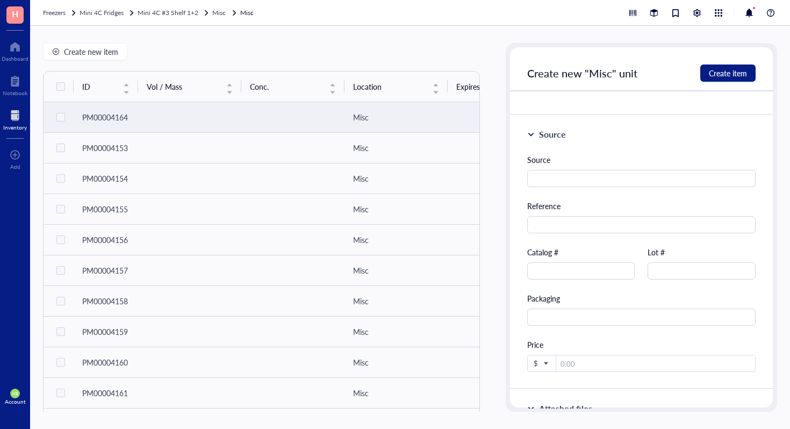
scroll to position [406, 0]
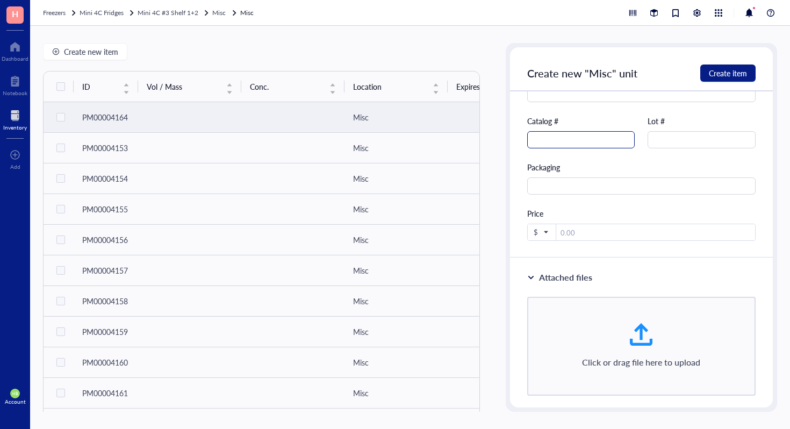
type input "201 mM L-Methionine"
click at [608, 134] on input "text" at bounding box center [581, 139] width 108 height 17
click at [713, 73] on span "Create item" at bounding box center [728, 73] width 38 height 9
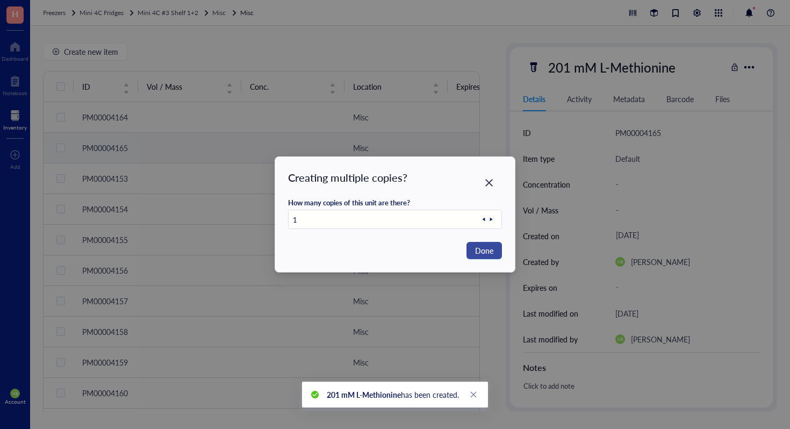
click at [479, 256] on button "Done" at bounding box center [483, 250] width 35 height 17
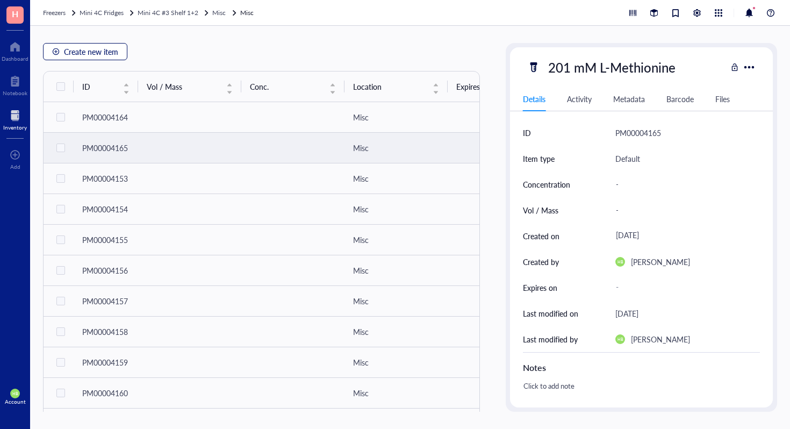
click at [99, 48] on span "Create new item" at bounding box center [91, 51] width 54 height 9
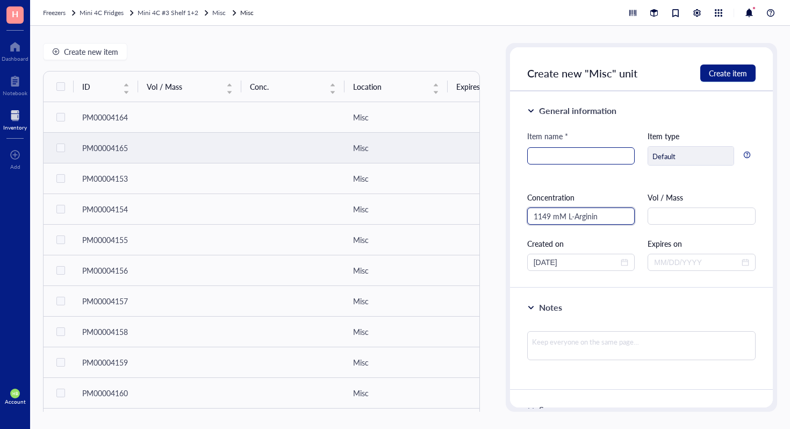
type input "1149 mM L-[MEDICAL_DATA]"
click at [619, 218] on input "1149 mM L-[MEDICAL_DATA]" at bounding box center [581, 215] width 108 height 17
click at [601, 156] on input "search" at bounding box center [581, 156] width 95 height 16
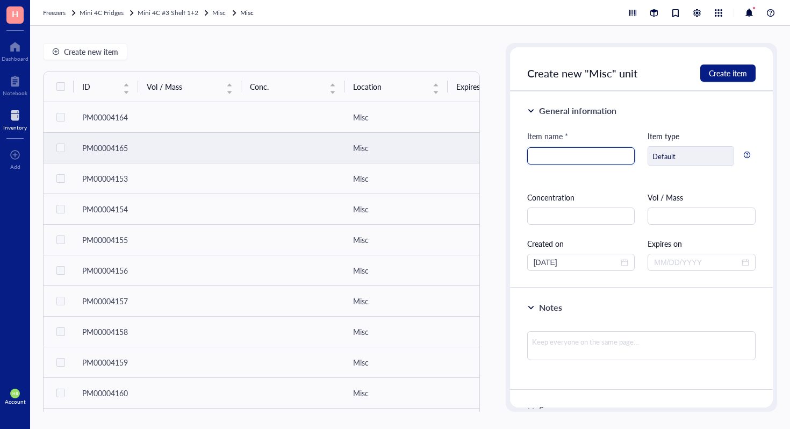
paste input "1149 mM L-[MEDICAL_DATA]"
type input "1149 mM L-[MEDICAL_DATA]*HCL"
click at [731, 66] on button "Create item" at bounding box center [727, 72] width 55 height 17
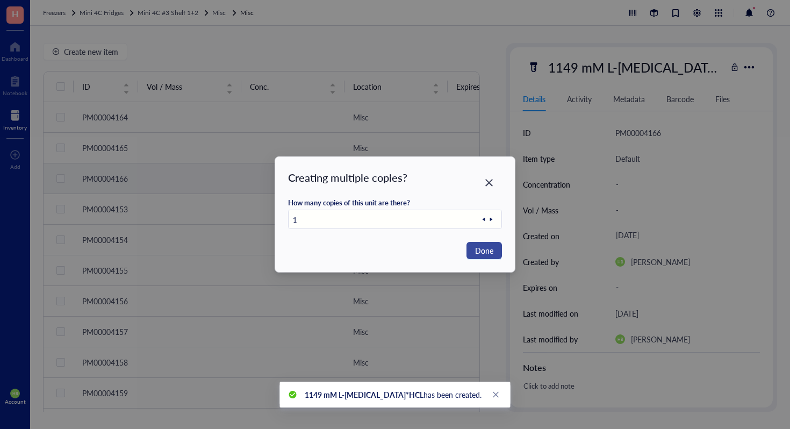
click at [491, 249] on span "Done" at bounding box center [484, 251] width 18 height 12
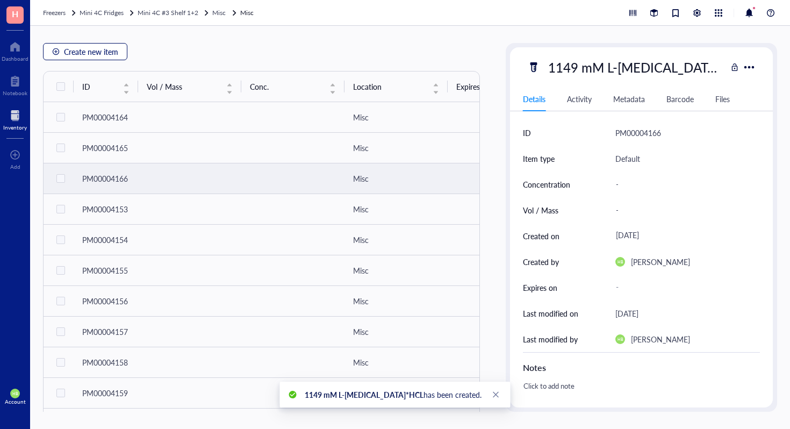
click at [55, 58] on button "Create new item" at bounding box center [85, 51] width 84 height 17
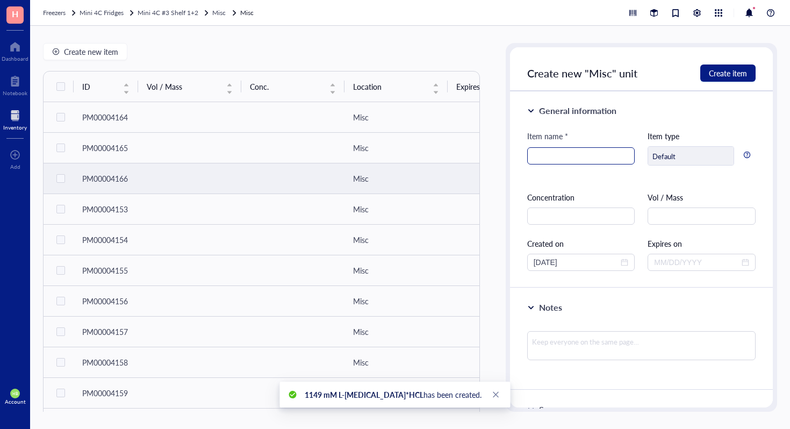
click at [586, 155] on input "search" at bounding box center [581, 156] width 95 height 16
type input "K"
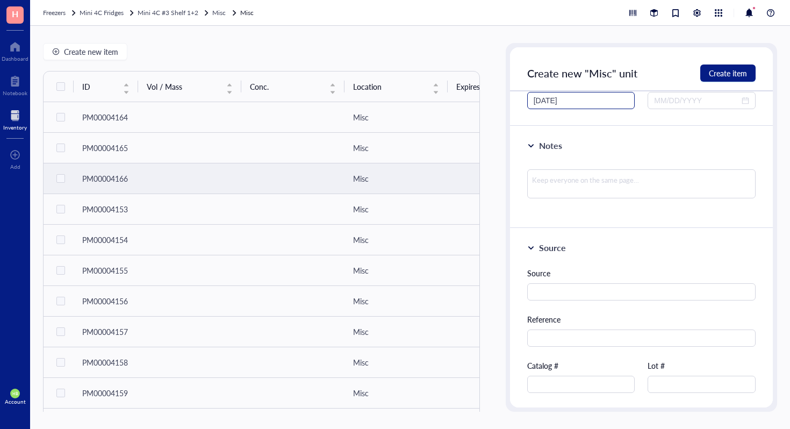
scroll to position [168, 0]
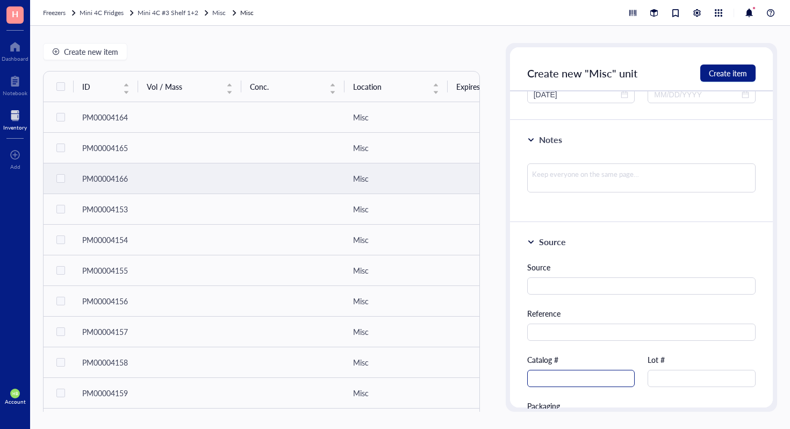
type input "Lympholyte"
click at [548, 375] on input "text" at bounding box center [581, 378] width 108 height 17
type input "CL5030"
click at [730, 74] on span "Create item" at bounding box center [728, 73] width 38 height 9
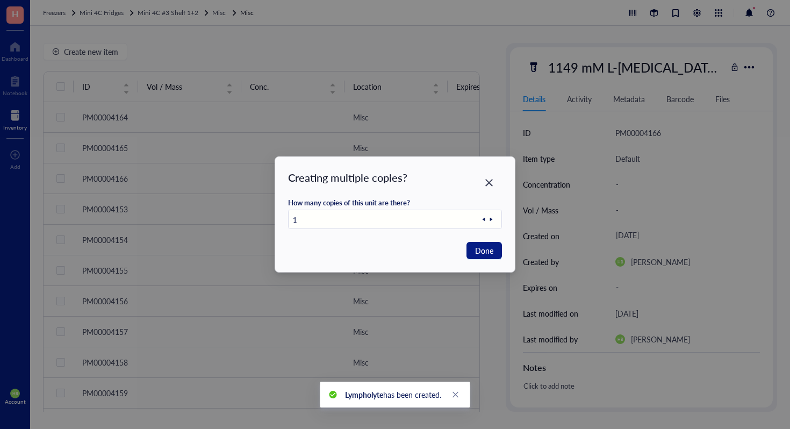
click at [465, 252] on div "Done" at bounding box center [395, 250] width 214 height 17
click at [479, 253] on span "Done" at bounding box center [484, 251] width 18 height 12
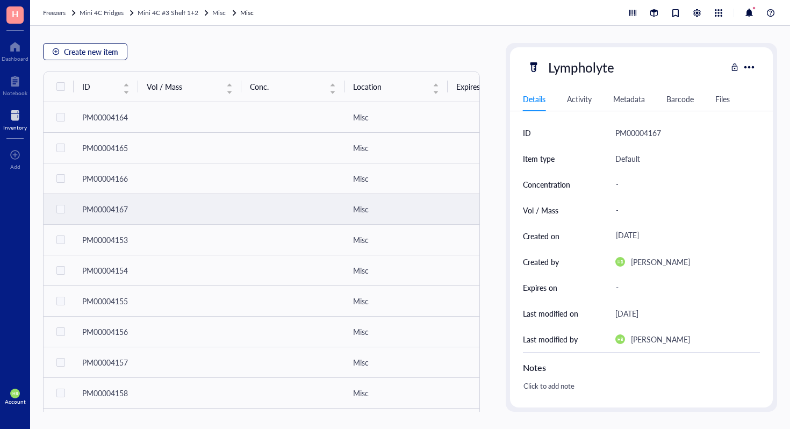
click at [106, 51] on span "Create new item" at bounding box center [91, 51] width 54 height 9
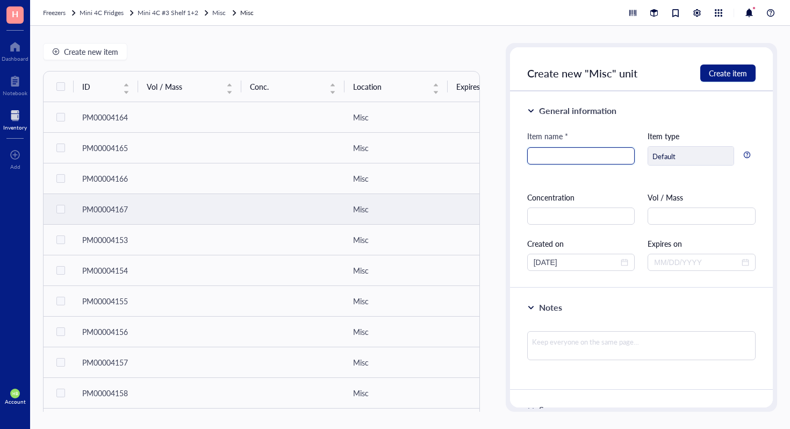
click at [603, 162] on input "search" at bounding box center [581, 156] width 95 height 16
type input "S"
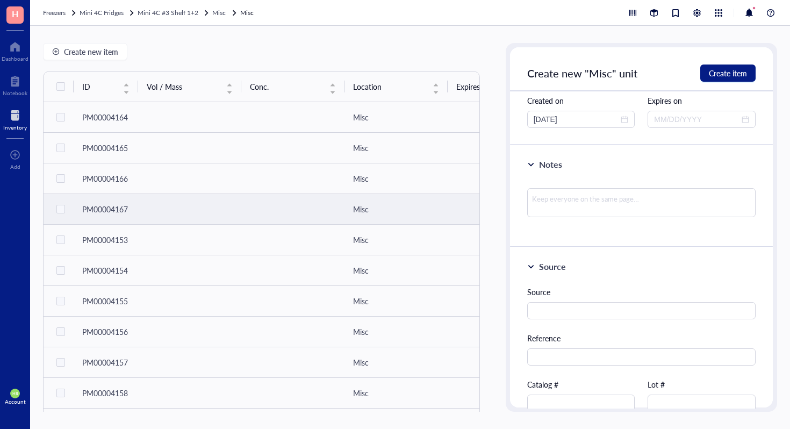
scroll to position [143, 0]
type input "Streptavidin"
click at [579, 401] on input "text" at bounding box center [581, 402] width 108 height 17
type input "R32AD-5"
click at [728, 76] on span "Create item" at bounding box center [728, 73] width 38 height 9
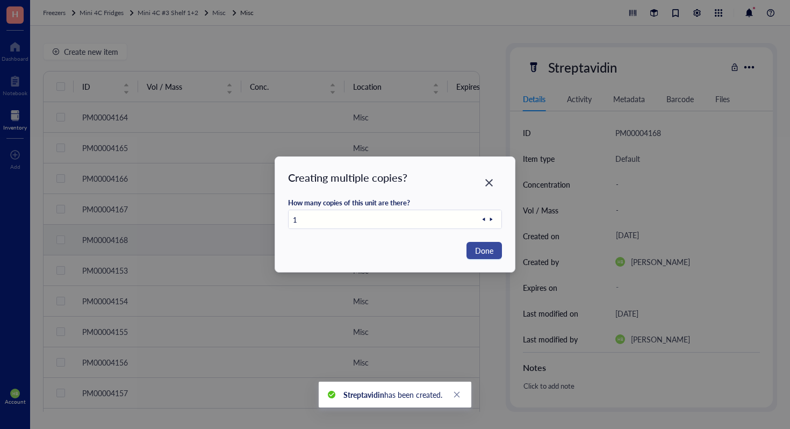
click at [473, 247] on button "Done" at bounding box center [483, 250] width 35 height 17
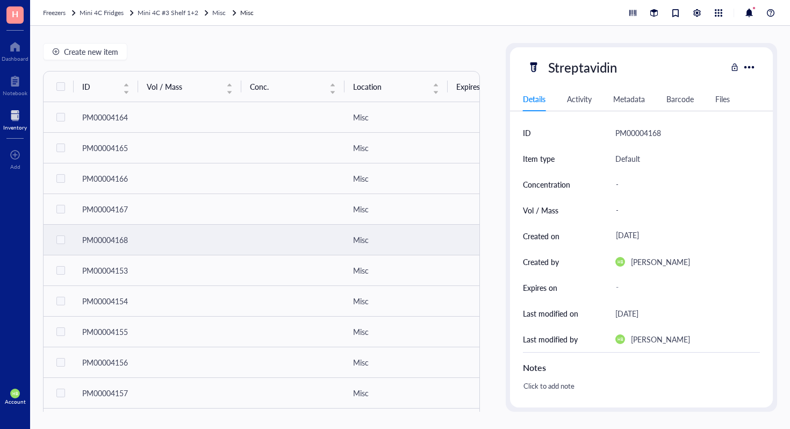
click at [104, 42] on div "Create new item ID Vol / Mass Conc. Location Expires on Created by Created on N…" at bounding box center [410, 227] width 760 height 403
click at [104, 46] on button "Create new item" at bounding box center [85, 51] width 84 height 17
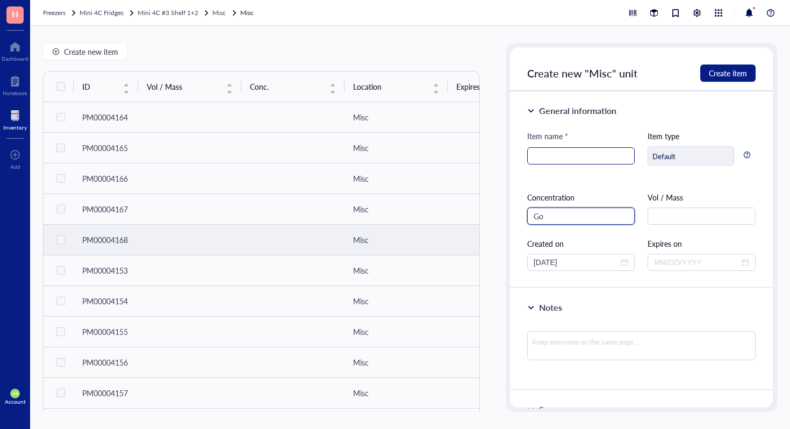
type input "G"
click at [606, 153] on input "search" at bounding box center [581, 156] width 95 height 16
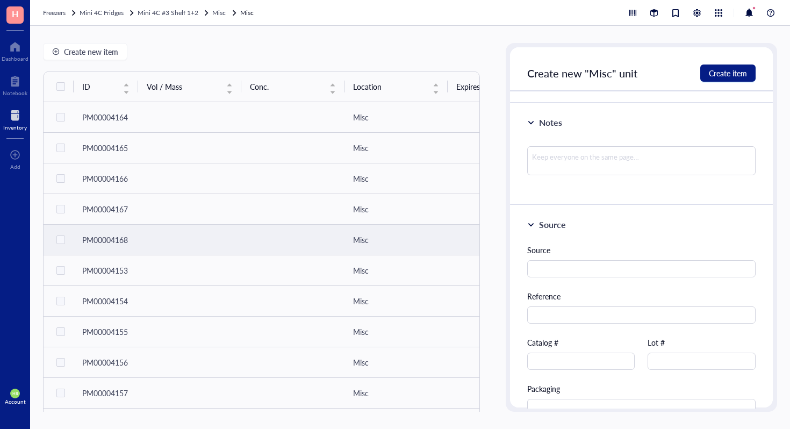
scroll to position [423, 0]
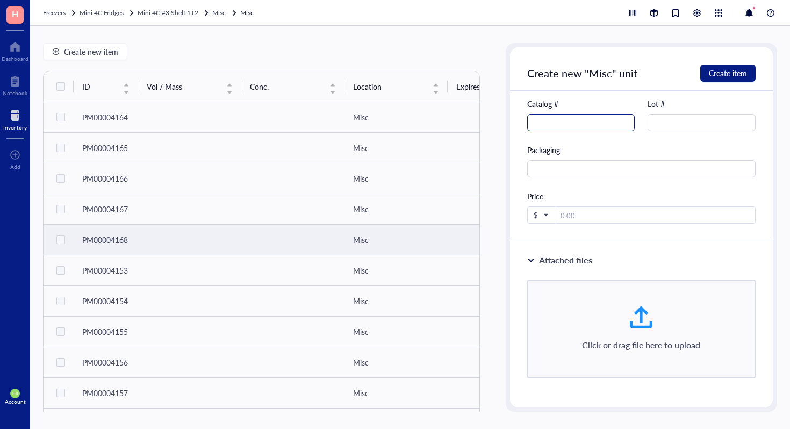
type input "Goat Anti-Mouse Antibody"
click at [600, 127] on input "text" at bounding box center [581, 122] width 108 height 17
type input "R32AC-5"
click at [734, 71] on span "Create item" at bounding box center [728, 73] width 38 height 9
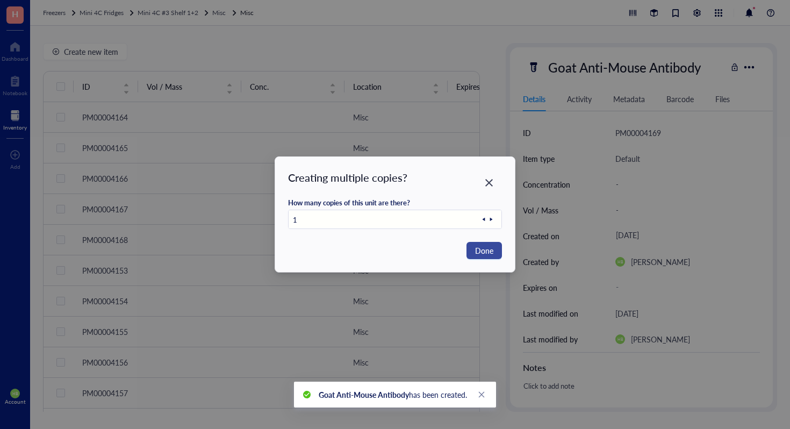
click at [478, 254] on span "Done" at bounding box center [484, 251] width 18 height 12
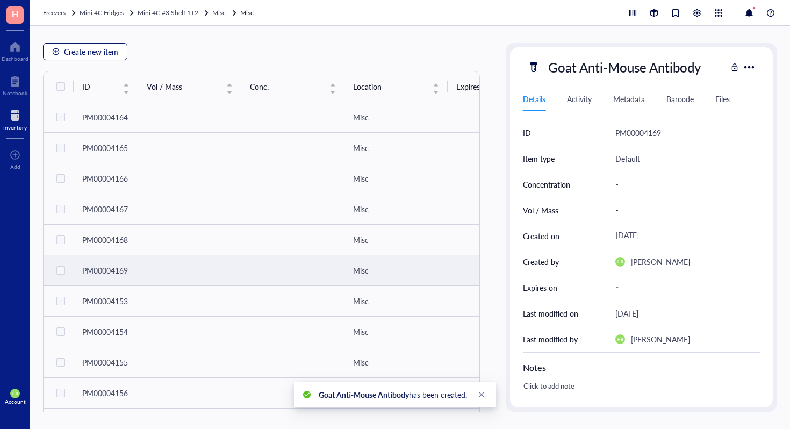
click at [63, 46] on button "Create new item" at bounding box center [85, 51] width 84 height 17
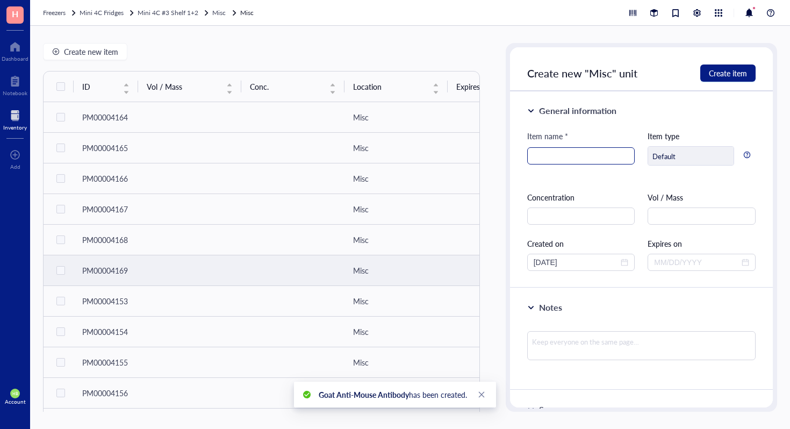
click at [563, 154] on input "search" at bounding box center [581, 156] width 95 height 16
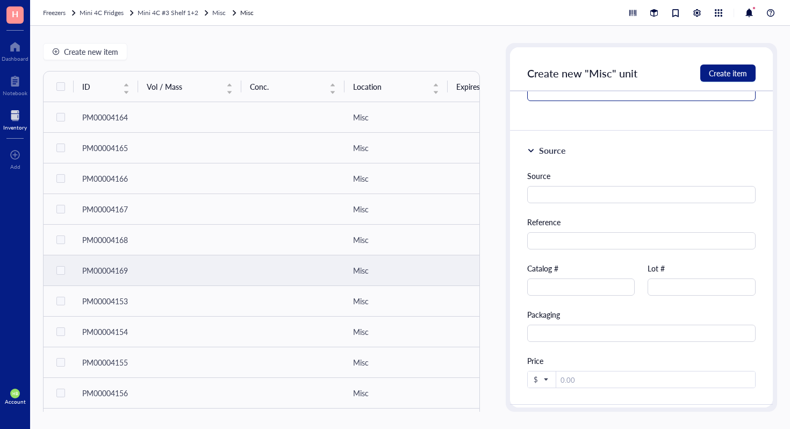
scroll to position [330, 0]
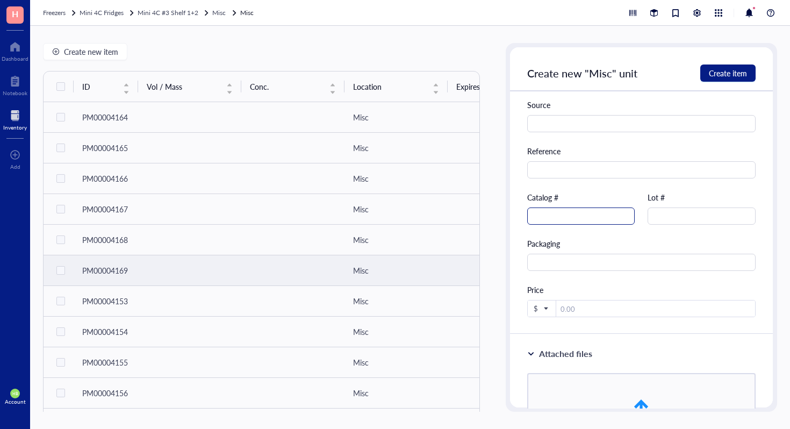
type input "Goat Anti-Mouse Antibody"
click at [610, 210] on input "text" at bounding box center [581, 215] width 108 height 17
click at [610, 210] on input "R32AC-5" at bounding box center [581, 215] width 108 height 17
type input "R32AC-5"
click at [743, 81] on button "Create item" at bounding box center [727, 72] width 55 height 17
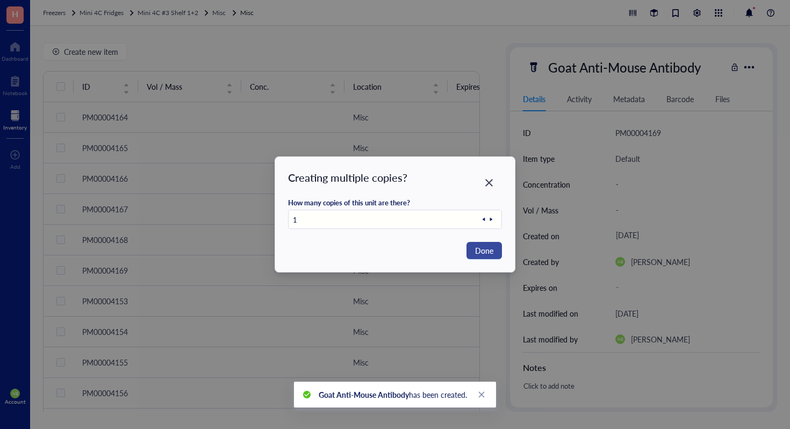
click at [477, 253] on span "Done" at bounding box center [484, 251] width 18 height 12
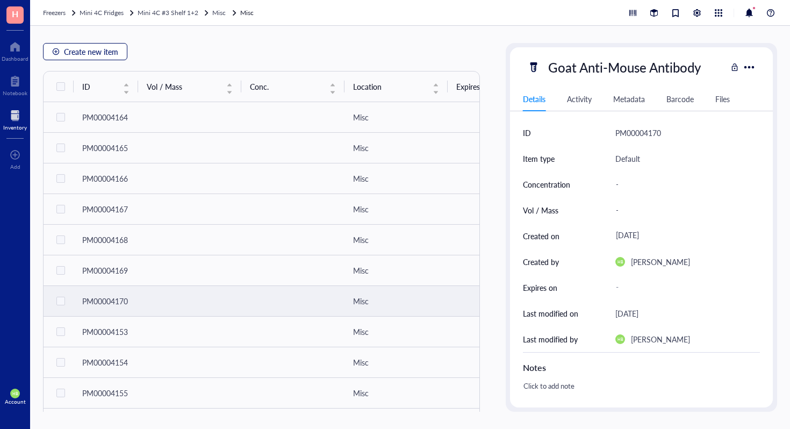
click at [88, 50] on span "Create new item" at bounding box center [91, 51] width 54 height 9
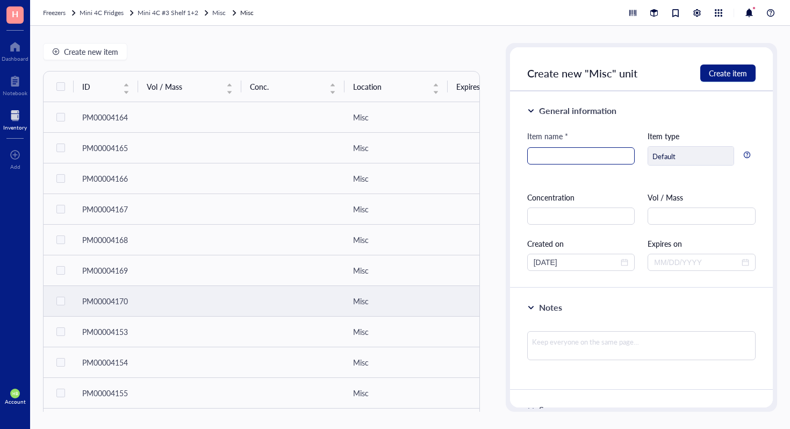
click at [605, 153] on input "search" at bounding box center [581, 156] width 95 height 16
click at [605, 153] on input "L-" at bounding box center [581, 156] width 95 height 16
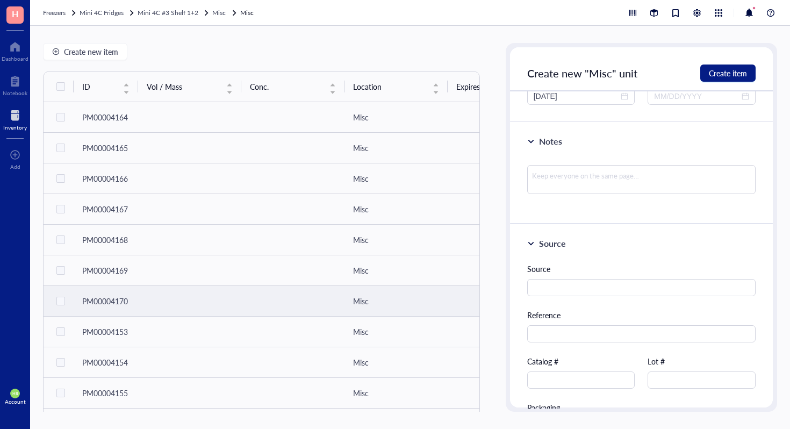
scroll to position [274, 0]
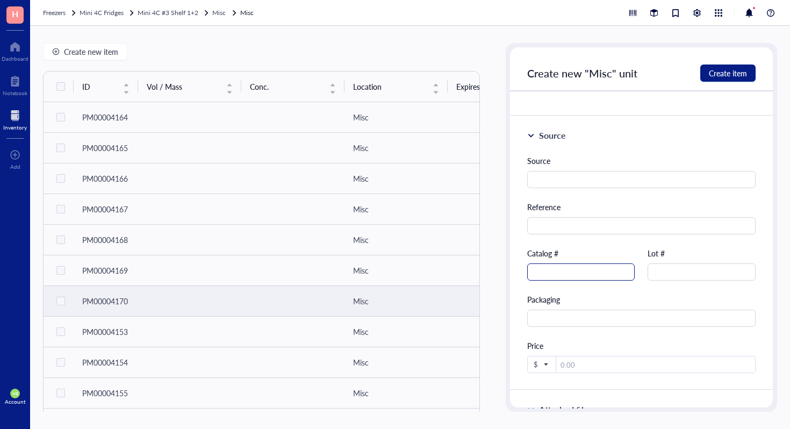
type input "L-Lactic Dehydrogenase from rabbit muscle"
click at [552, 278] on input "text" at bounding box center [581, 271] width 108 height 17
type input "L2500"
click at [722, 66] on button "Create item" at bounding box center [727, 72] width 55 height 17
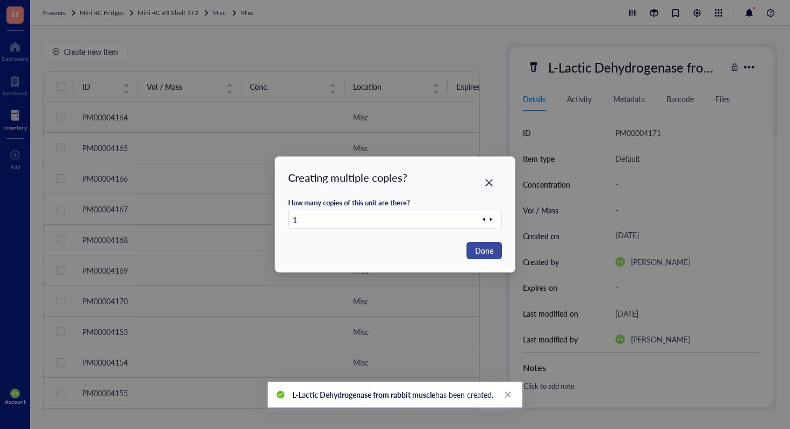
click at [478, 253] on span "Done" at bounding box center [484, 251] width 18 height 12
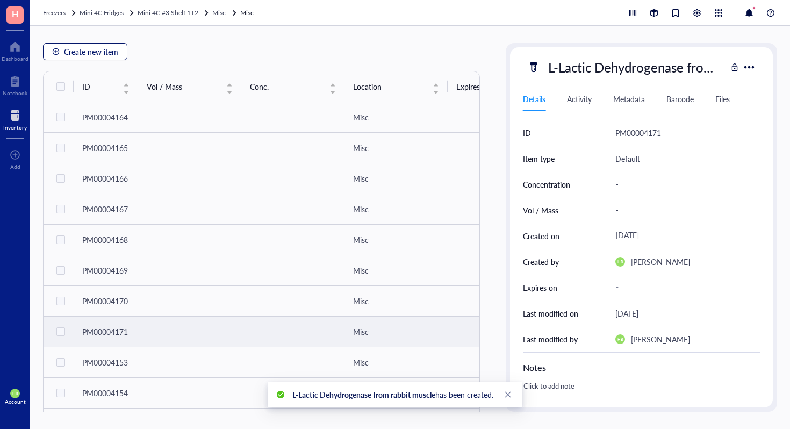
click at [96, 50] on span "Create new item" at bounding box center [91, 51] width 54 height 9
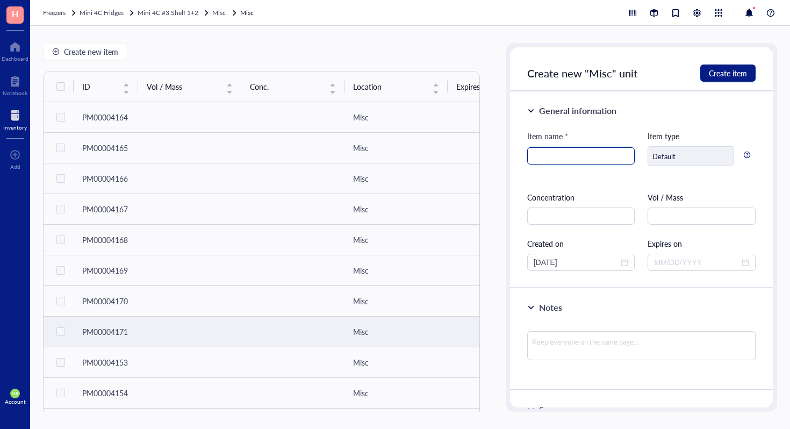
click at [537, 156] on input "search" at bounding box center [581, 156] width 95 height 16
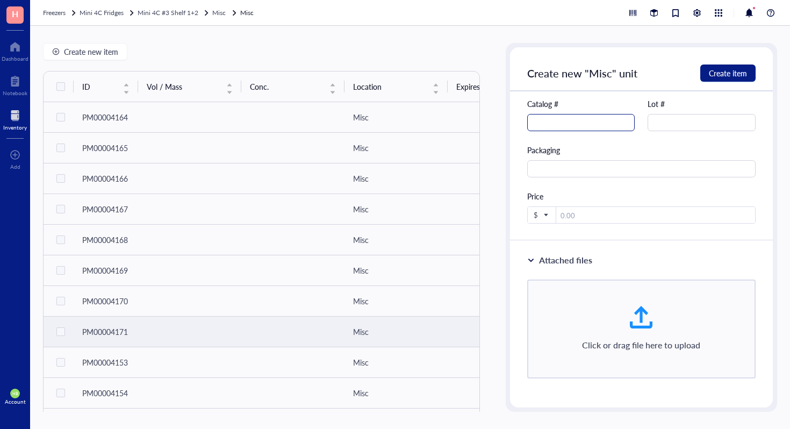
type input "N-2 Supplement"
click at [599, 127] on input "text" at bounding box center [581, 122] width 108 height 17
type input "17502-048"
click at [720, 73] on span "Create item" at bounding box center [728, 73] width 38 height 9
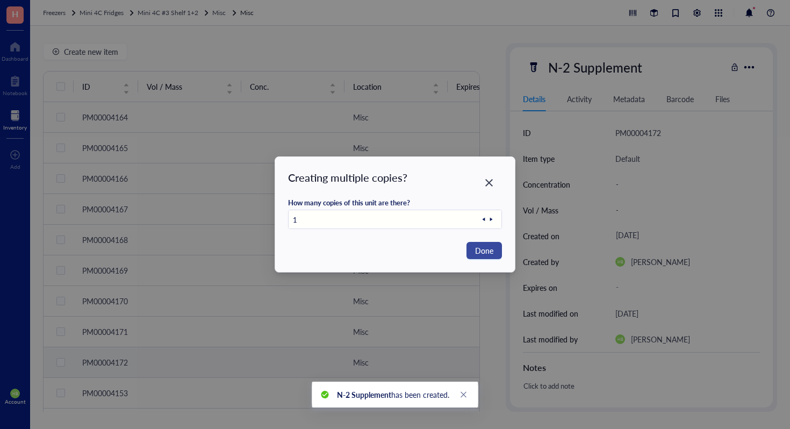
click at [478, 250] on span "Done" at bounding box center [484, 251] width 18 height 12
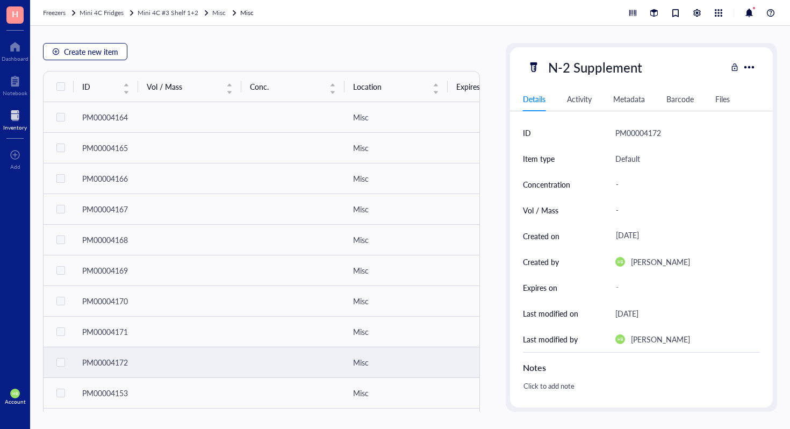
click at [105, 55] on span "Create new item" at bounding box center [91, 51] width 54 height 9
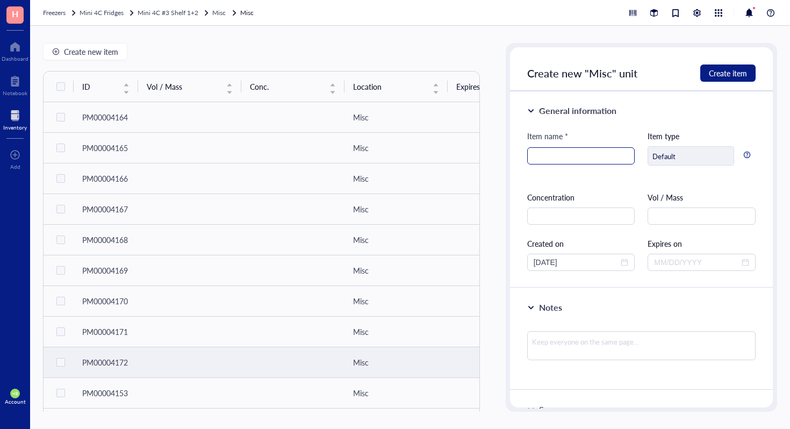
click at [535, 156] on input "search" at bounding box center [581, 156] width 95 height 16
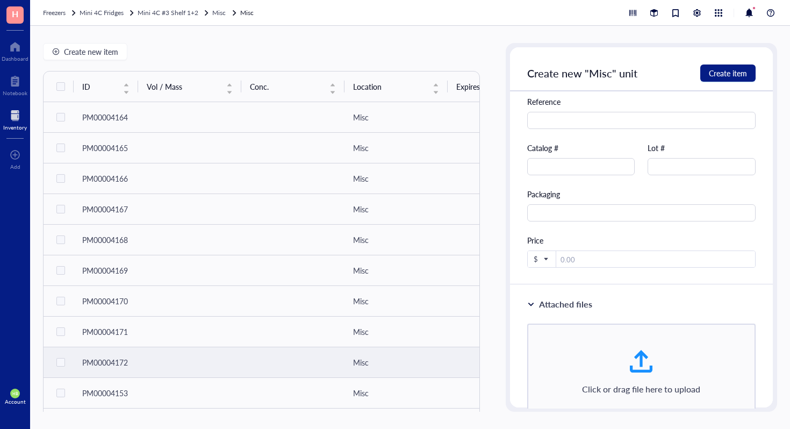
scroll to position [409, 0]
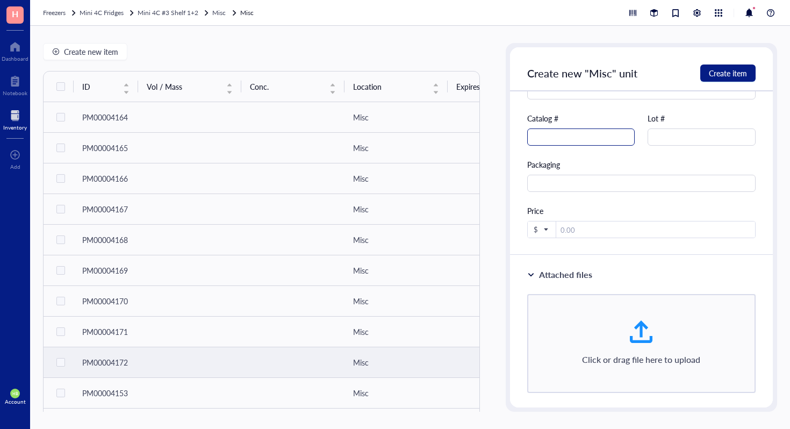
type input "L-Kynurenine"
click at [586, 139] on input "text" at bounding box center [581, 136] width 108 height 17
click at [531, 135] on input "8625" at bounding box center [581, 136] width 108 height 17
type input "K8625"
click at [722, 69] on span "Create item" at bounding box center [728, 73] width 38 height 9
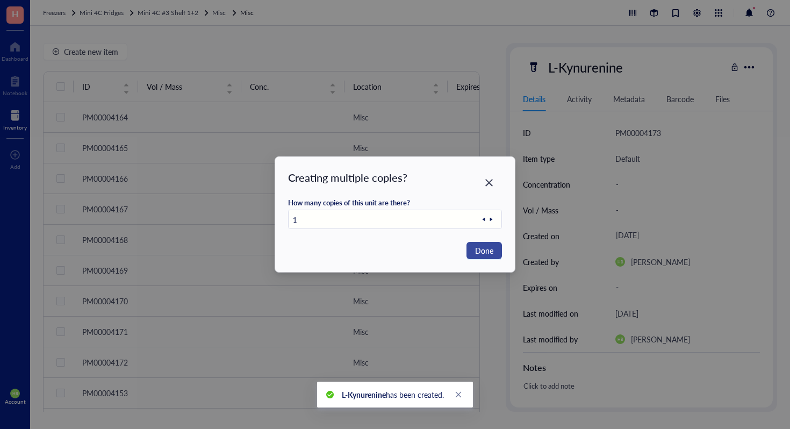
click at [486, 255] on span "Done" at bounding box center [484, 251] width 18 height 12
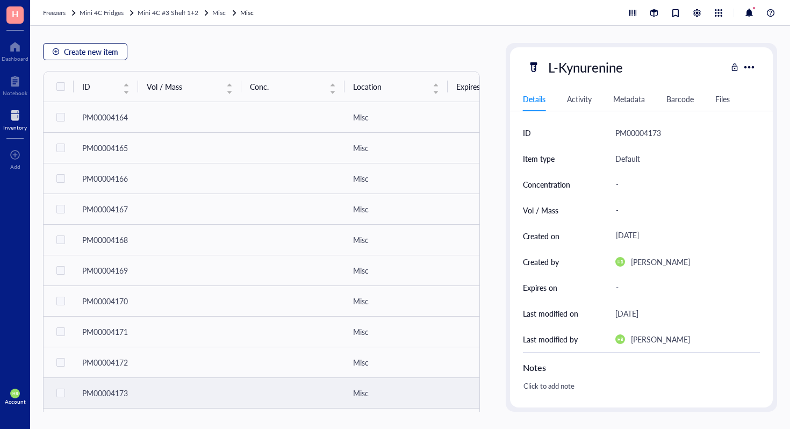
click at [118, 45] on button "Create new item" at bounding box center [85, 51] width 84 height 17
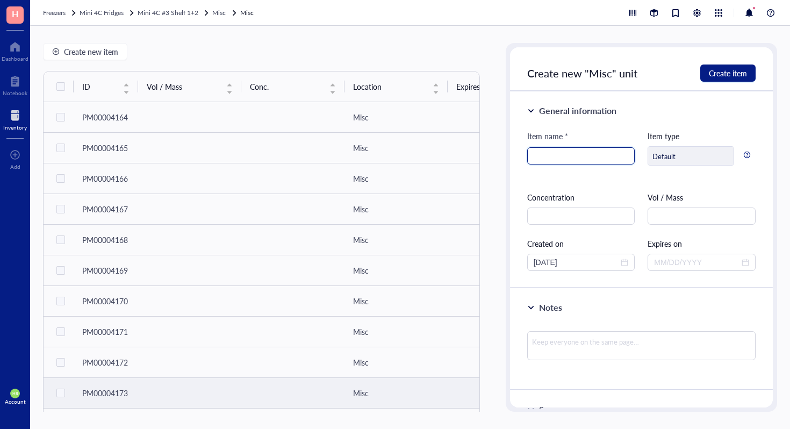
click at [602, 150] on input "search" at bounding box center [581, 156] width 95 height 16
type input "8.27868"
click at [720, 74] on span "Create item" at bounding box center [728, 73] width 38 height 9
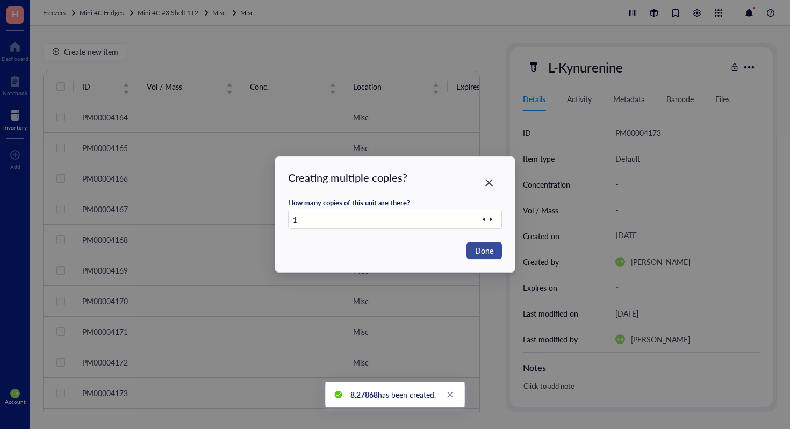
click at [487, 253] on span "Done" at bounding box center [484, 251] width 18 height 12
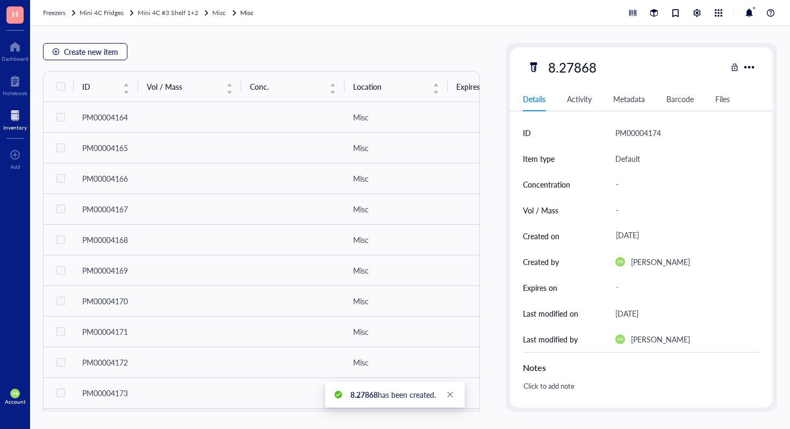
click at [114, 51] on span "Create new item" at bounding box center [91, 51] width 54 height 9
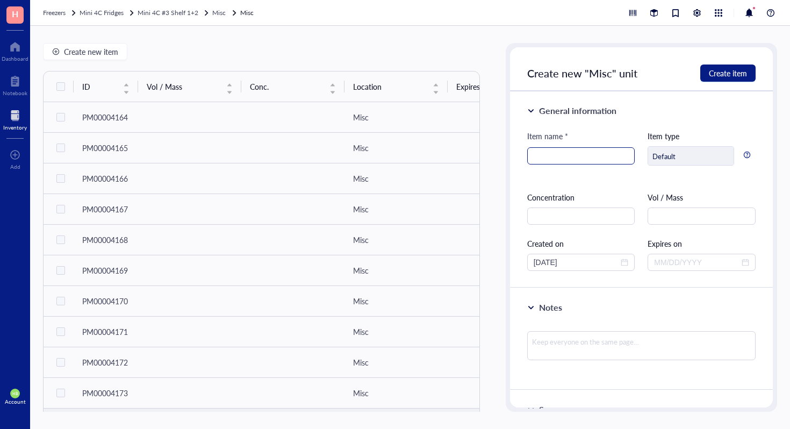
click at [580, 152] on input "search" at bounding box center [581, 156] width 95 height 16
type input "NA9120V"
click at [607, 153] on input "NA9120V" at bounding box center [581, 156] width 95 height 16
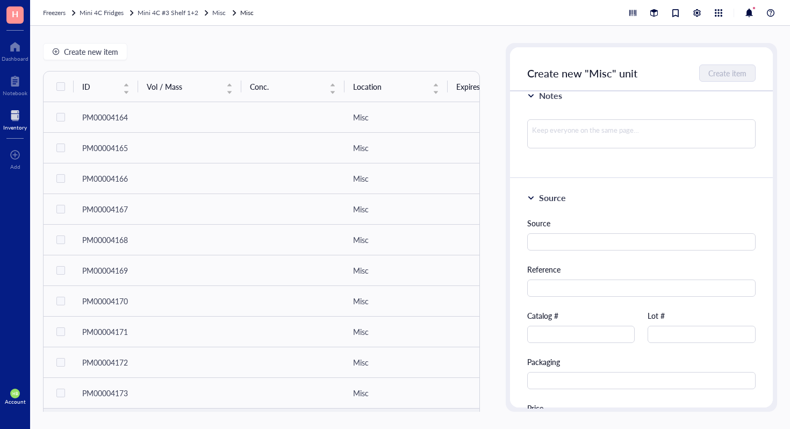
scroll to position [238, 0]
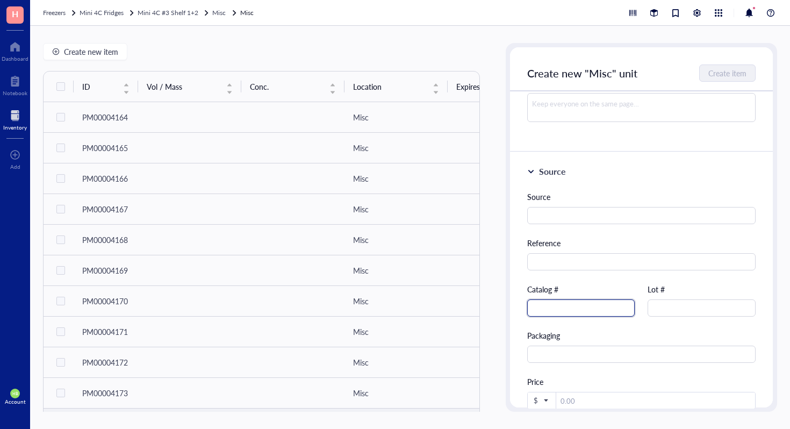
click at [572, 307] on input "text" at bounding box center [581, 307] width 108 height 17
paste input "NA9120V"
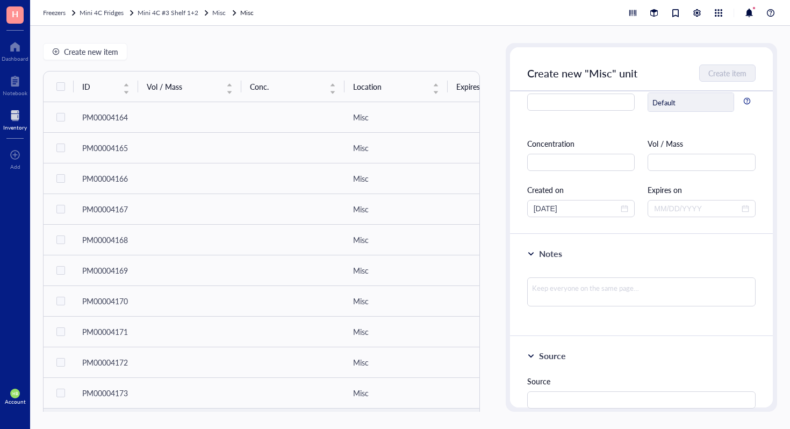
scroll to position [0, 0]
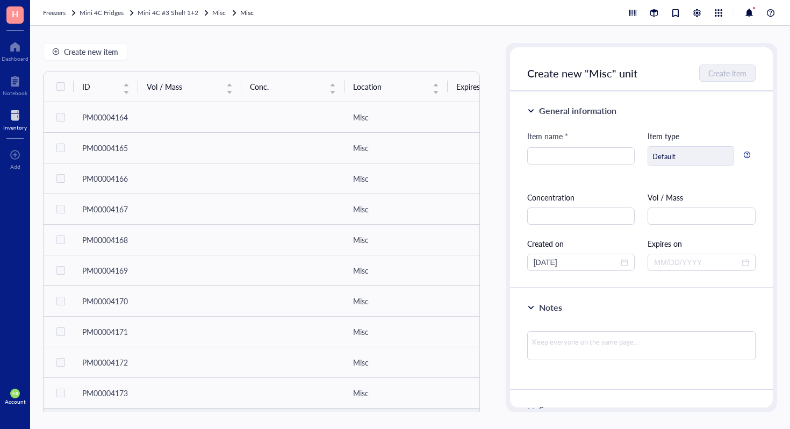
type input "NA9120V"
click at [614, 146] on div "Item name *" at bounding box center [581, 138] width 108 height 17
click at [608, 153] on input "search" at bounding box center [581, 156] width 95 height 16
type input "Protein A, Horseradish Peroxidase linked"
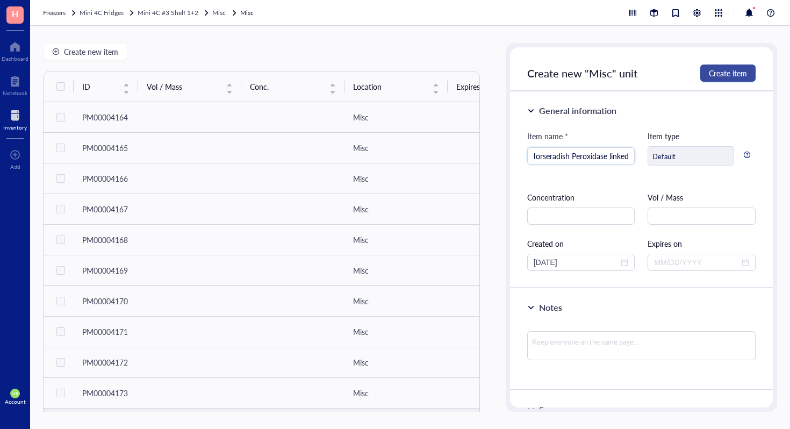
click at [731, 73] on span "Create item" at bounding box center [728, 73] width 38 height 9
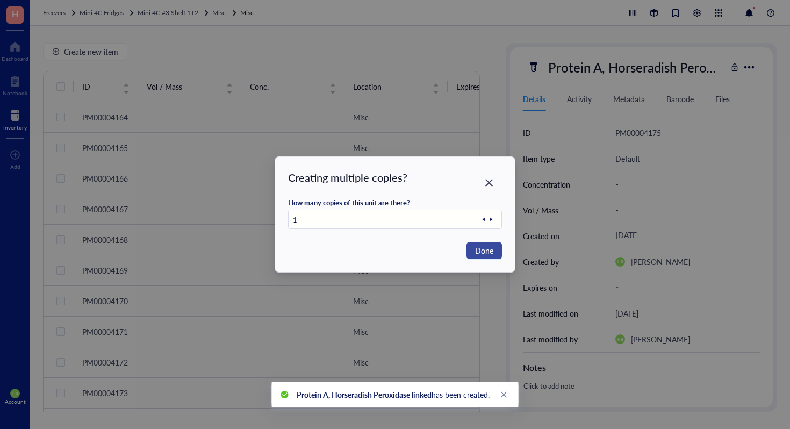
click at [489, 253] on span "Done" at bounding box center [484, 251] width 18 height 12
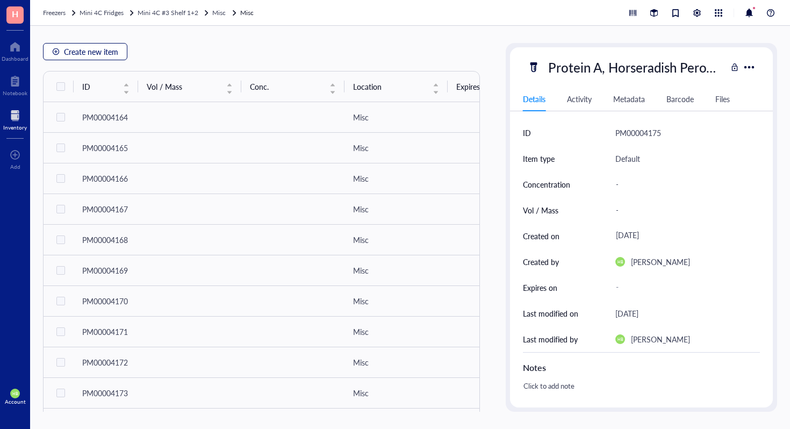
click at [120, 59] on button "Create new item" at bounding box center [85, 51] width 84 height 17
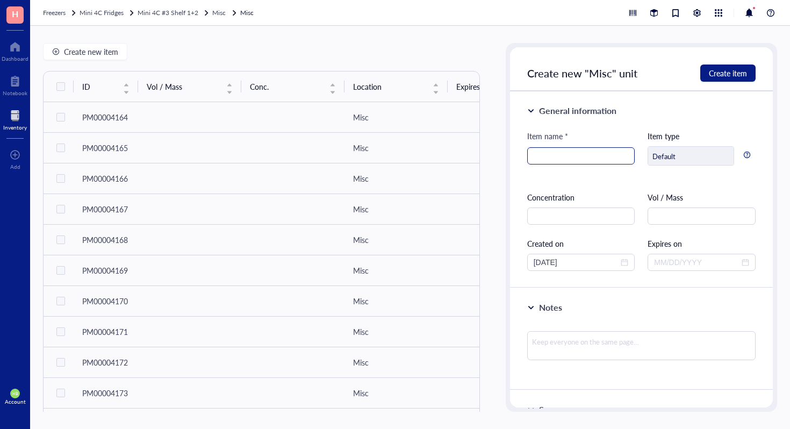
click at [595, 155] on input "search" at bounding box center [581, 156] width 95 height 16
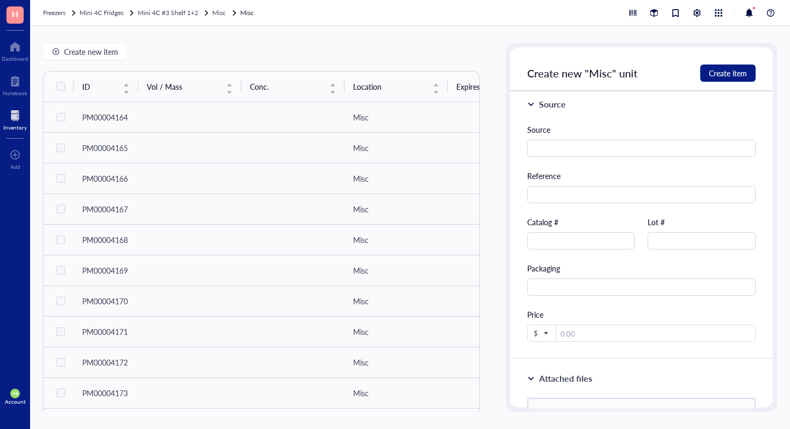
scroll to position [360, 0]
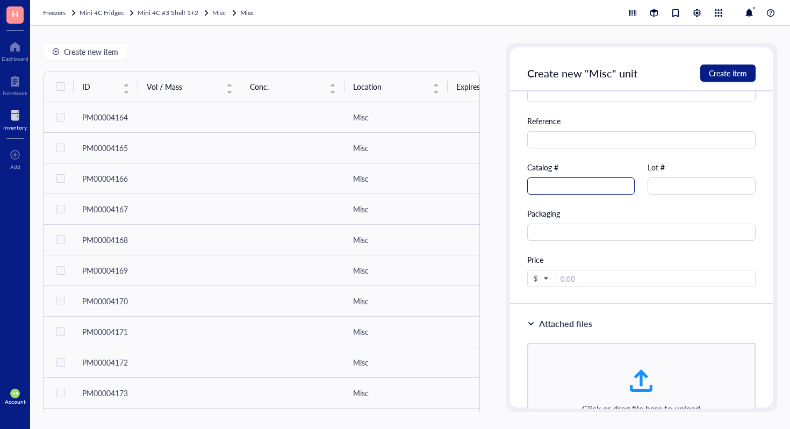
type input "[PERSON_NAME] Chromogenic [MEDICAL_DATA] Quantification Kit"
click at [592, 186] on input "text" at bounding box center [581, 185] width 108 height 17
type input "88282"
click at [710, 73] on span "Create item" at bounding box center [728, 73] width 38 height 9
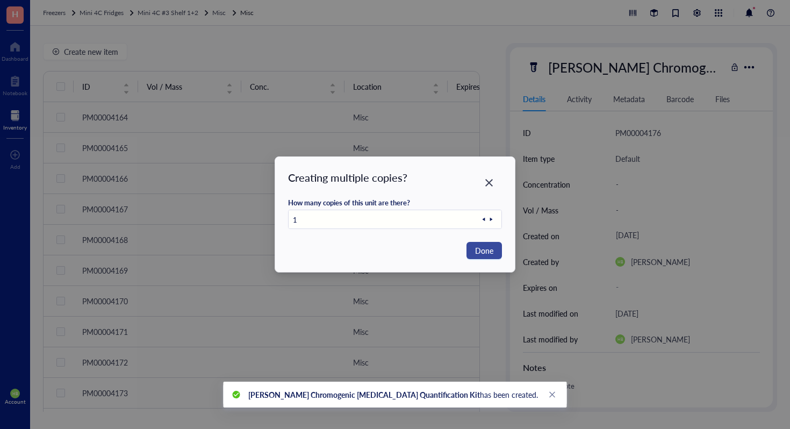
click at [494, 256] on button "Done" at bounding box center [483, 250] width 35 height 17
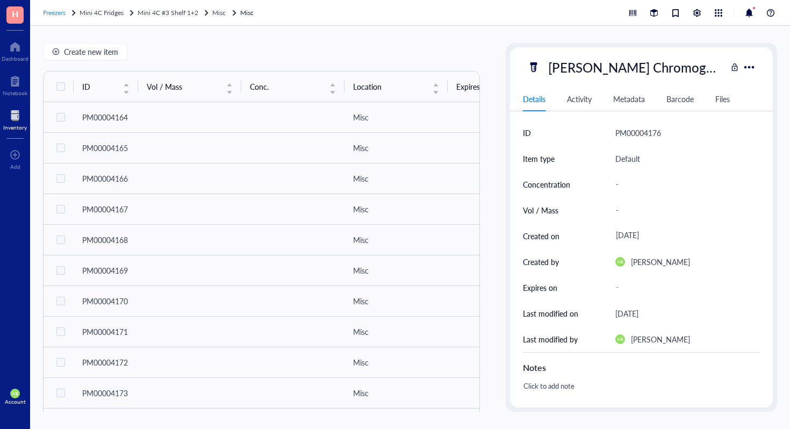
click at [52, 16] on span "Freezers" at bounding box center [54, 12] width 23 height 9
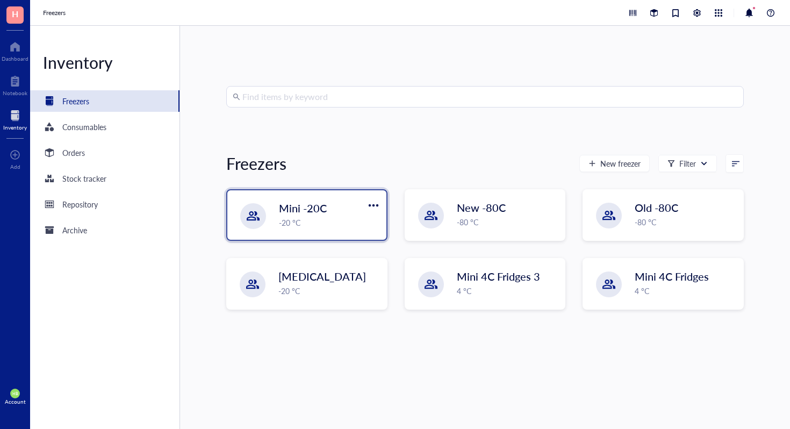
click at [306, 209] on span "Mini -20C" at bounding box center [303, 207] width 48 height 15
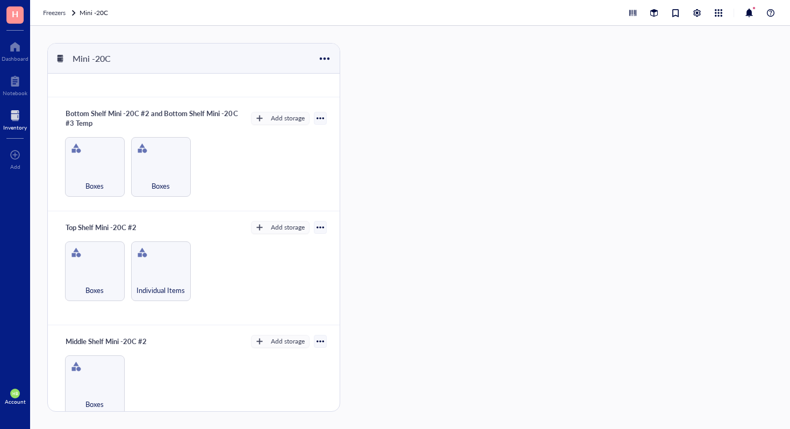
scroll to position [451, 0]
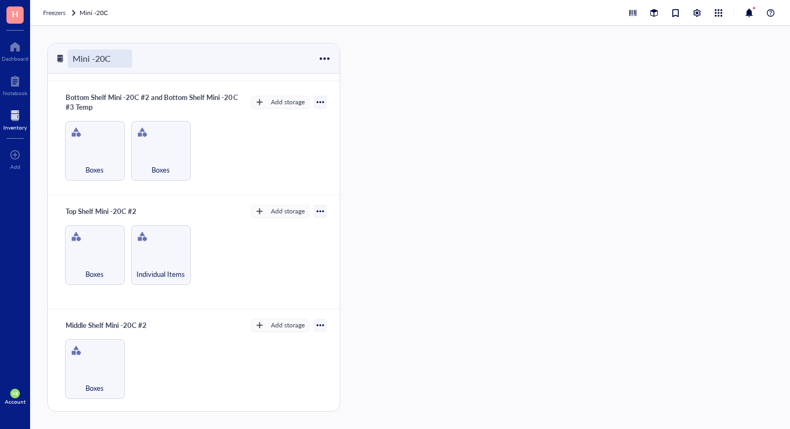
click at [112, 57] on div "Mini -20C" at bounding box center [100, 58] width 64 height 18
type input "Mini -20C #1 and #2"
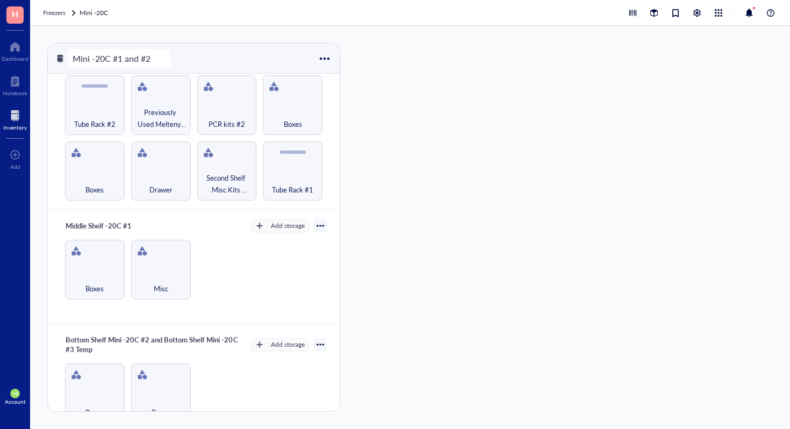
scroll to position [246, 0]
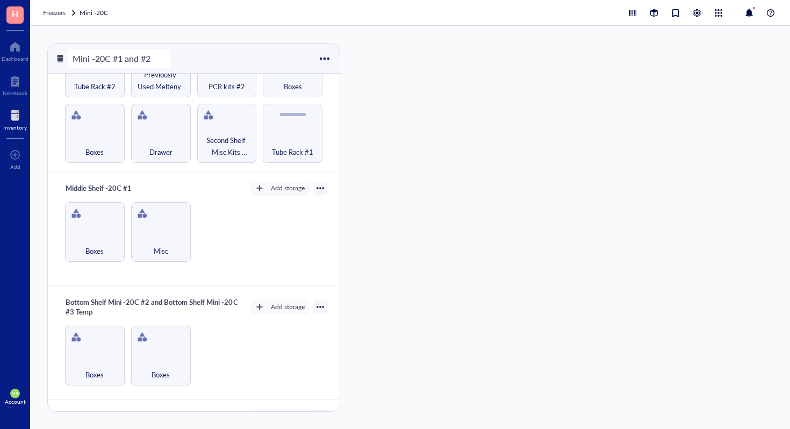
click at [232, 255] on div "Boxes Misc" at bounding box center [194, 232] width 266 height 60
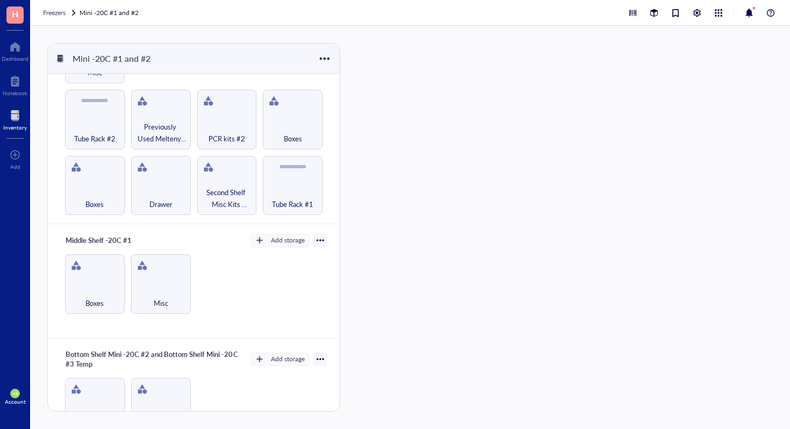
scroll to position [242, 0]
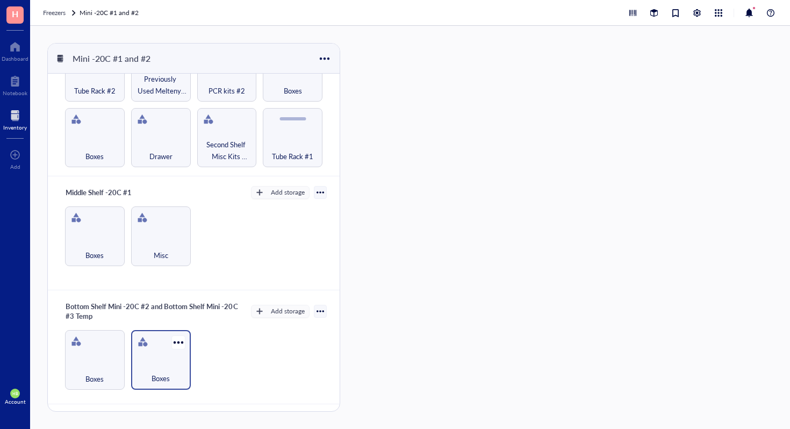
click at [154, 361] on div "Boxes" at bounding box center [160, 373] width 49 height 24
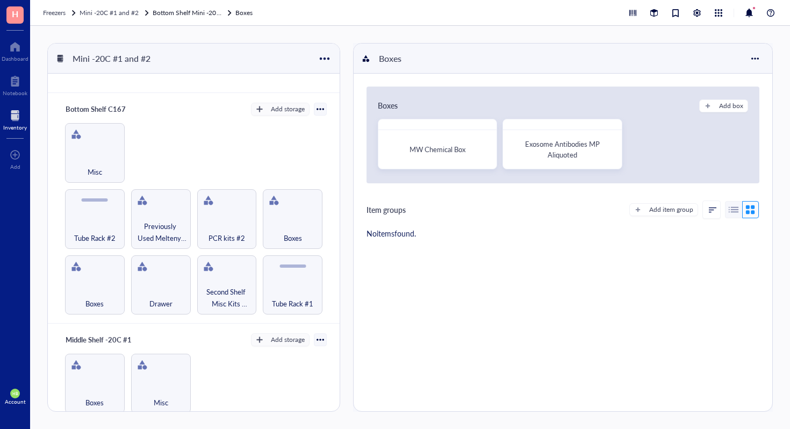
scroll to position [102, 0]
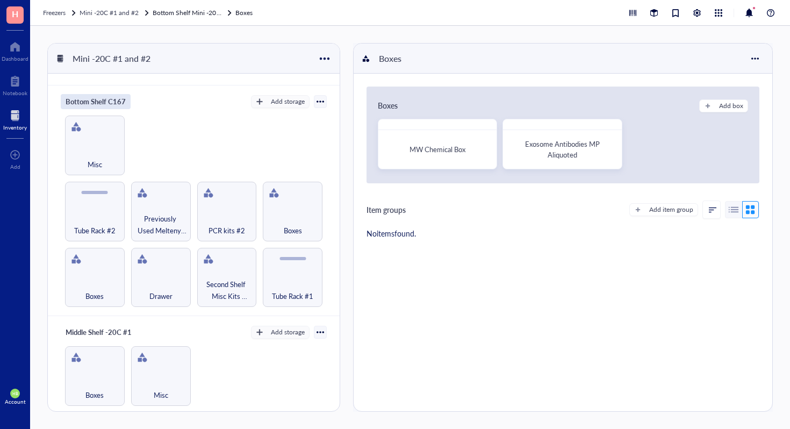
click at [115, 102] on div "Bottom Shelf C167" at bounding box center [96, 101] width 70 height 15
type input "Bottom Shelf -20C #1"
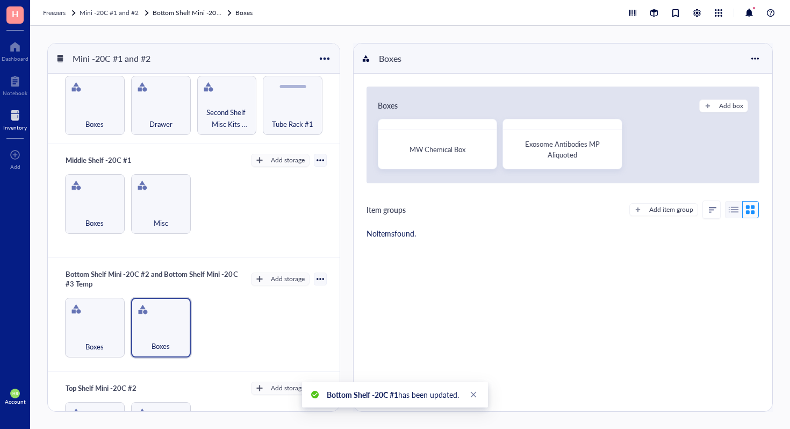
scroll to position [319, 0]
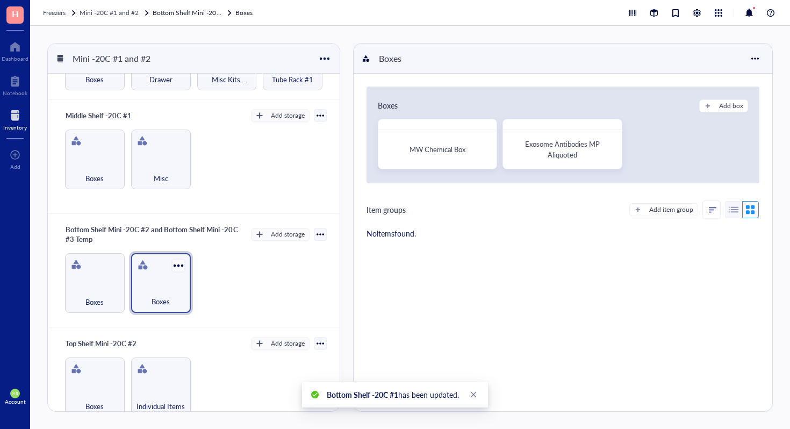
click at [178, 258] on div at bounding box center [178, 266] width 16 height 16
click at [208, 237] on div "Bottom Shelf Mini -20C #2 and Bottom Shelf Mini -20C #3 Temp" at bounding box center [154, 234] width 186 height 25
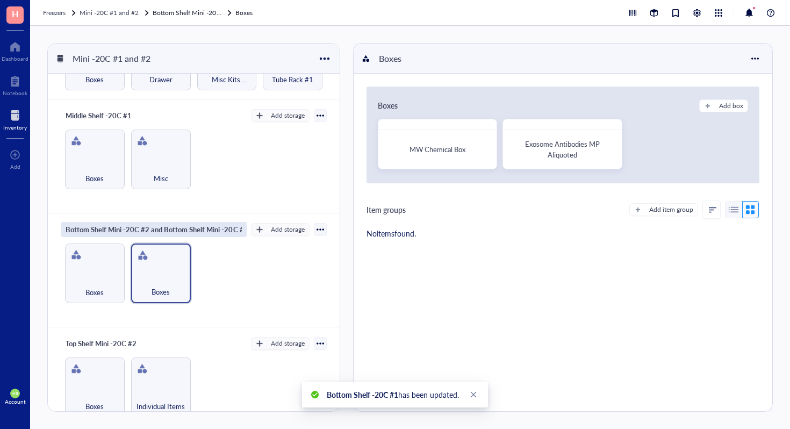
scroll to position [0, 28]
click at [205, 246] on div "Bottom Shelf Mini -20C #2 and Bottom Shelf Mini -20C #3 Temp Add storage Boxes …" at bounding box center [194, 270] width 292 height 114
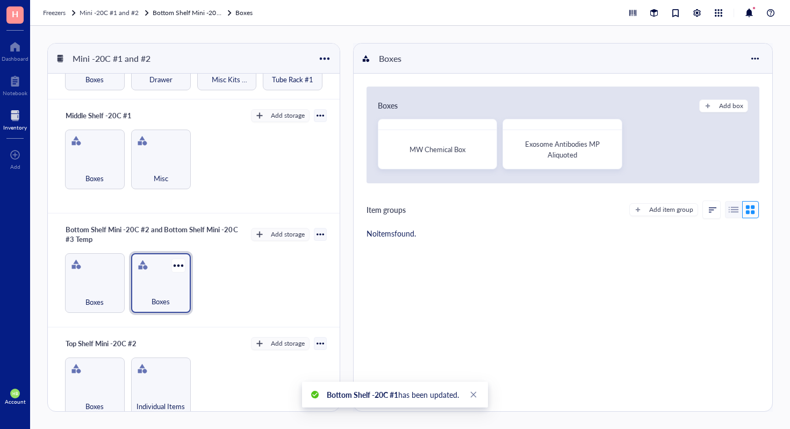
click at [175, 276] on div "Boxes" at bounding box center [161, 283] width 60 height 60
click at [754, 67] on div "Boxes" at bounding box center [563, 59] width 419 height 30
click at [757, 58] on div at bounding box center [754, 58] width 17 height 17
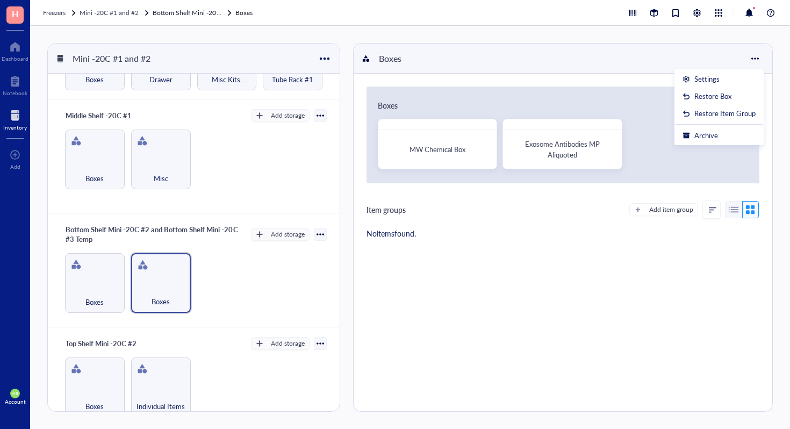
click at [313, 285] on div "Boxes Boxes" at bounding box center [194, 283] width 266 height 60
drag, startPoint x: 156, startPoint y: 282, endPoint x: 214, endPoint y: 281, distance: 57.5
click at [214, 281] on div "Boxes Boxes" at bounding box center [194, 283] width 266 height 60
click at [179, 262] on div at bounding box center [178, 266] width 16 height 16
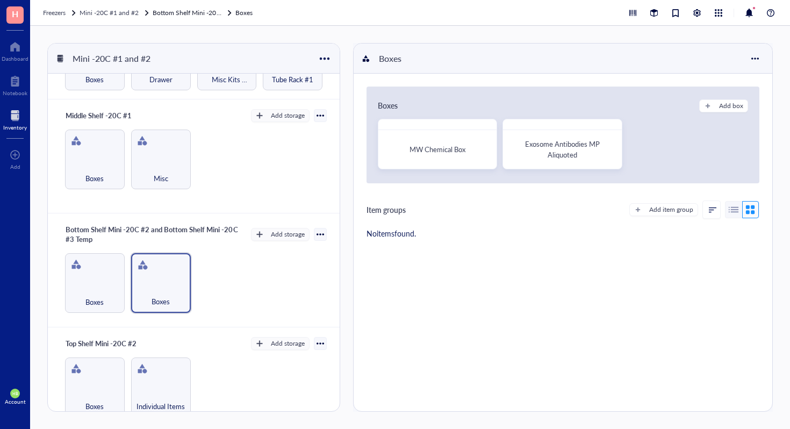
click at [494, 105] on div "Boxes Add box" at bounding box center [563, 105] width 370 height 13
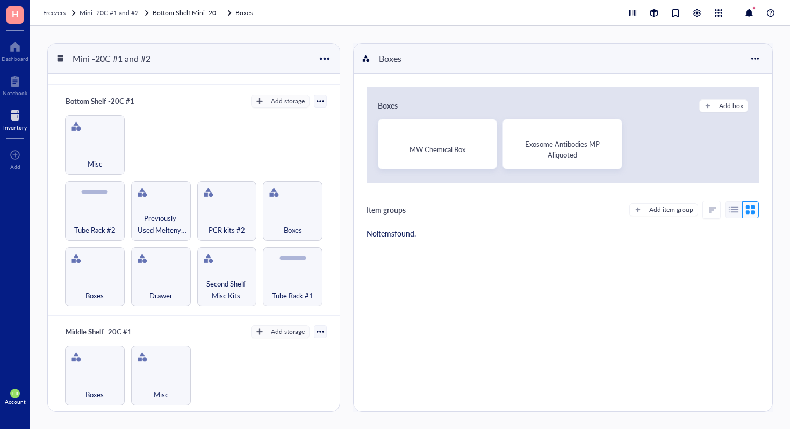
scroll to position [72, 0]
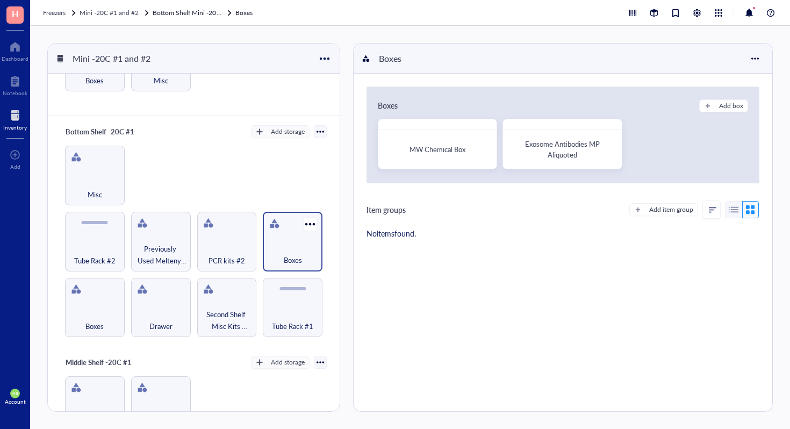
click at [284, 248] on div "Boxes" at bounding box center [292, 254] width 49 height 24
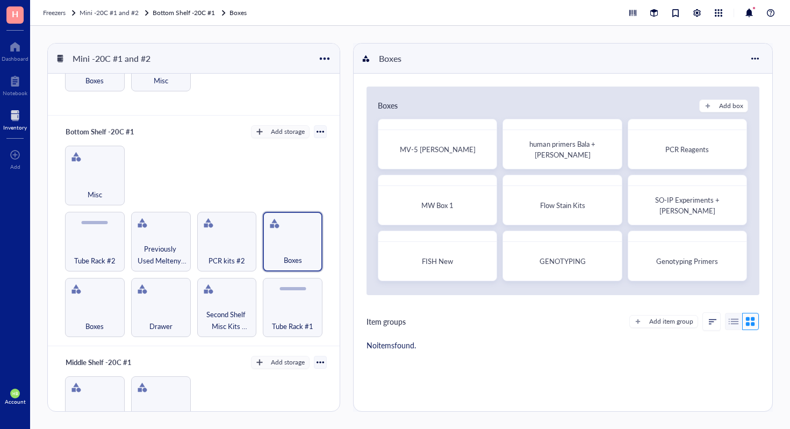
click at [178, 169] on div "Boxes Drawer Second Shelf Misc Kits Boxes etc Tube Rack #1 Tube Rack #2 Previou…" at bounding box center [194, 241] width 266 height 191
click at [288, 229] on div "Boxes" at bounding box center [293, 242] width 60 height 60
click at [303, 220] on div at bounding box center [310, 224] width 16 height 16
click at [328, 295] on div "Archive" at bounding box center [331, 298] width 24 height 10
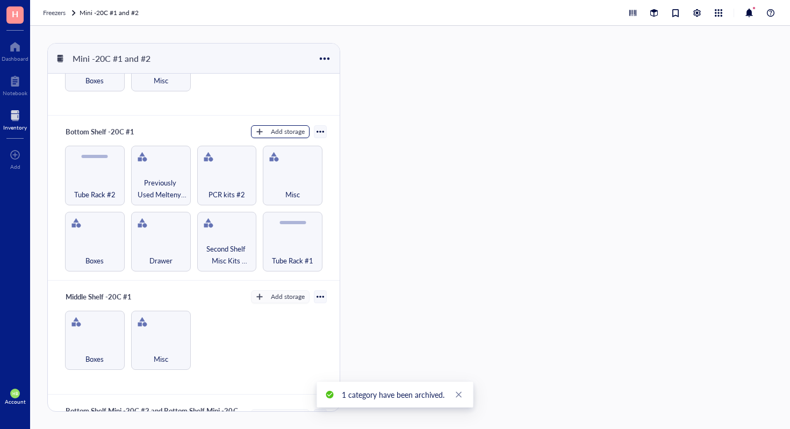
click at [287, 131] on div "Add storage" at bounding box center [288, 132] width 34 height 10
click at [292, 166] on span "Category" at bounding box center [285, 167] width 61 height 12
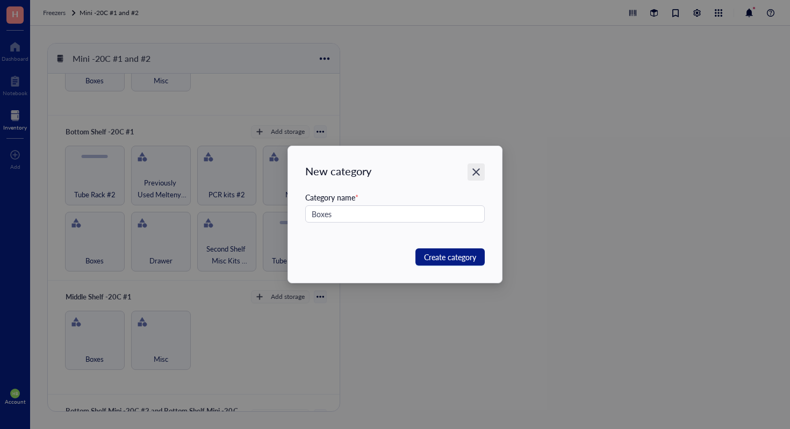
type input "Boxes"
click at [479, 178] on div "Close" at bounding box center [476, 171] width 17 height 17
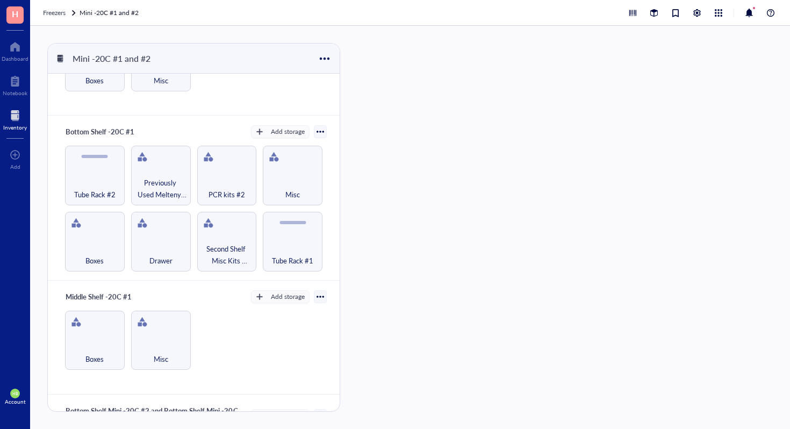
click at [317, 134] on div at bounding box center [321, 132] width 8 height 8
click at [287, 185] on div "Restore rack" at bounding box center [281, 184] width 39 height 10
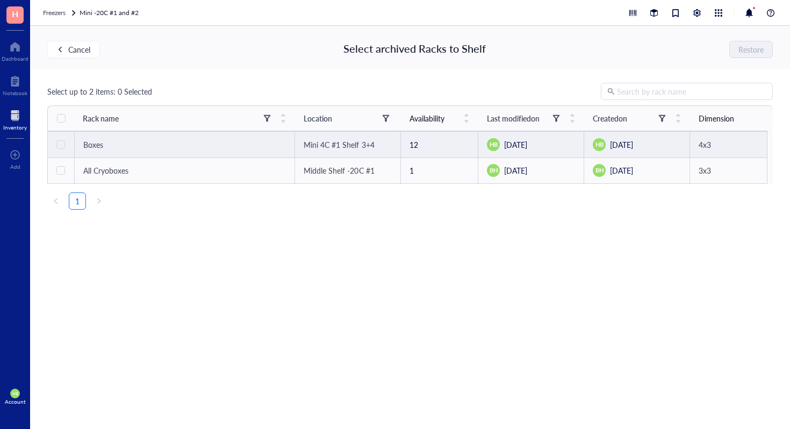
click at [184, 141] on div "Boxes" at bounding box center [184, 145] width 203 height 12
click at [60, 147] on input "checkbox" at bounding box center [60, 144] width 9 height 9
checkbox input "true"
click at [741, 52] on span "Restore" at bounding box center [751, 49] width 25 height 9
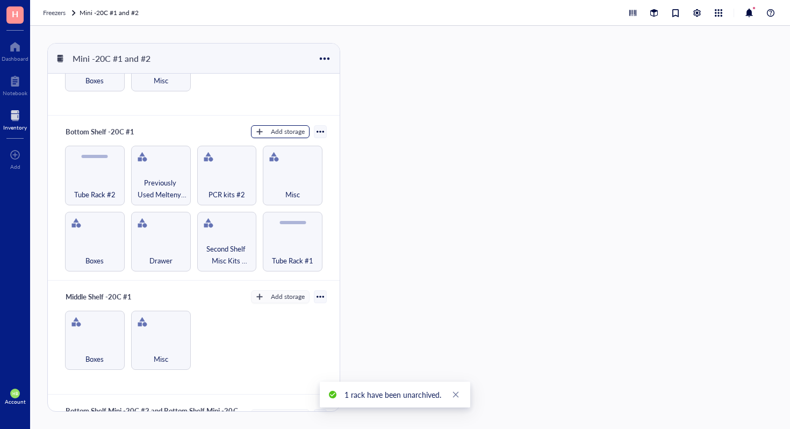
click at [271, 130] on div "Add storage" at bounding box center [288, 132] width 34 height 10
click at [280, 167] on span "Category" at bounding box center [285, 167] width 61 height 12
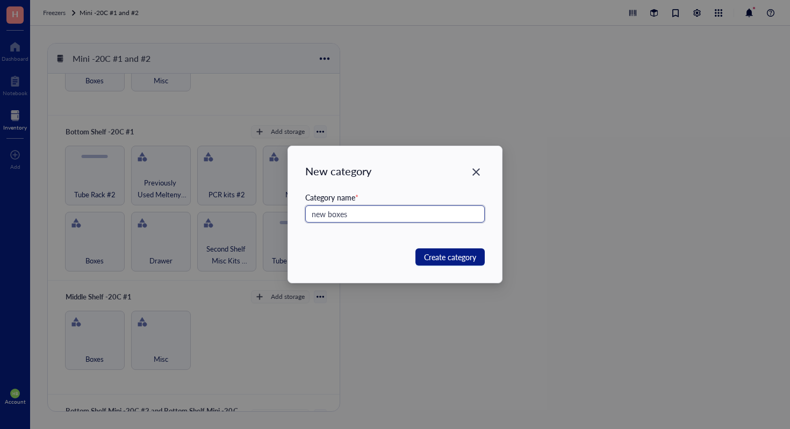
type input "new boxes"
click at [446, 265] on div "New category Category name * new boxes Create category" at bounding box center [395, 214] width 214 height 136
click at [449, 261] on span "Create category" at bounding box center [450, 257] width 52 height 12
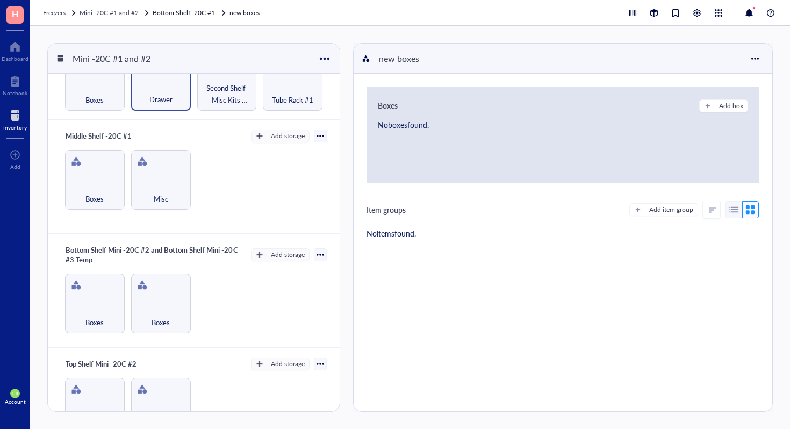
scroll to position [300, 0]
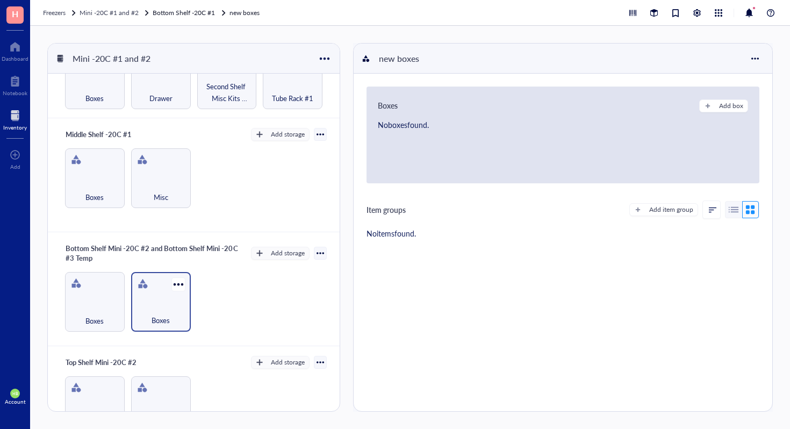
click at [185, 291] on div "Boxes" at bounding box center [161, 302] width 60 height 60
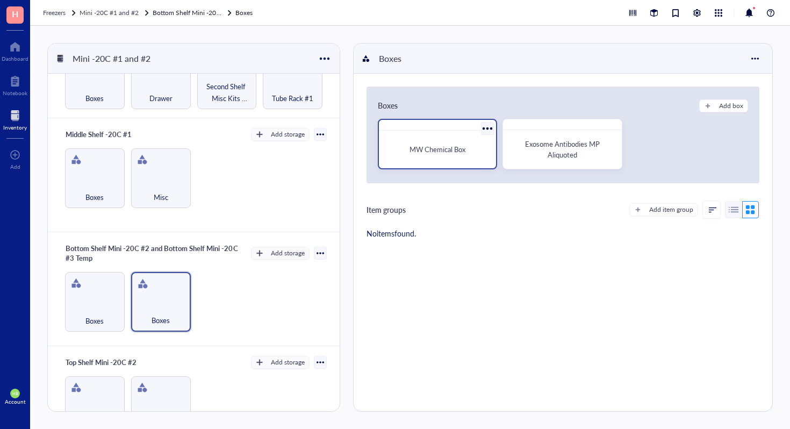
click at [487, 126] on div at bounding box center [488, 128] width 16 height 16
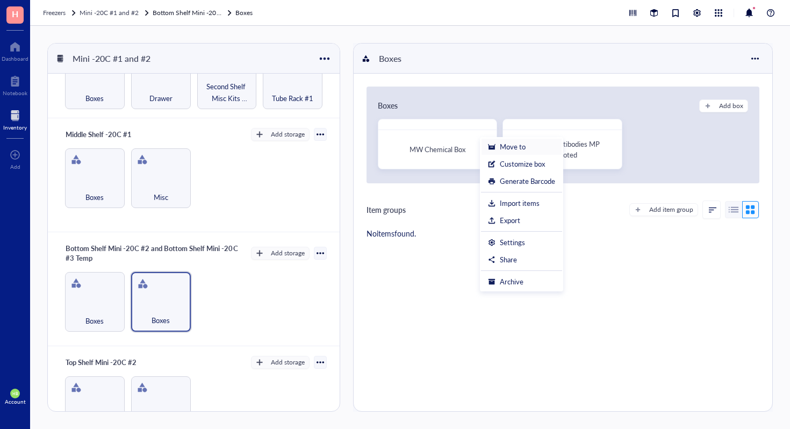
click at [532, 147] on div "Move to" at bounding box center [521, 147] width 67 height 10
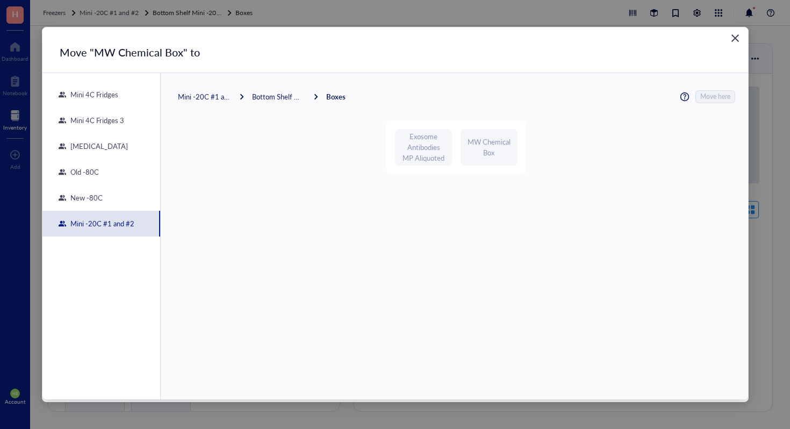
click at [285, 98] on div "Bottom Shelf Mini -20C #2 and Bottom Shelf Mini -20C #3 Temp" at bounding box center [279, 97] width 54 height 10
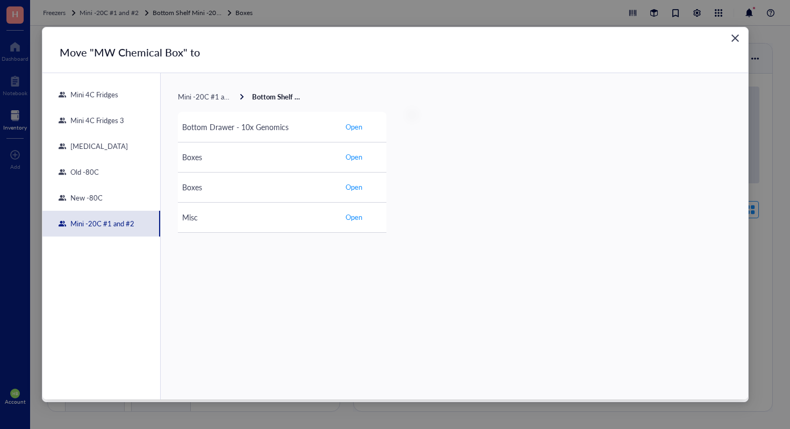
click at [219, 98] on span "Mini -20C #1 and #2" at bounding box center [210, 96] width 64 height 10
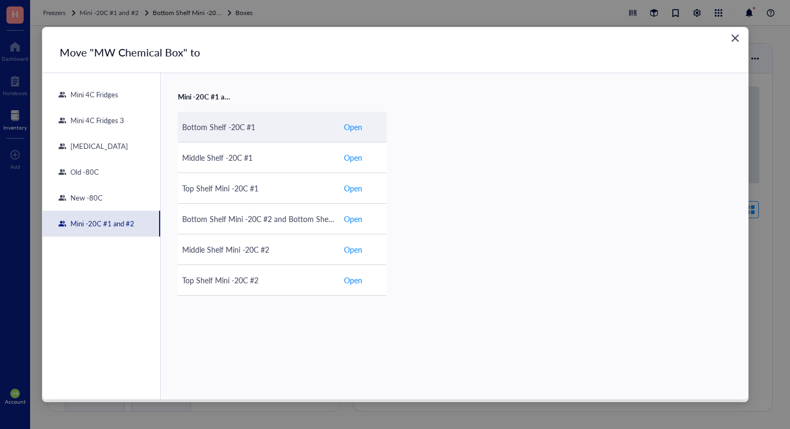
click at [355, 129] on span "Open" at bounding box center [353, 127] width 18 height 12
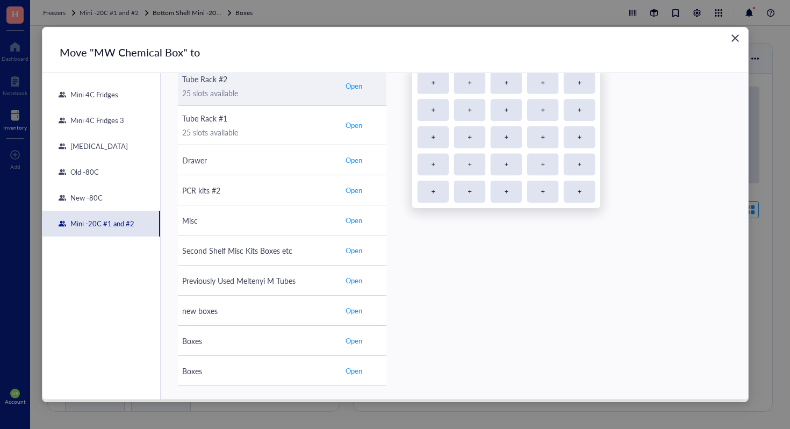
scroll to position [49, 0]
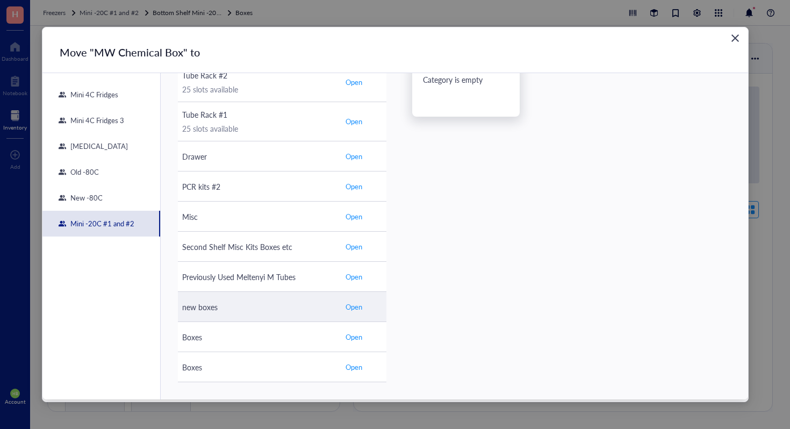
click at [354, 307] on span "Open" at bounding box center [354, 307] width 17 height 10
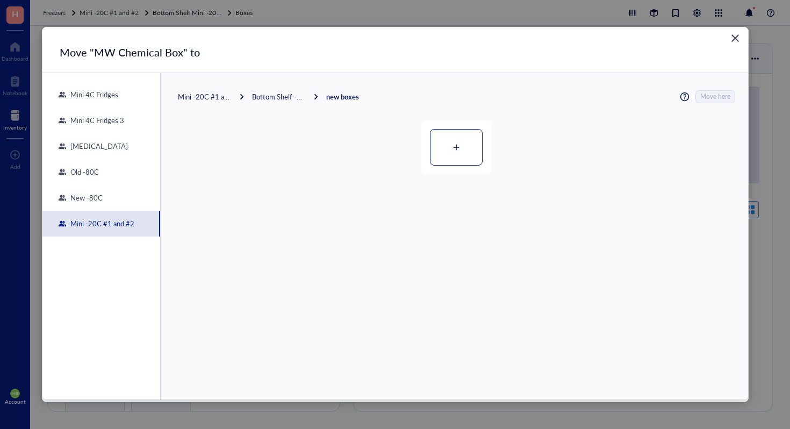
click at [446, 152] on div at bounding box center [456, 147] width 52 height 35
click at [716, 95] on span "Move here" at bounding box center [716, 96] width 30 height 13
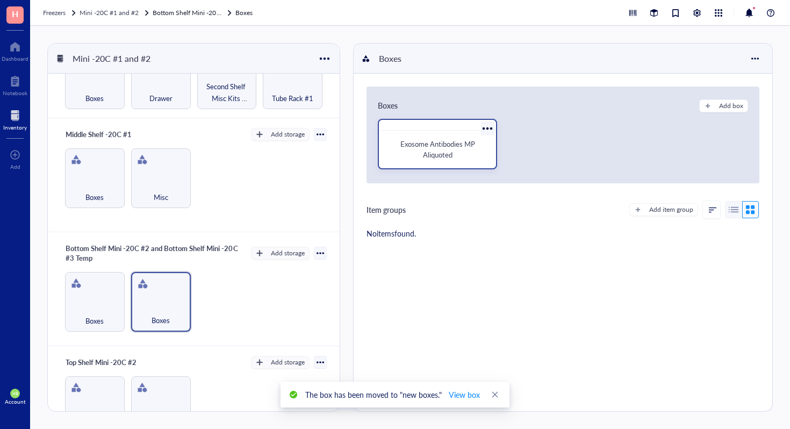
click at [489, 126] on div at bounding box center [488, 128] width 16 height 16
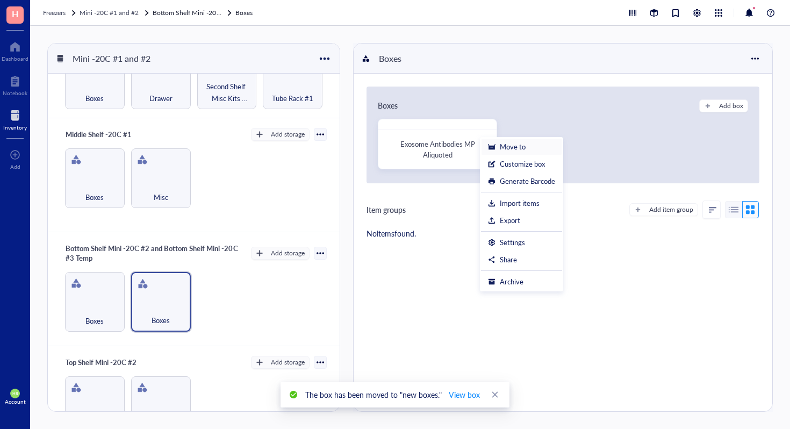
click at [524, 147] on div "Move to" at bounding box center [513, 147] width 26 height 10
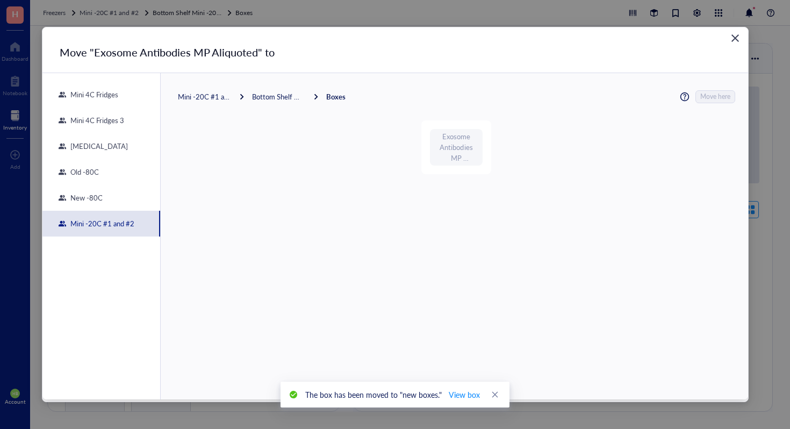
click at [231, 95] on div "Mini -20C #1 and #2 Bottom Shelf Mini -20C #2 and Bottom Shelf Mini -20C #3 Tem…" at bounding box center [262, 97] width 168 height 10
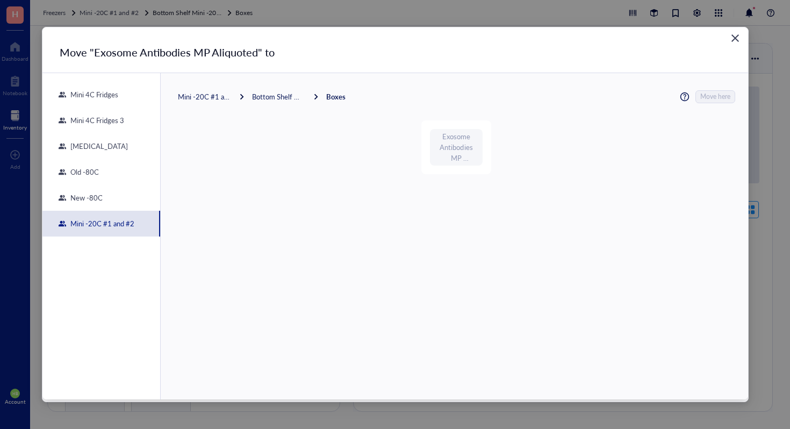
click at [221, 98] on div "Mini -20C #1 and #2" at bounding box center [205, 97] width 54 height 10
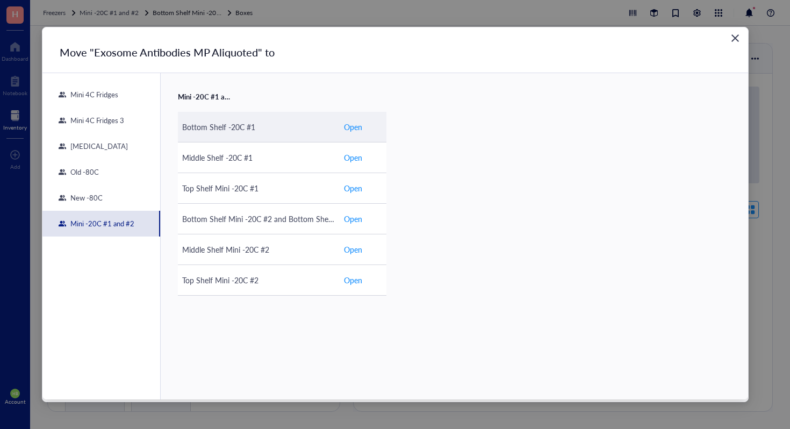
click at [345, 129] on span "Open" at bounding box center [353, 127] width 18 height 12
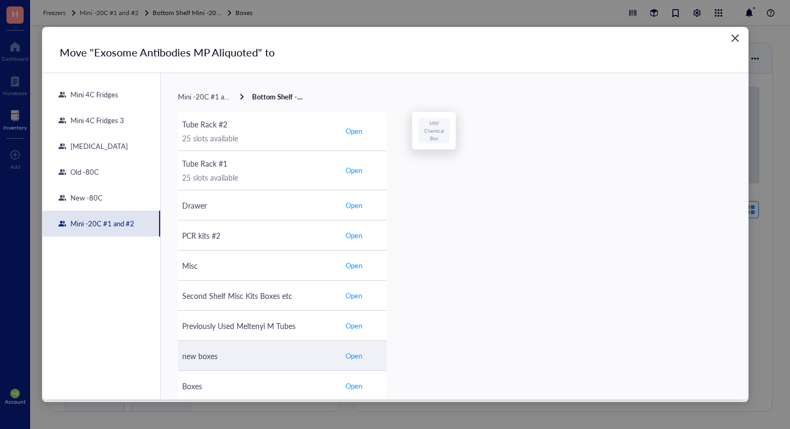
click at [359, 361] on button "Open" at bounding box center [353, 355] width 21 height 13
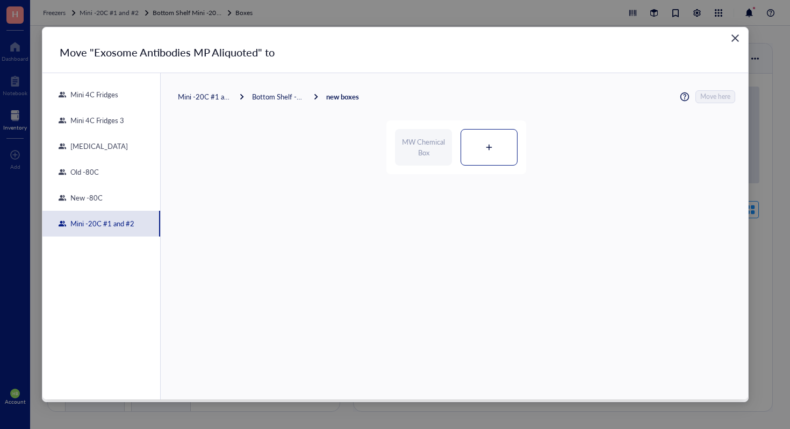
click at [501, 147] on div at bounding box center [489, 147] width 56 height 35
click at [720, 96] on span "Move here" at bounding box center [716, 96] width 30 height 13
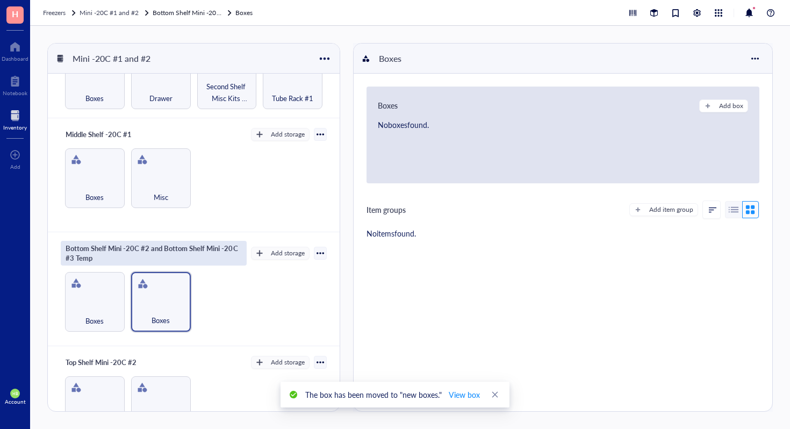
click at [140, 241] on div "Bottom Shelf Mini -20C #2 and Bottom Shelf Mini -20C #3 Temp" at bounding box center [154, 253] width 186 height 25
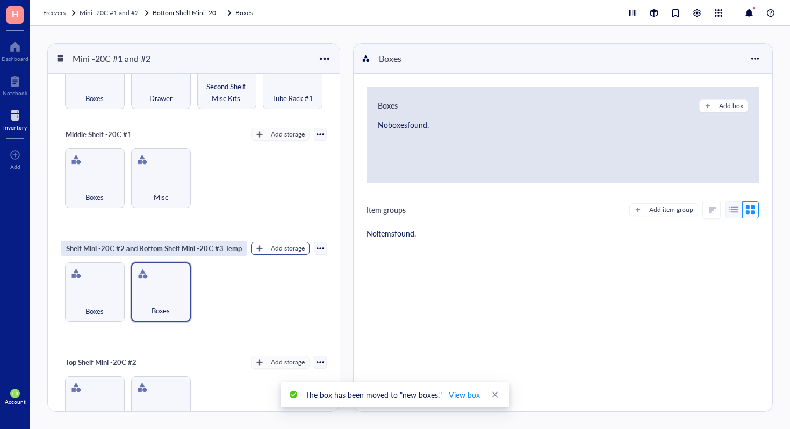
drag, startPoint x: 120, startPoint y: 245, endPoint x: 261, endPoint y: 241, distance: 140.8
click at [261, 241] on div "Bottom Shelf Mini -20C #2 and Bottom Shelf Mini -20C #3 Temp Add storage" at bounding box center [194, 248] width 266 height 15
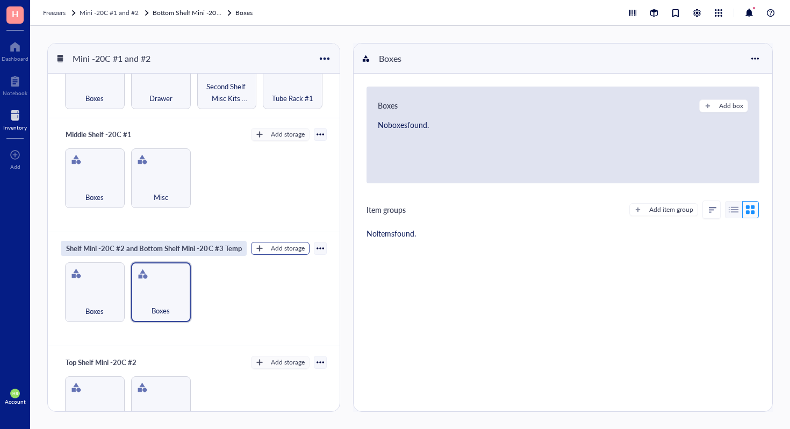
type input "Bottom Shelf Mini -20C #2"
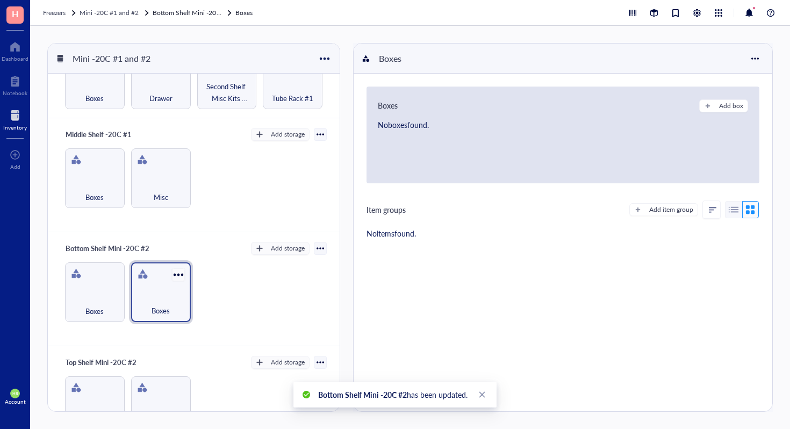
click at [178, 271] on div at bounding box center [178, 275] width 16 height 16
click at [205, 347] on div "Archive" at bounding box center [201, 347] width 24 height 10
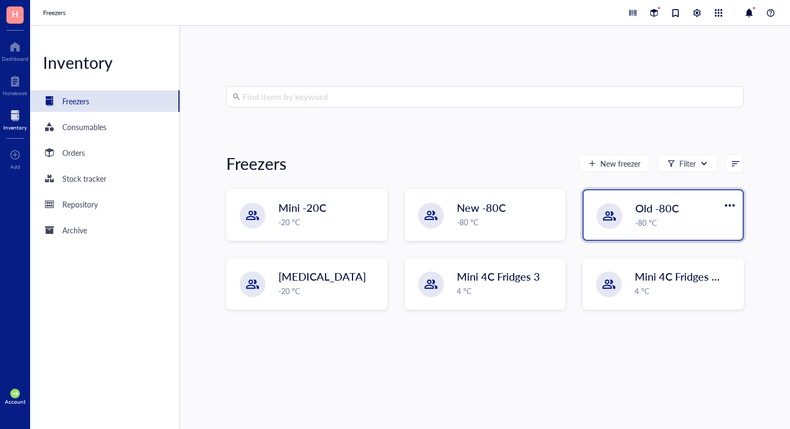
click at [697, 220] on div "-80 °C" at bounding box center [685, 223] width 101 height 12
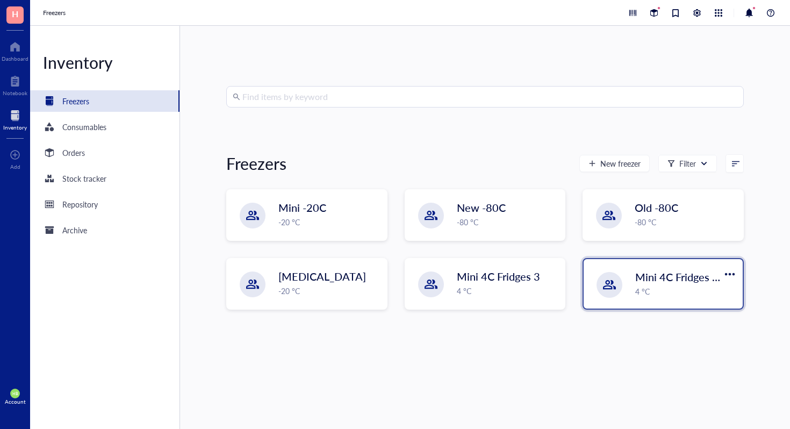
click at [622, 271] on div "Mini 4C Fridges 1 and 2 4 °C" at bounding box center [663, 283] width 159 height 49
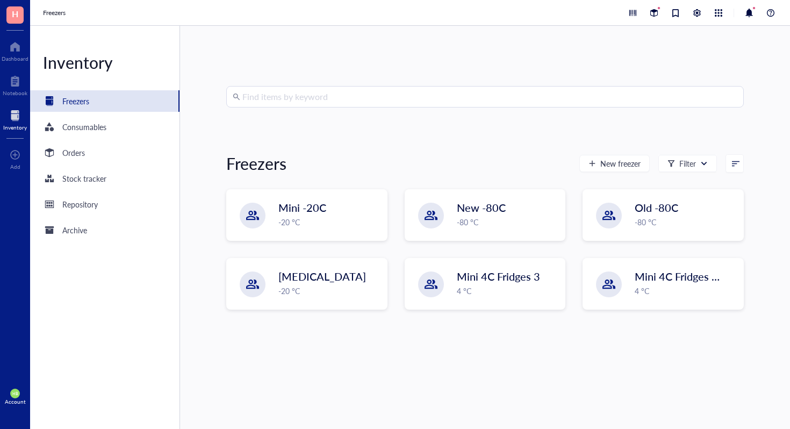
click at [535, 318] on div "Mini -20C -20 °C New -80C -80 °C Old -80C -80 °C [MEDICAL_DATA] -20 °C Mini 4C …" at bounding box center [485, 258] width 518 height 138
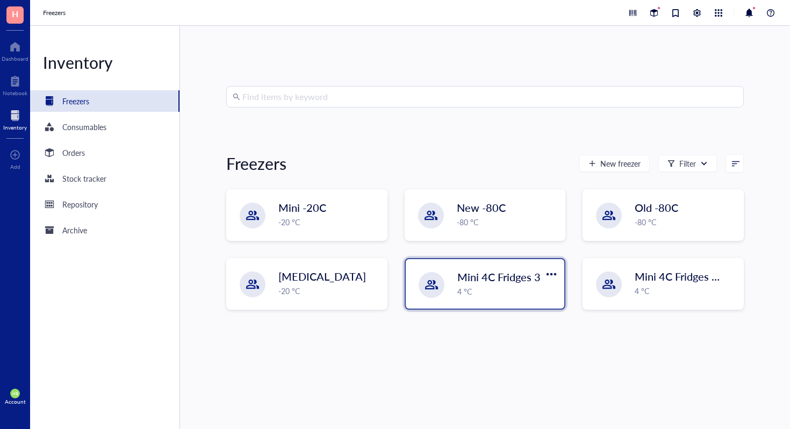
click at [535, 286] on div "4 °C" at bounding box center [507, 291] width 101 height 12
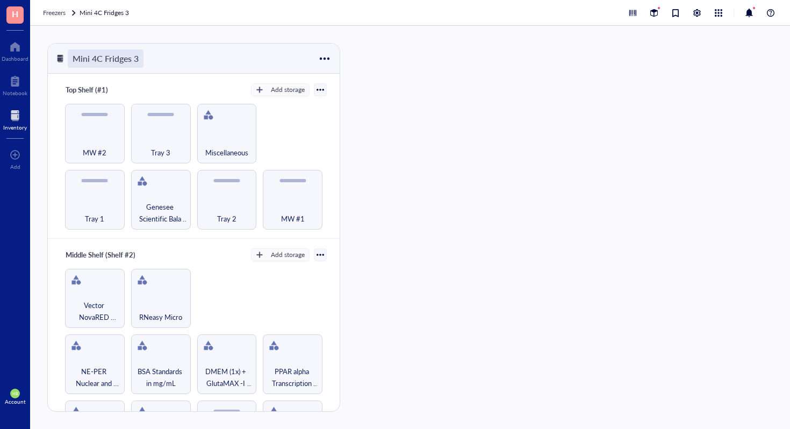
click at [111, 59] on div "Mini 4C Fridges 3" at bounding box center [106, 58] width 76 height 18
click at [111, 59] on input "Mini 4C Fridges 3" at bounding box center [114, 58] width 92 height 17
type input "Nothing"
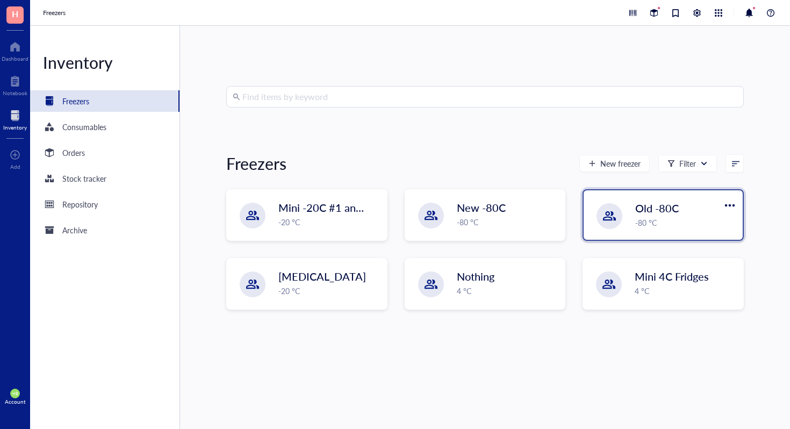
click at [659, 204] on span "Old -80C" at bounding box center [657, 207] width 44 height 15
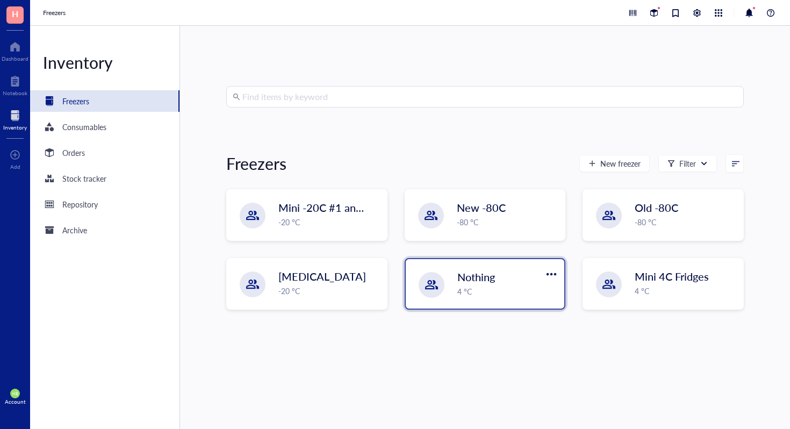
click at [484, 268] on div "Nothing 4 °C" at bounding box center [485, 283] width 159 height 49
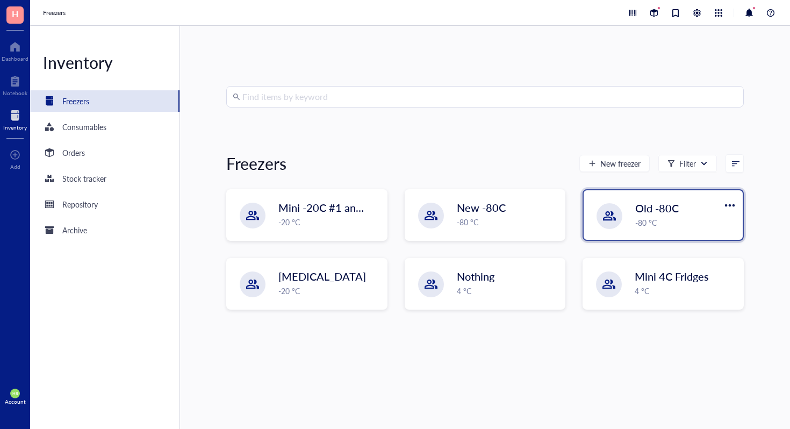
click at [647, 213] on span "Old -80C" at bounding box center [657, 207] width 44 height 15
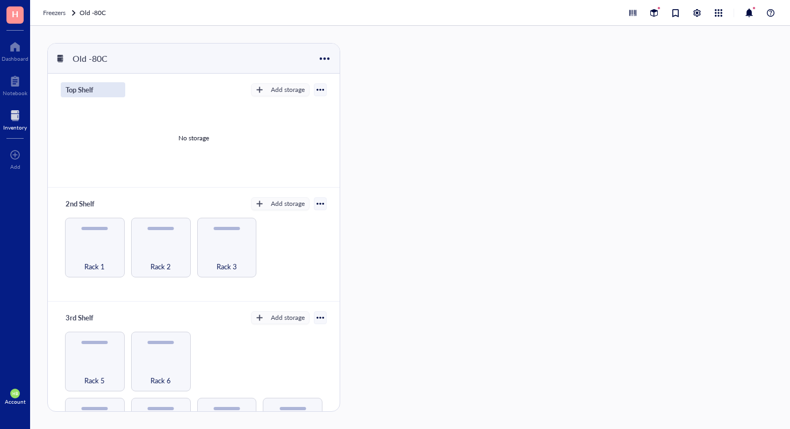
click at [84, 92] on div "Top Shelf" at bounding box center [93, 89] width 64 height 15
click at [85, 92] on input "Top Shelf" at bounding box center [84, 90] width 47 height 14
type input "`"
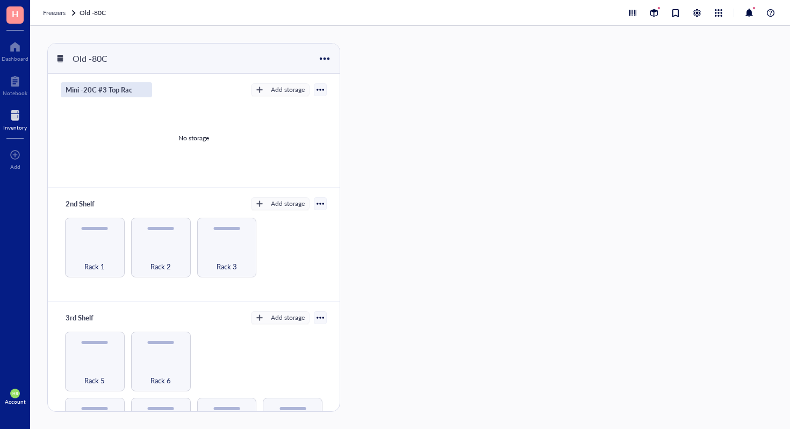
type input "Mini -20C #3 Top Rack"
click at [103, 92] on input "Mini -20C #3 Top Rack" at bounding box center [110, 90] width 99 height 14
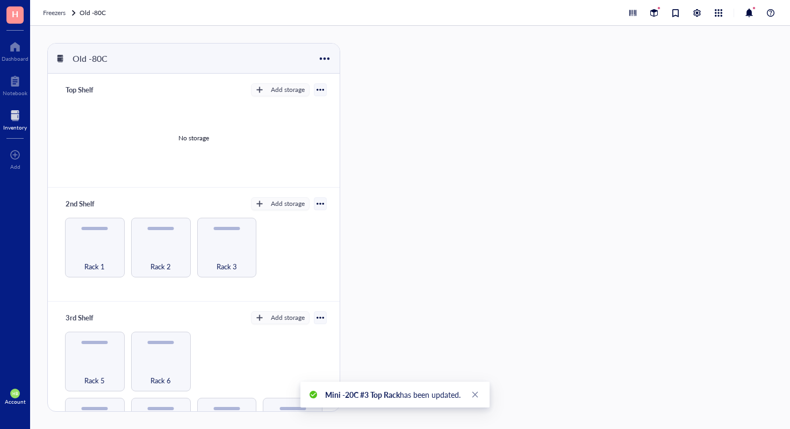
click at [152, 151] on div "No storage" at bounding box center [194, 137] width 266 height 81
click at [90, 203] on div "2nd Shelf" at bounding box center [93, 203] width 64 height 15
click at [100, 202] on input "2nd Shelf" at bounding box center [84, 204] width 47 height 14
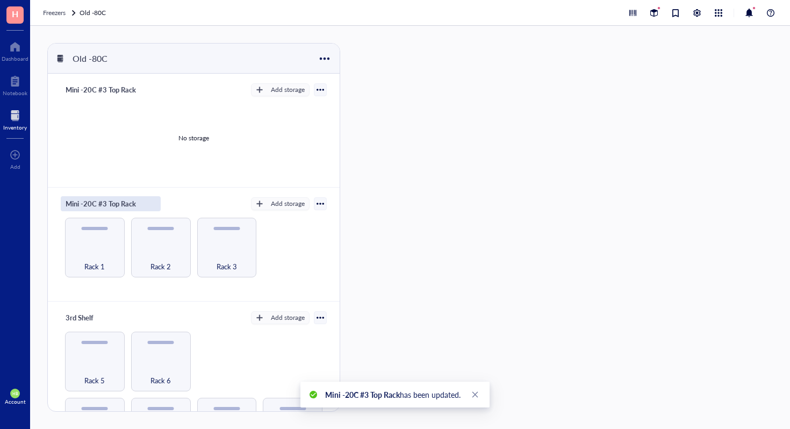
click at [117, 202] on input "Mini -20C #3 Top Rack" at bounding box center [110, 204] width 99 height 14
type input "Mini -20C #3 Middle Rack"
click at [117, 202] on input "Mini -20C #3 Middle Rack" at bounding box center [117, 204] width 112 height 14
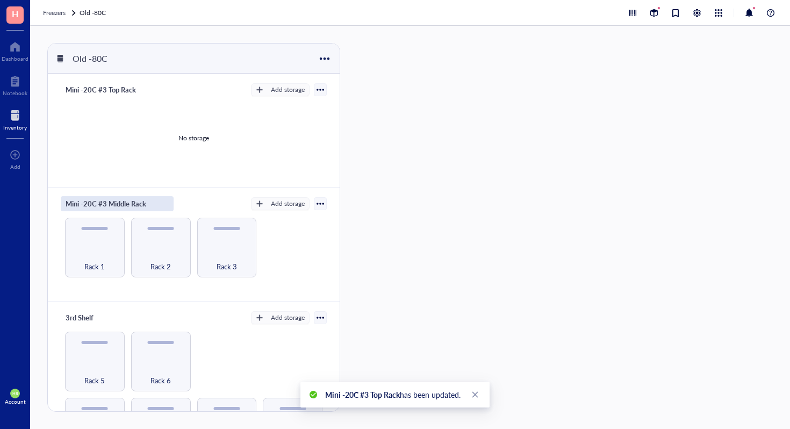
click at [117, 202] on input "Mini -20C #3 Middle Rack" at bounding box center [117, 204] width 112 height 14
click at [81, 317] on div "3rd Shelf" at bounding box center [93, 317] width 64 height 15
click at [81, 317] on input "3rd Shelf" at bounding box center [84, 318] width 47 height 14
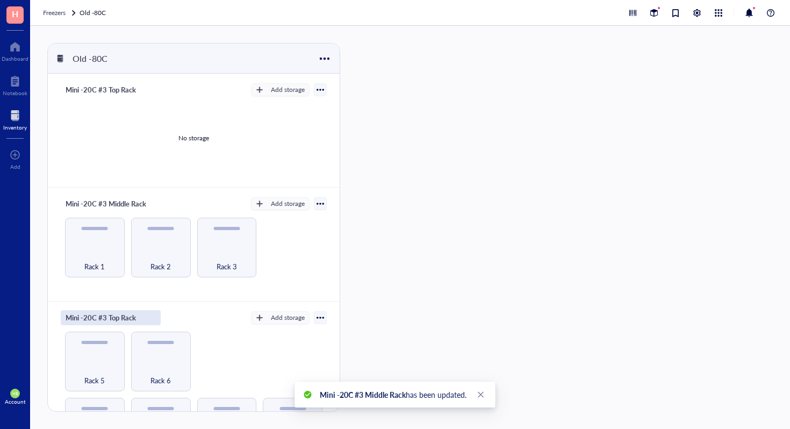
click at [119, 317] on input "Mini -20C #3 Top Rack" at bounding box center [110, 318] width 99 height 14
click at [116, 317] on input "Mini -20C #3 Top Rack" at bounding box center [110, 318] width 99 height 14
type input "Mini -20C #3 Bottom Rack"
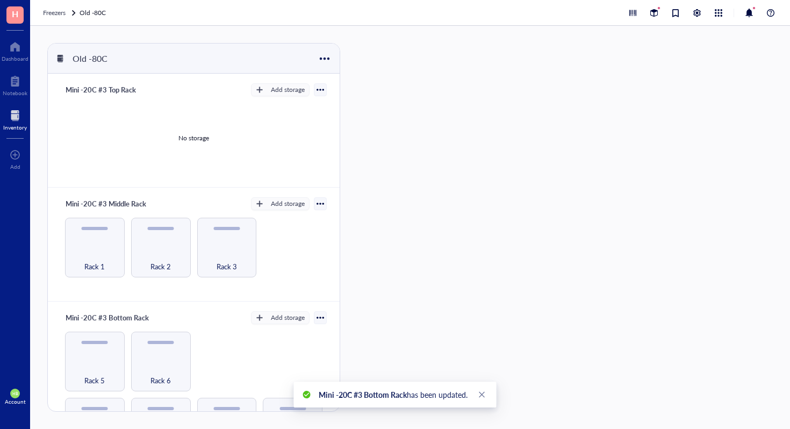
click at [334, 263] on div "Mini -20C #3 Middle Rack Add storage Rack 1 Rack 2 Rack 3" at bounding box center [194, 245] width 292 height 114
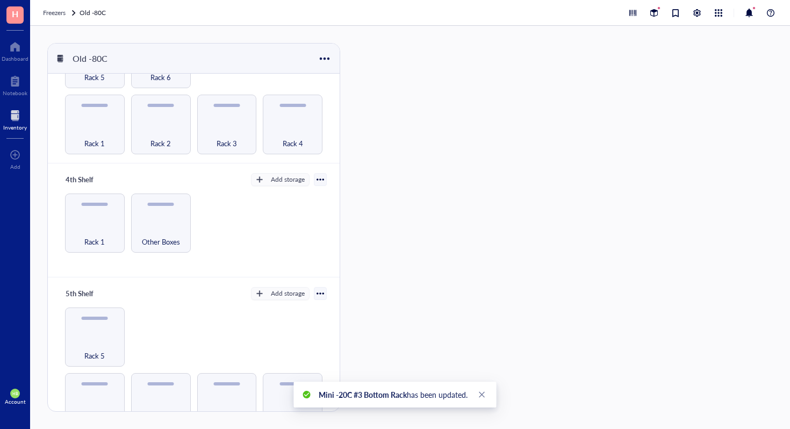
scroll to position [309, 0]
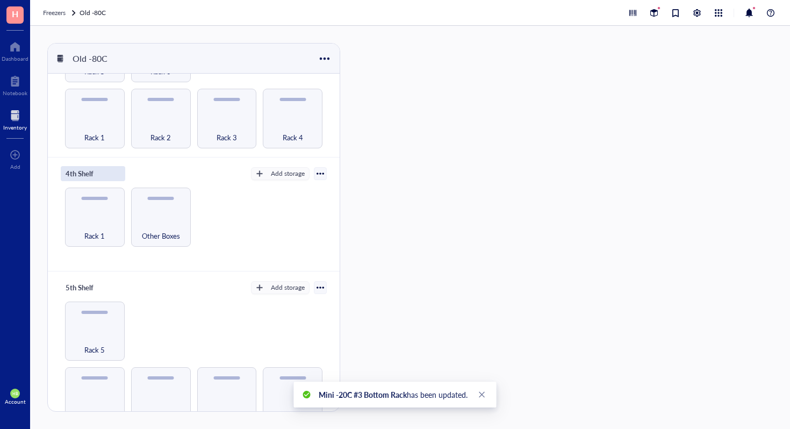
click at [71, 170] on div "4th Shelf" at bounding box center [93, 173] width 64 height 15
click at [71, 170] on input "4th Shelf" at bounding box center [84, 174] width 47 height 14
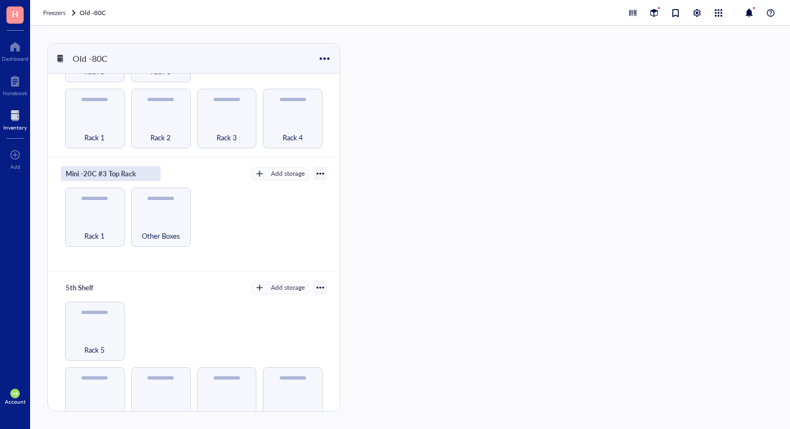
click at [105, 171] on input "Mini -20C #3 Top Rack" at bounding box center [110, 174] width 99 height 14
type input "Mini -20C #4 Top Rack"
click at [127, 170] on input "Mini -20C #4 Top Rack" at bounding box center [110, 174] width 99 height 14
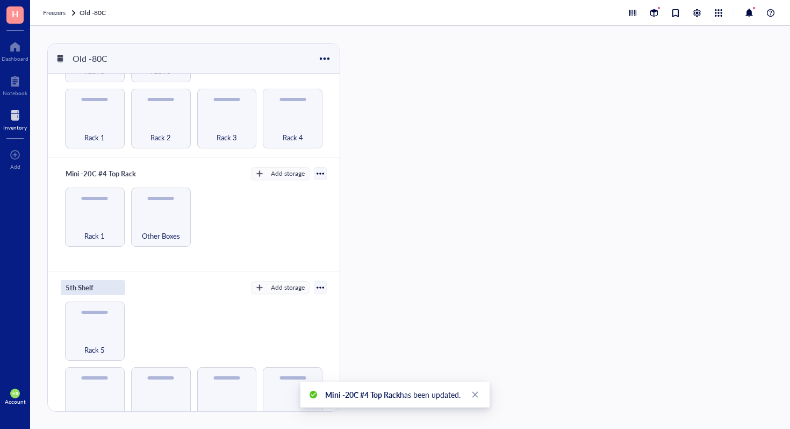
click at [74, 285] on div "5th Shelf" at bounding box center [93, 287] width 64 height 15
click at [80, 284] on input "5th Shelf" at bounding box center [84, 288] width 47 height 14
click at [113, 283] on input "Mini -20C #4 Top Rack" at bounding box center [110, 288] width 99 height 14
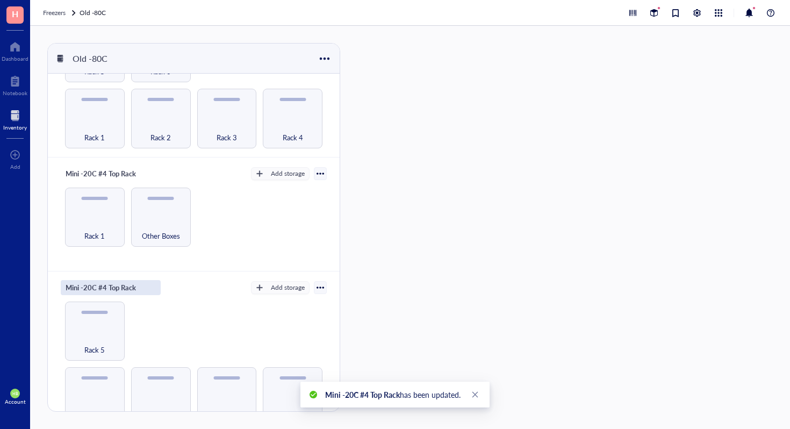
click at [113, 283] on input "Mini -20C #4 Top Rack" at bounding box center [110, 288] width 99 height 14
type input "Mini -20C #4 Middle Rack"
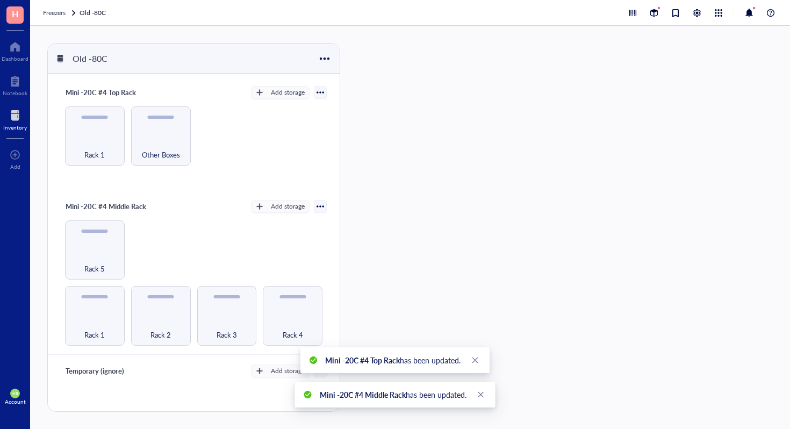
scroll to position [425, 0]
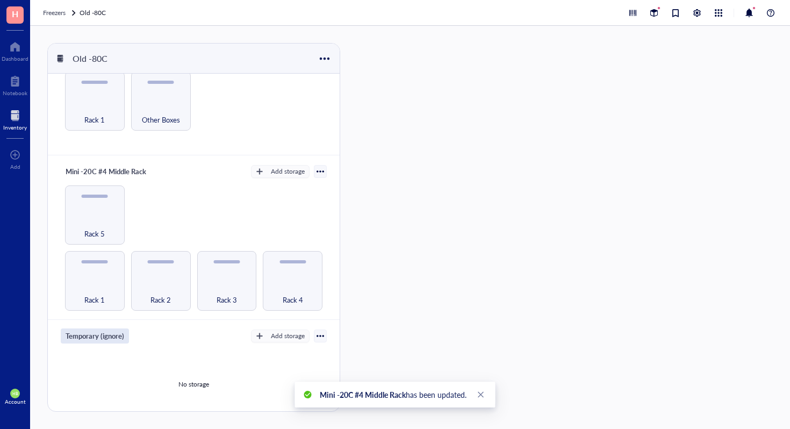
click at [83, 328] on div "Temporary (ignore)" at bounding box center [95, 335] width 68 height 15
click at [83, 329] on input "Temporary (ignore)" at bounding box center [104, 336] width 86 height 14
click at [110, 329] on input "Mini -20C #4 Top Rack" at bounding box center [110, 336] width 99 height 14
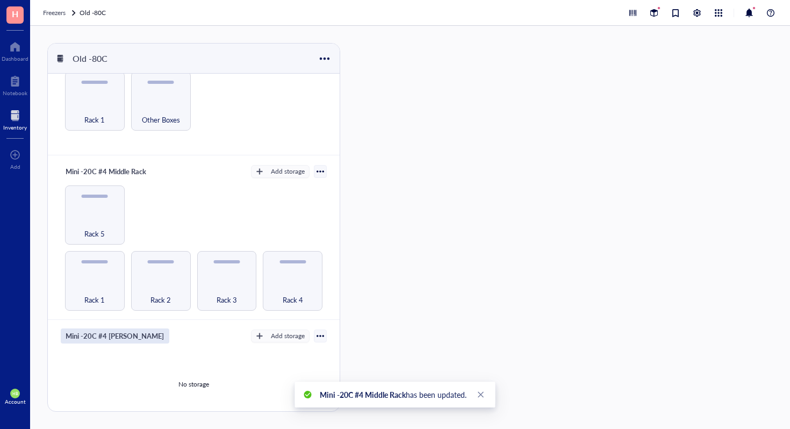
type input "Mini -20C #4 Bottom Rack"
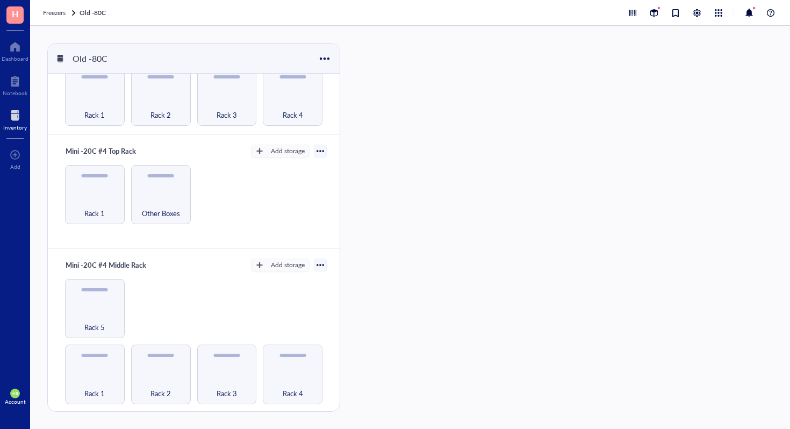
scroll to position [331, 0]
click at [97, 66] on div "Old -80C" at bounding box center [100, 58] width 64 height 18
click at [97, 66] on input "Old -80C" at bounding box center [92, 58] width 48 height 17
type input "Mini -20C #3 and #4"
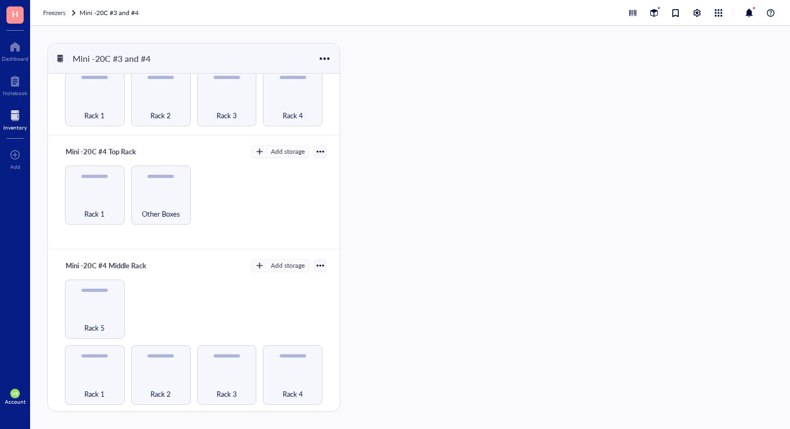
scroll to position [0, 0]
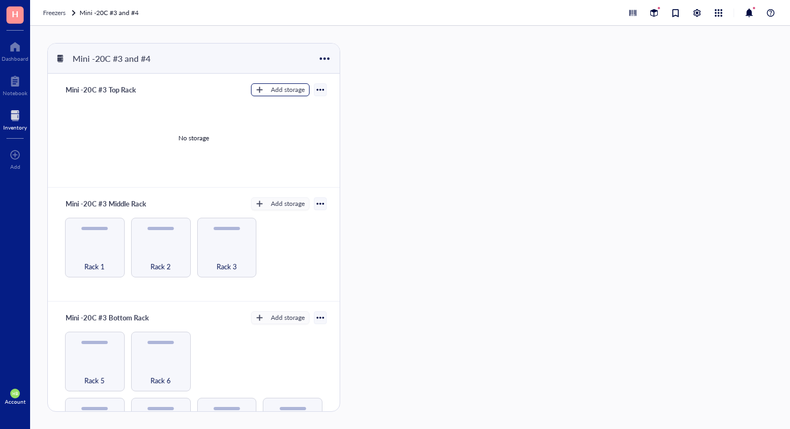
click at [281, 90] on div "Add storage" at bounding box center [288, 90] width 34 height 10
click at [286, 125] on span "Category" at bounding box center [285, 125] width 61 height 12
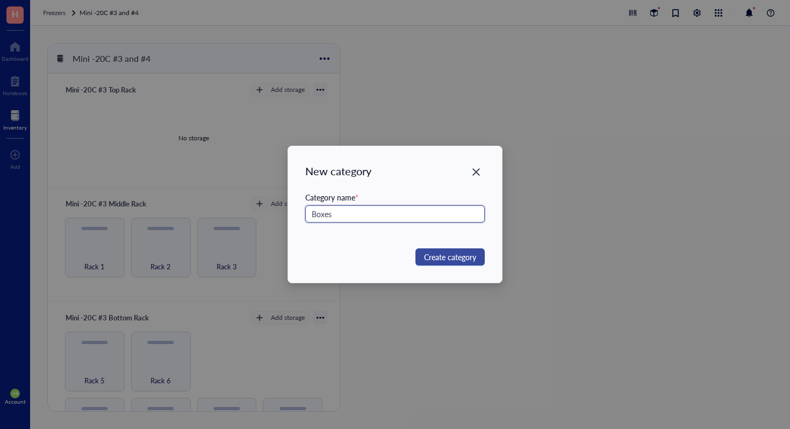
type input "Boxes"
click at [466, 252] on span "Create category" at bounding box center [450, 257] width 52 height 12
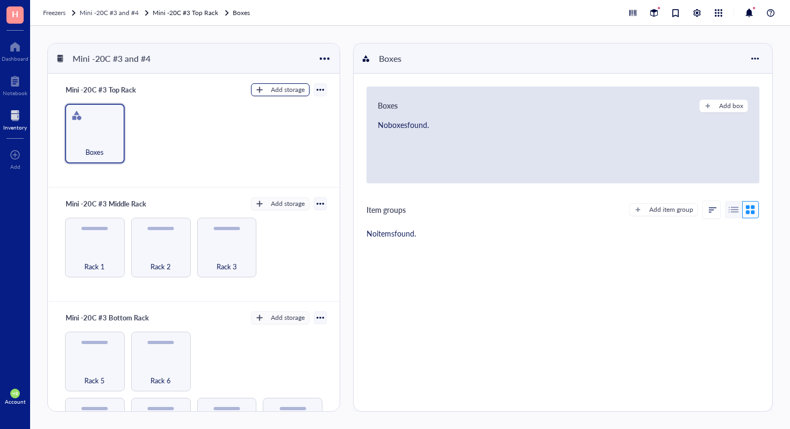
click at [272, 91] on div "Add storage" at bounding box center [288, 90] width 34 height 10
click at [293, 128] on span "Category" at bounding box center [285, 125] width 61 height 12
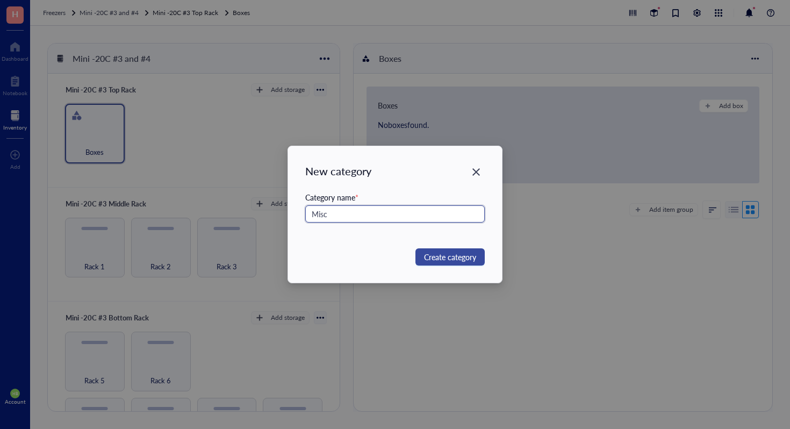
type input "Misc"
click at [436, 253] on span "Create category" at bounding box center [450, 257] width 52 height 12
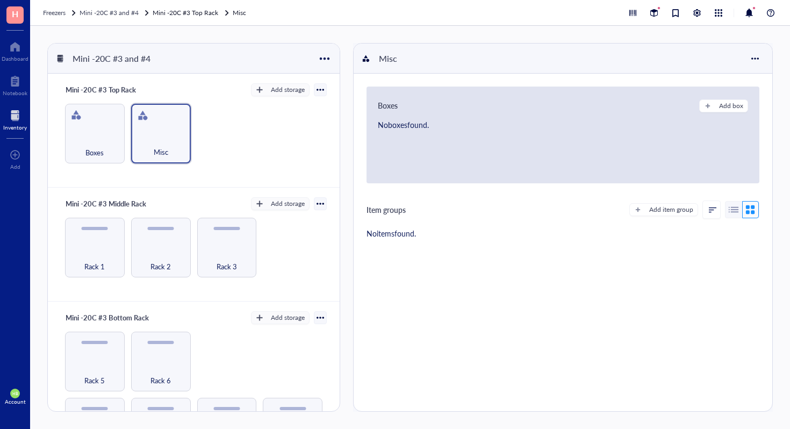
click at [676, 202] on div "Add item group" at bounding box center [694, 209] width 130 height 18
click at [673, 205] on div "Add item group" at bounding box center [671, 210] width 44 height 10
type textarea "Keep everyone on the same page..."
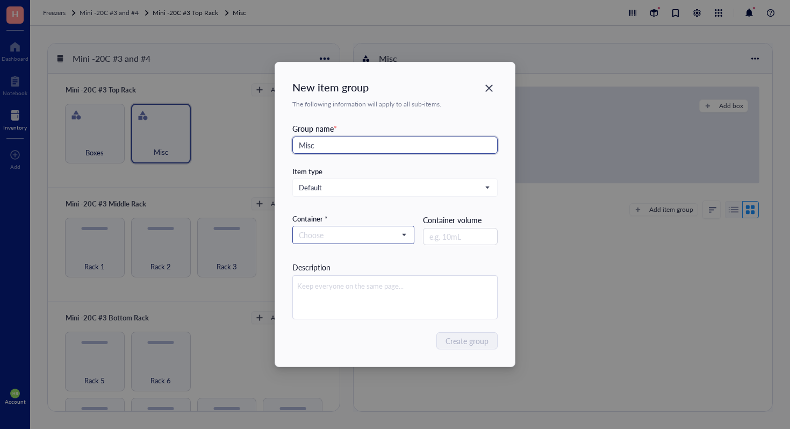
type input "Misc"
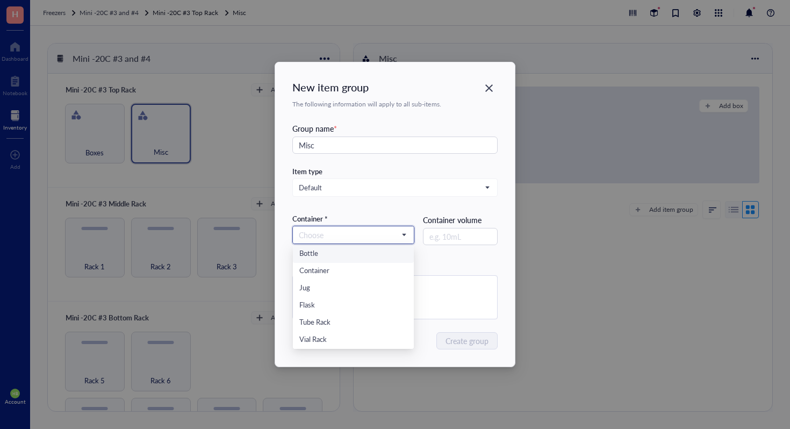
click at [363, 227] on input "search" at bounding box center [348, 235] width 99 height 16
click at [354, 278] on div "Container" at bounding box center [353, 271] width 121 height 17
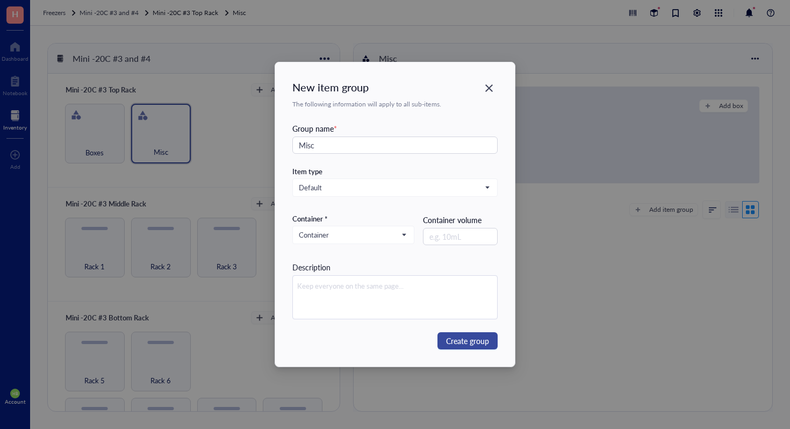
click at [488, 345] on span "Create group" at bounding box center [467, 341] width 43 height 12
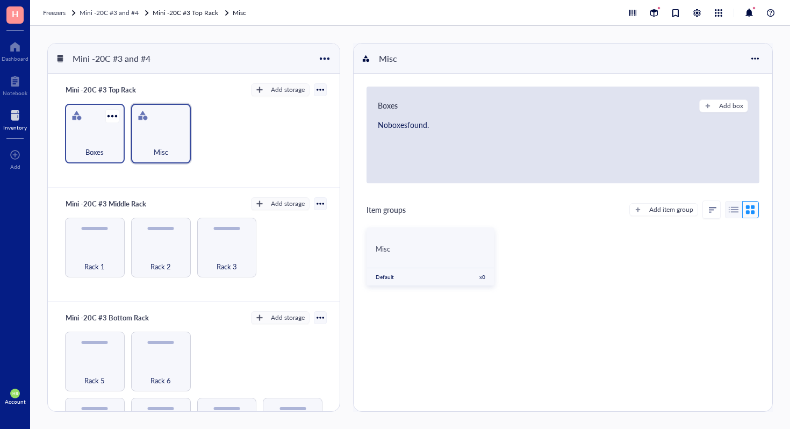
click at [119, 152] on div "Boxes" at bounding box center [95, 134] width 60 height 60
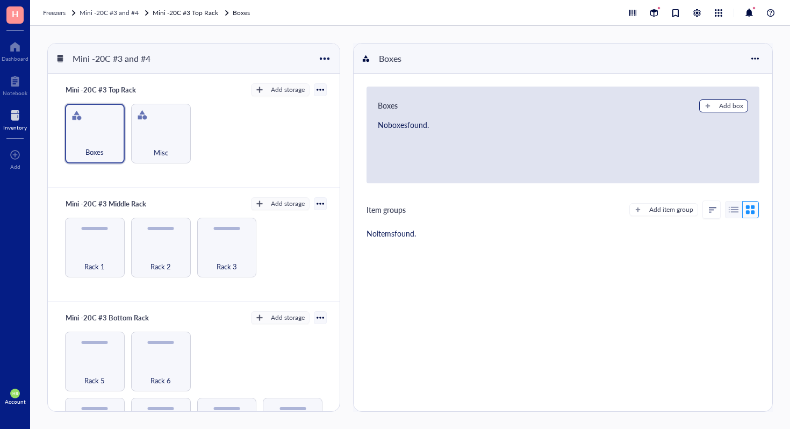
click at [725, 109] on div "Add box" at bounding box center [731, 106] width 24 height 10
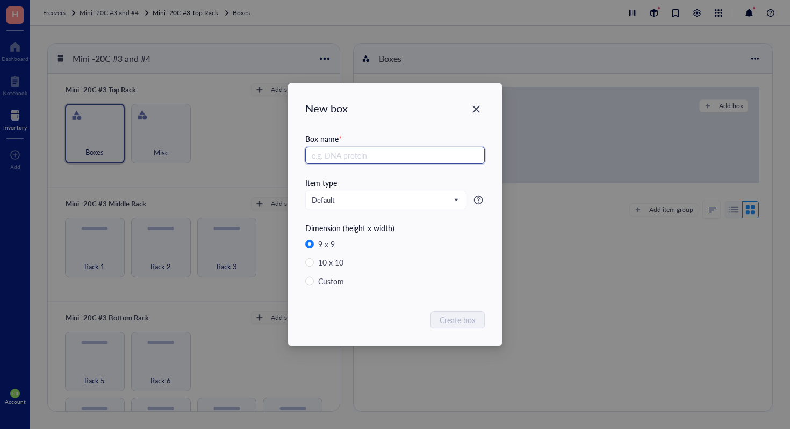
radio input "false"
radio input "true"
type input "Bala Chemical Reagents #2"
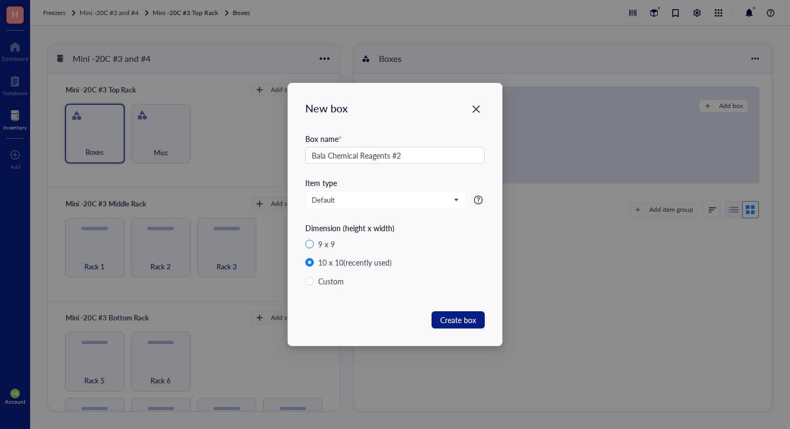
click at [308, 243] on input "9 x 9" at bounding box center [309, 244] width 9 height 9
radio input "true"
radio input "false"
click at [445, 320] on span "Create box" at bounding box center [458, 320] width 36 height 12
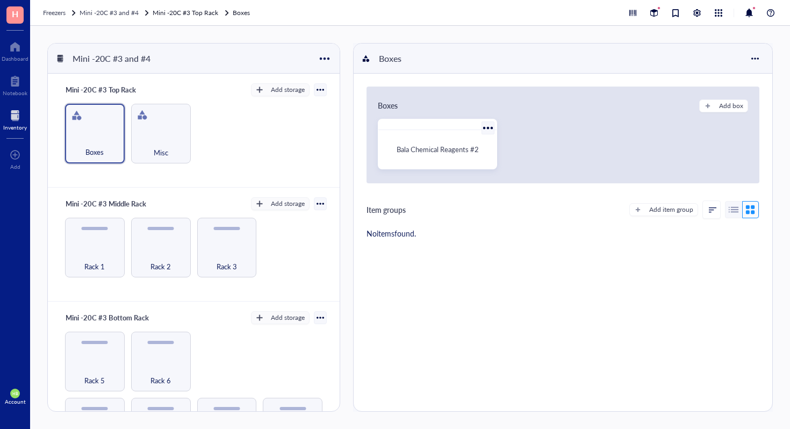
click at [425, 146] on span "Bala Chemical Reagents #2" at bounding box center [438, 149] width 82 height 10
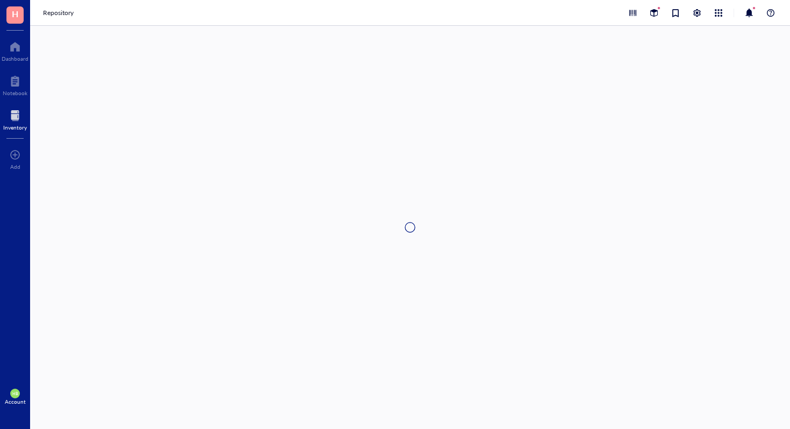
type textarea "Keep everyone on the same page…"
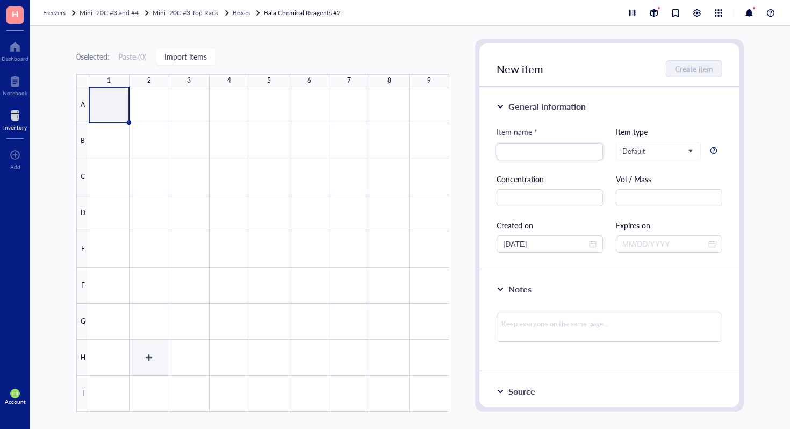
click at [142, 366] on div at bounding box center [269, 249] width 360 height 325
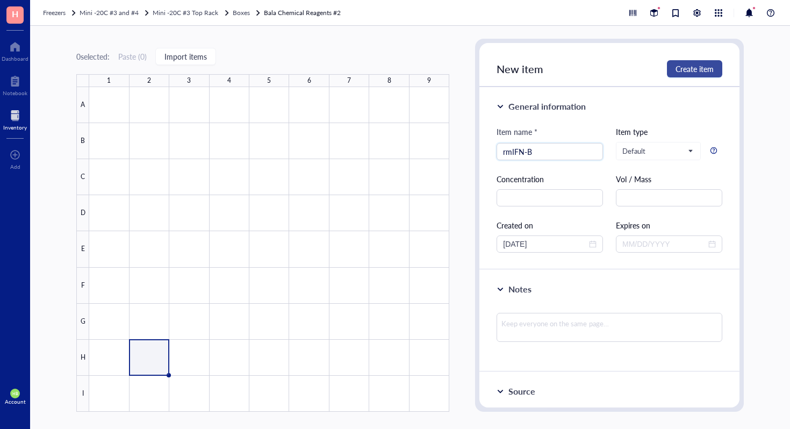
type input "rmIFN-B"
click at [688, 69] on span "Create item" at bounding box center [695, 68] width 38 height 9
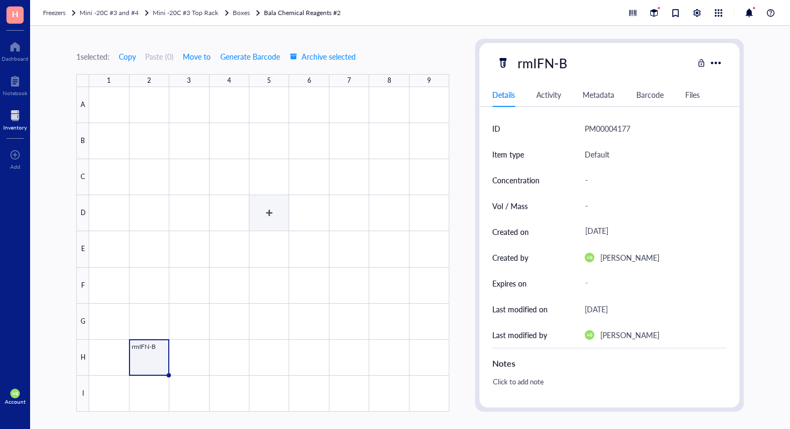
click at [279, 204] on div at bounding box center [269, 249] width 360 height 325
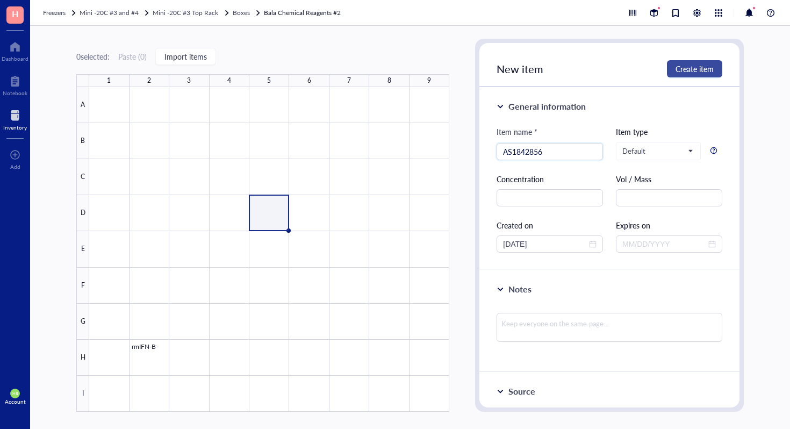
type input "AS1842856"
click at [684, 73] on span "Create item" at bounding box center [695, 68] width 38 height 9
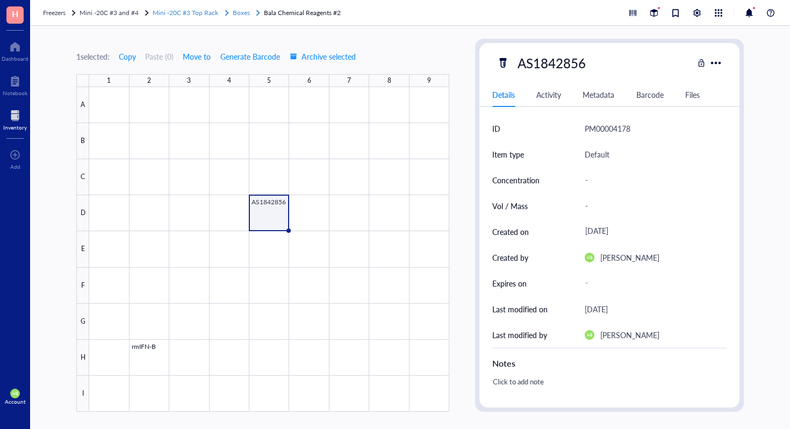
click at [239, 15] on span "Boxes" at bounding box center [241, 12] width 17 height 9
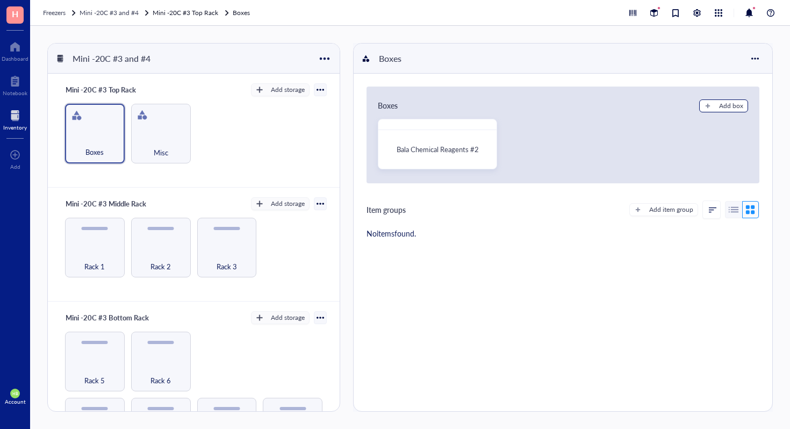
click at [730, 107] on div "Add box" at bounding box center [731, 106] width 24 height 10
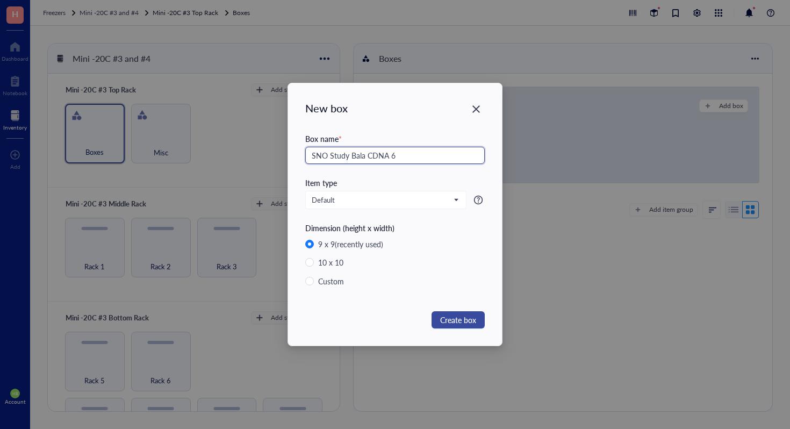
type input "SNO Study Bala CDNA 6"
click at [467, 315] on span "Create box" at bounding box center [458, 320] width 36 height 12
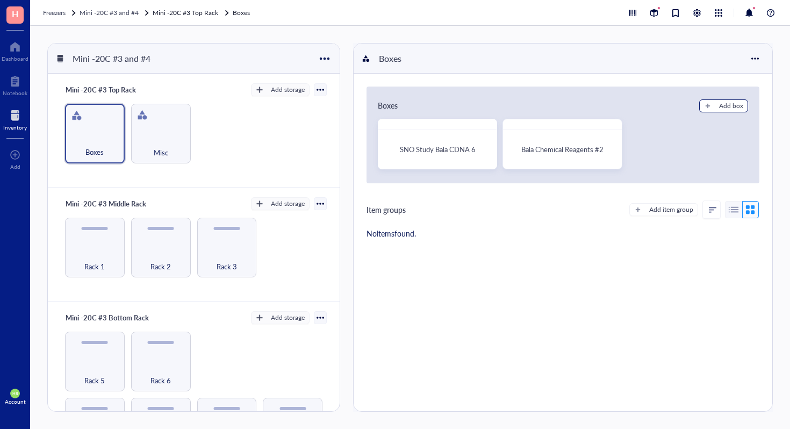
click at [712, 109] on button "Add box" at bounding box center [723, 105] width 49 height 13
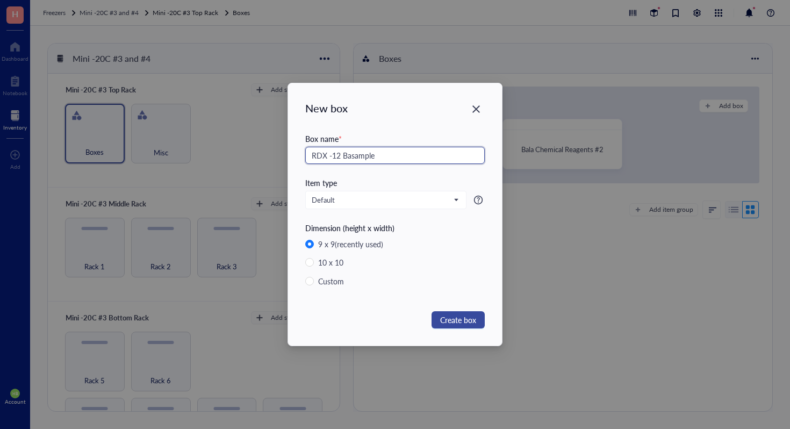
type input "RDX -12 Basample"
click at [465, 314] on span "Create box" at bounding box center [458, 320] width 36 height 12
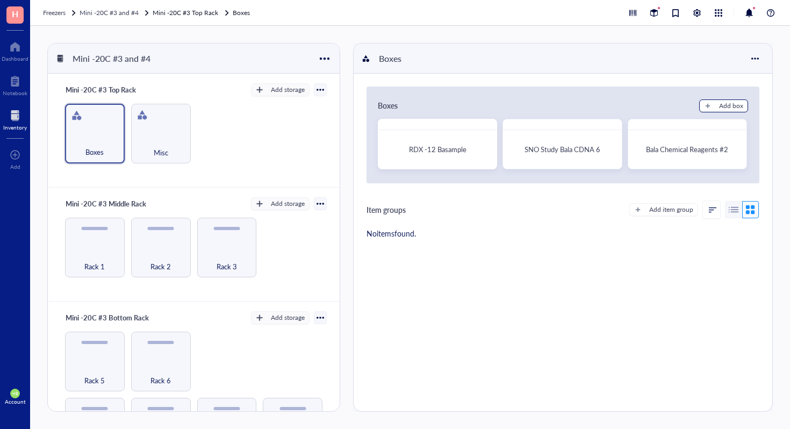
click at [719, 103] on div "Add box" at bounding box center [731, 106] width 24 height 10
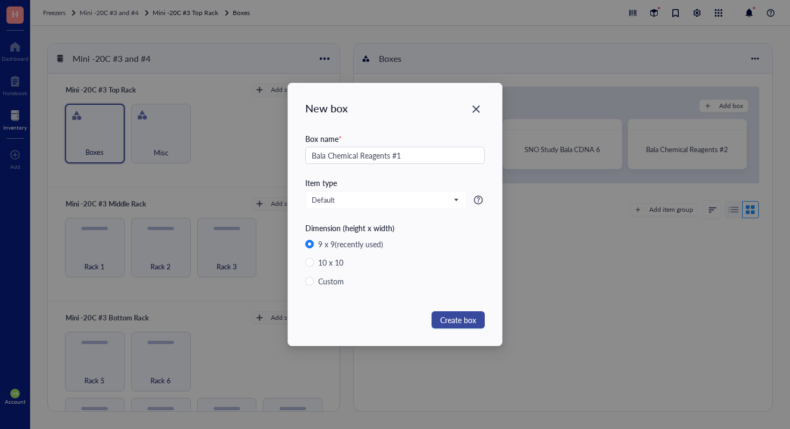
type input "Bala Chemical Reagents #1"
click at [464, 325] on span "Create box" at bounding box center [458, 320] width 36 height 12
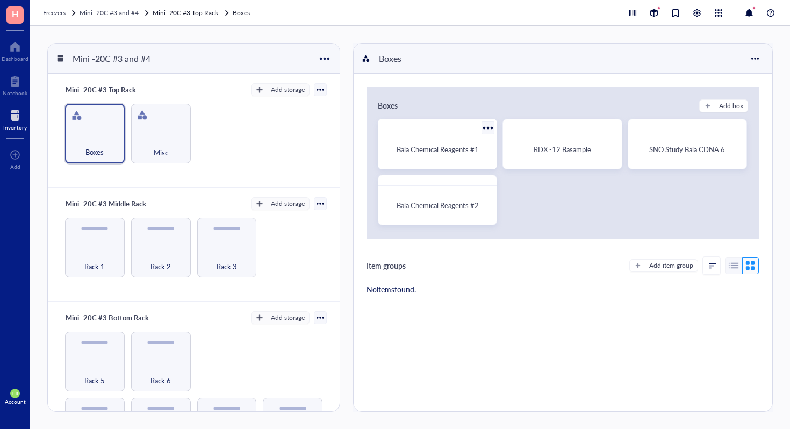
click at [429, 137] on div "Bala Chemical Reagents #1" at bounding box center [438, 149] width 110 height 30
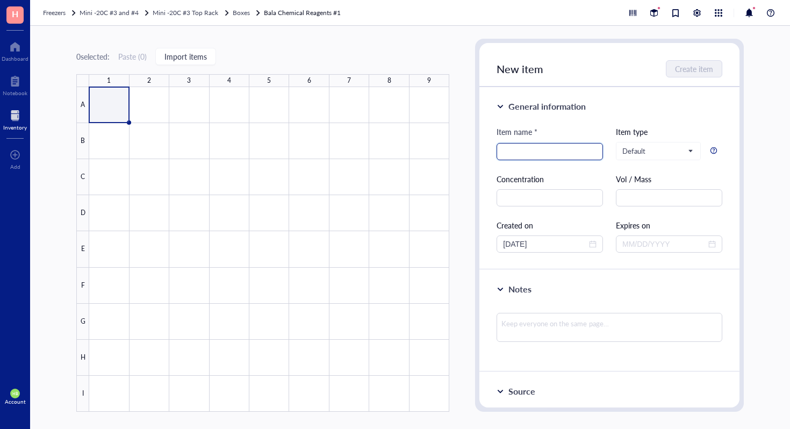
click at [528, 150] on input "search" at bounding box center [550, 151] width 94 height 16
type input "Pierce Trypsin Protease"
click at [708, 69] on span "Create item" at bounding box center [695, 68] width 38 height 9
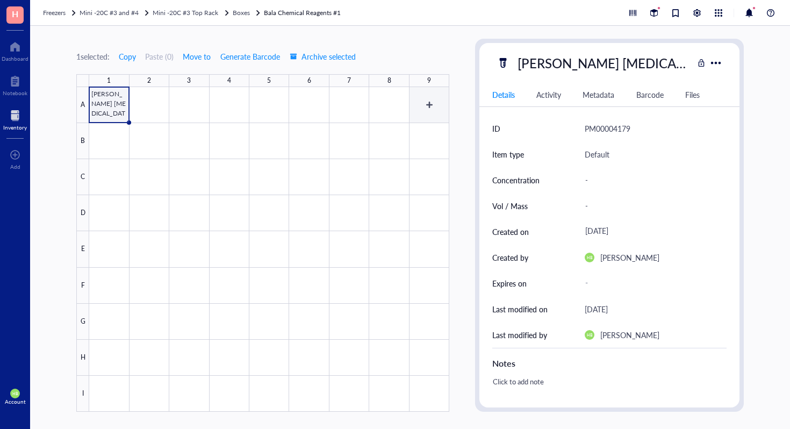
click at [440, 105] on div at bounding box center [269, 249] width 360 height 325
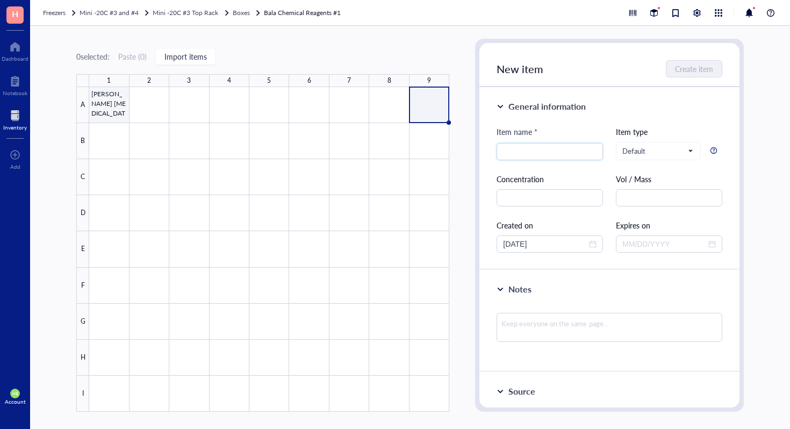
click at [116, 111] on div at bounding box center [269, 249] width 360 height 325
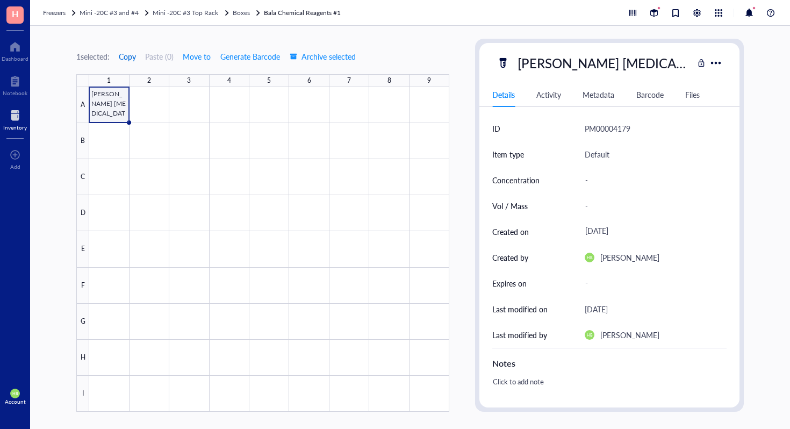
click at [132, 58] on span "Copy" at bounding box center [127, 56] width 17 height 9
click at [429, 97] on div at bounding box center [269, 249] width 360 height 325
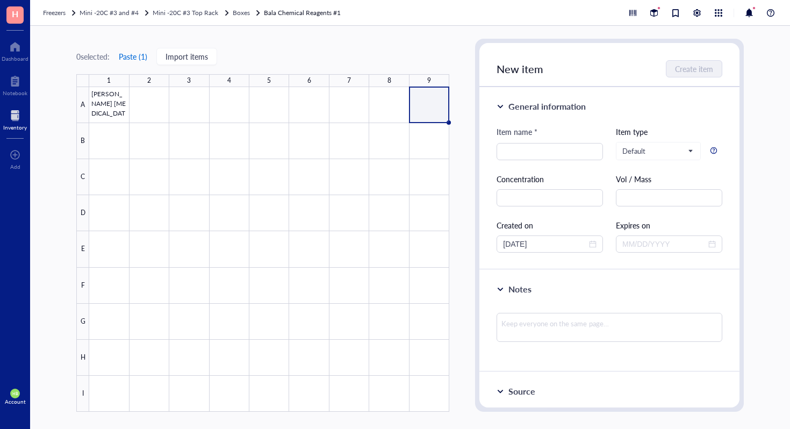
click at [142, 52] on button "Paste ( 1 )" at bounding box center [133, 56] width 30 height 17
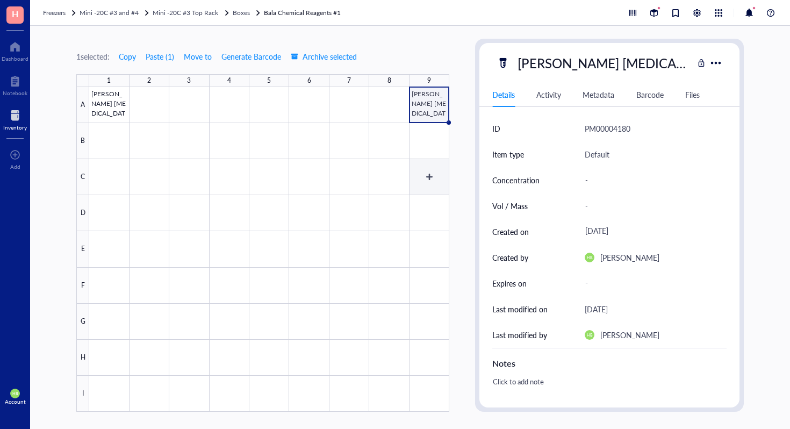
click at [450, 184] on div "1 selected: Copy Paste ( 1 ) Move to Generate Barcode Archive selected 1 2 3 4 …" at bounding box center [410, 227] width 760 height 403
click at [430, 182] on div at bounding box center [269, 249] width 360 height 325
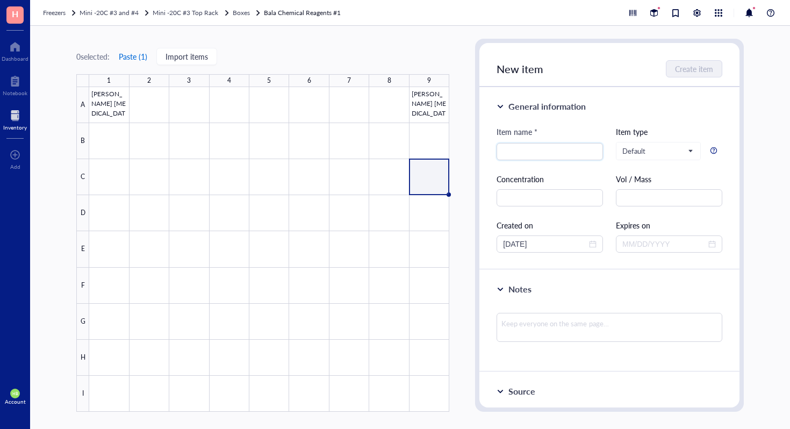
click at [141, 55] on button "Paste ( 1 )" at bounding box center [133, 56] width 30 height 17
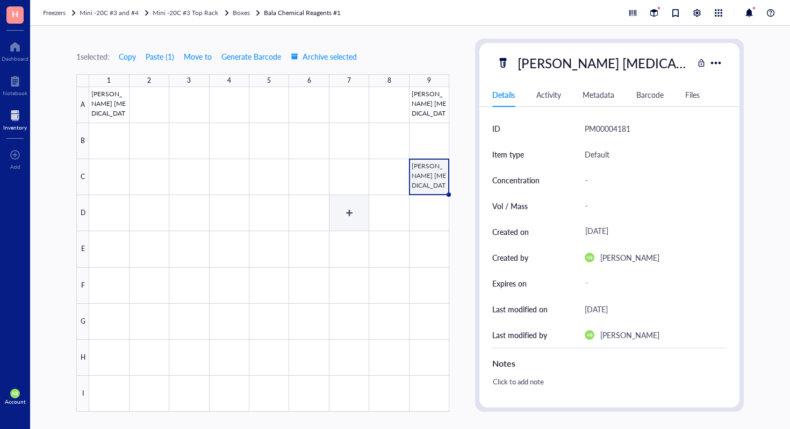
click at [353, 212] on div at bounding box center [269, 249] width 360 height 325
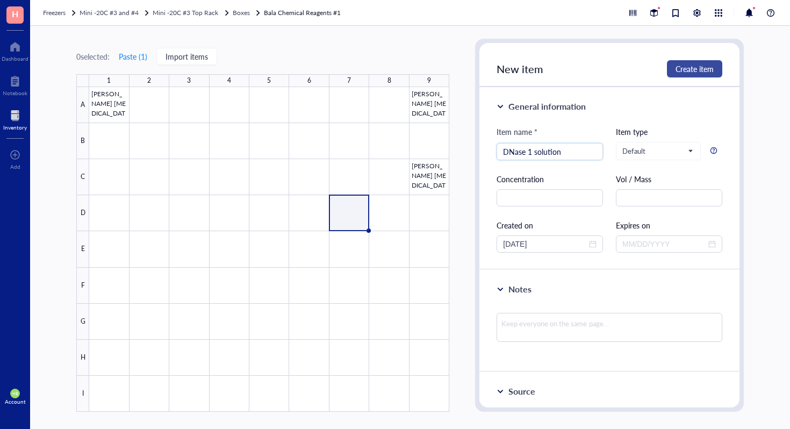
type input "DNase 1 solution"
click at [685, 77] on button "Create item" at bounding box center [694, 68] width 55 height 17
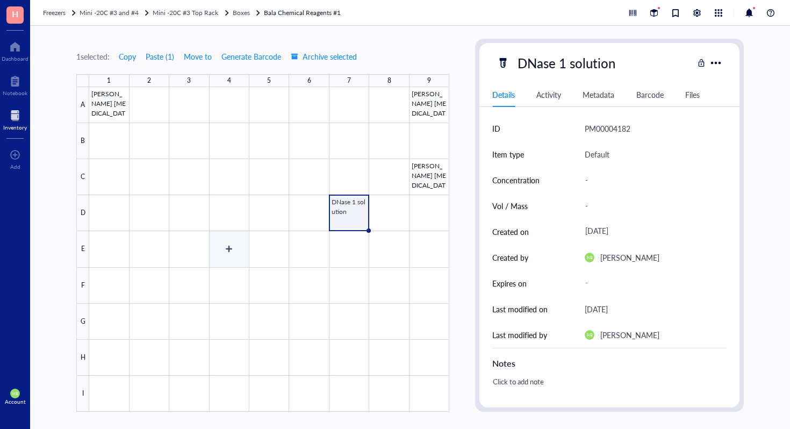
click at [240, 257] on div at bounding box center [269, 249] width 360 height 325
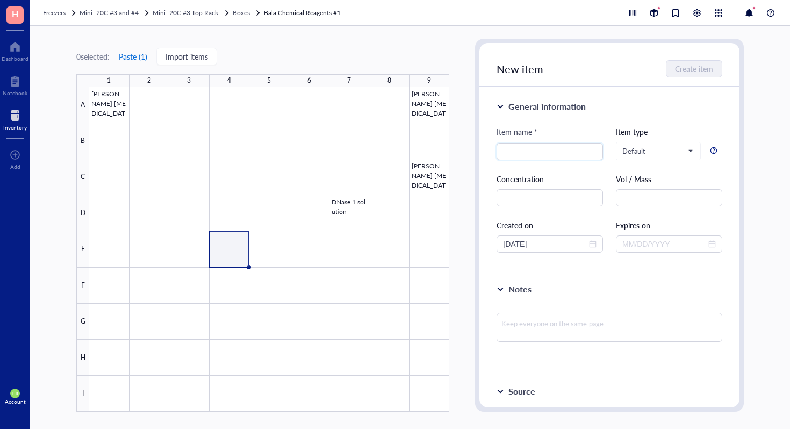
click at [128, 61] on button "Paste ( 1 )" at bounding box center [133, 56] width 30 height 17
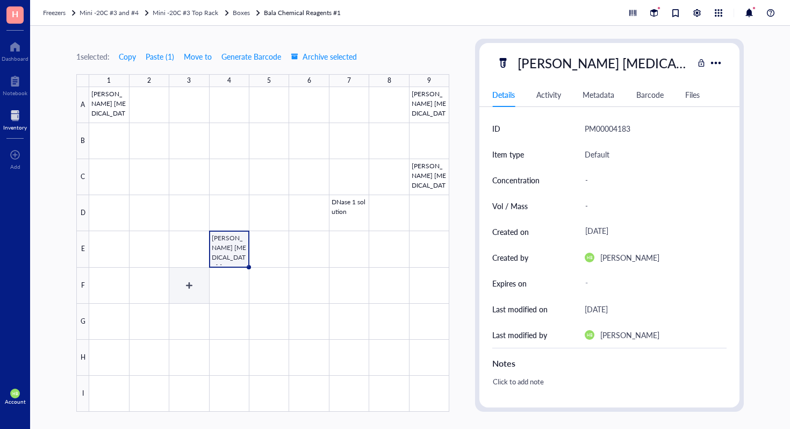
click at [196, 297] on div at bounding box center [269, 249] width 360 height 325
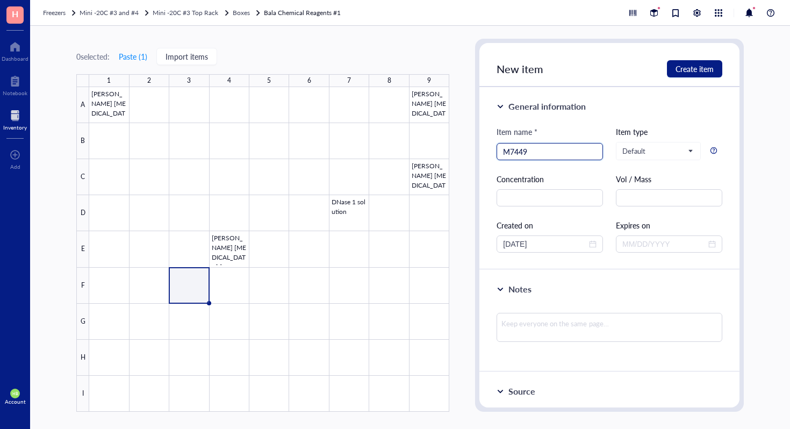
click at [538, 153] on input "M7449" at bounding box center [550, 151] width 94 height 16
type input "MG-132 Ready Made Solution"
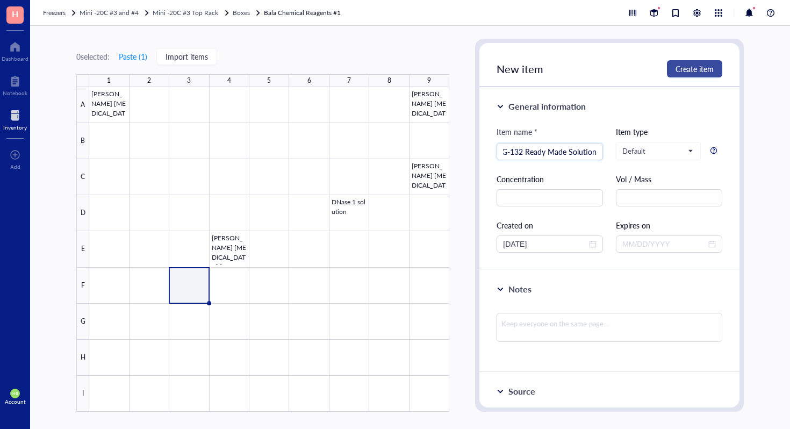
click at [698, 70] on span "Create item" at bounding box center [695, 68] width 38 height 9
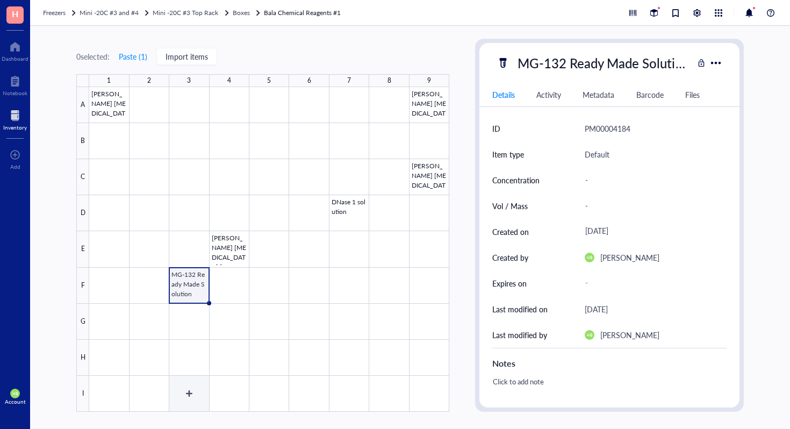
click at [193, 365] on div at bounding box center [269, 249] width 360 height 325
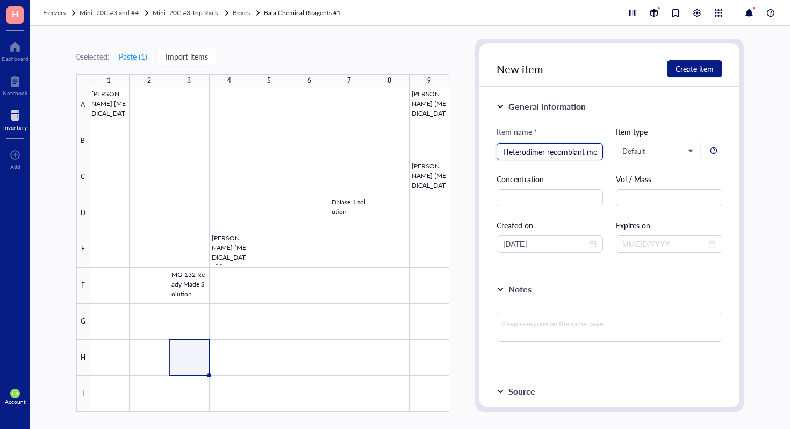
scroll to position [0, 1]
type input "Heterodimer recombiant mouse"
click at [701, 70] on span "Create item" at bounding box center [695, 68] width 38 height 9
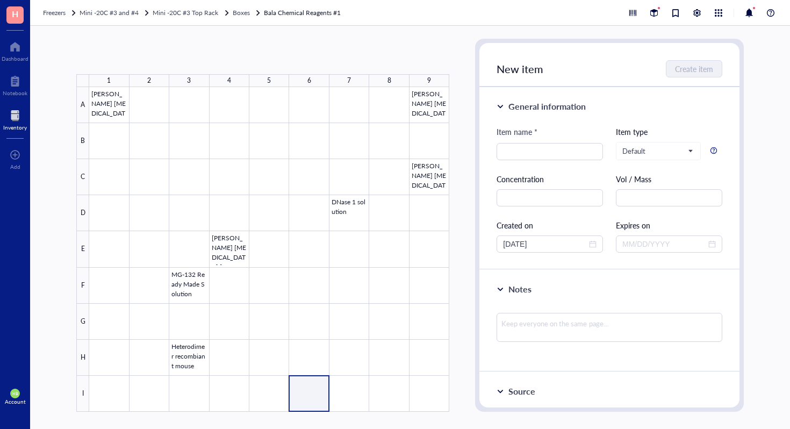
click at [318, 387] on div at bounding box center [269, 249] width 360 height 325
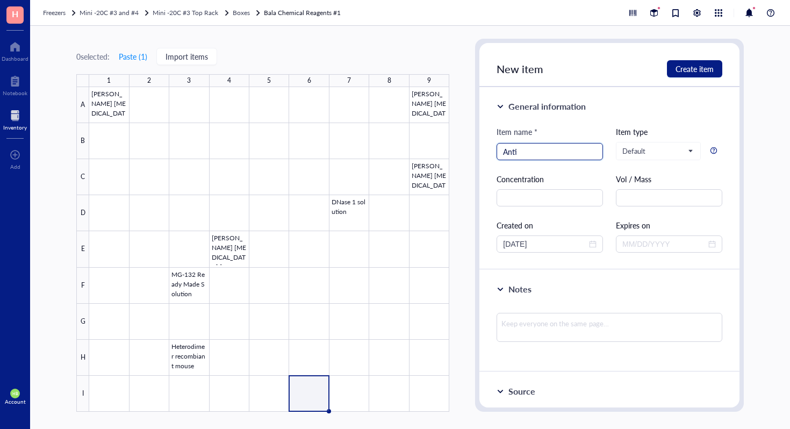
click at [539, 148] on input "Anti" at bounding box center [550, 151] width 94 height 16
type input "P"
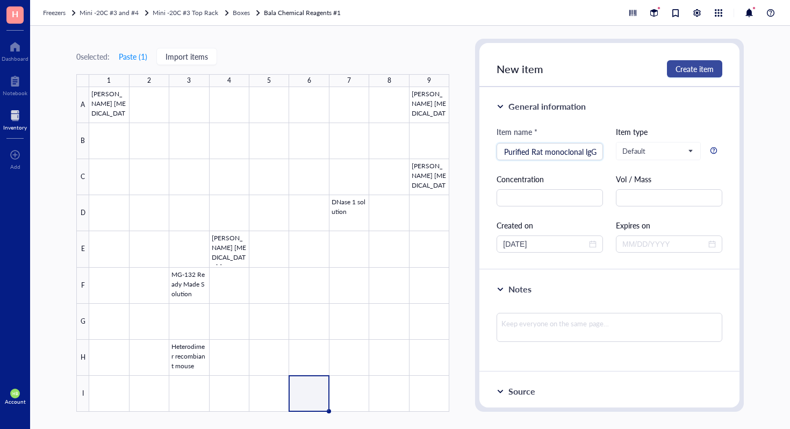
type input "Anti-mS100A9 Purified Rat monoclonal lgG"
click at [689, 69] on span "Create item" at bounding box center [695, 68] width 38 height 9
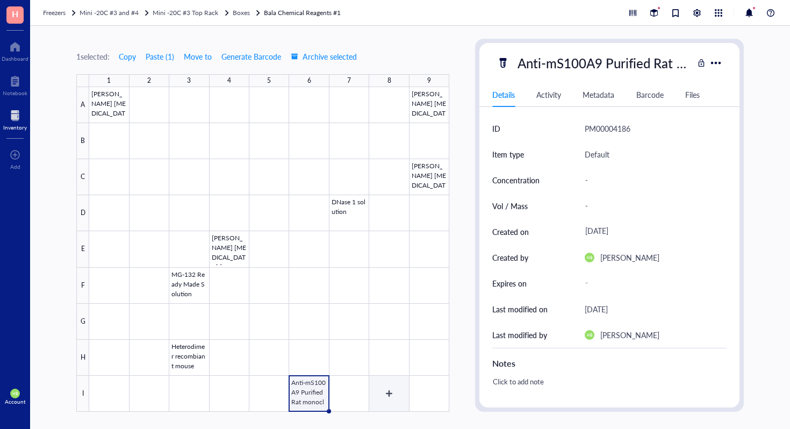
click at [390, 370] on div at bounding box center [269, 249] width 360 height 325
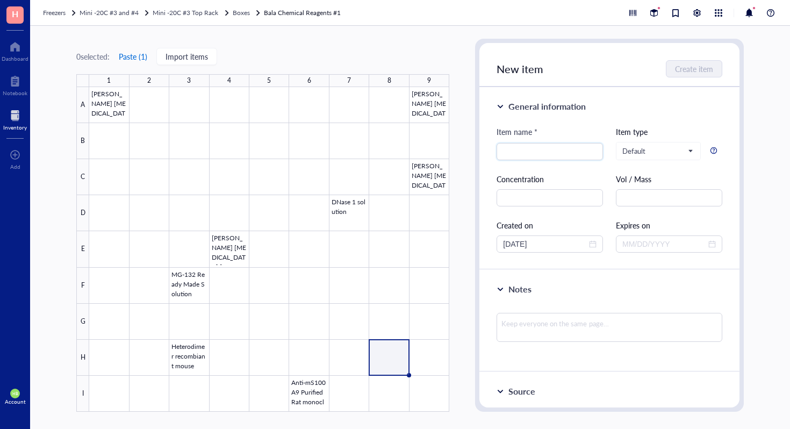
click at [141, 56] on button "Paste ( 1 )" at bounding box center [133, 56] width 30 height 17
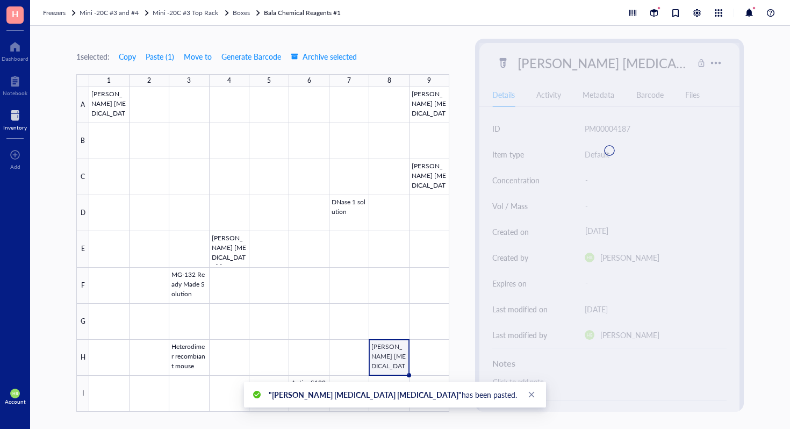
click at [242, 6] on div "Freezers Mini -20C #3 and #4 Mini -20C #3 Top Rack Boxes Bala Chemical Reagents…" at bounding box center [410, 13] width 760 height 26
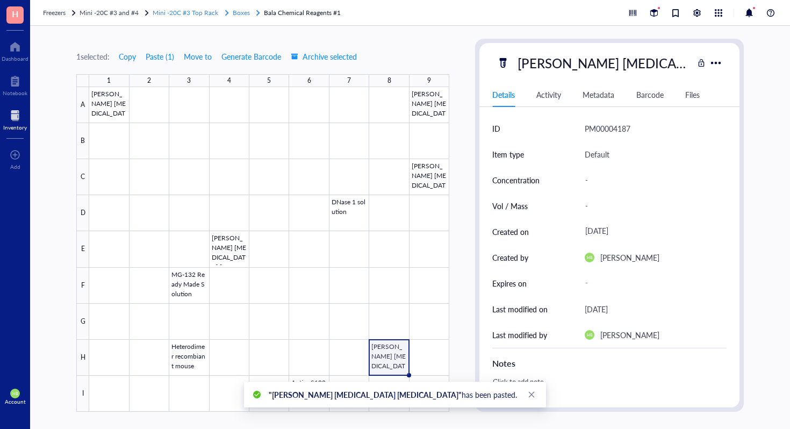
click at [242, 11] on span "Boxes" at bounding box center [241, 12] width 17 height 9
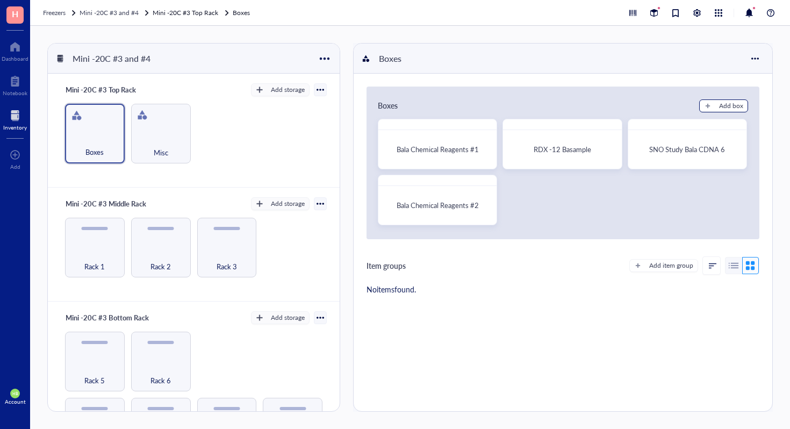
click at [707, 106] on div "button" at bounding box center [708, 106] width 8 height 8
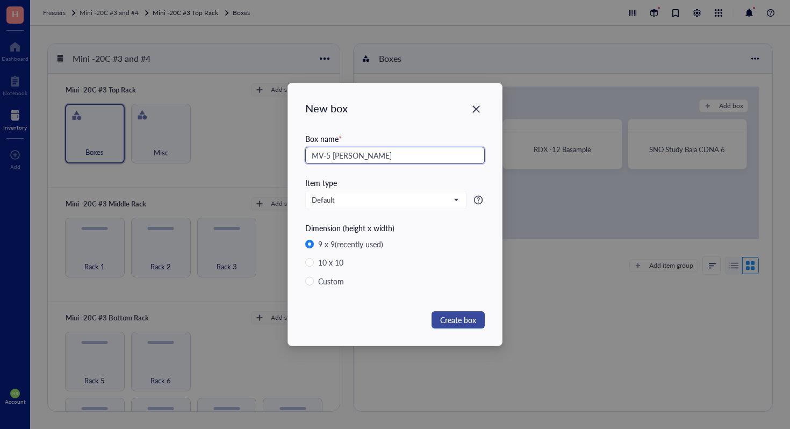
type input "MV-5 [PERSON_NAME]"
click at [475, 319] on span "Create box" at bounding box center [458, 320] width 36 height 12
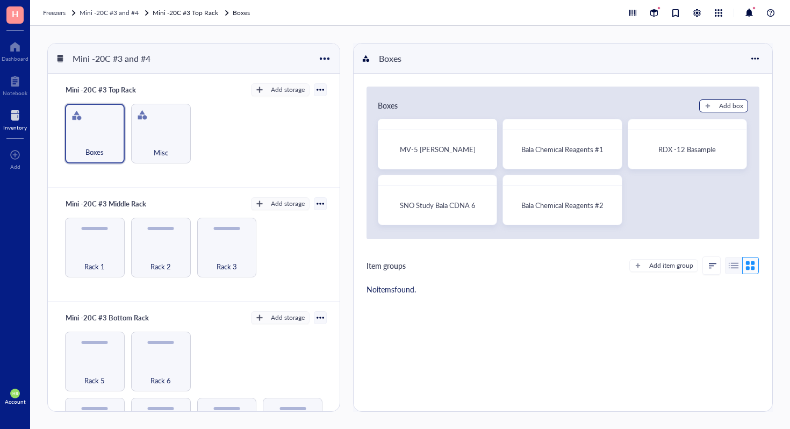
click at [729, 103] on div "Add box" at bounding box center [731, 106] width 24 height 10
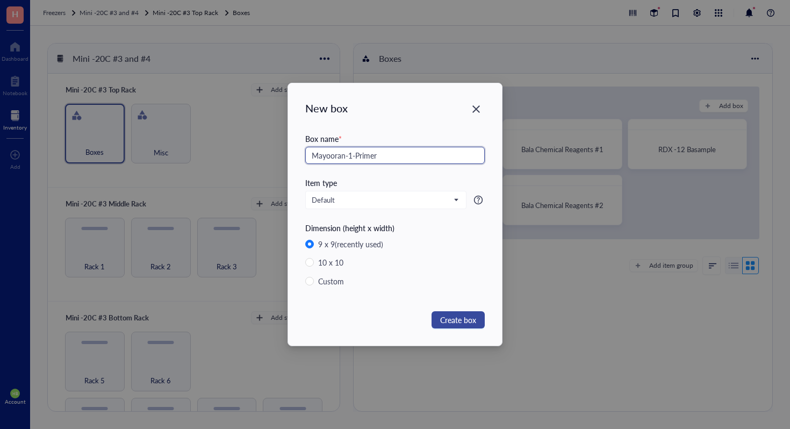
type input "Mayooran-1-Primer"
click at [477, 317] on button "Create box" at bounding box center [458, 319] width 53 height 17
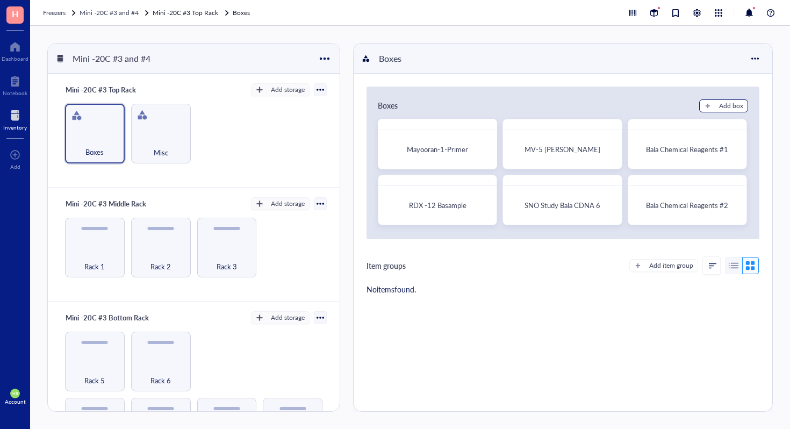
click at [736, 104] on div "Add box" at bounding box center [731, 106] width 24 height 10
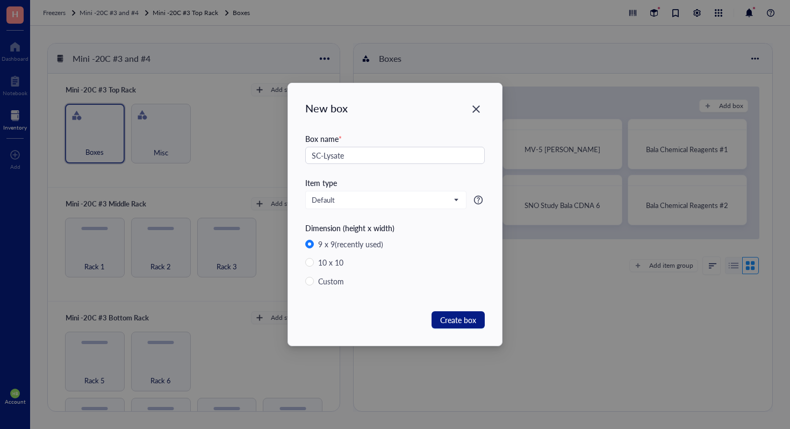
click at [734, 104] on div "New box Box name * SC-Lysate Item type Default Dimension (height x width) 9 x 9…" at bounding box center [395, 214] width 790 height 429
click at [361, 154] on input "SC-Lysate" at bounding box center [394, 155] width 179 height 17
type input "SC-Lysates"
click at [462, 315] on span "Create box" at bounding box center [458, 320] width 36 height 12
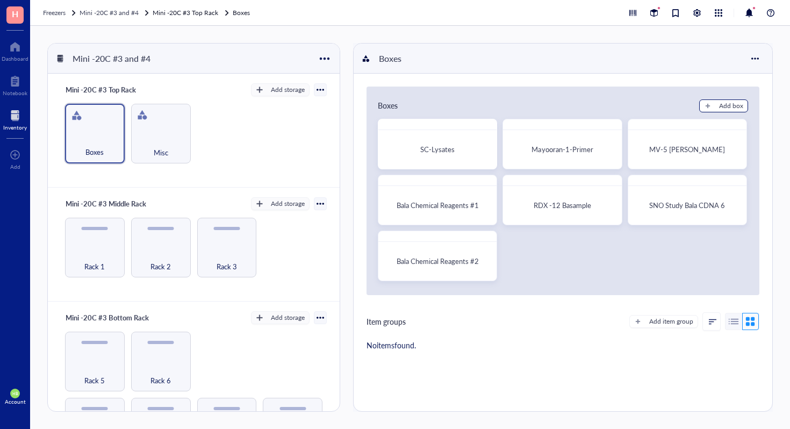
click at [725, 110] on div "Add box" at bounding box center [731, 106] width 24 height 10
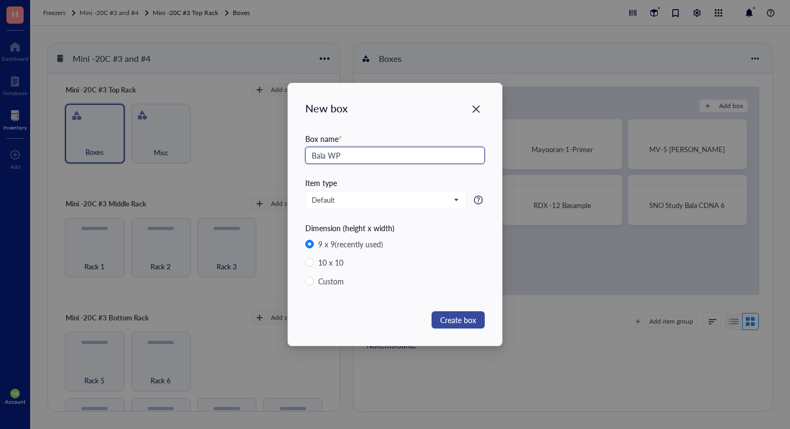
type input "Bala WP"
click at [478, 324] on button "Create box" at bounding box center [458, 319] width 53 height 17
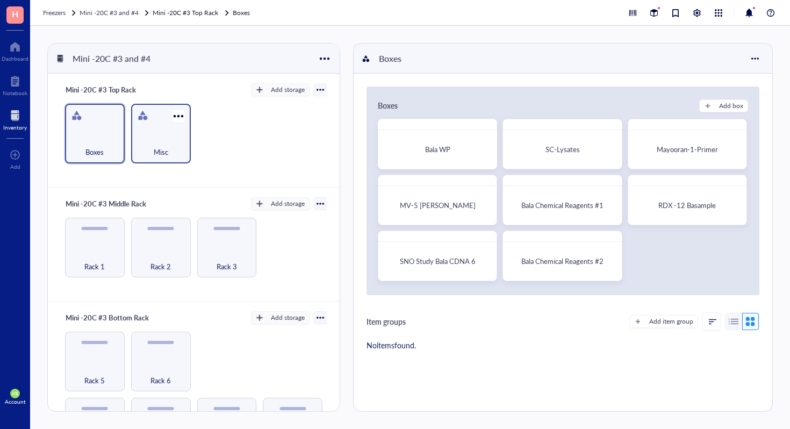
click at [154, 156] on span "Misc" at bounding box center [161, 152] width 15 height 12
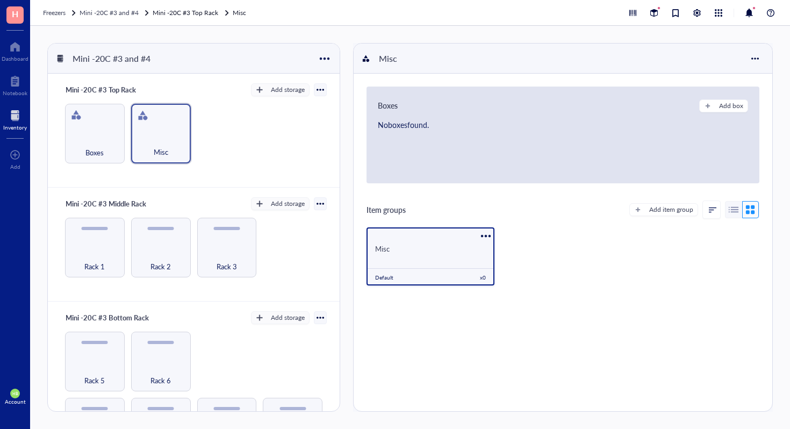
click at [456, 269] on div "Default x 0" at bounding box center [431, 276] width 128 height 17
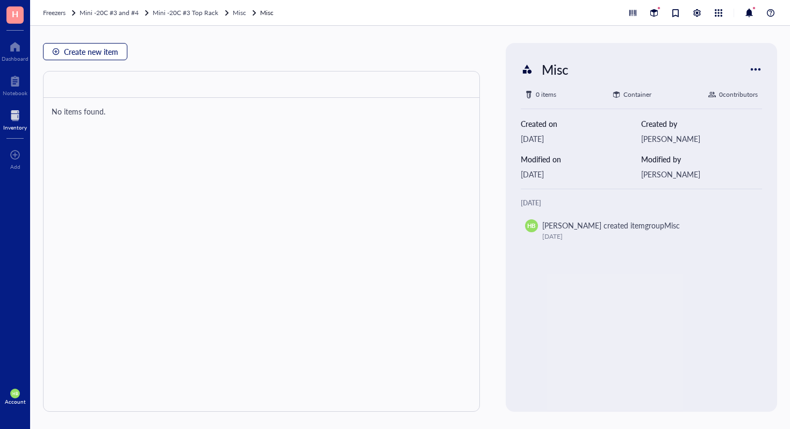
click at [106, 55] on span "Create new item" at bounding box center [91, 51] width 54 height 9
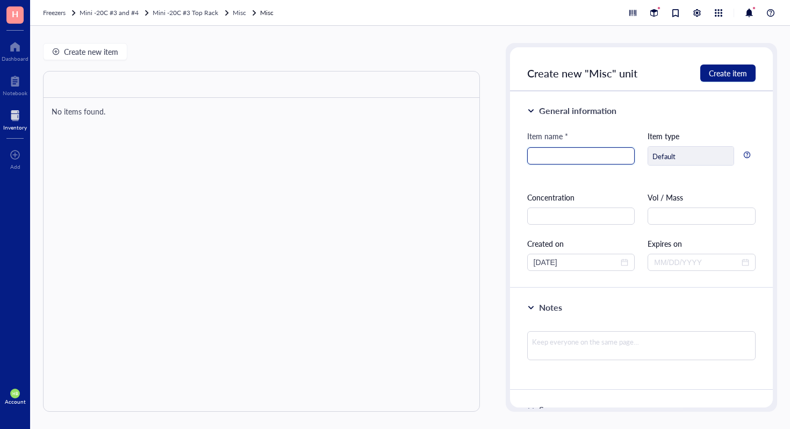
click at [613, 152] on input "search" at bounding box center [581, 156] width 95 height 16
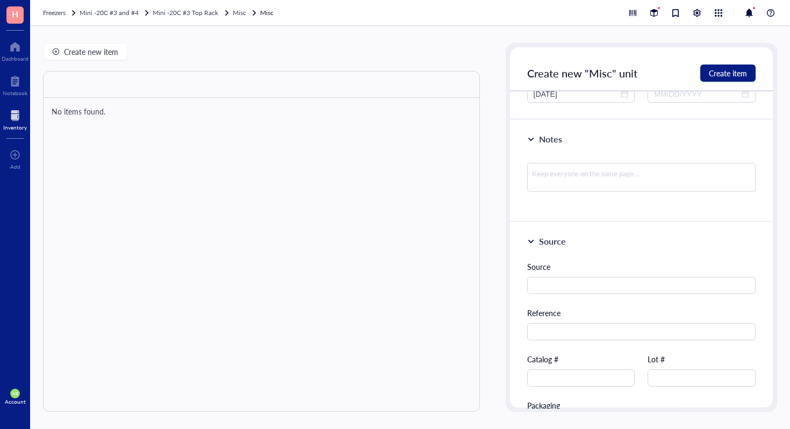
scroll to position [204, 0]
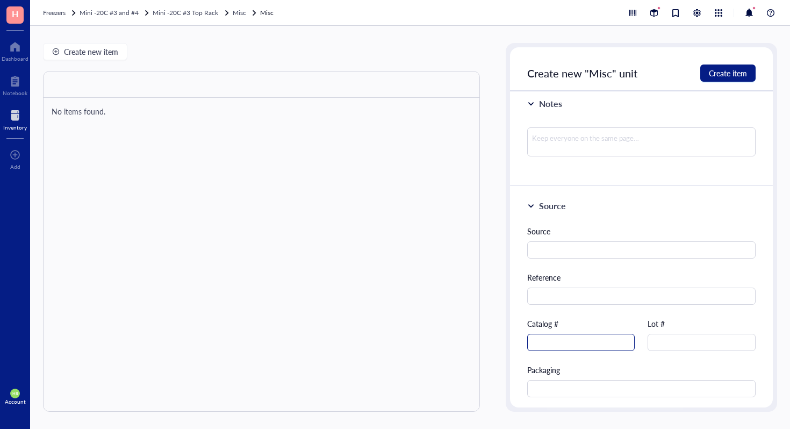
type input "MCC950"
click at [570, 348] on input "text" at bounding box center [581, 342] width 108 height 17
type input "inh-mcc"
click at [715, 69] on span "Create item" at bounding box center [728, 73] width 38 height 9
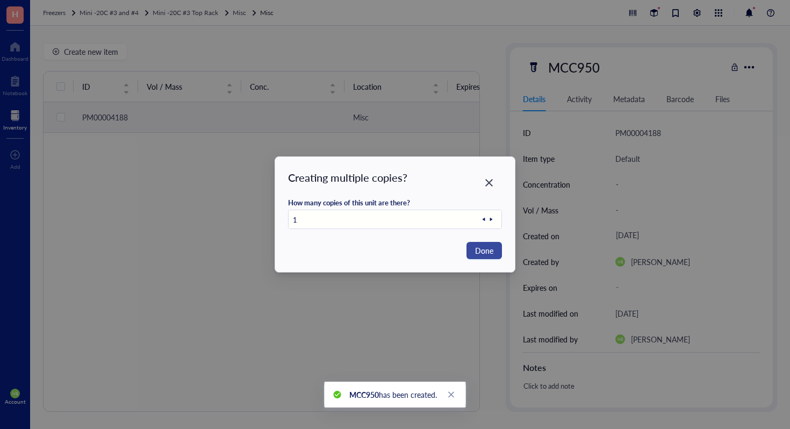
click at [477, 247] on span "Done" at bounding box center [484, 251] width 18 height 12
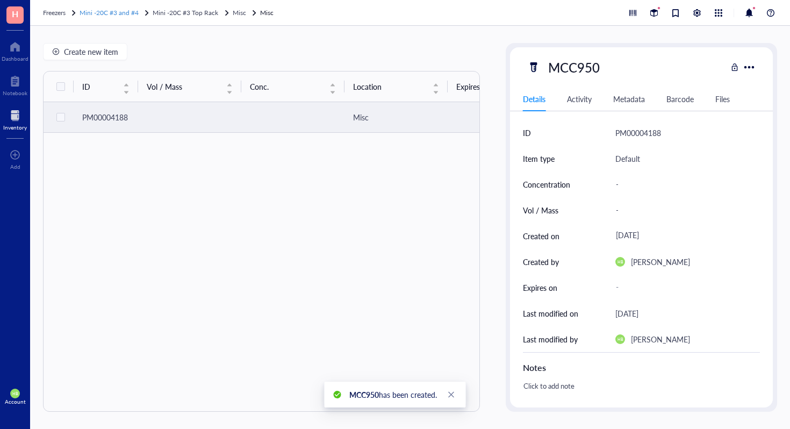
click at [134, 8] on span "Mini -20C #3 and #4" at bounding box center [109, 12] width 59 height 9
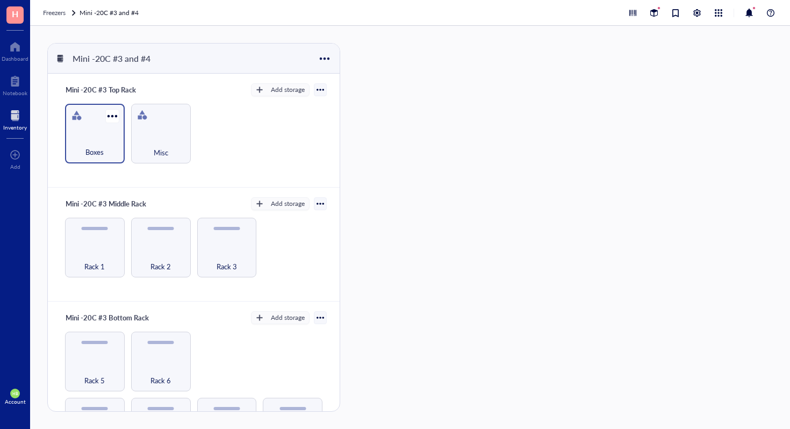
click at [111, 144] on div "Boxes" at bounding box center [94, 146] width 49 height 24
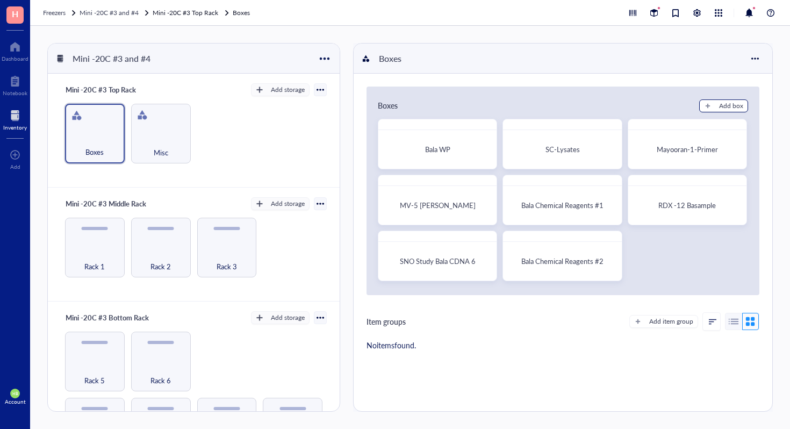
click at [704, 106] on div "button" at bounding box center [708, 106] width 8 height 8
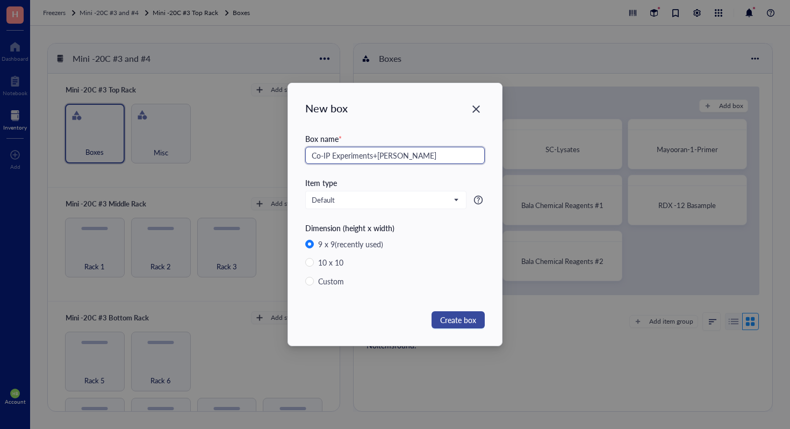
type input "Co-IP Experiments+Bala"
click at [470, 318] on span "Create box" at bounding box center [458, 320] width 36 height 12
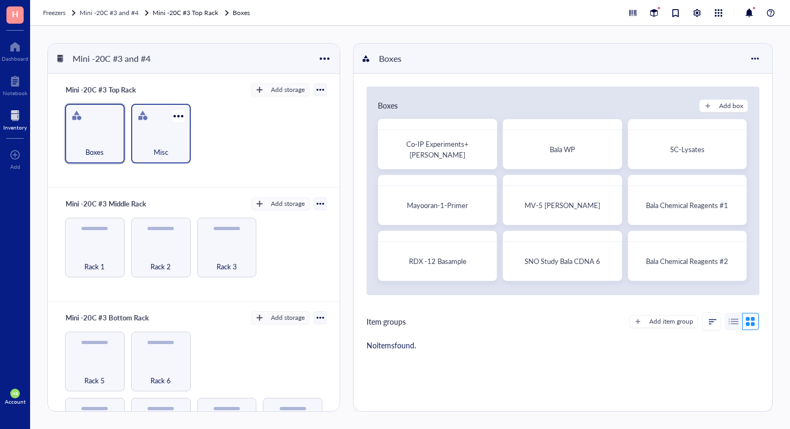
click at [142, 126] on div "Misc" at bounding box center [161, 134] width 60 height 60
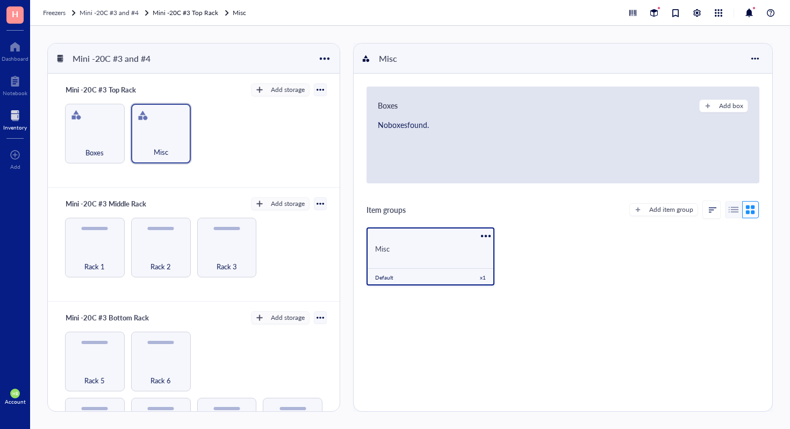
click at [443, 283] on div "Default x 1" at bounding box center [431, 276] width 128 height 17
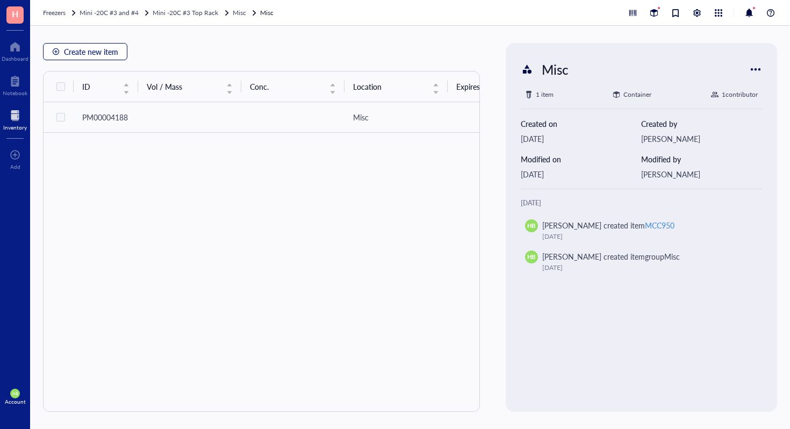
click at [107, 54] on span "Create new item" at bounding box center [91, 51] width 54 height 9
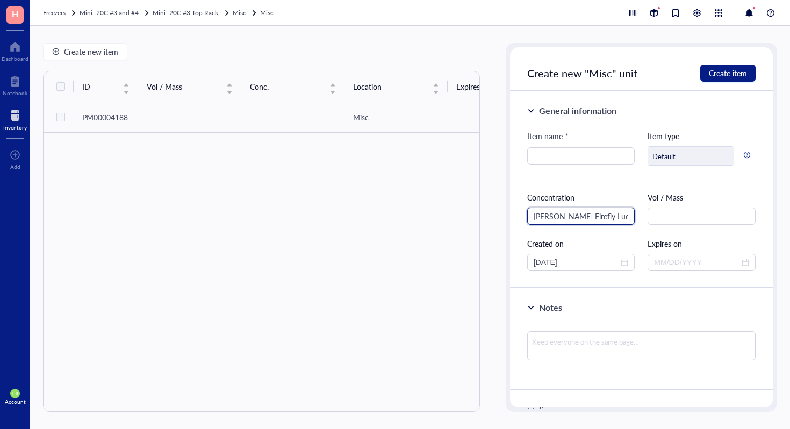
type input "Pierce Firefly Luciferase"
click at [566, 221] on input "Pierce Firefly Luciferase" at bounding box center [581, 215] width 108 height 17
click at [576, 156] on input "search" at bounding box center [581, 156] width 95 height 16
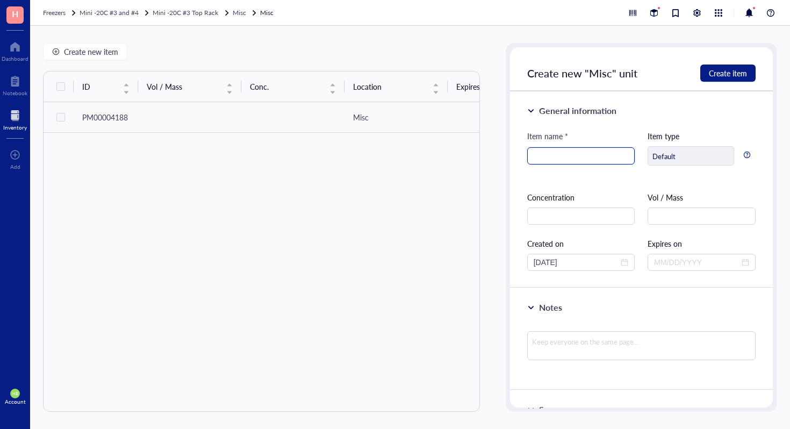
paste input "Pierce Firefly Luciferase"
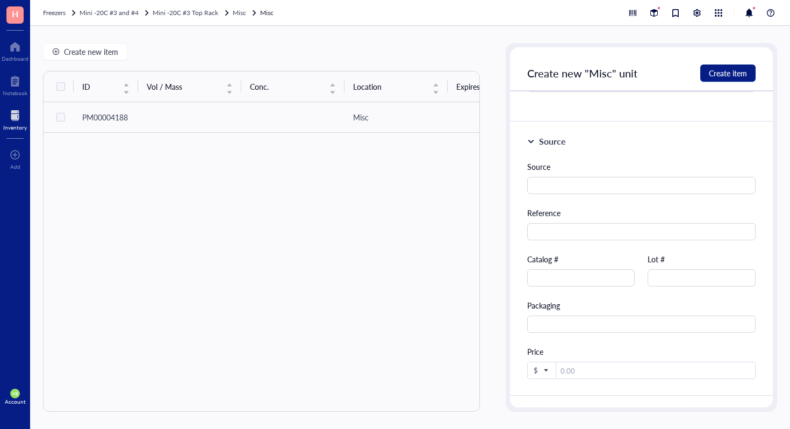
scroll to position [423, 0]
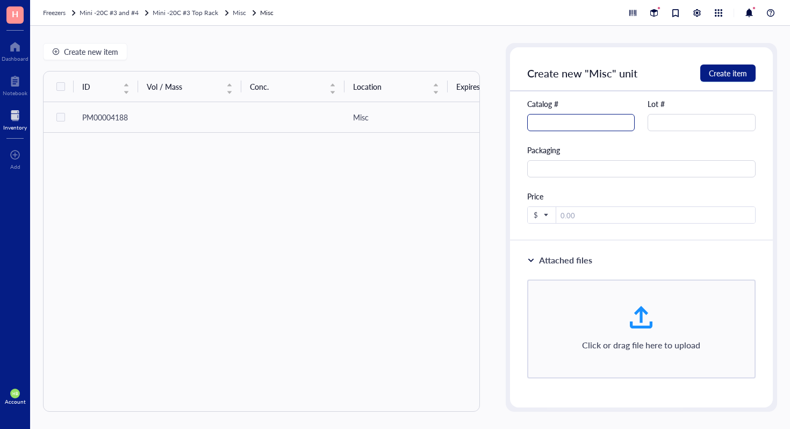
type input "Pierce Firefly Luciferase"
click at [574, 123] on input "text" at bounding box center [581, 122] width 108 height 17
type input "16176"
click at [735, 77] on span "Create item" at bounding box center [728, 73] width 38 height 9
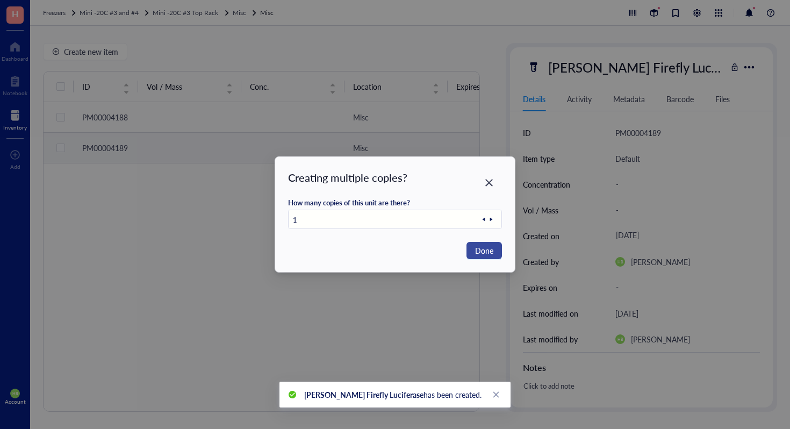
click at [478, 250] on span "Done" at bounding box center [484, 251] width 18 height 12
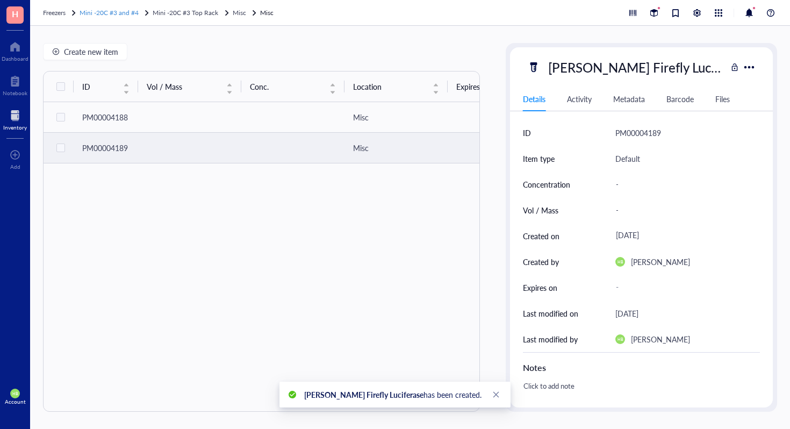
click at [147, 11] on div at bounding box center [147, 13] width 8 height 8
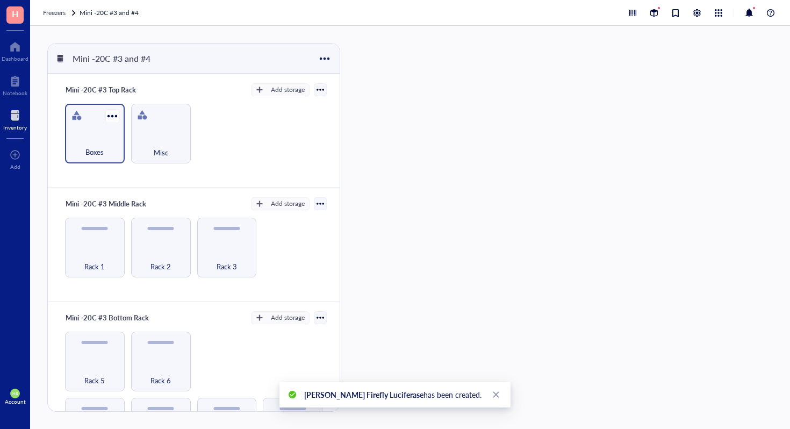
click at [103, 134] on div "Boxes" at bounding box center [94, 146] width 49 height 24
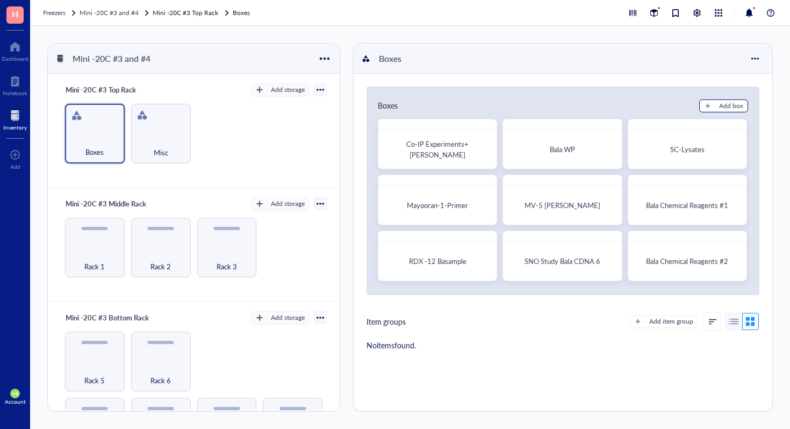
click at [723, 109] on div "Add box" at bounding box center [731, 106] width 24 height 10
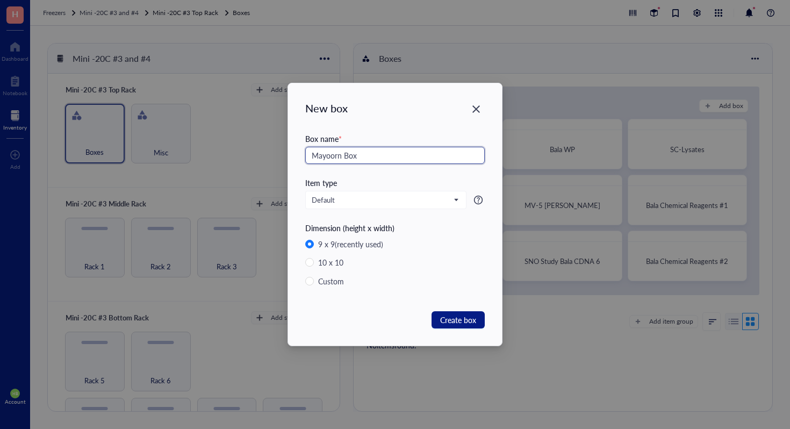
type input "Mayoorn Box"
click at [464, 324] on span "Create box" at bounding box center [458, 320] width 36 height 12
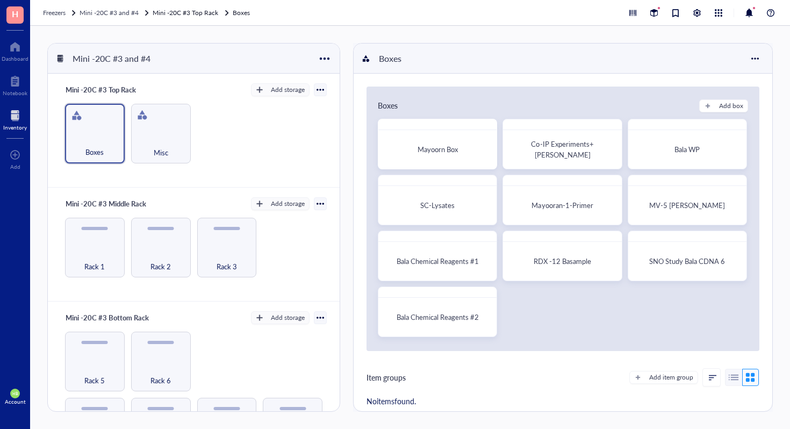
click at [710, 112] on div "Boxes Add box Mayoorn Box Co-IP Experiments+Bala Bala WP SC-Lysates Mayooran-1-…" at bounding box center [563, 219] width 393 height 264
click at [712, 103] on button "Add box" at bounding box center [723, 105] width 49 height 13
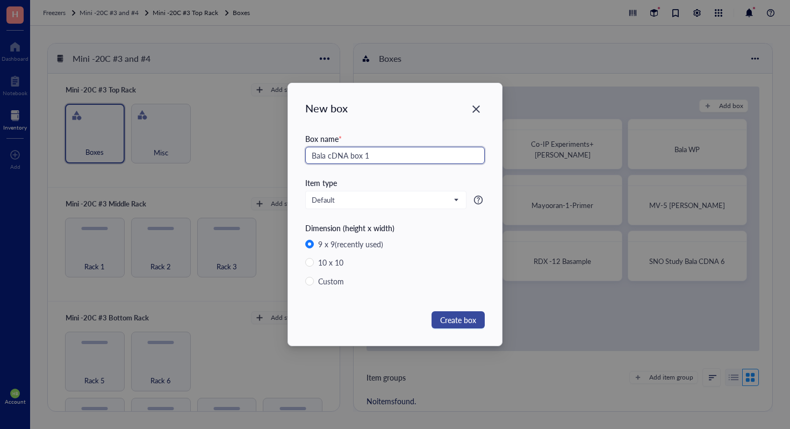
type input "Bala cDNA box 1"
click at [463, 314] on span "Create box" at bounding box center [458, 320] width 36 height 12
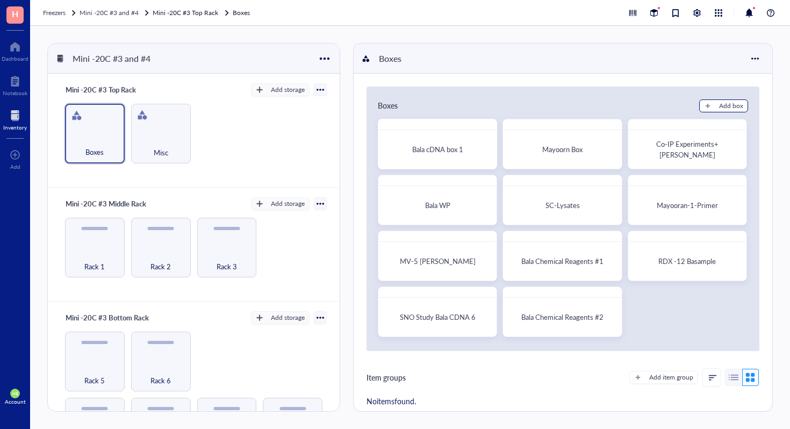
click at [721, 103] on div "Add box" at bounding box center [731, 106] width 24 height 10
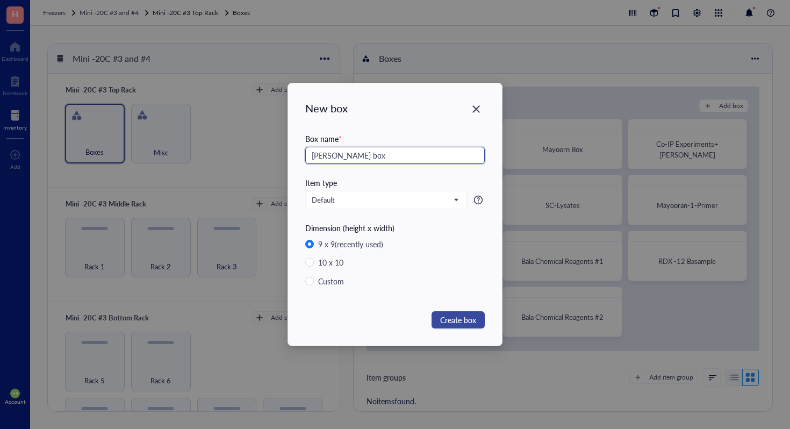
type input "Bala WB box"
click at [472, 326] on button "Create box" at bounding box center [458, 319] width 53 height 17
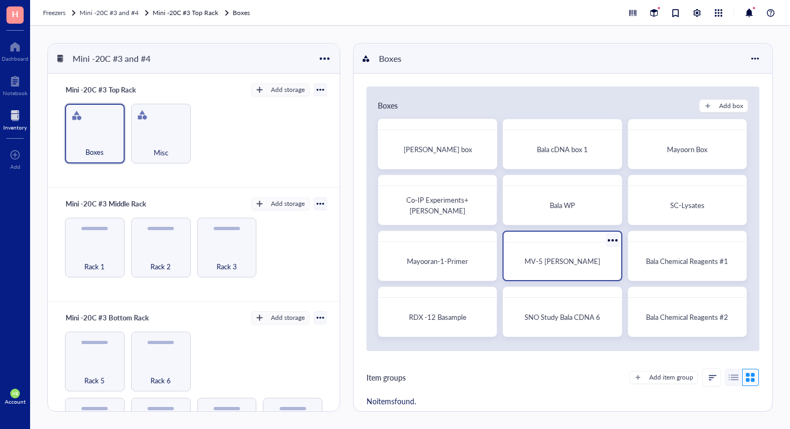
click at [600, 234] on div at bounding box center [562, 237] width 117 height 11
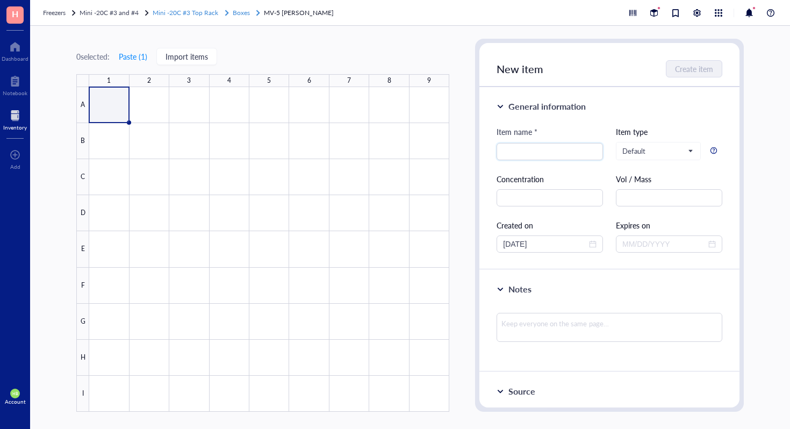
click at [186, 8] on span "Mini -20C #3 Top Rack" at bounding box center [186, 12] width 66 height 9
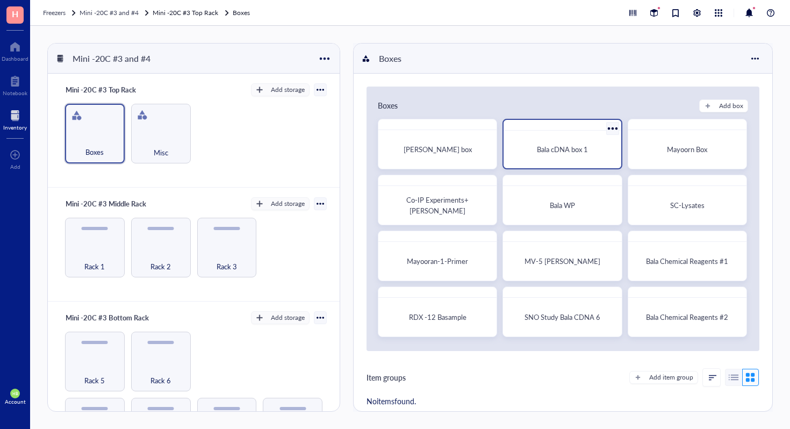
click at [539, 142] on div "Bala cDNA box 1" at bounding box center [562, 149] width 109 height 29
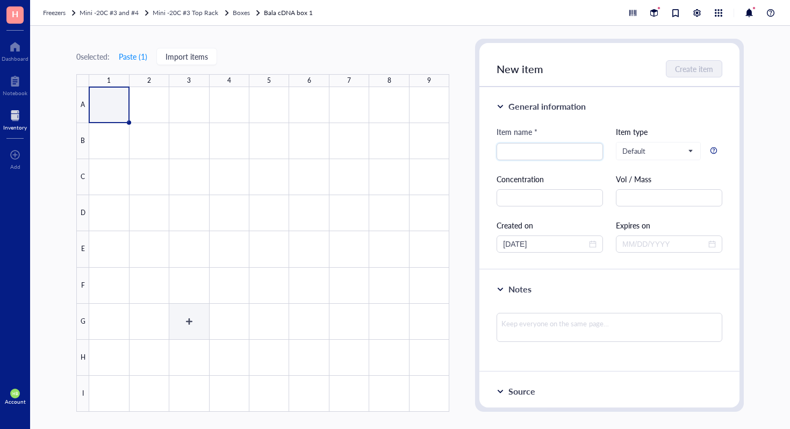
click at [196, 325] on div at bounding box center [269, 249] width 360 height 325
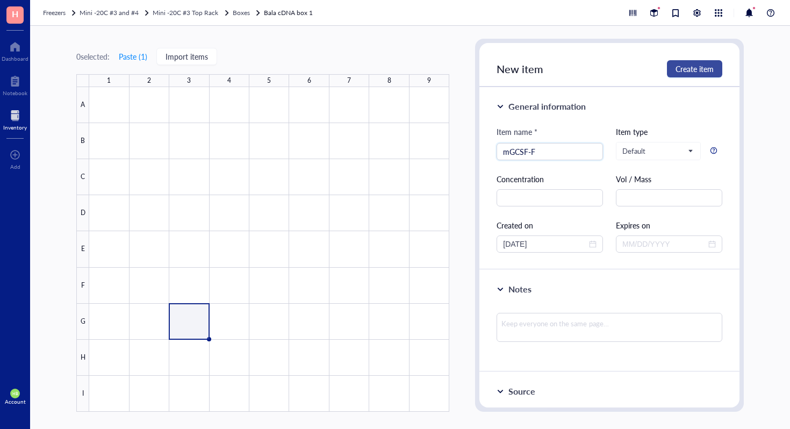
type input "mGCSF-F"
click at [706, 75] on button "Create item" at bounding box center [694, 68] width 55 height 17
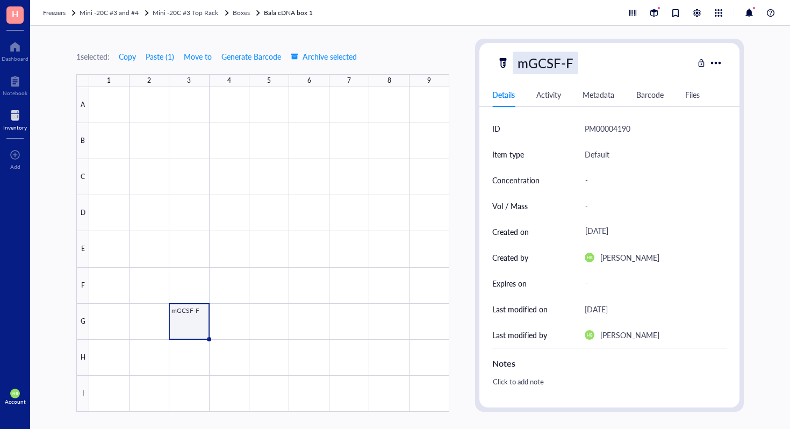
click at [573, 69] on div "mGCSF-F" at bounding box center [546, 63] width 66 height 23
click at [573, 69] on input "mGCSF-F" at bounding box center [547, 62] width 68 height 21
click at [236, 326] on div at bounding box center [269, 249] width 360 height 325
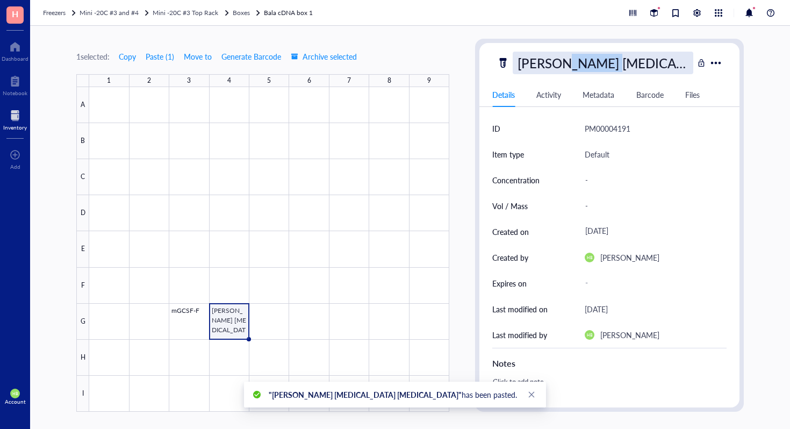
click at [567, 64] on div "Pierce Trypsin Protease" at bounding box center [603, 63] width 181 height 23
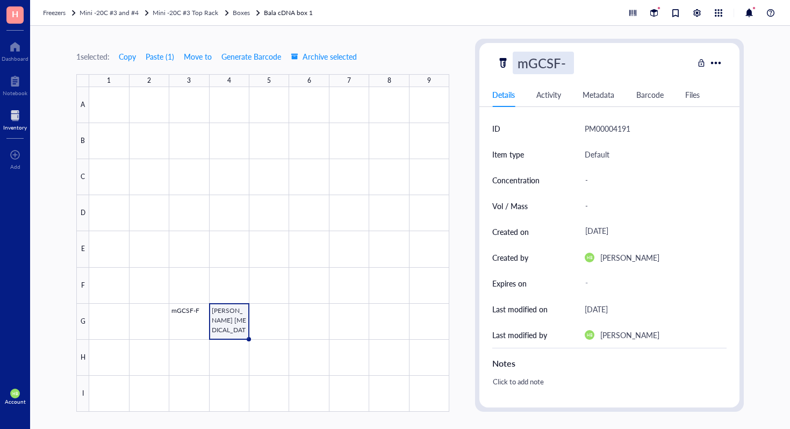
type input "mGCSF-R"
click at [229, 14] on div at bounding box center [227, 13] width 8 height 8
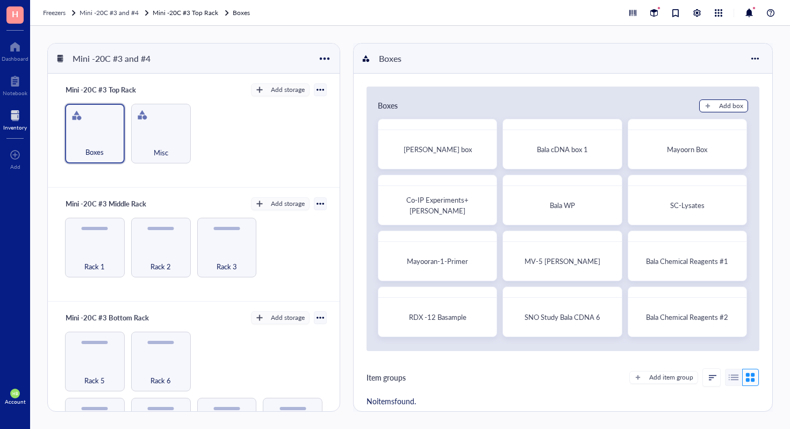
click at [738, 107] on div "Add box" at bounding box center [731, 106] width 24 height 10
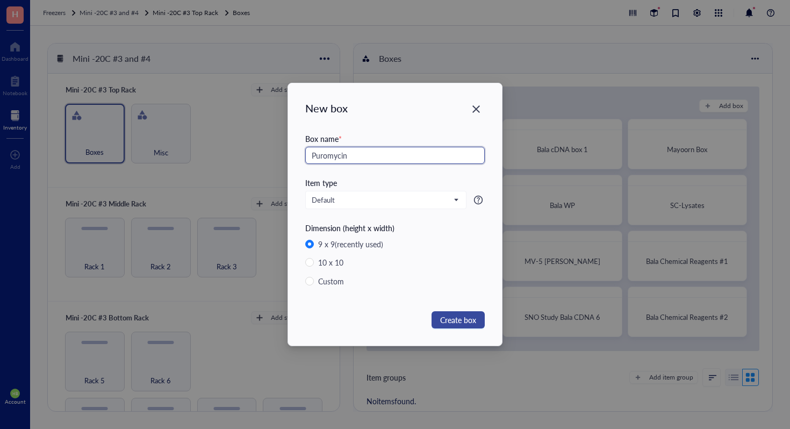
type input "Puromycin"
click at [473, 319] on span "Create box" at bounding box center [458, 320] width 36 height 12
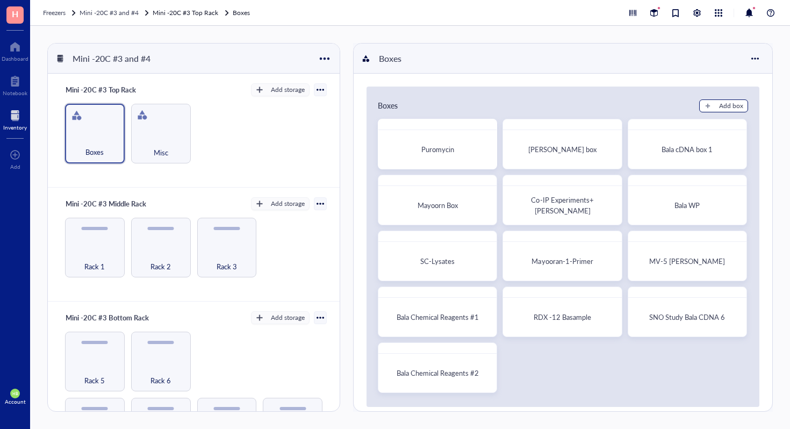
click at [738, 105] on div "Add box" at bounding box center [731, 106] width 24 height 10
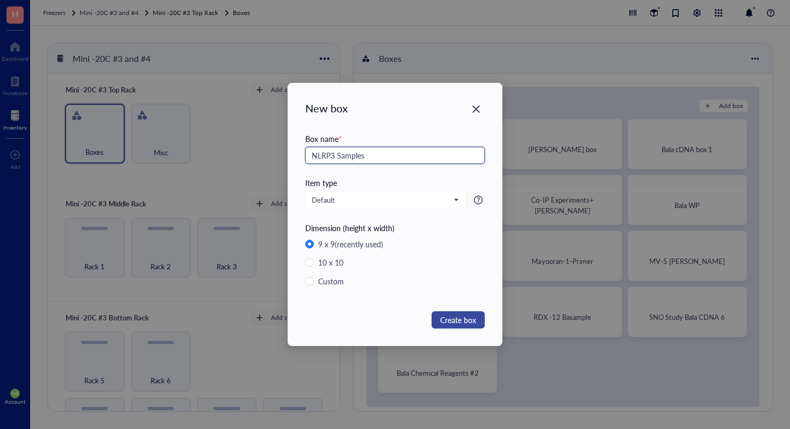
type input "NLRP3 Samples"
click at [471, 314] on span "Create box" at bounding box center [458, 320] width 36 height 12
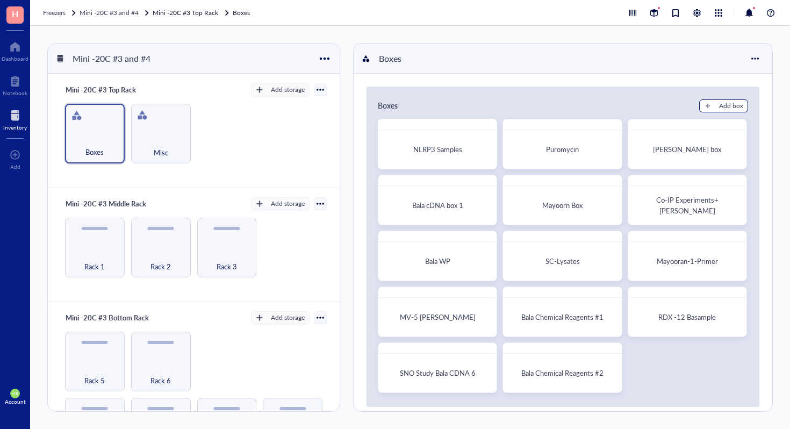
click at [725, 102] on div "Add box" at bounding box center [731, 106] width 24 height 10
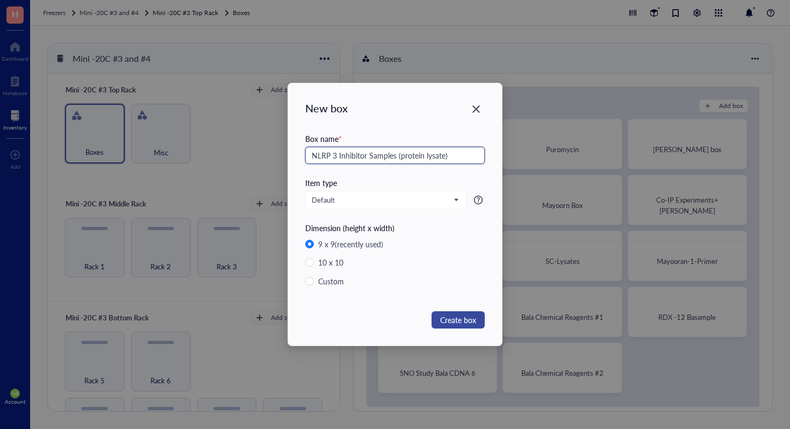
type input "NLRP 3 Inhibitor Samples (protein lysate)"
click at [476, 320] on span "Create box" at bounding box center [458, 320] width 36 height 12
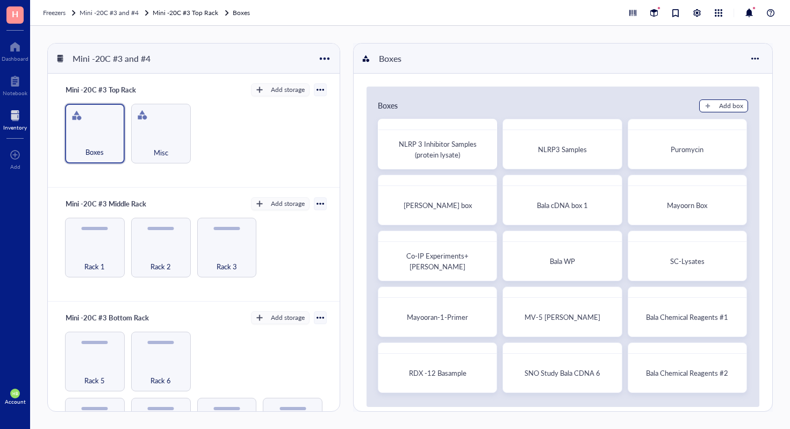
click at [743, 105] on button "Add box" at bounding box center [723, 105] width 49 height 13
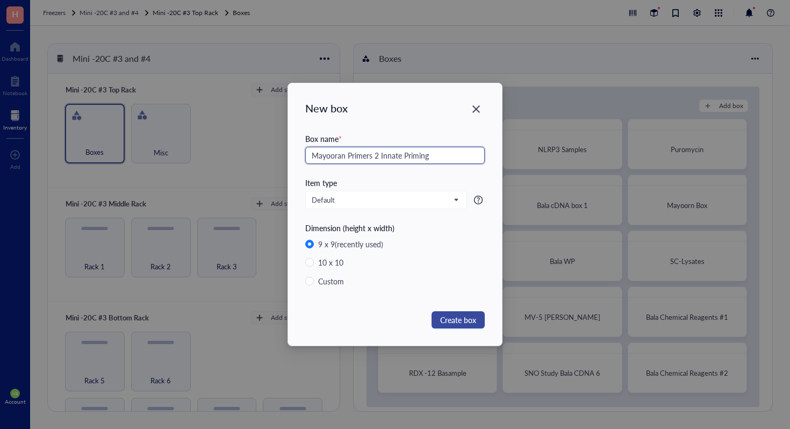
type input "Mayooran Primers 2 Innate Priming"
click at [444, 320] on span "Create box" at bounding box center [458, 320] width 36 height 12
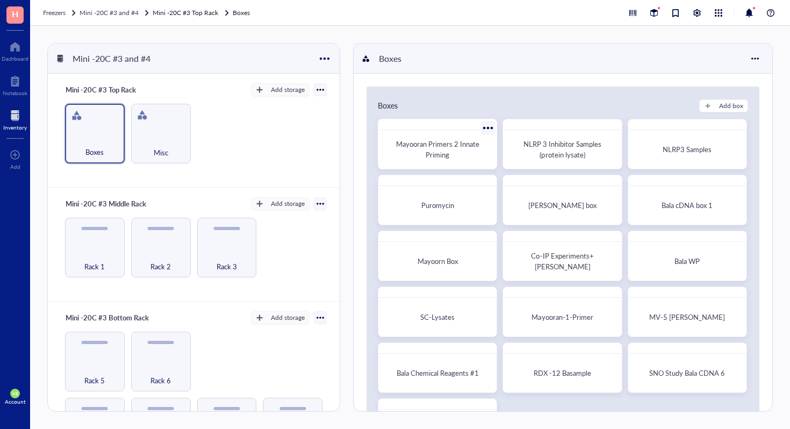
click at [471, 157] on div "Mayooran Primers 2 Innate Priming" at bounding box center [437, 149] width 101 height 21
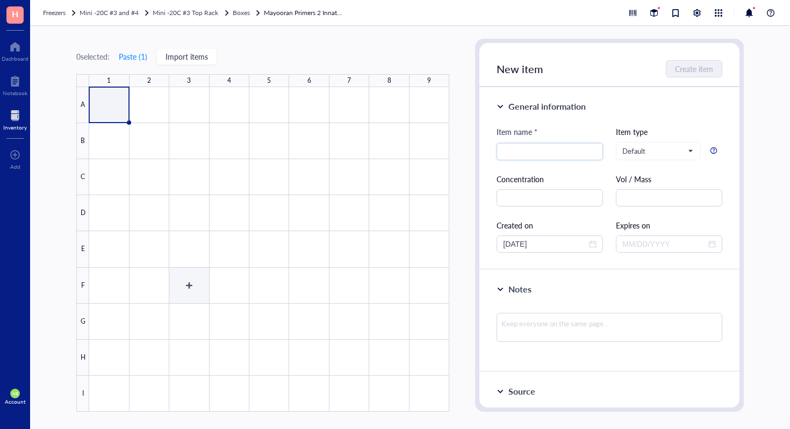
click at [193, 294] on div at bounding box center [269, 249] width 360 height 325
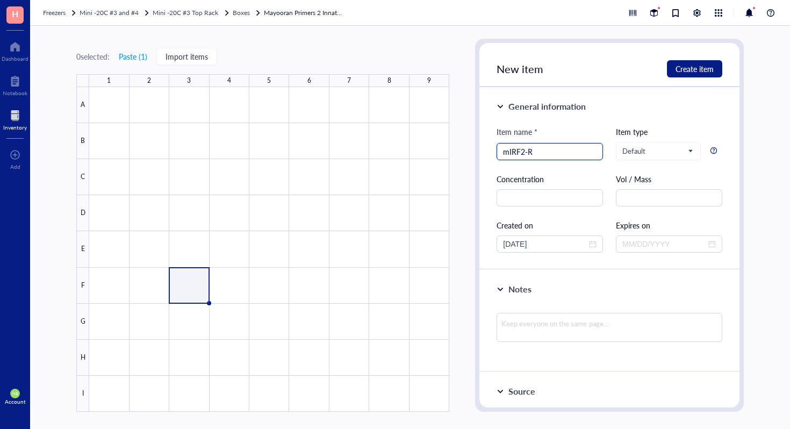
type input "mIRF2-R"
click at [555, 160] on div "Item name * mIRF2-R mIRF2-R Item type Default Concentration Vol / Mass Created …" at bounding box center [610, 189] width 226 height 127
click at [542, 150] on input "mIRF2-R" at bounding box center [550, 151] width 94 height 16
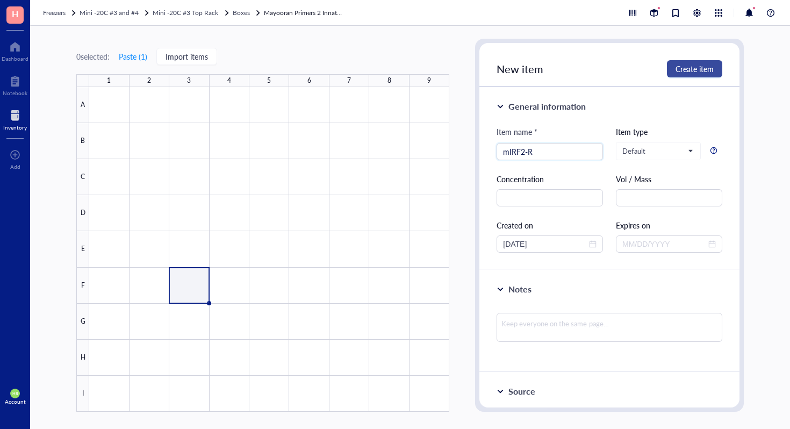
click at [686, 70] on span "Create item" at bounding box center [695, 68] width 38 height 9
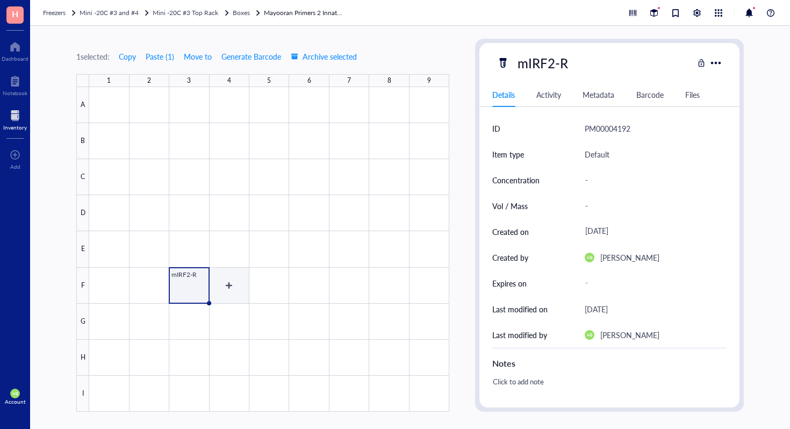
click at [233, 290] on div at bounding box center [269, 249] width 360 height 325
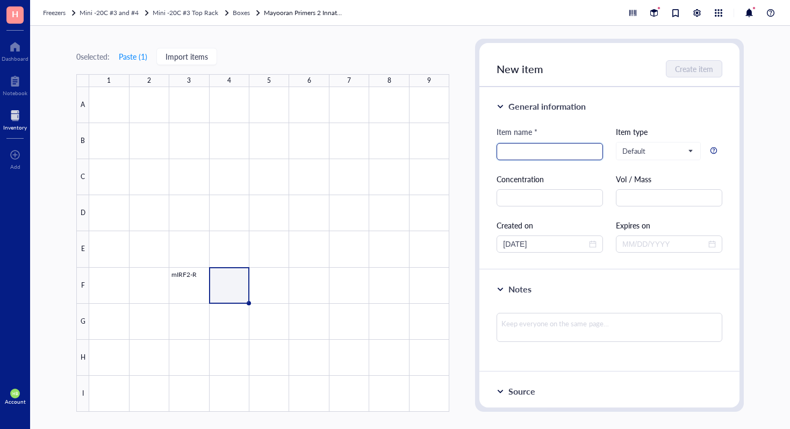
paste input "mIRF2-R"
type input "mIRF2-F"
click at [688, 63] on button "Create item" at bounding box center [694, 68] width 55 height 17
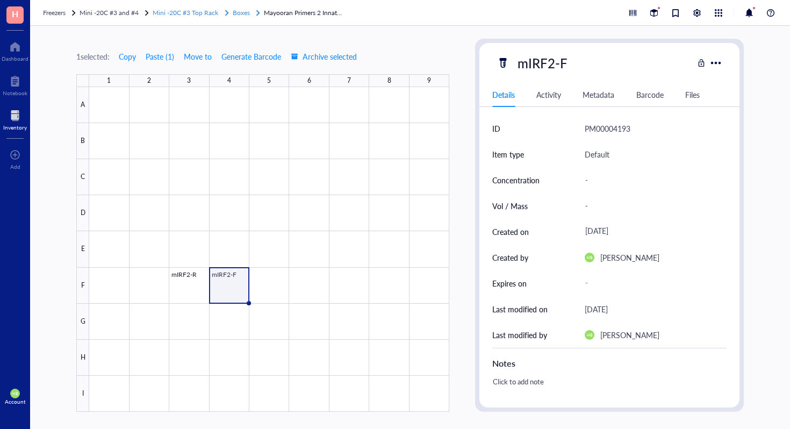
click at [241, 9] on span "Boxes" at bounding box center [241, 12] width 17 height 9
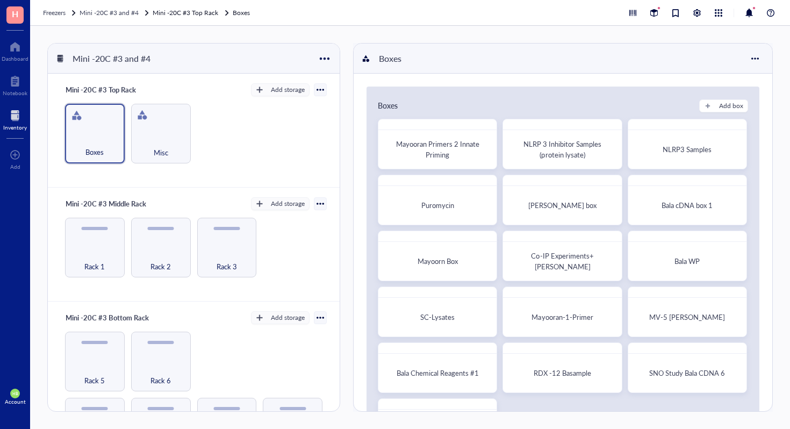
click at [717, 112] on div "Boxes Add box Mayooran Primers 2 Innate Priming NLRP 3 Inhibitor Samples (prote…" at bounding box center [563, 275] width 393 height 376
click at [720, 109] on div "Add box" at bounding box center [731, 106] width 24 height 10
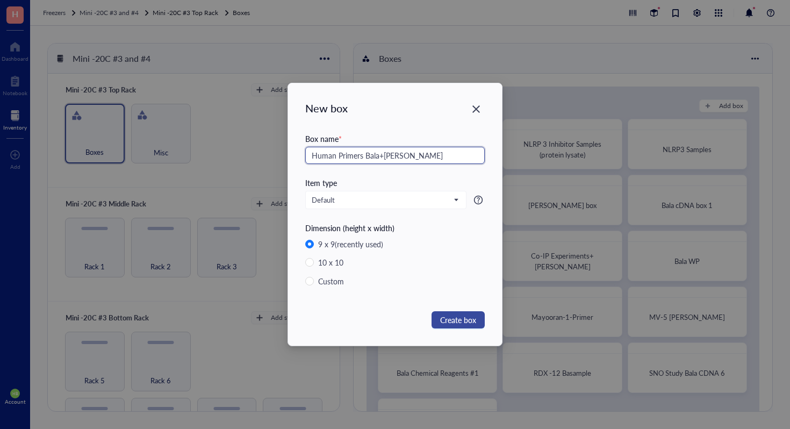
type input "Human Primers Bala+Linda"
click at [470, 326] on button "Create box" at bounding box center [458, 319] width 53 height 17
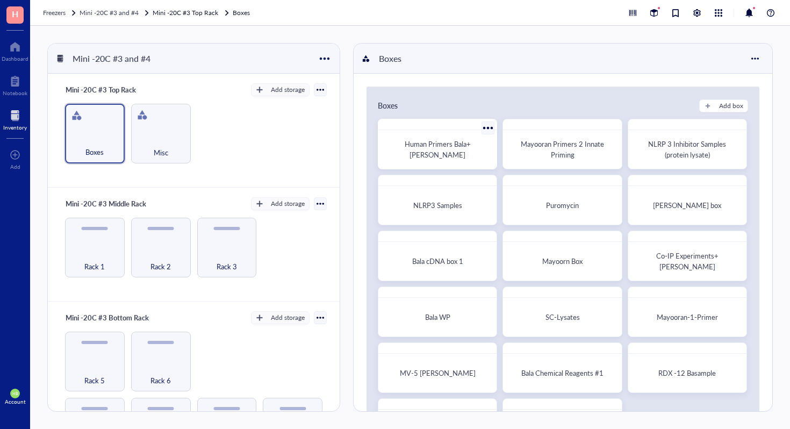
click at [471, 152] on span "Human Primers Bala+Linda" at bounding box center [438, 149] width 66 height 21
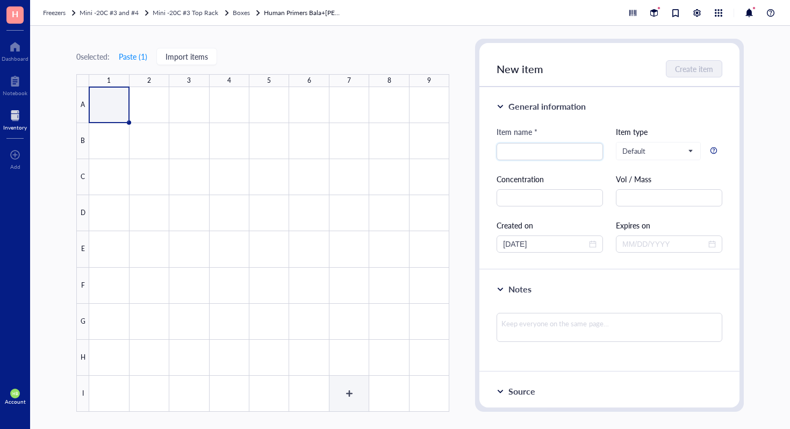
click at [355, 390] on div at bounding box center [269, 249] width 360 height 325
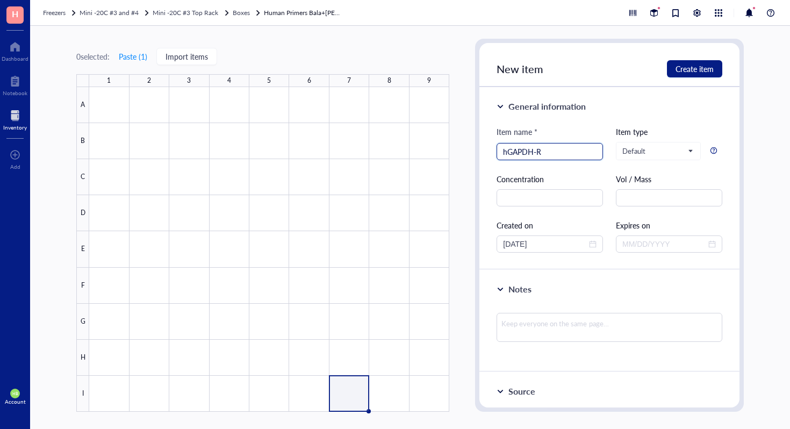
click at [547, 146] on input "hGAPDH-R" at bounding box center [550, 151] width 94 height 16
type input "hGAPDH-R"
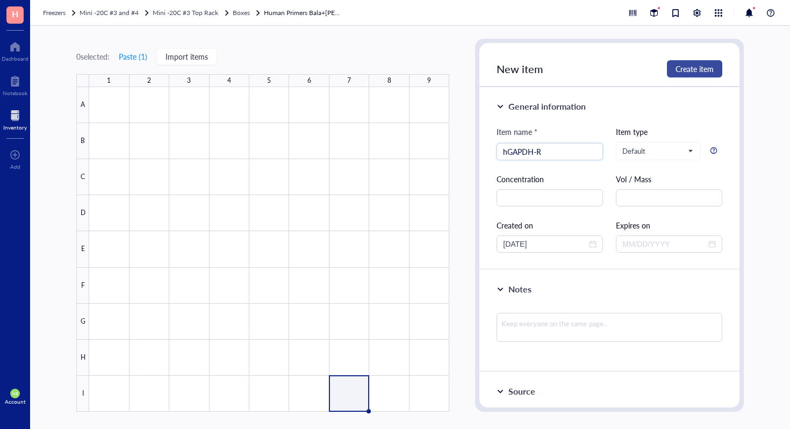
click at [684, 66] on span "Create item" at bounding box center [695, 68] width 38 height 9
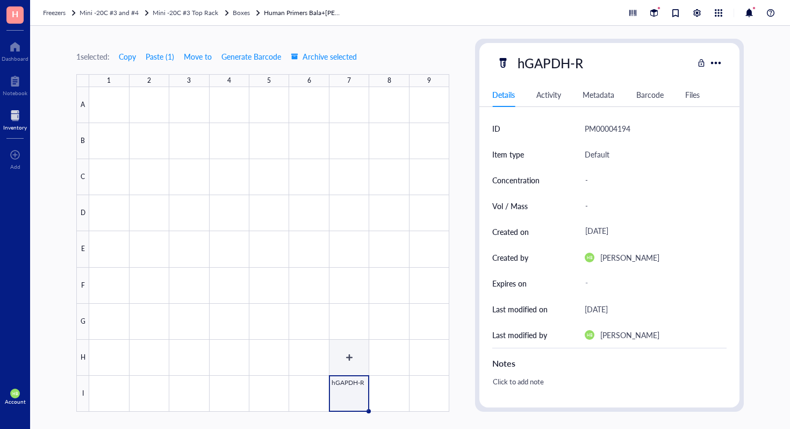
click at [347, 344] on div at bounding box center [269, 249] width 360 height 325
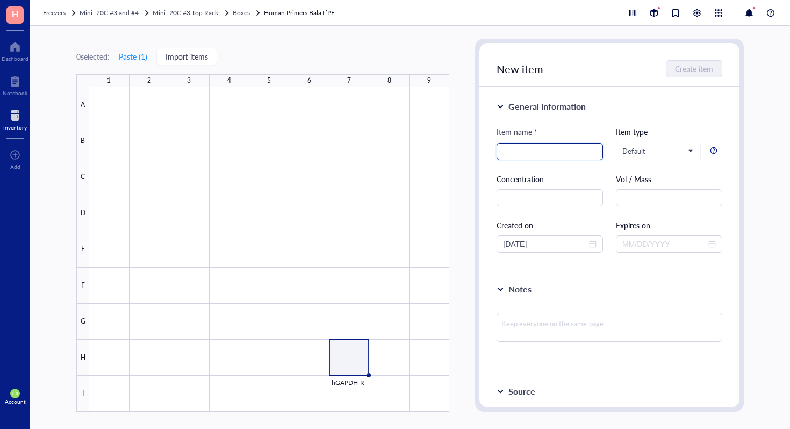
click at [530, 147] on input "search" at bounding box center [550, 151] width 94 height 16
paste input "hGAPDH-R"
type input "hGAPDH-F"
click at [677, 73] on span "Create item" at bounding box center [695, 68] width 38 height 9
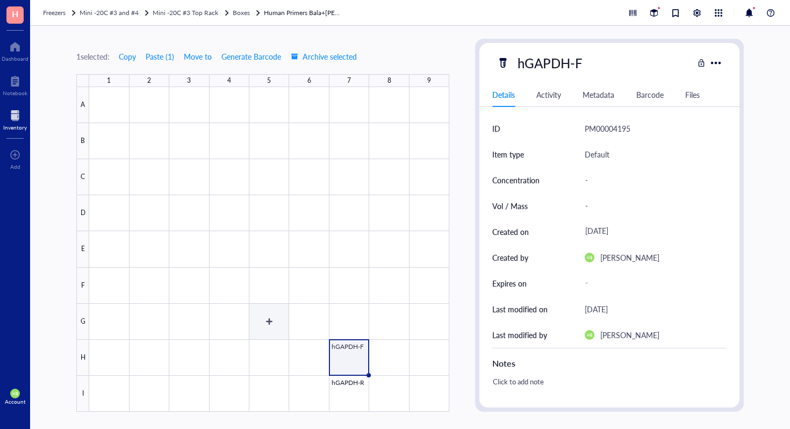
click at [276, 317] on div at bounding box center [269, 249] width 360 height 325
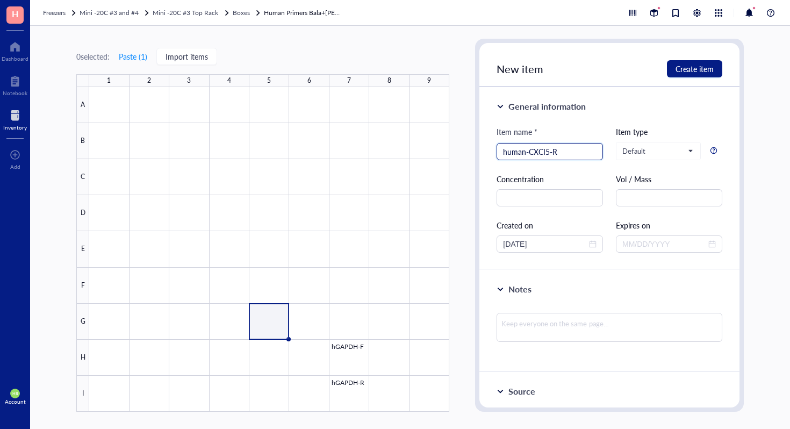
click at [576, 153] on input "human-CXCI5-R" at bounding box center [550, 151] width 94 height 16
type input "human-CXCI5-R"
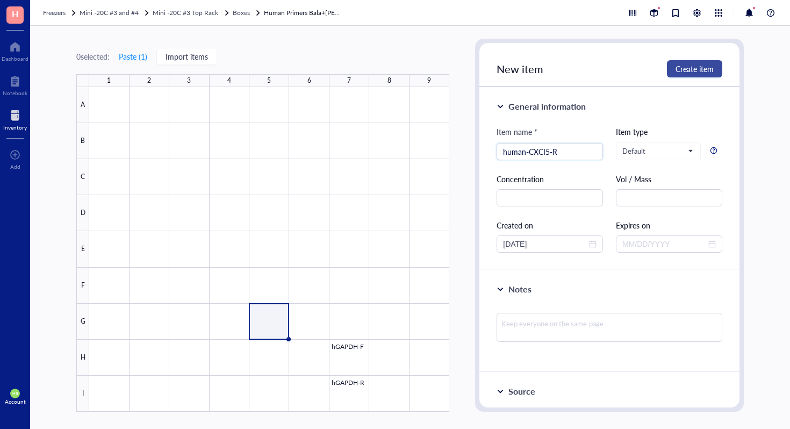
click at [688, 69] on span "Create item" at bounding box center [695, 68] width 38 height 9
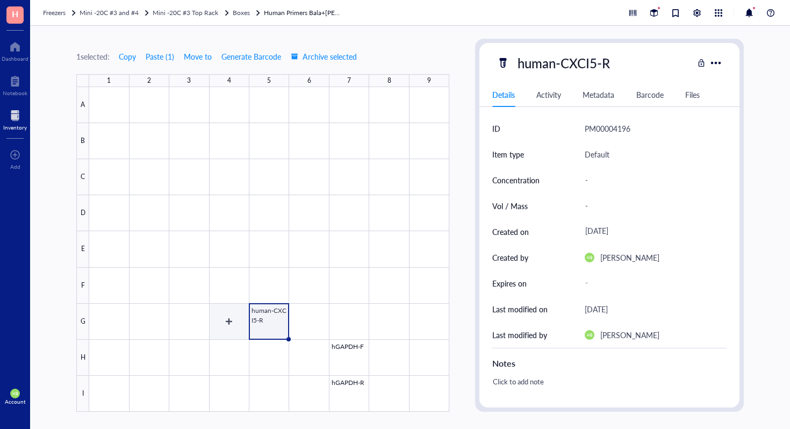
click at [236, 324] on div at bounding box center [269, 249] width 360 height 325
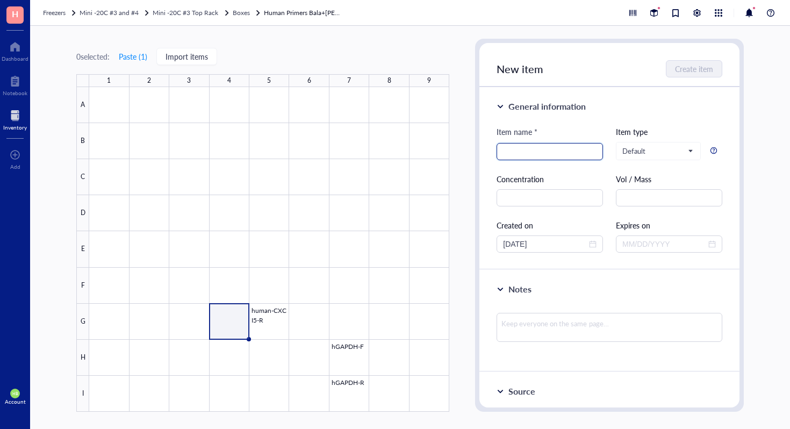
paste input "human-CXCI5-R"
type input "human-CXCI5-F"
click at [693, 72] on span "Create item" at bounding box center [695, 68] width 38 height 9
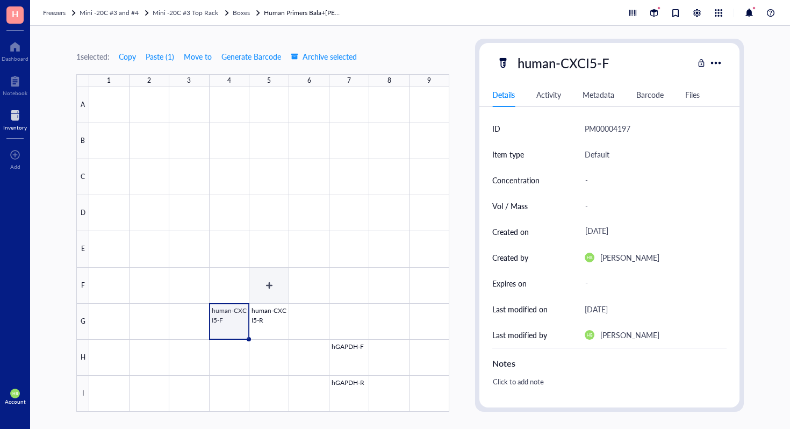
click at [280, 290] on div at bounding box center [269, 249] width 360 height 325
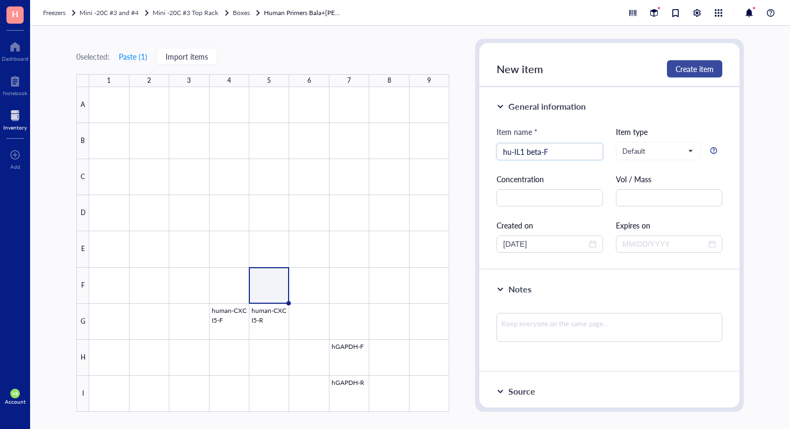
type input "hu-IL1 beta-F"
click at [695, 74] on button "Create item" at bounding box center [694, 68] width 55 height 17
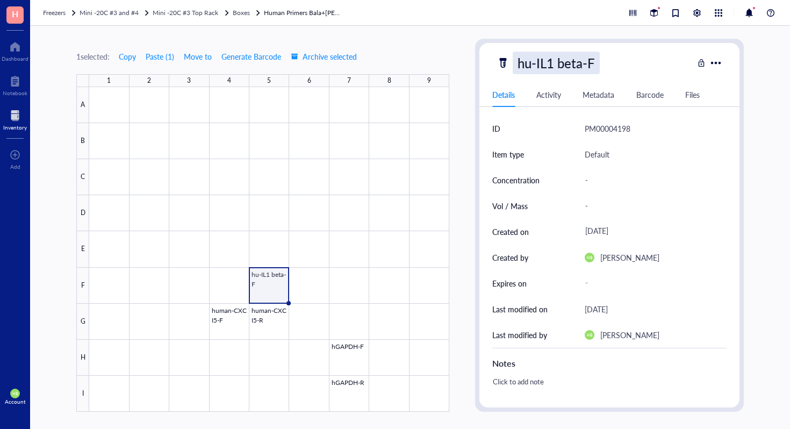
click at [533, 68] on div "hu-IL1 beta-F" at bounding box center [556, 63] width 87 height 23
click at [533, 68] on input "hu-IL1 beta-F" at bounding box center [569, 62] width 113 height 21
click at [307, 269] on div at bounding box center [269, 249] width 360 height 325
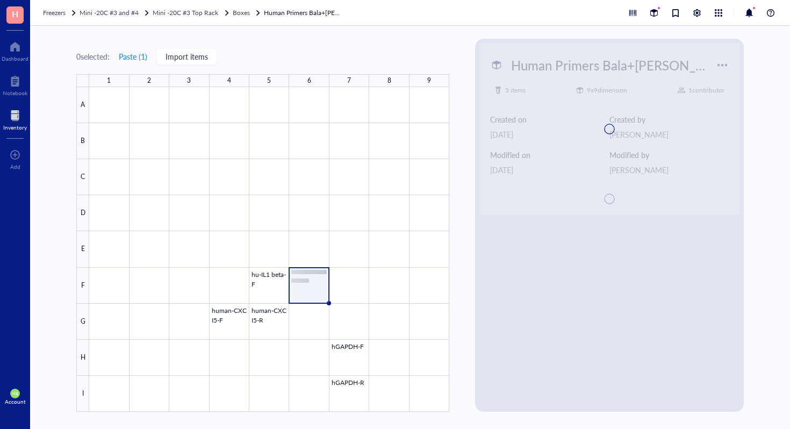
click at [534, 153] on div at bounding box center [609, 129] width 260 height 172
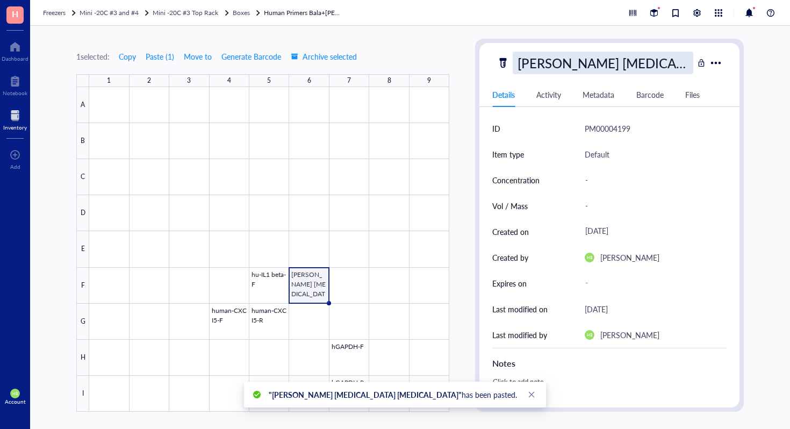
click at [591, 68] on div "Pierce Trypsin Protease" at bounding box center [603, 63] width 181 height 23
click at [591, 68] on input "Pierce Trypsin Protease" at bounding box center [602, 62] width 179 height 21
click at [579, 70] on input "Pierce Trypsin Protease" at bounding box center [602, 62] width 179 height 21
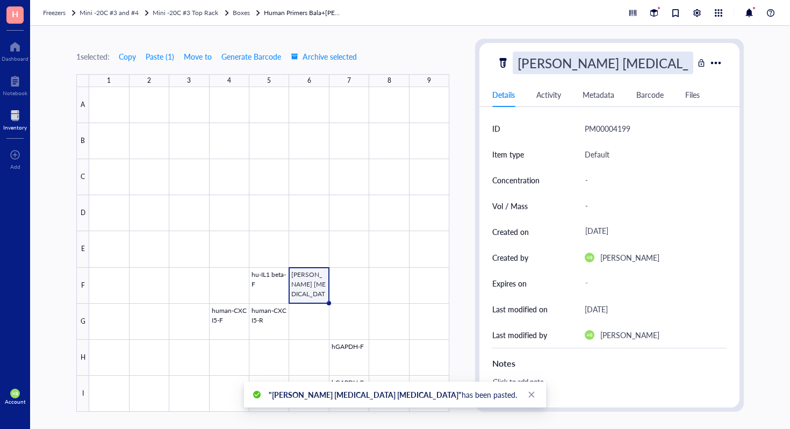
click at [579, 70] on input "Pierce Trypsin Protease" at bounding box center [602, 62] width 179 height 21
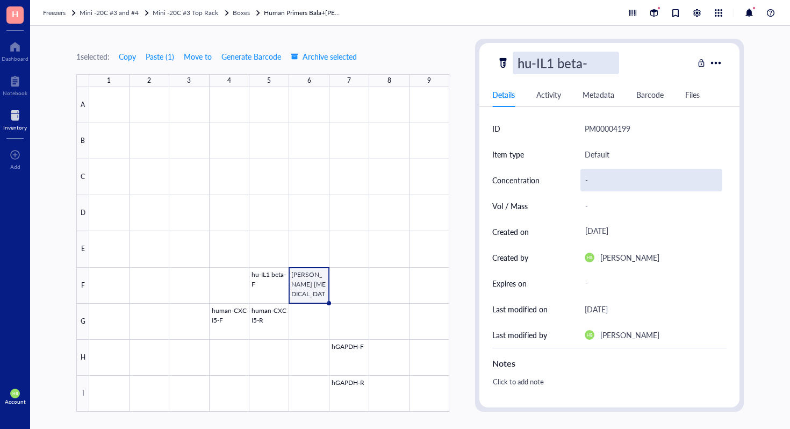
type input "hu-IL1 beta-R"
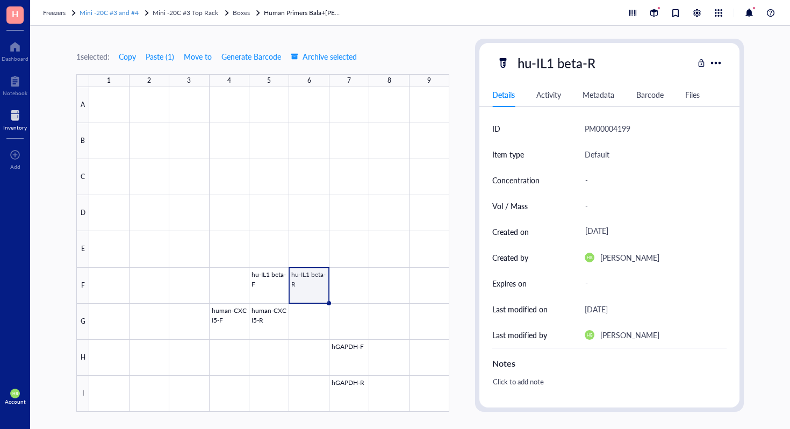
click at [126, 14] on span "Mini -20C #3 and #4" at bounding box center [109, 12] width 59 height 9
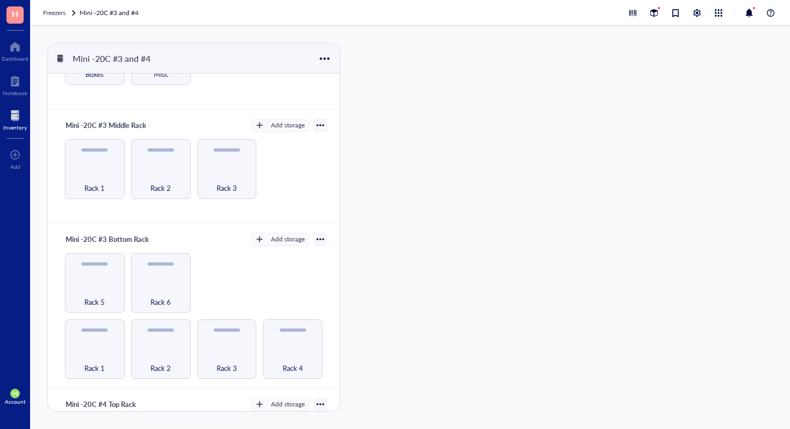
scroll to position [65, 0]
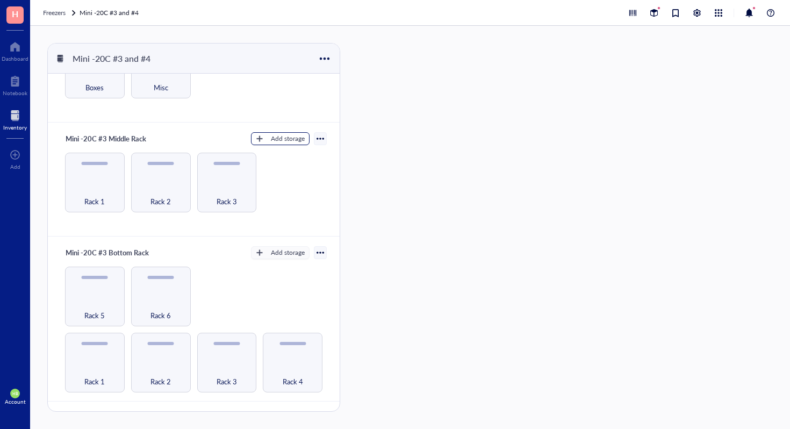
click at [291, 137] on div "Add storage" at bounding box center [288, 139] width 34 height 10
click at [298, 170] on span "Category" at bounding box center [285, 174] width 61 height 12
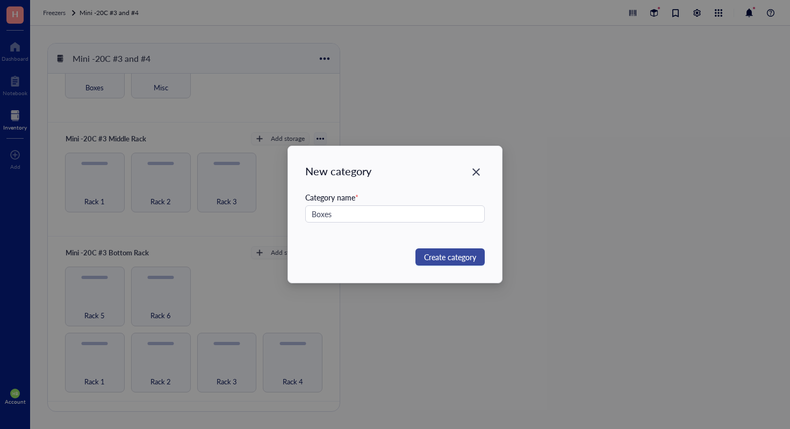
type input "Boxes"
click at [447, 258] on span "Create category" at bounding box center [450, 257] width 52 height 12
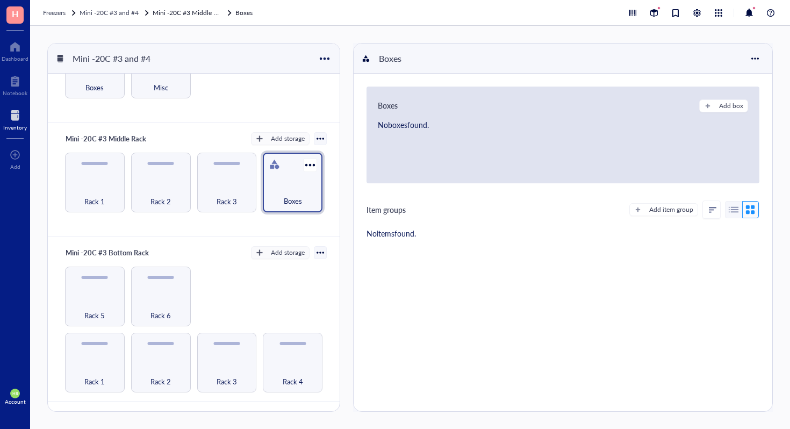
click at [280, 183] on div "Boxes" at bounding box center [292, 195] width 49 height 24
click at [708, 104] on button "Add box" at bounding box center [723, 105] width 49 height 13
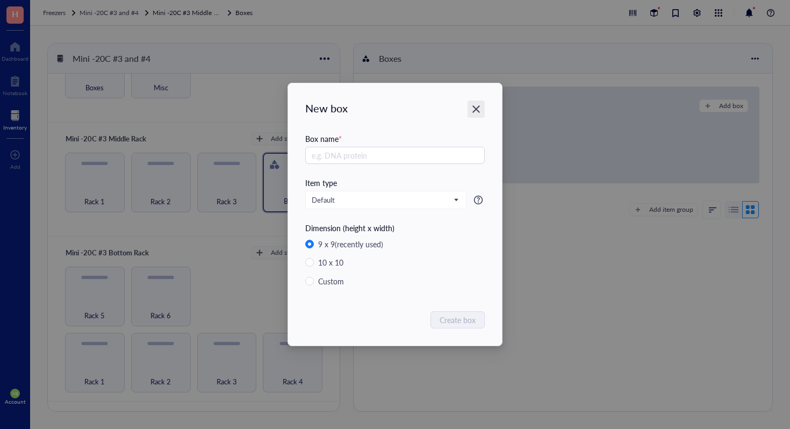
click at [479, 112] on icon "Close" at bounding box center [476, 109] width 8 height 8
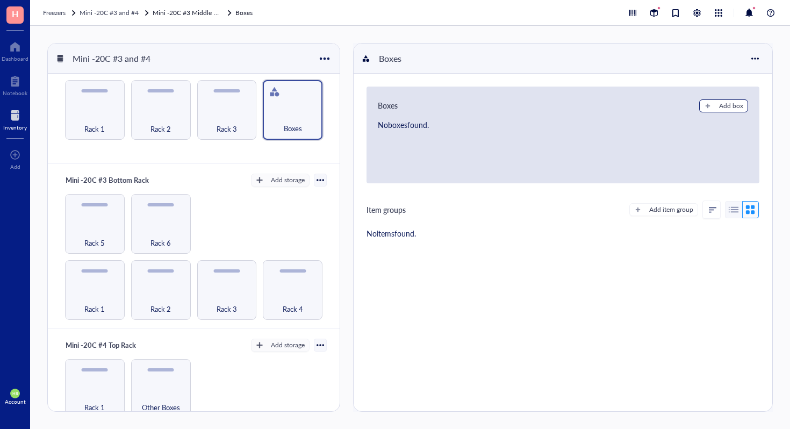
scroll to position [139, 0]
click at [283, 178] on div "Add storage" at bounding box center [288, 179] width 34 height 10
click at [280, 212] on span "Category" at bounding box center [285, 214] width 61 height 12
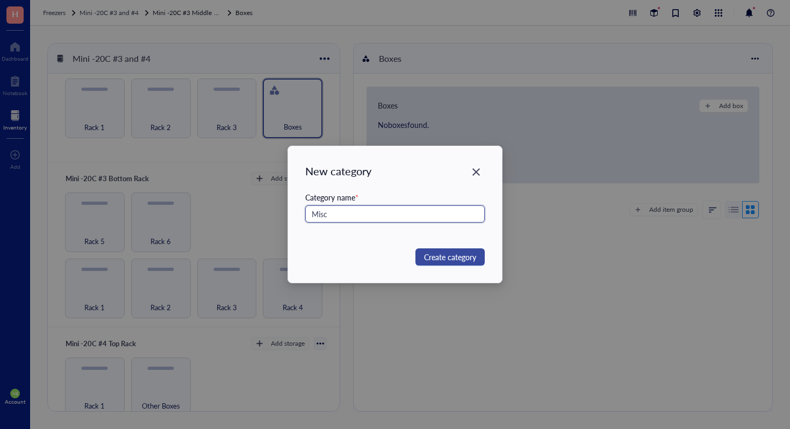
type input "Misc"
click at [439, 258] on span "Create category" at bounding box center [450, 257] width 52 height 12
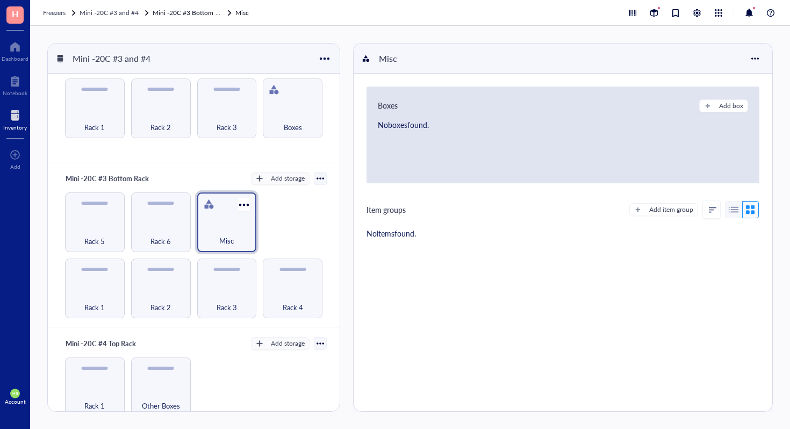
click at [221, 233] on div "Misc" at bounding box center [227, 235] width 49 height 24
click at [246, 232] on div "Misc" at bounding box center [227, 235] width 49 height 24
click at [714, 103] on button "Add box" at bounding box center [723, 105] width 49 height 13
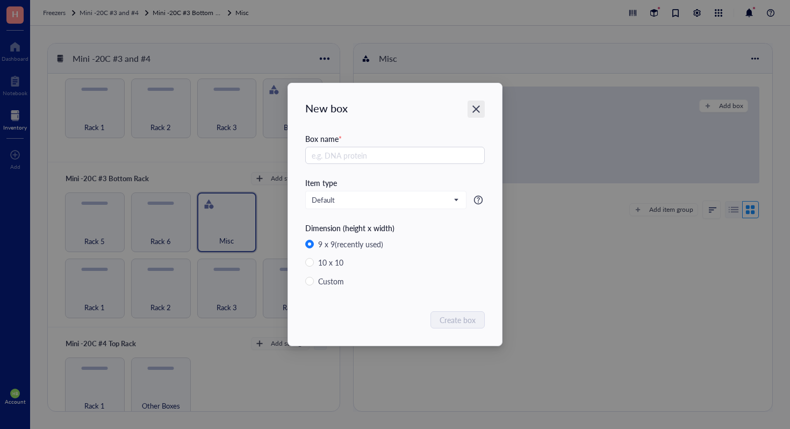
click at [471, 116] on div "Close" at bounding box center [476, 108] width 17 height 17
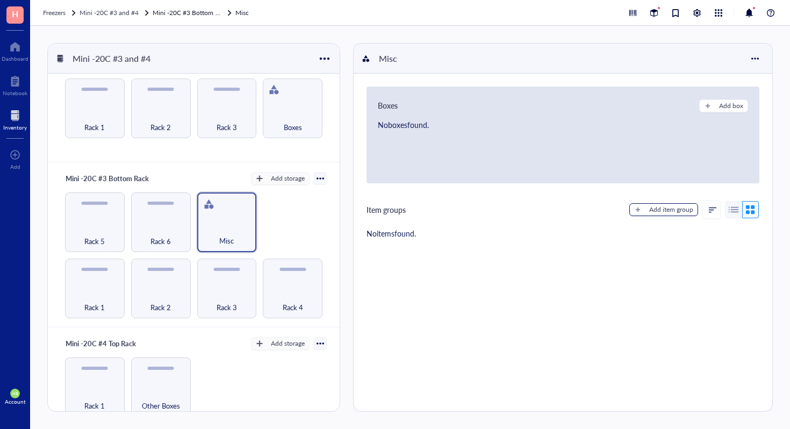
click at [634, 210] on div "button" at bounding box center [638, 210] width 8 height 8
type textarea "Keep everyone on the same page..."
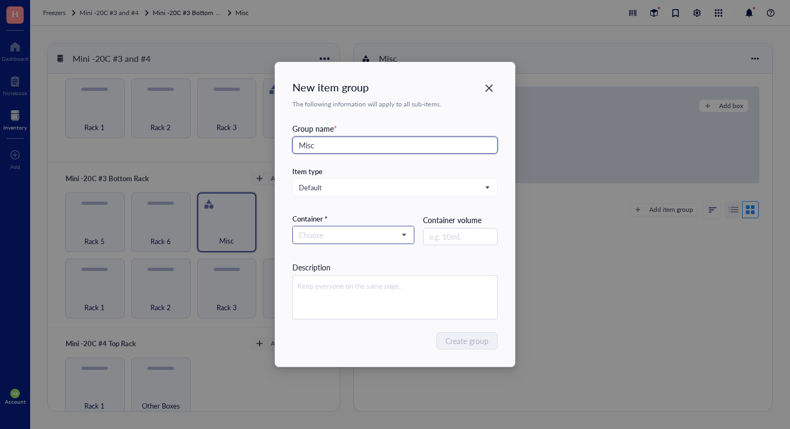
click at [407, 232] on span at bounding box center [353, 235] width 109 height 16
type input "Misc"
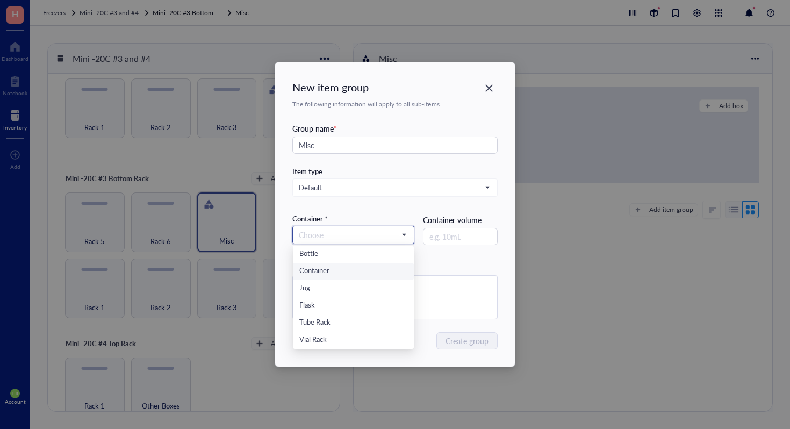
click at [379, 268] on div "Container" at bounding box center [353, 271] width 108 height 12
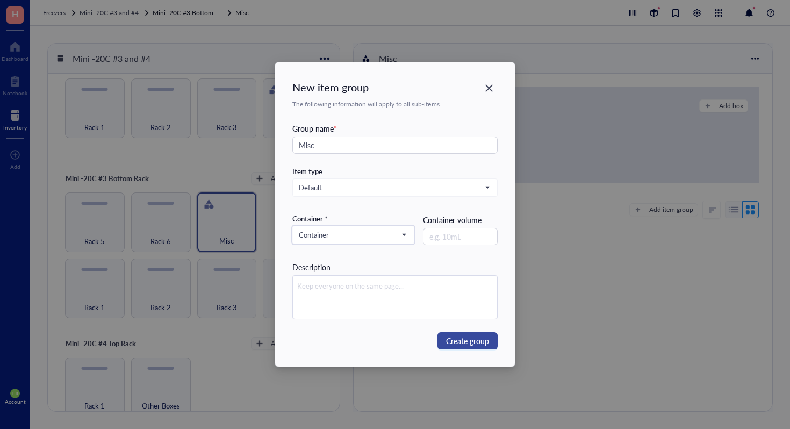
click at [466, 348] on button "Create group" at bounding box center [467, 340] width 60 height 17
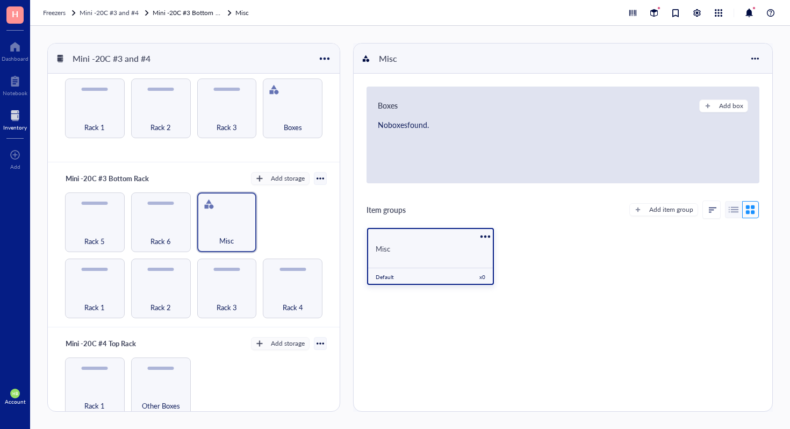
click at [430, 238] on div "Misc" at bounding box center [430, 248] width 127 height 20
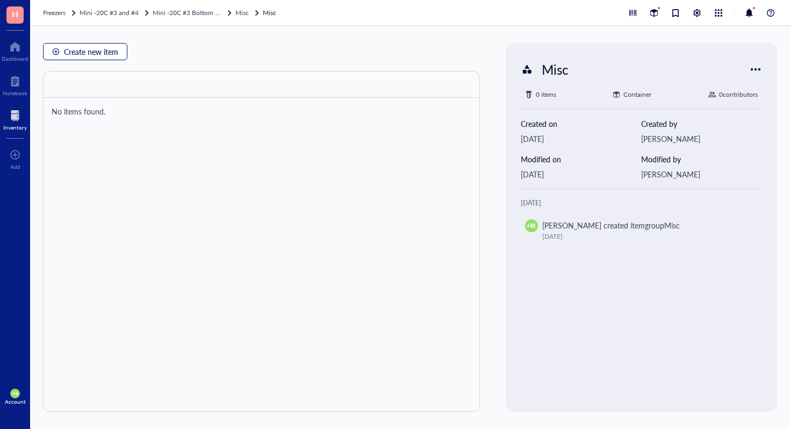
click at [105, 60] on button "Create new item" at bounding box center [85, 51] width 84 height 17
type textarea "Keep everyone on the same page…"
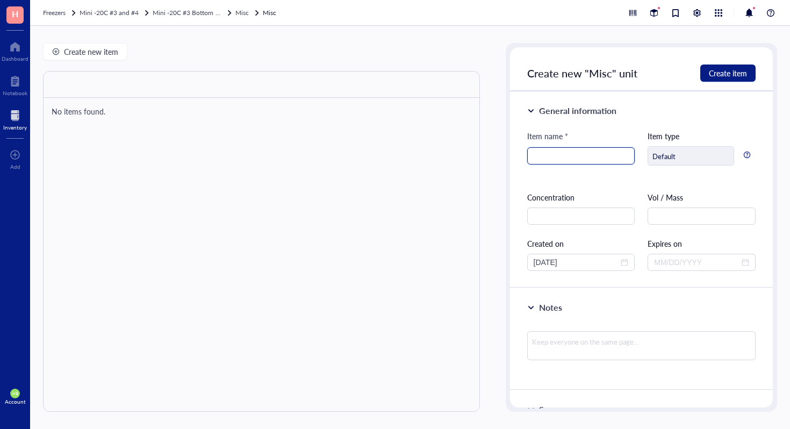
click at [570, 157] on input "search" at bounding box center [581, 156] width 95 height 16
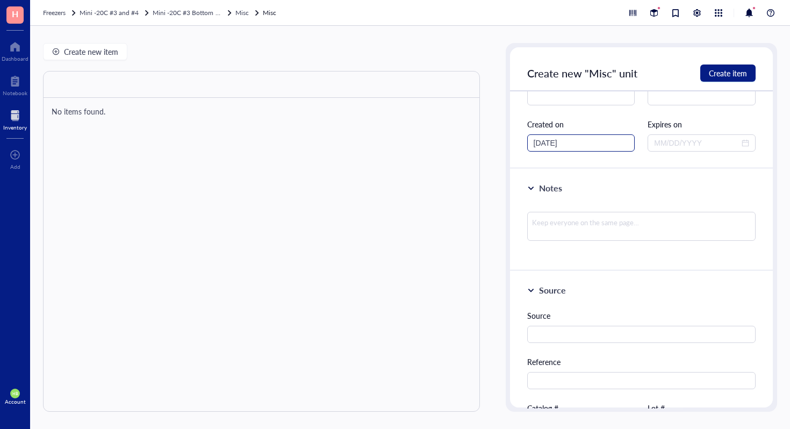
scroll to position [199, 0]
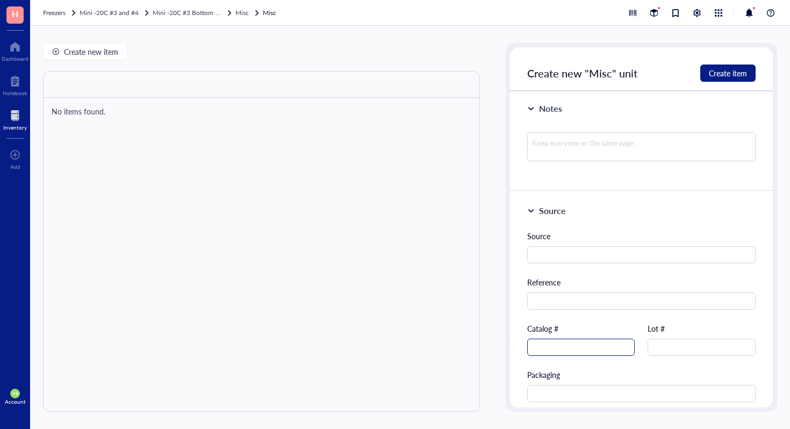
type input "Deoxyribonuclease 1 from bovine pancreas"
click at [598, 347] on input "text" at bounding box center [581, 347] width 108 height 17
click at [580, 349] on input "D5025-150KU" at bounding box center [581, 347] width 108 height 17
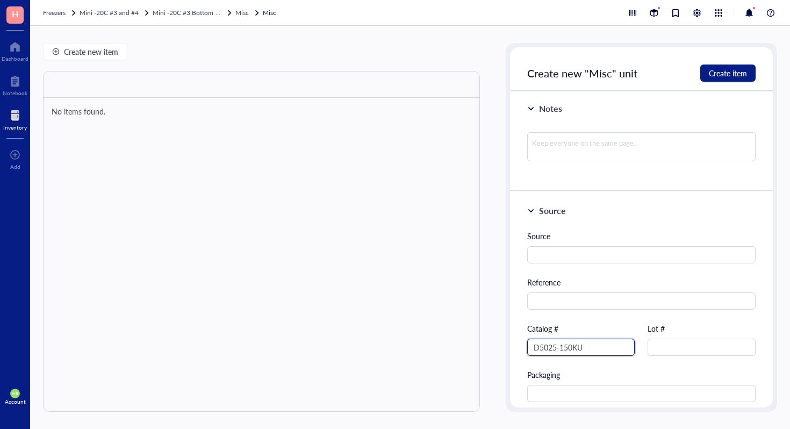
click at [580, 349] on input "D5025-150KU" at bounding box center [581, 347] width 108 height 17
click at [592, 344] on input "D5025-150KU" at bounding box center [581, 347] width 108 height 17
drag, startPoint x: 592, startPoint y: 344, endPoint x: 559, endPoint y: 344, distance: 33.3
click at [557, 346] on input "D5025-150KU" at bounding box center [581, 347] width 108 height 17
type input "D5025"
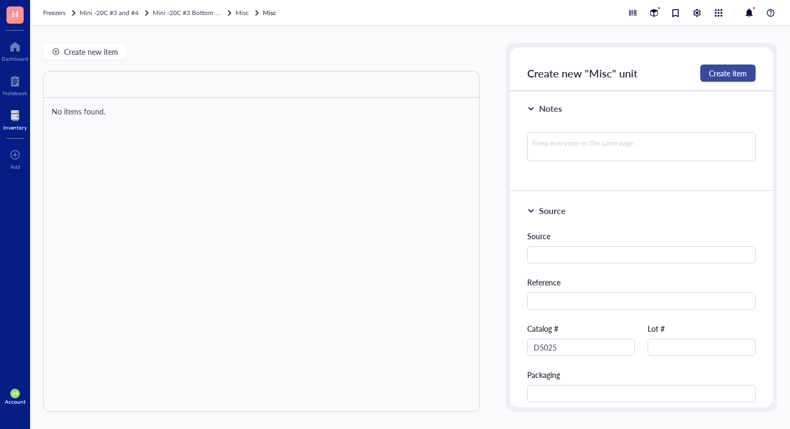
click at [714, 69] on span "Create item" at bounding box center [728, 73] width 38 height 9
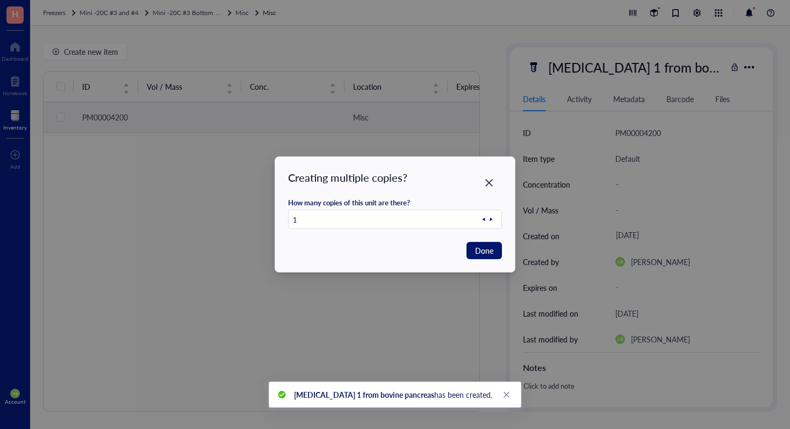
drag, startPoint x: 479, startPoint y: 249, endPoint x: 492, endPoint y: 198, distance: 53.3
click at [492, 198] on div "Creating multiple copies? How many copies of this unit are there? 1 Done" at bounding box center [395, 214] width 240 height 115
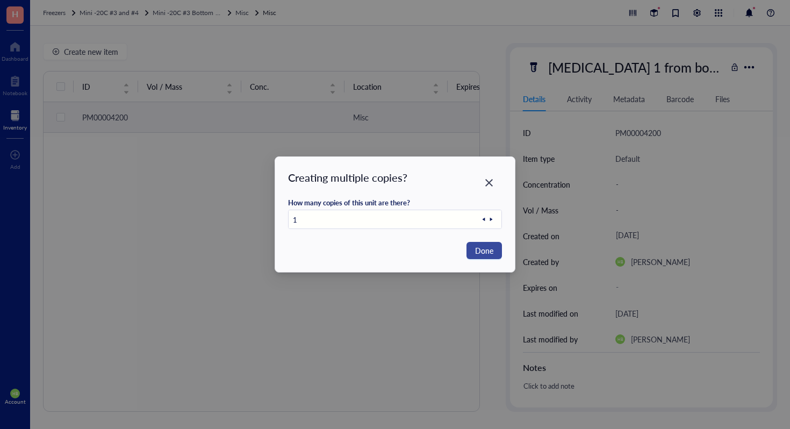
click at [487, 254] on span "Done" at bounding box center [484, 251] width 18 height 12
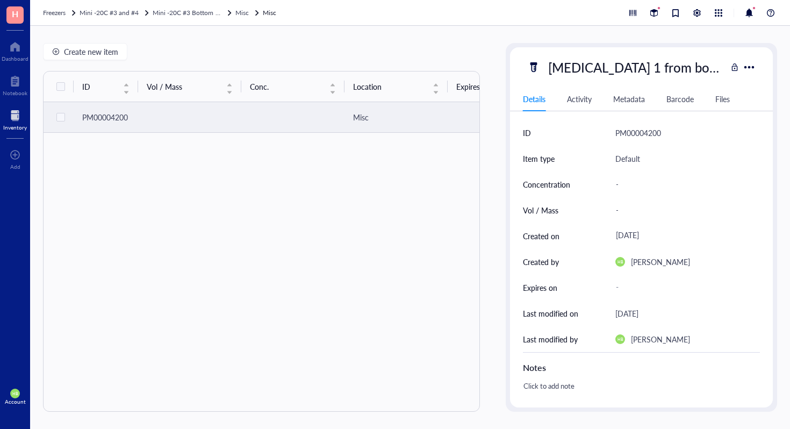
click at [89, 67] on div "Create new item ID Vol / Mass Conc. Location Expires on Created by Created on N…" at bounding box center [261, 227] width 437 height 369
click at [107, 51] on span "Create new item" at bounding box center [91, 51] width 54 height 9
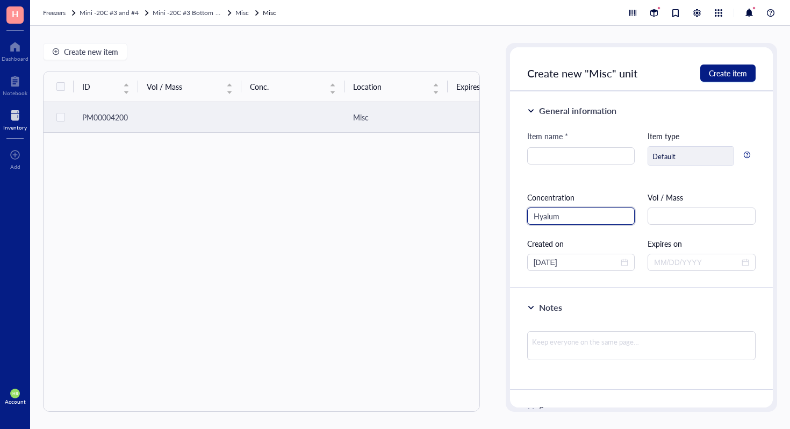
type input "Hyalum"
click at [564, 173] on div "Item name *" at bounding box center [581, 154] width 108 height 48
click at [583, 156] on input "search" at bounding box center [581, 156] width 95 height 16
paste input "Hyaluronidase from sheep testes"
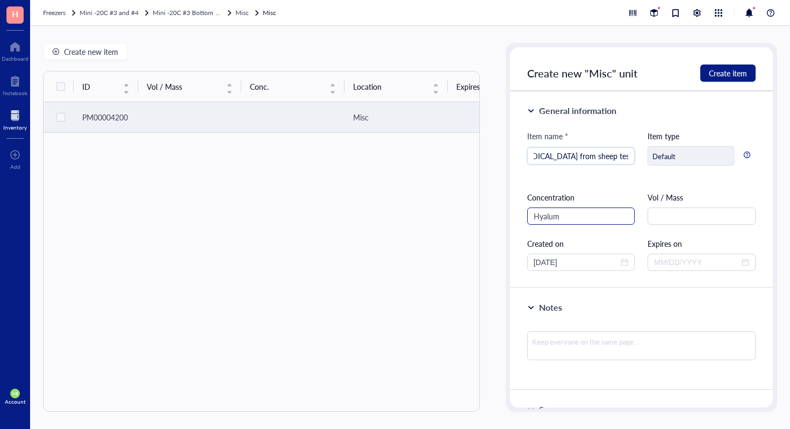
type input "Hyaluronidase from sheep testes"
click at [561, 218] on input "Hyalum" at bounding box center [581, 215] width 108 height 17
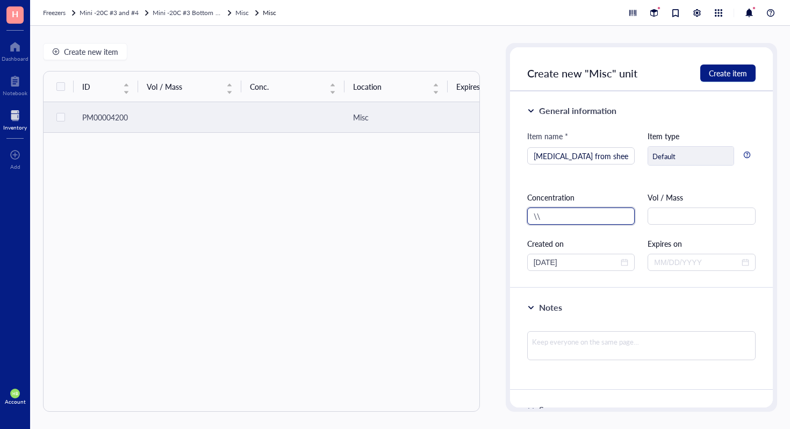
type input "\"
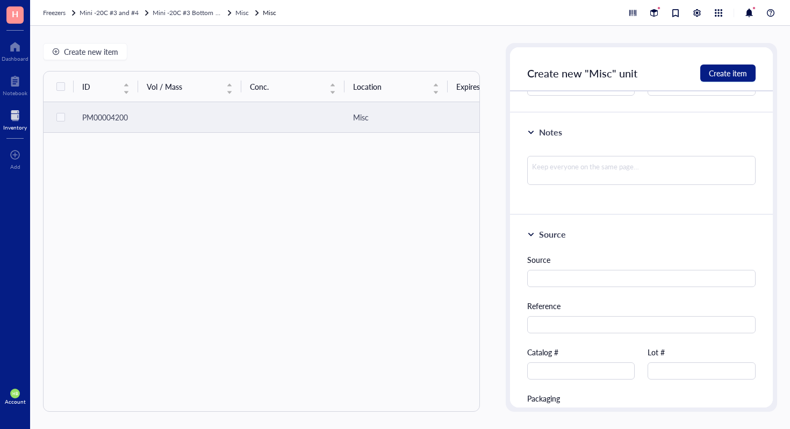
scroll to position [391, 0]
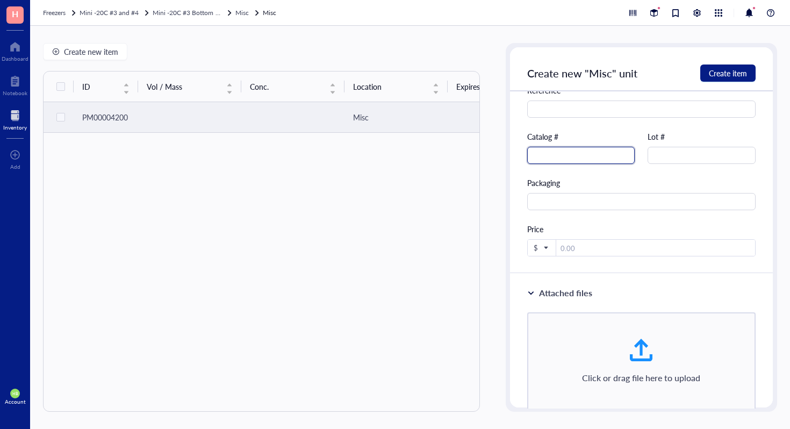
click at [590, 154] on input "text" at bounding box center [581, 155] width 108 height 17
type input "H6254"
click at [711, 69] on span "Create item" at bounding box center [728, 73] width 38 height 9
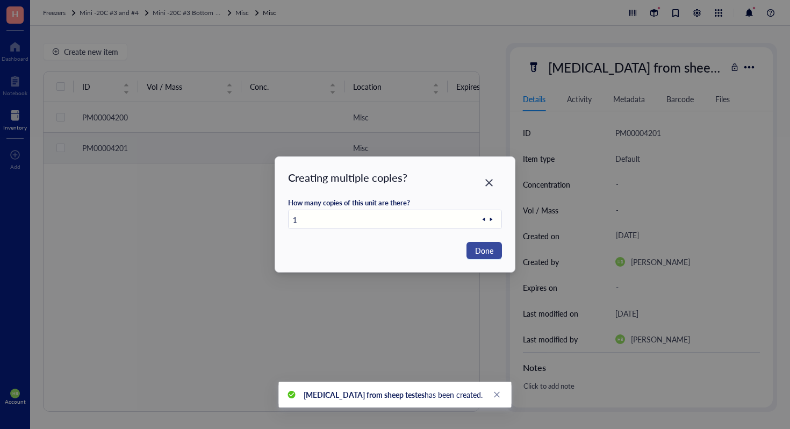
click at [491, 246] on span "Done" at bounding box center [484, 251] width 18 height 12
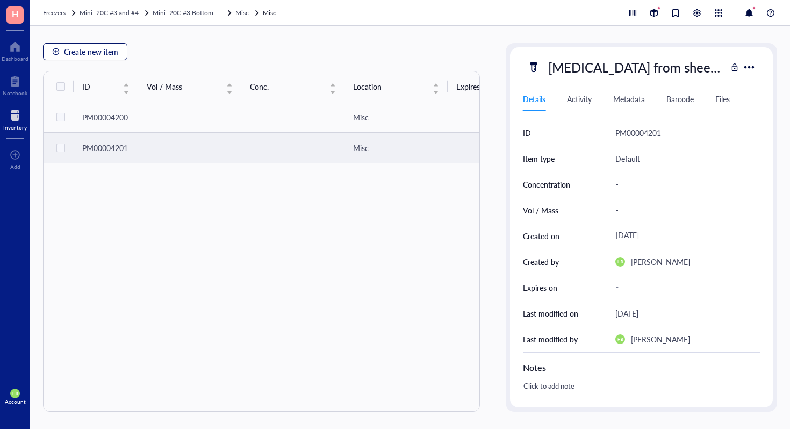
click at [117, 49] on span "Create new item" at bounding box center [91, 51] width 54 height 9
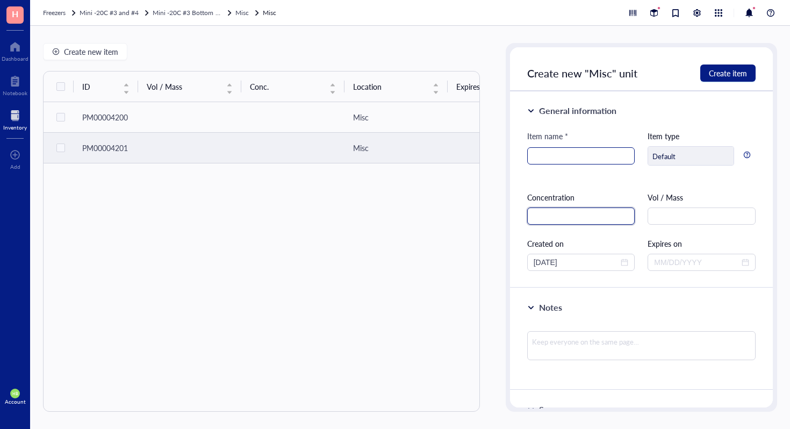
click at [527, 152] on div at bounding box center [581, 155] width 108 height 17
click at [615, 159] on input "Collagenase from clostridium histolyticum" at bounding box center [581, 156] width 95 height 16
click at [616, 154] on input "Collagenase from clostridium histolyticum" at bounding box center [581, 156] width 95 height 16
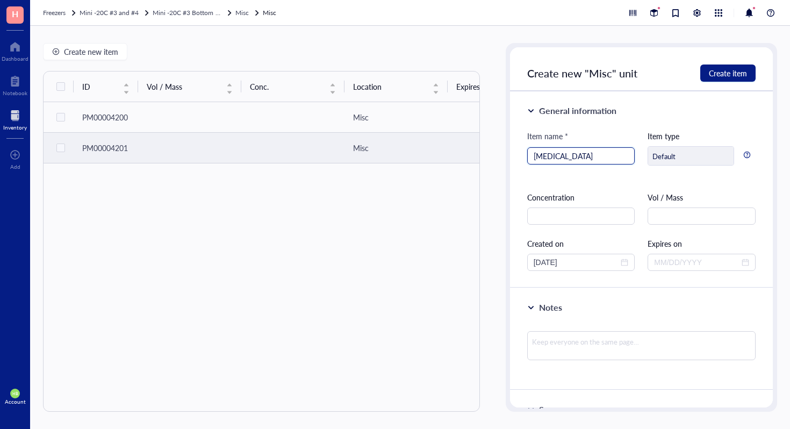
click at [616, 153] on input "Collagenase from clostridium histolyticum" at bounding box center [581, 156] width 95 height 16
type input "Collagenase from clostridium histolyticum"
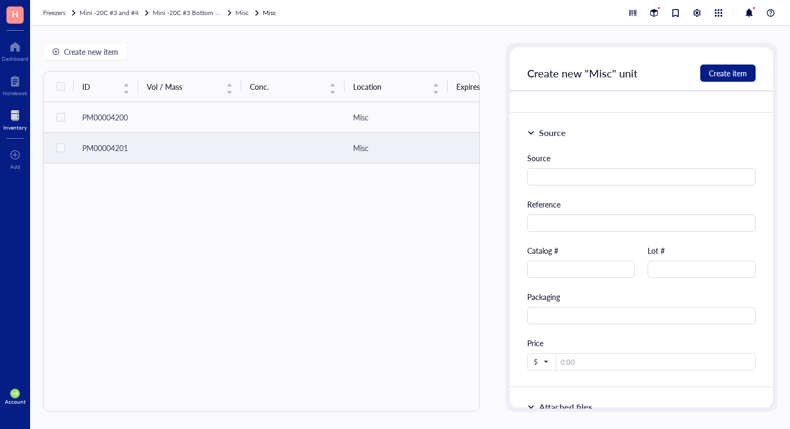
scroll to position [412, 0]
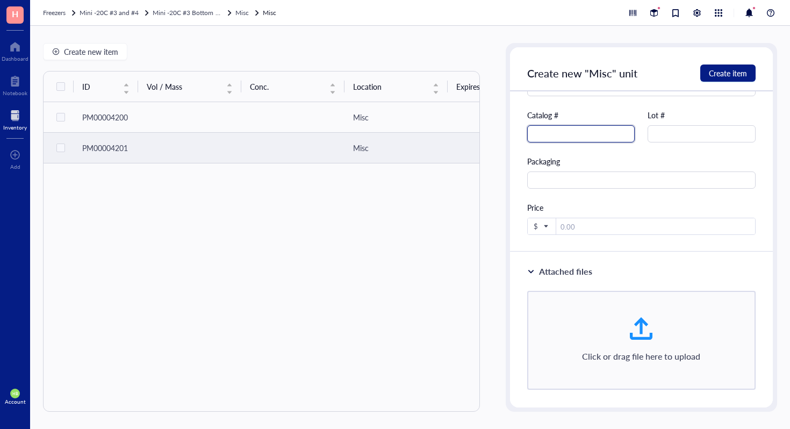
click at [547, 129] on input "text" at bounding box center [581, 133] width 108 height 17
type input "C2139"
click at [717, 71] on span "Create item" at bounding box center [728, 73] width 38 height 9
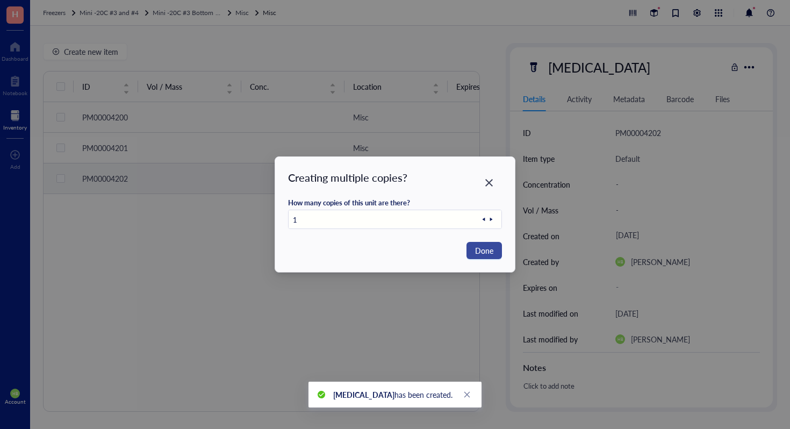
click at [497, 252] on button "Done" at bounding box center [483, 250] width 35 height 17
